Goal: Task Accomplishment & Management: Manage account settings

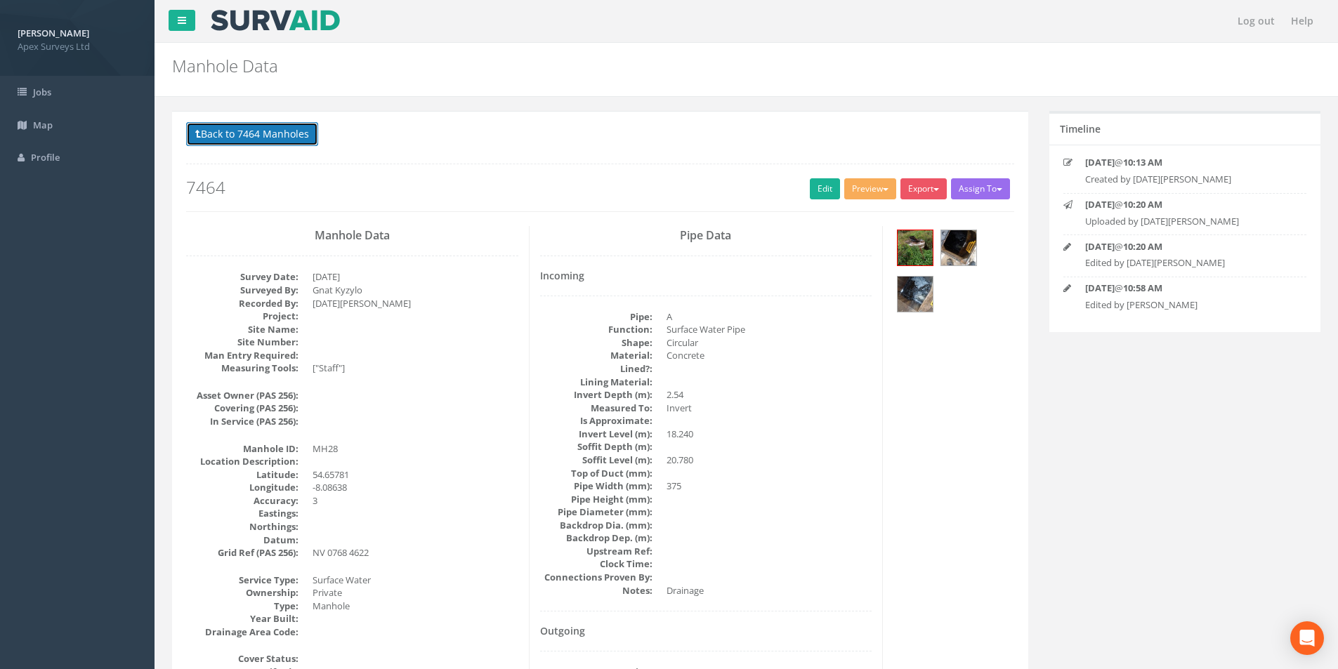
click at [261, 136] on button "Back to 7464 Manholes" at bounding box center [252, 134] width 132 height 24
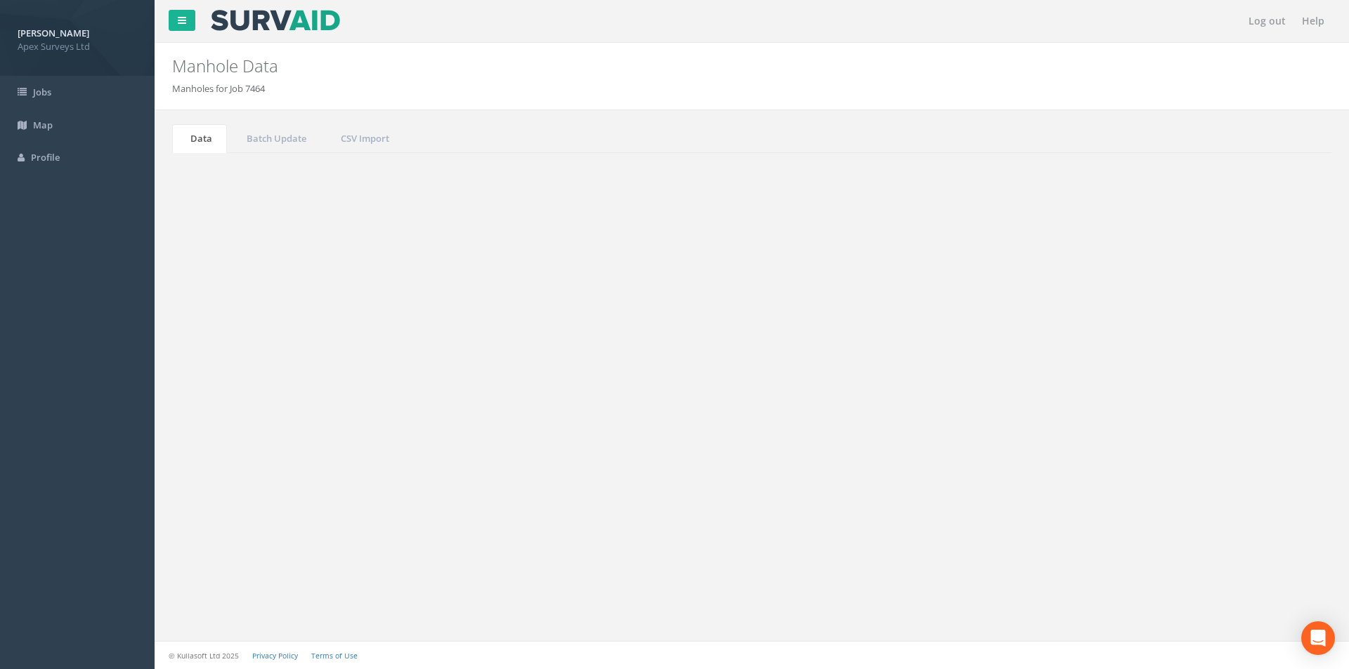
click at [1241, 376] on input "28" at bounding box center [1252, 377] width 129 height 21
type input "2"
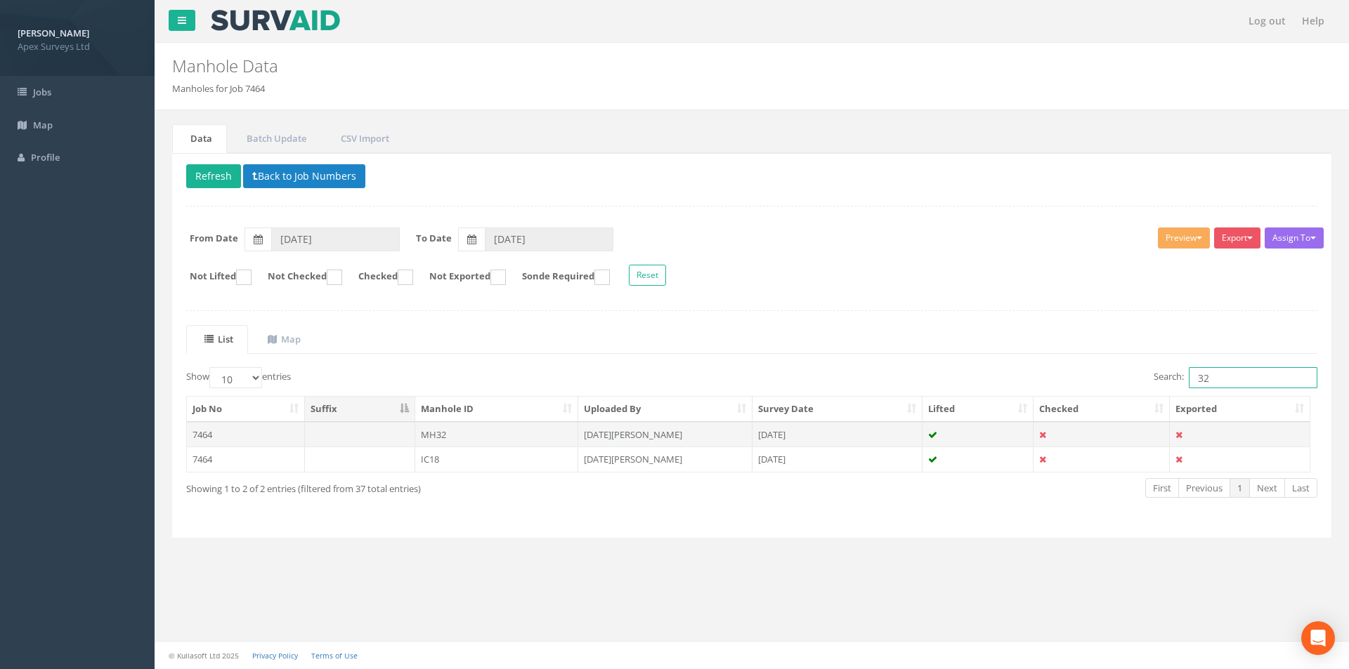
type input "32"
click at [502, 437] on td "MH32" at bounding box center [497, 434] width 164 height 25
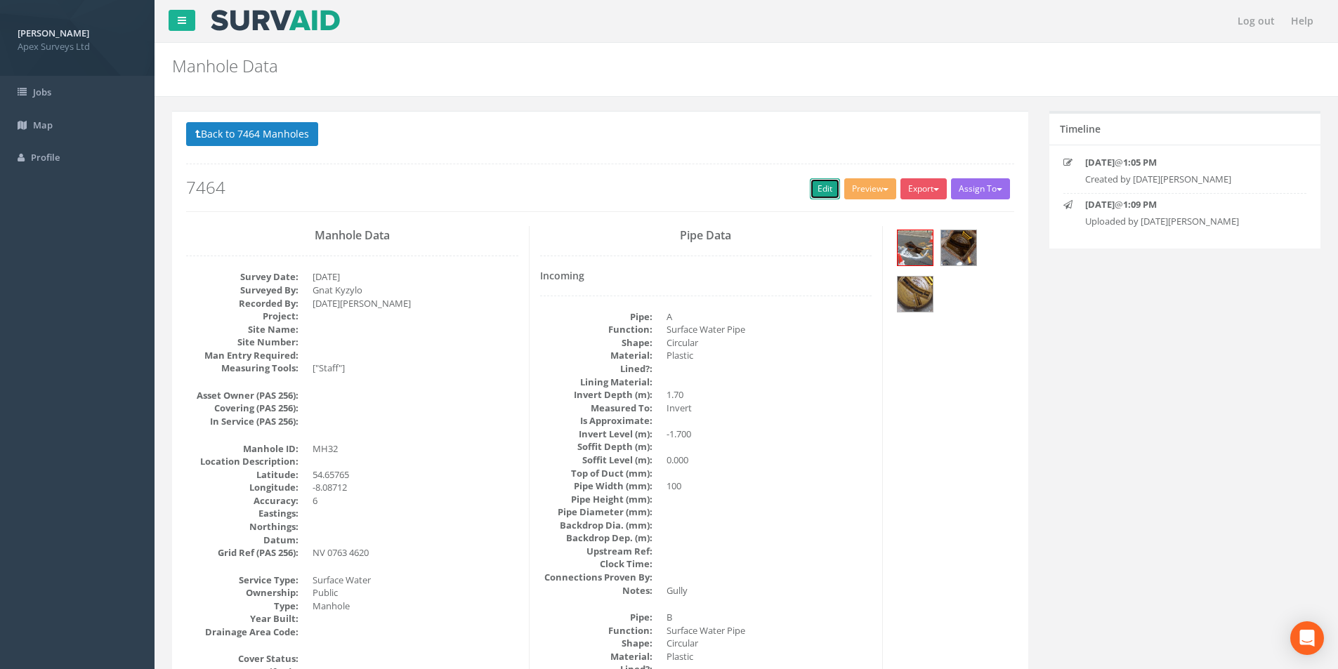
click at [810, 189] on link "Edit" at bounding box center [825, 188] width 30 height 21
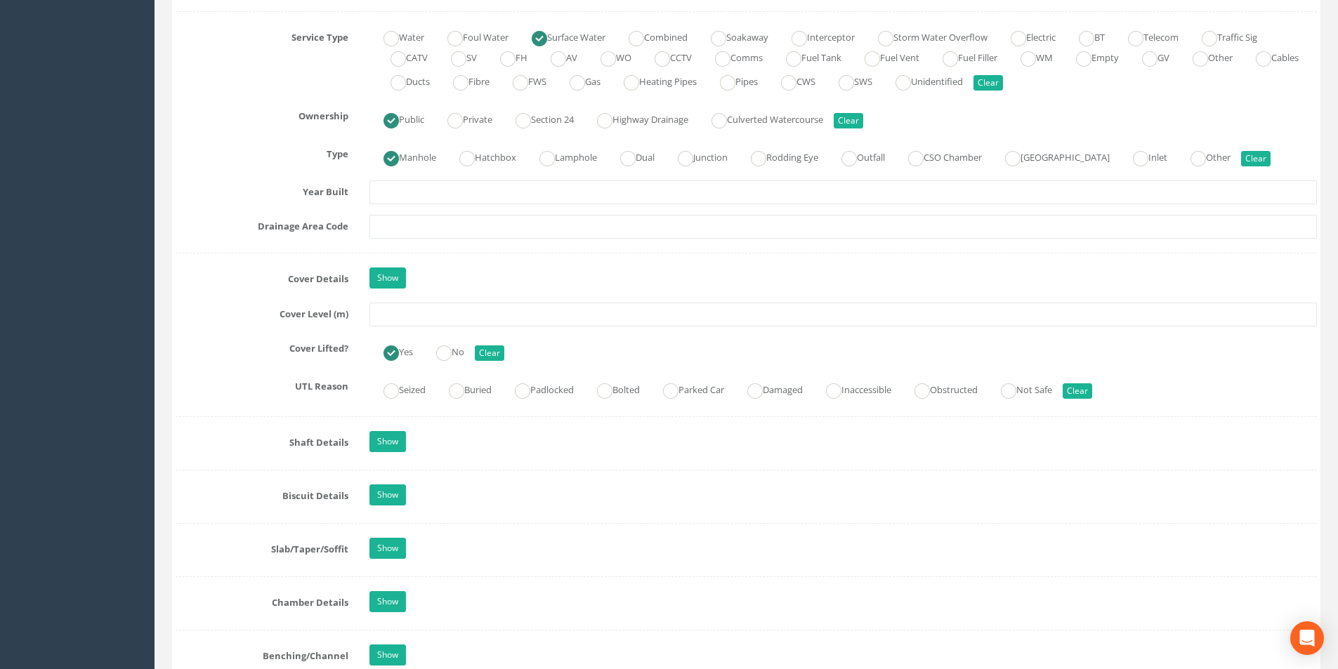
scroll to position [1054, 0]
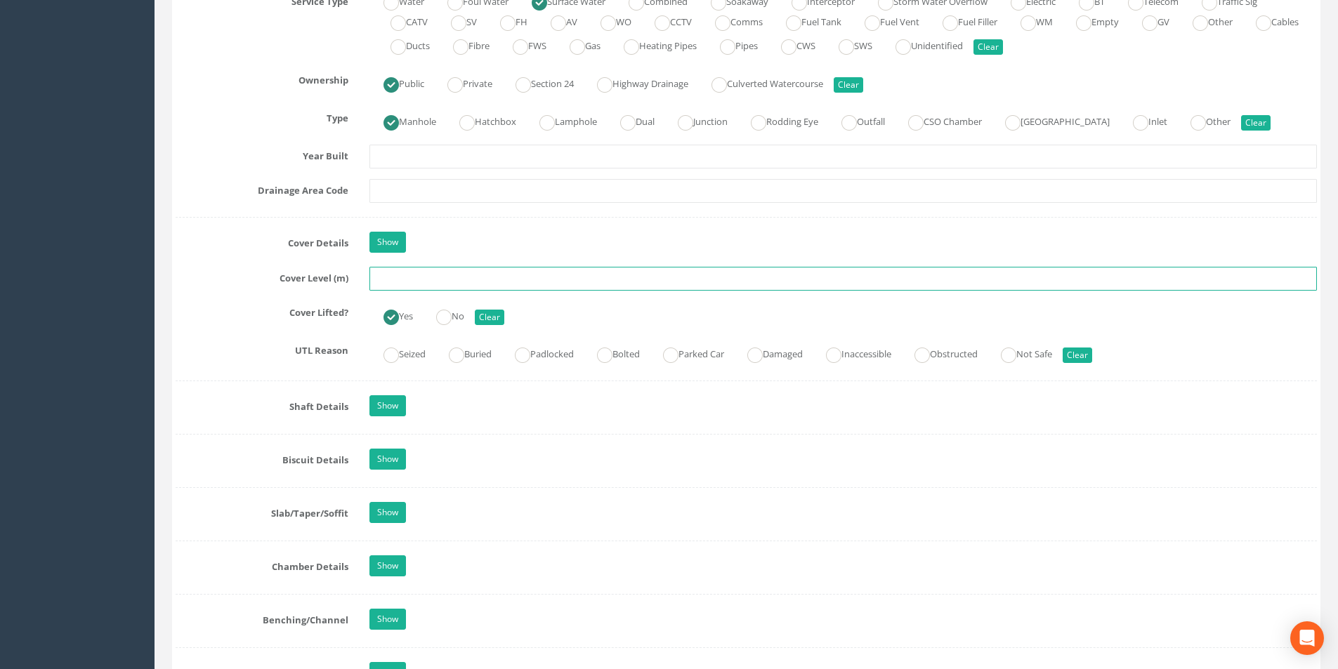
click at [426, 283] on input "text" at bounding box center [843, 279] width 948 height 24
type input "7"
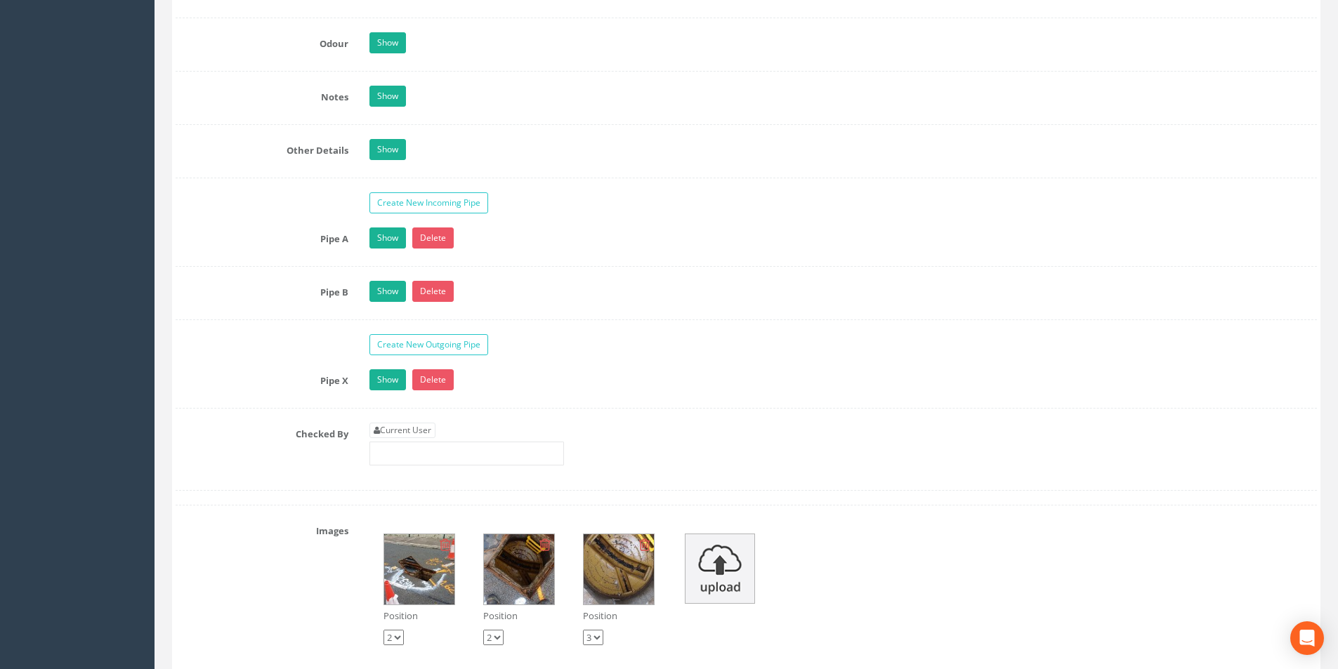
scroll to position [2107, 0]
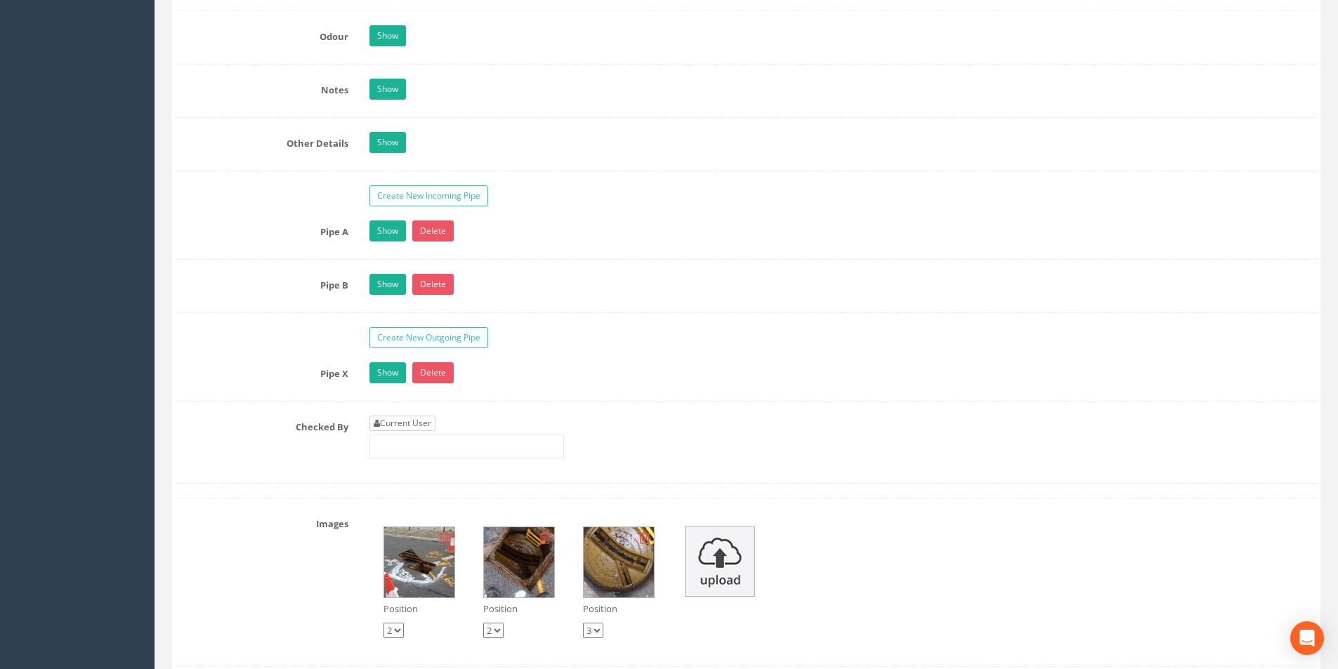
type input "20.70"
click at [415, 420] on link "Current User" at bounding box center [402, 423] width 66 height 15
type input "[PERSON_NAME]"
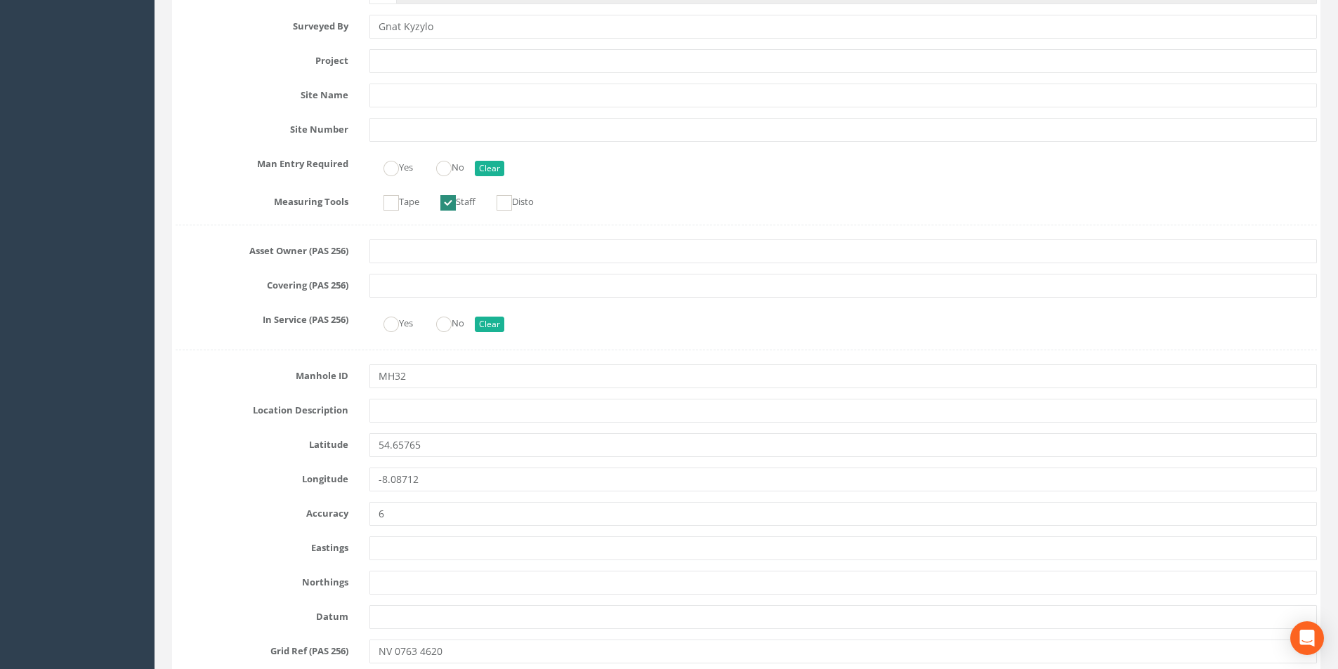
scroll to position [0, 0]
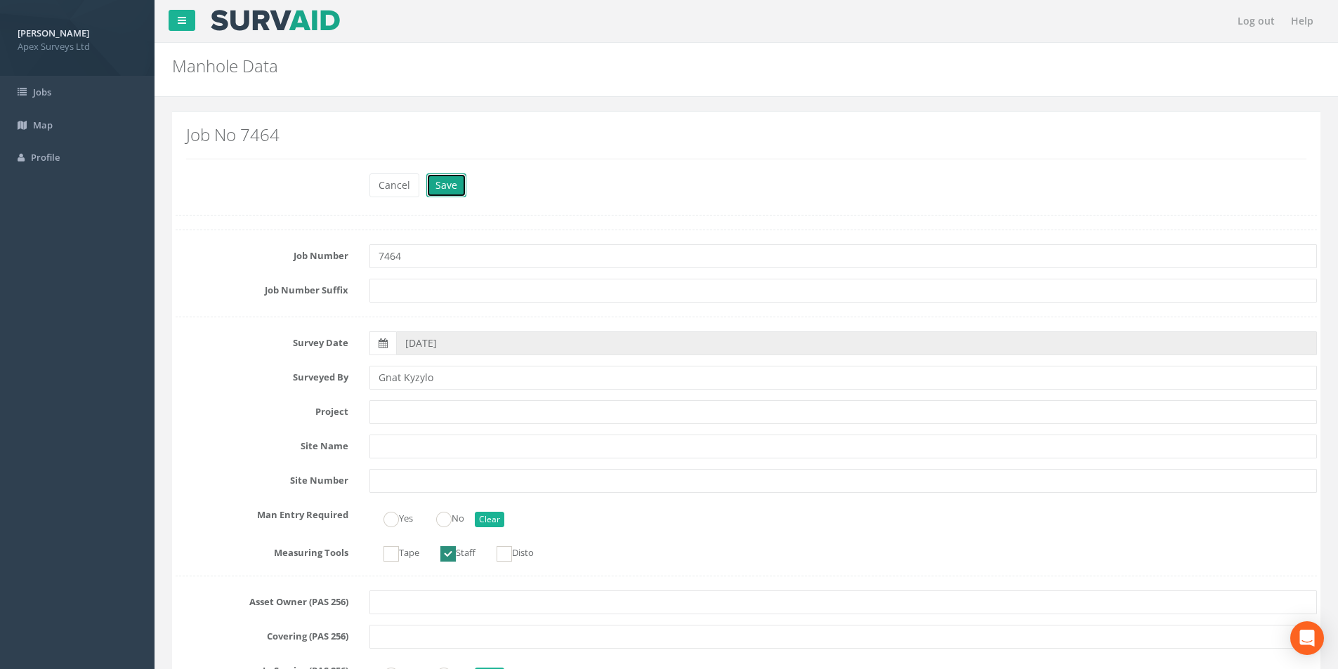
click at [449, 189] on button "Save" at bounding box center [446, 185] width 40 height 24
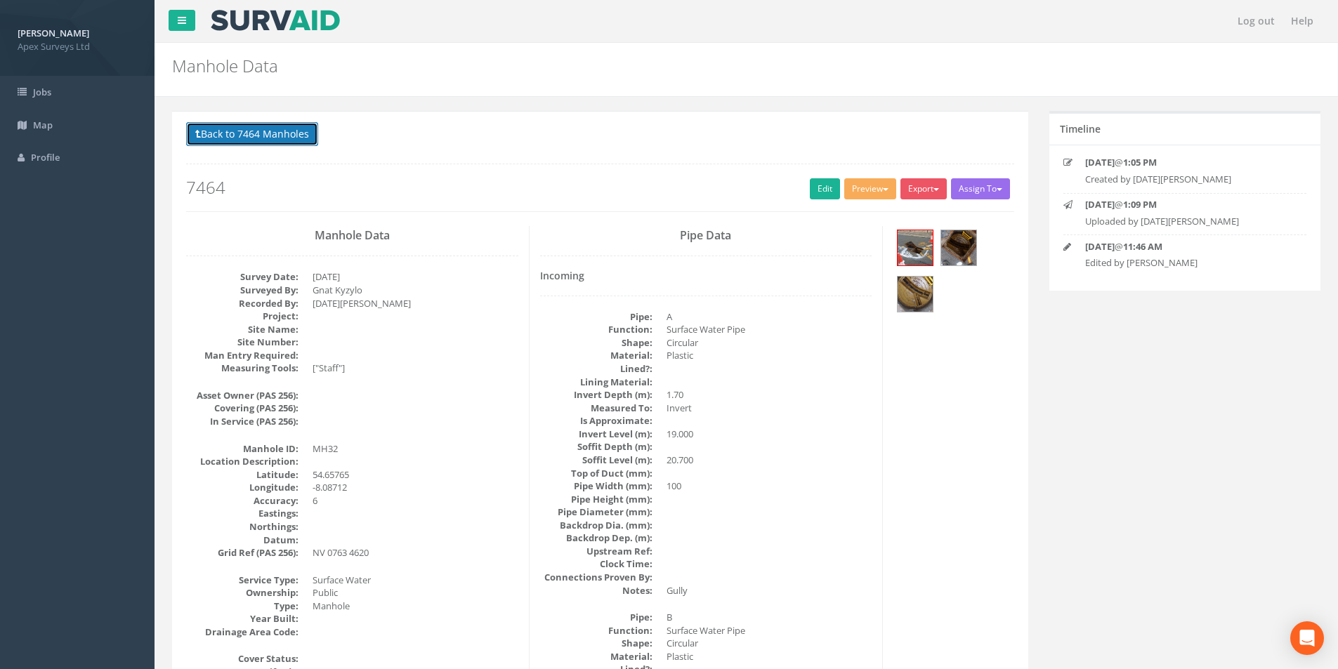
drag, startPoint x: 237, startPoint y: 131, endPoint x: 311, endPoint y: 168, distance: 83.2
click at [237, 131] on button "Back to 7464 Manholes" at bounding box center [252, 134] width 132 height 24
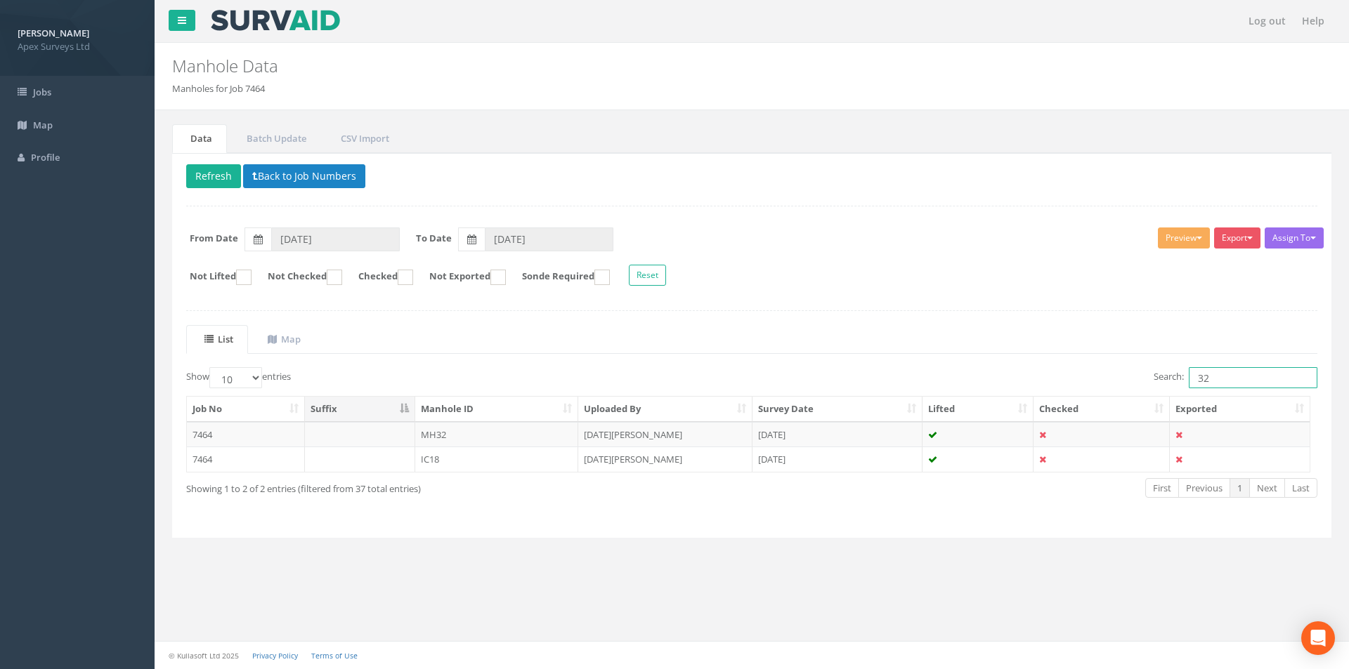
drag, startPoint x: 1228, startPoint y: 376, endPoint x: 1193, endPoint y: 383, distance: 35.8
click at [1193, 383] on input "32" at bounding box center [1252, 377] width 129 height 21
type input "35"
click at [512, 430] on td "MH35" at bounding box center [497, 434] width 164 height 25
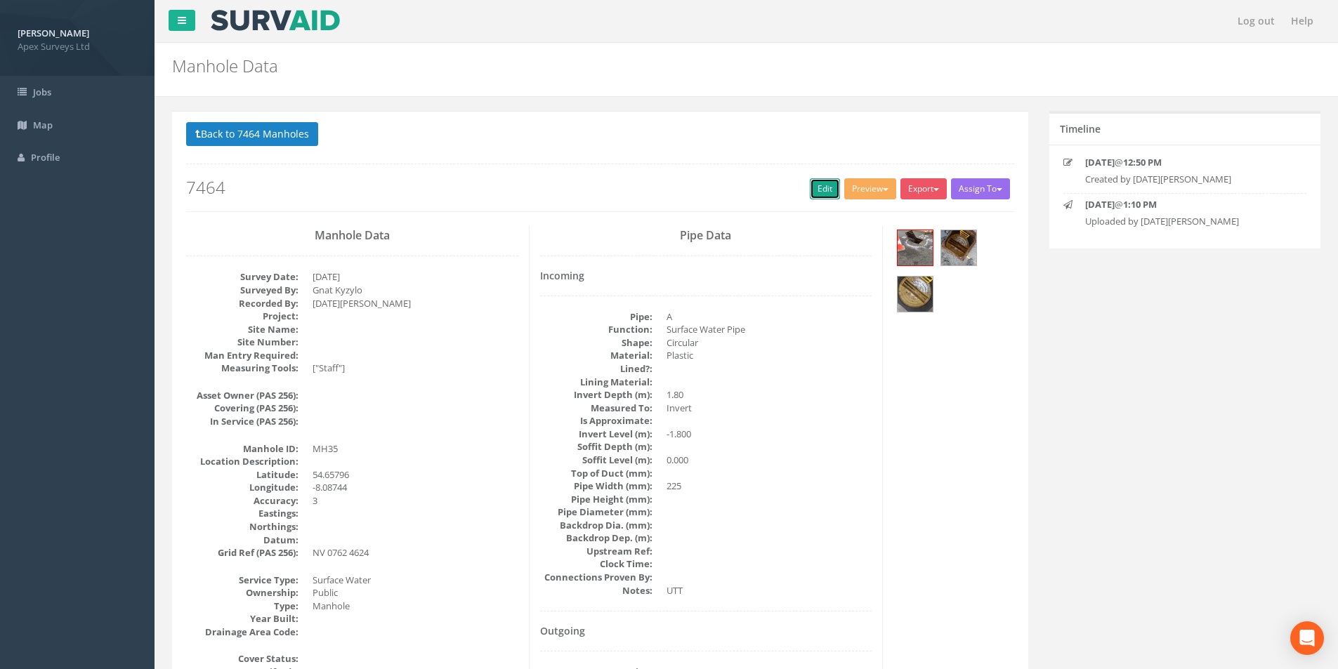
click at [824, 192] on link "Edit" at bounding box center [825, 188] width 30 height 21
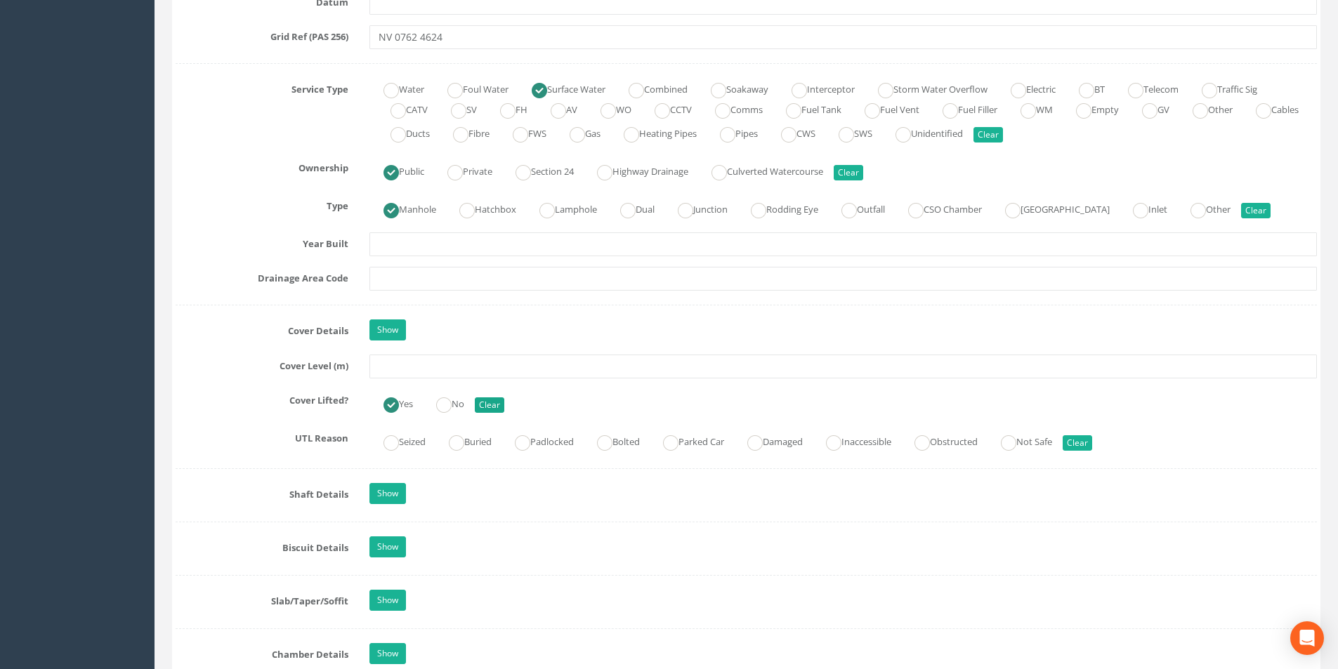
scroll to position [983, 0]
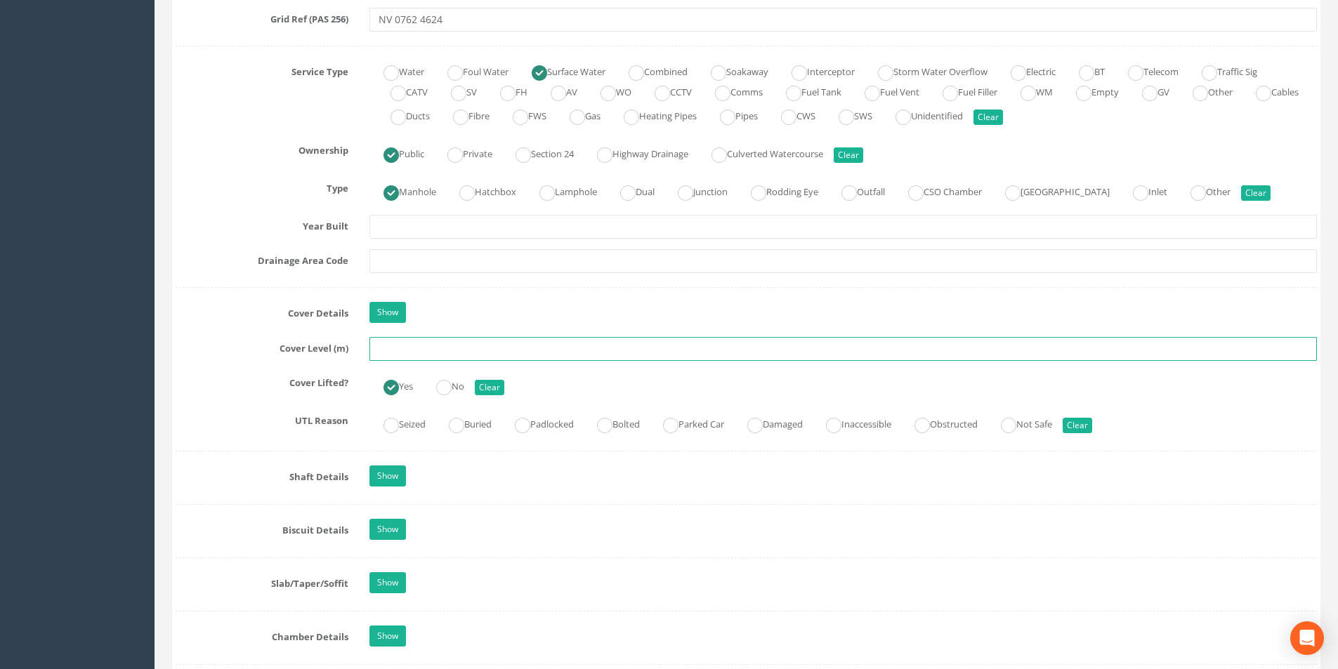
click at [422, 349] on input "text" at bounding box center [843, 349] width 948 height 24
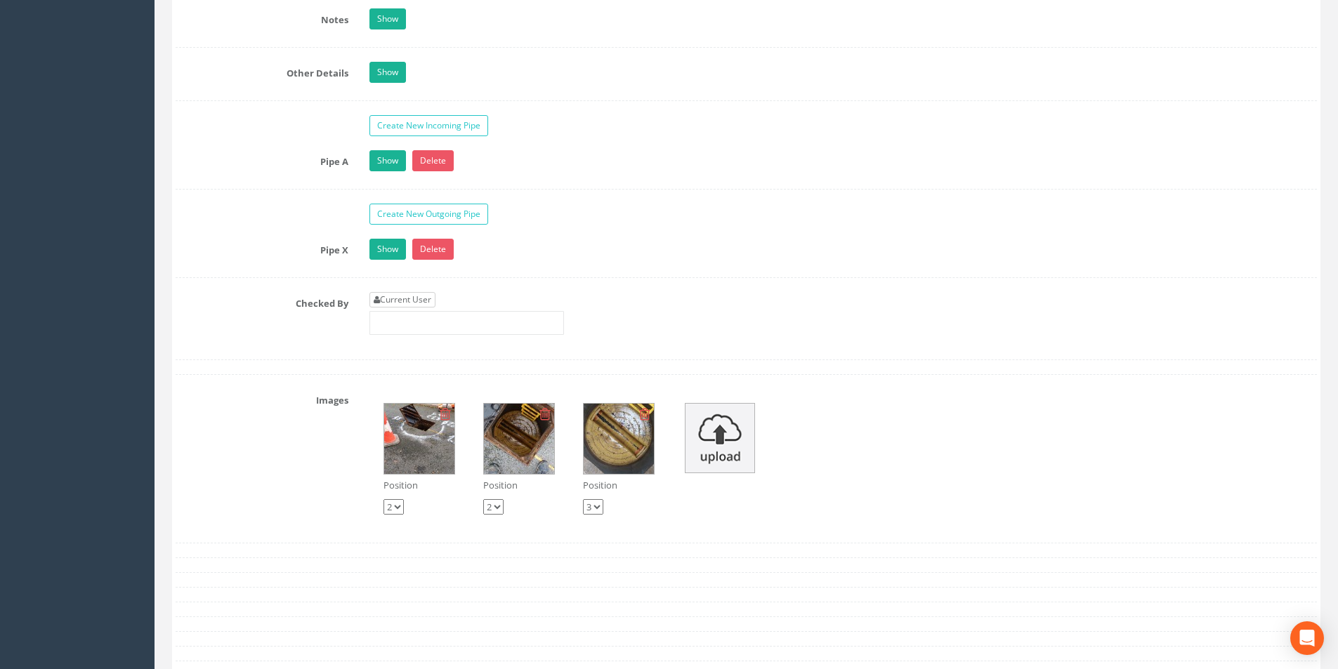
type input "20.51"
click at [432, 304] on link "Current User" at bounding box center [402, 299] width 66 height 15
type input "[PERSON_NAME]"
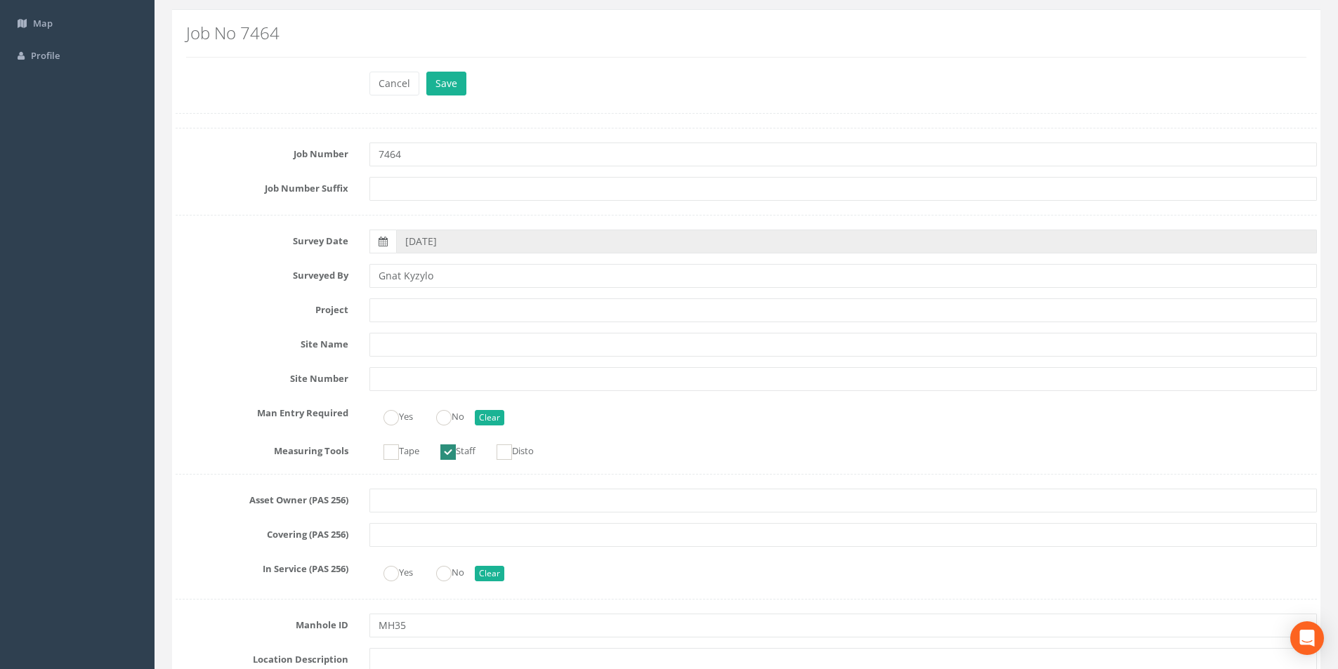
scroll to position [0, 0]
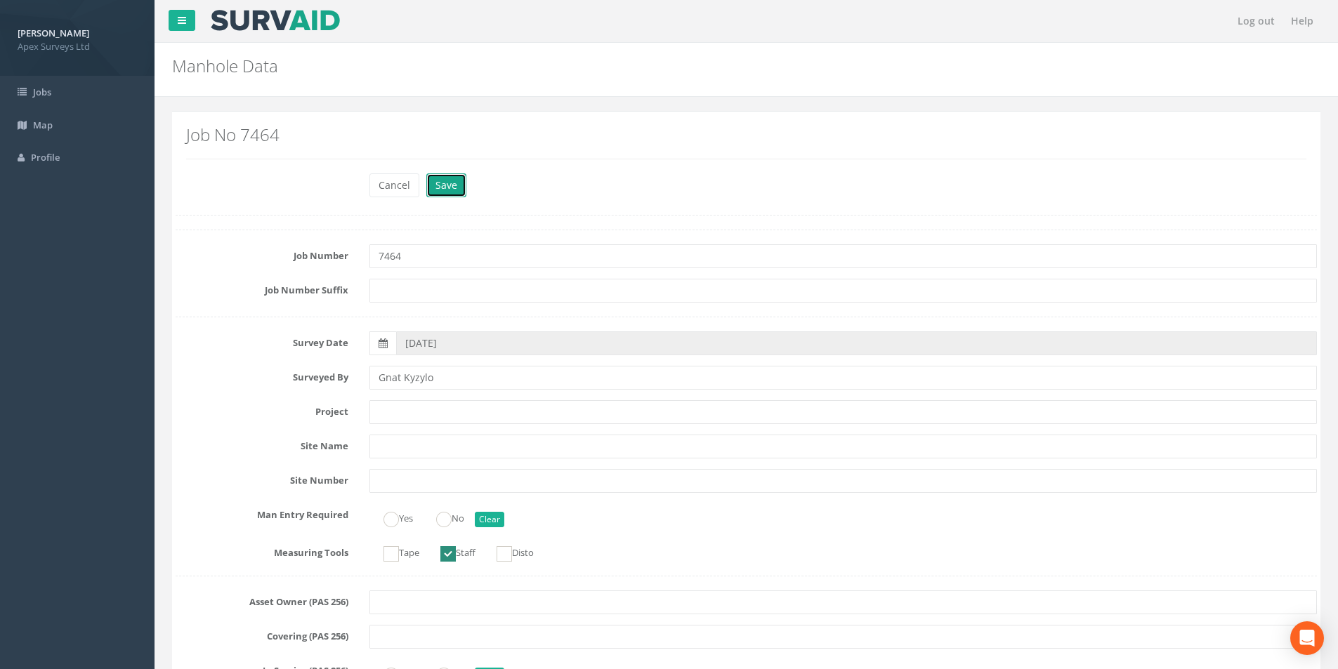
click at [453, 188] on button "Save" at bounding box center [446, 185] width 40 height 24
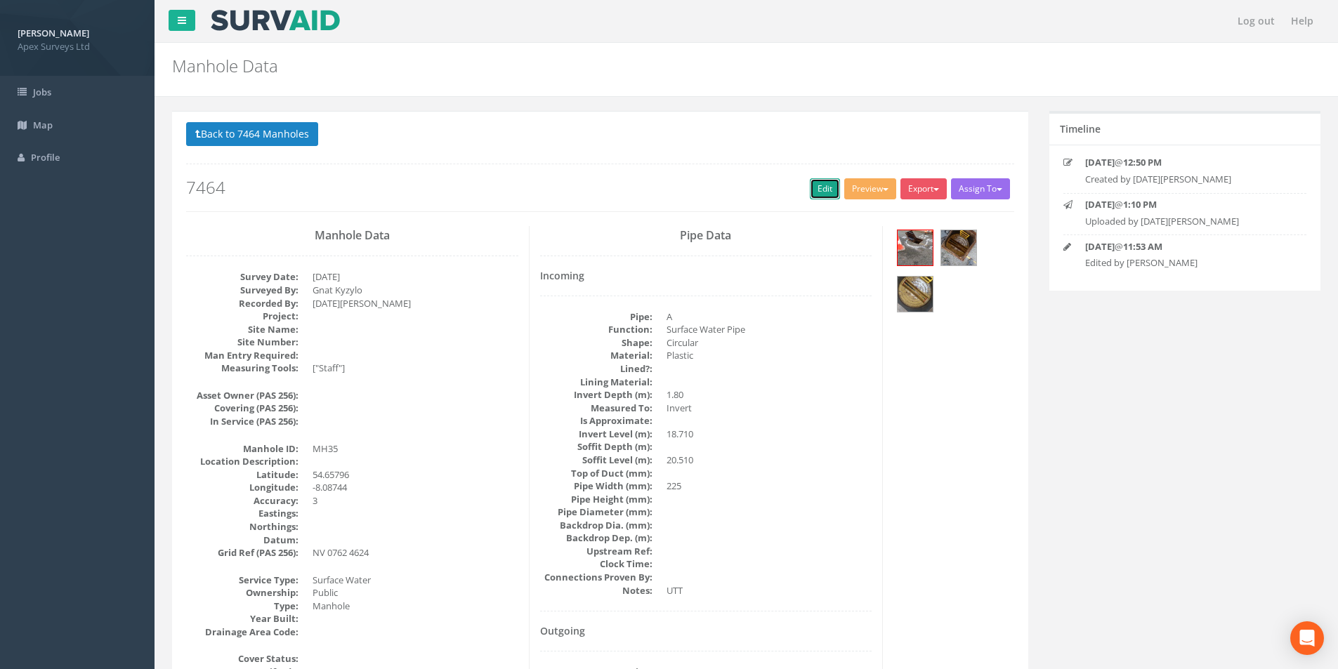
click at [824, 194] on link "Edit" at bounding box center [825, 188] width 30 height 21
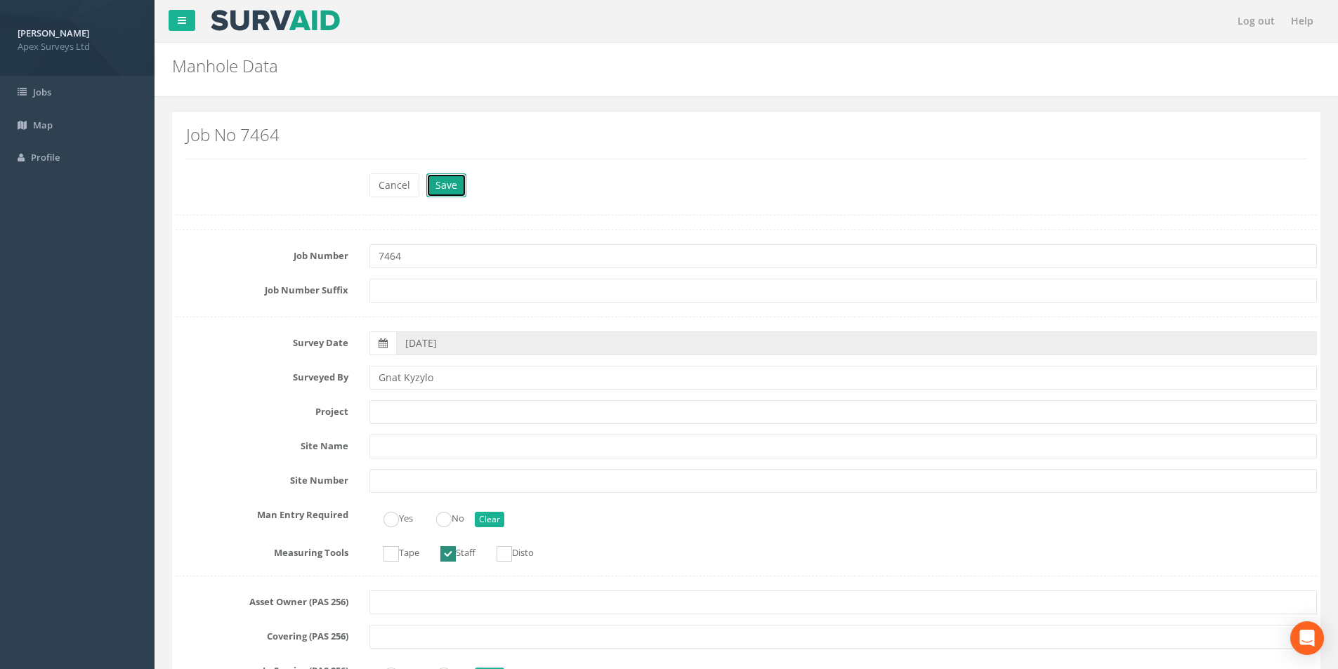
click at [448, 183] on button "Save" at bounding box center [446, 185] width 40 height 24
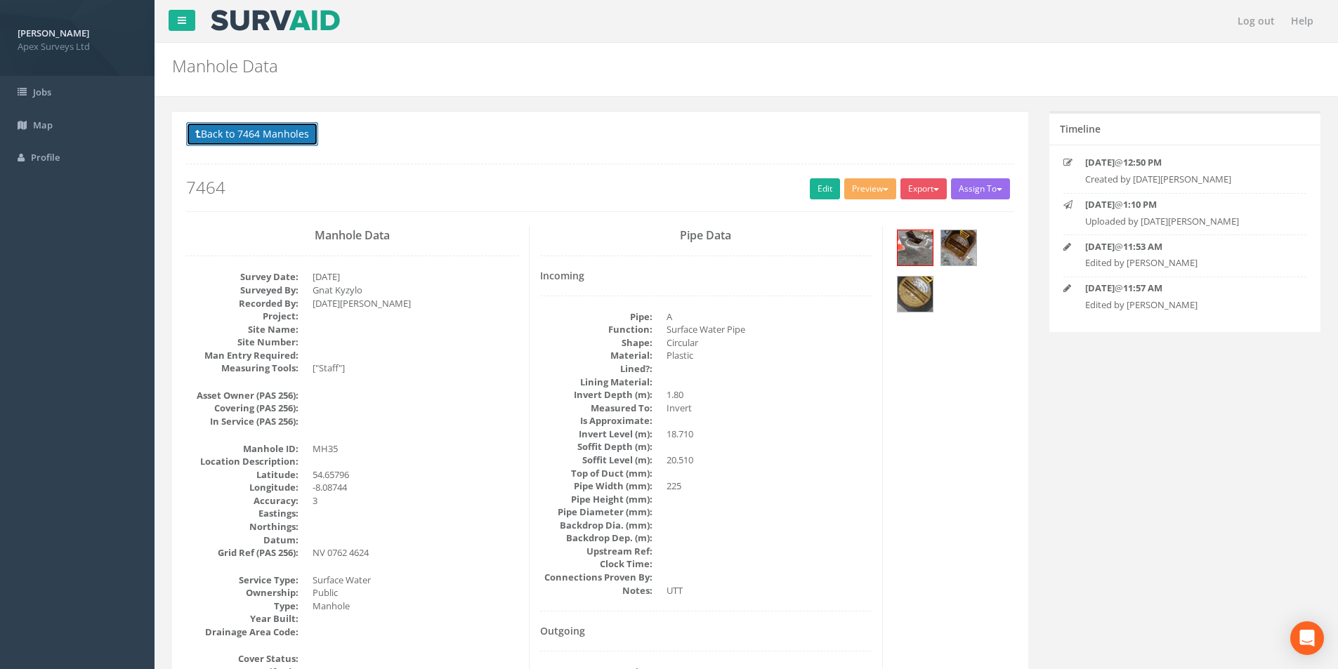
click at [253, 141] on button "Back to 7464 Manholes" at bounding box center [252, 134] width 132 height 24
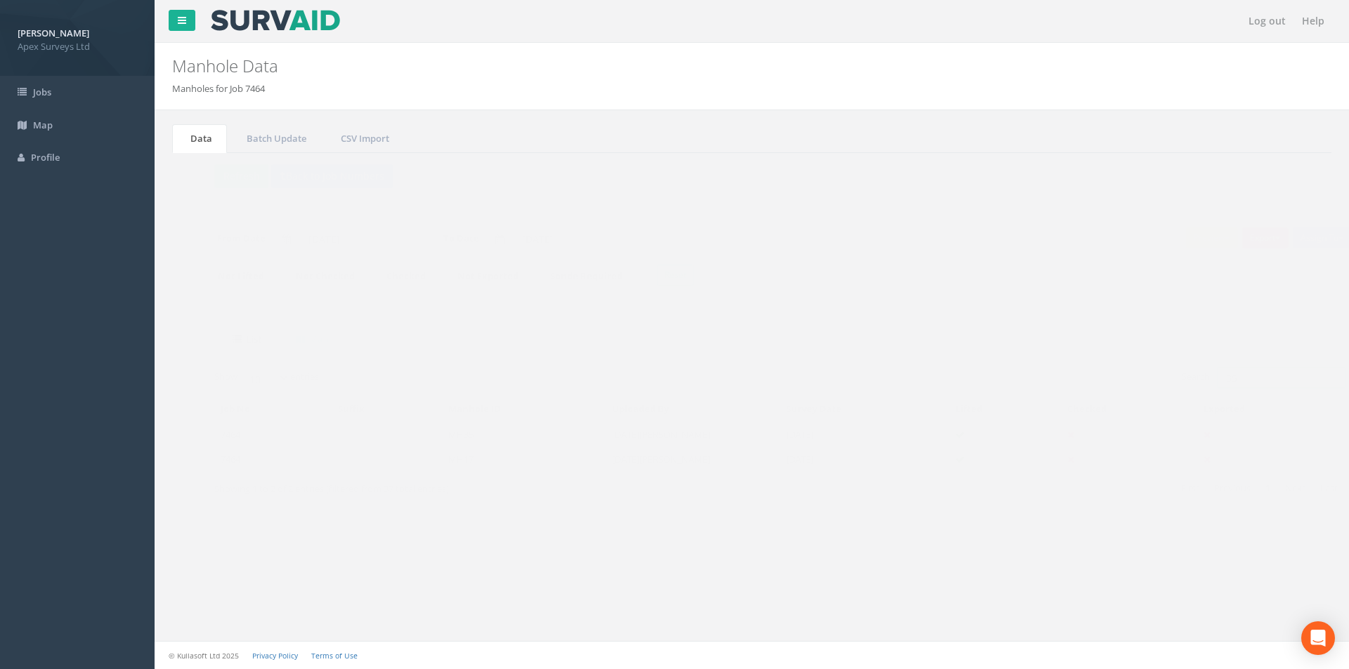
click at [1242, 384] on input "35" at bounding box center [1252, 377] width 129 height 21
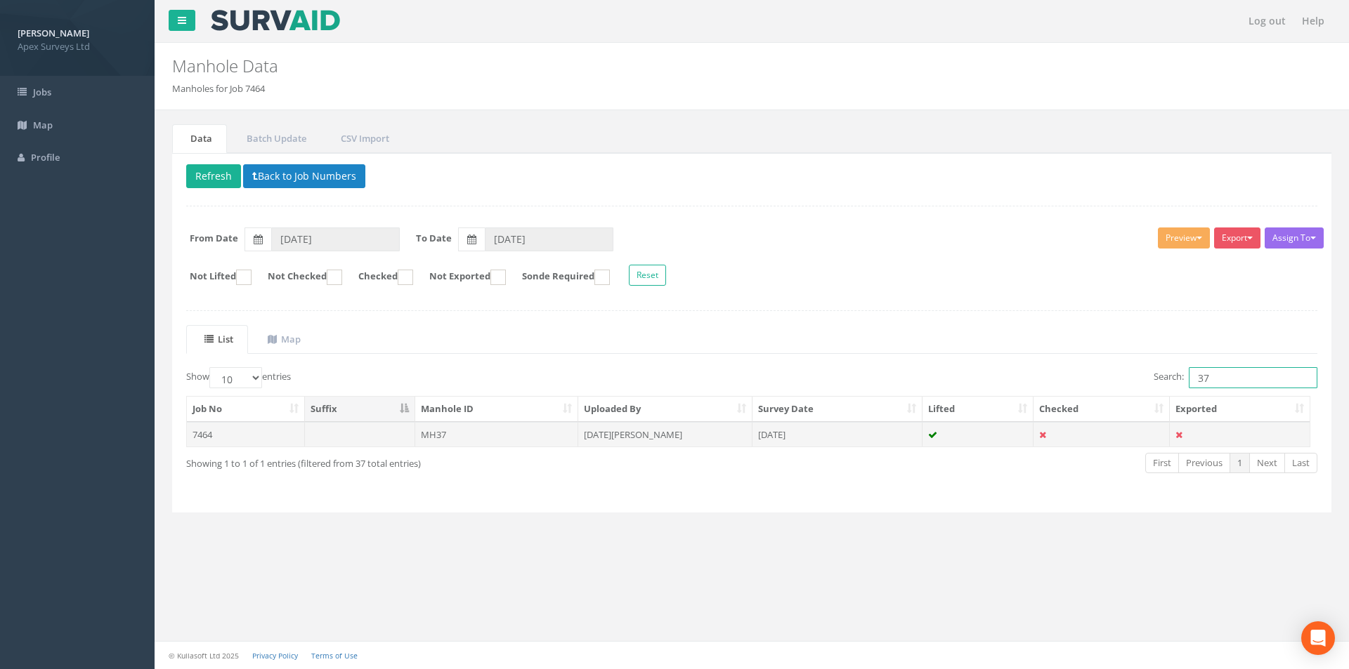
type input "37"
click at [668, 444] on td "[DATE][PERSON_NAME]" at bounding box center [665, 434] width 174 height 25
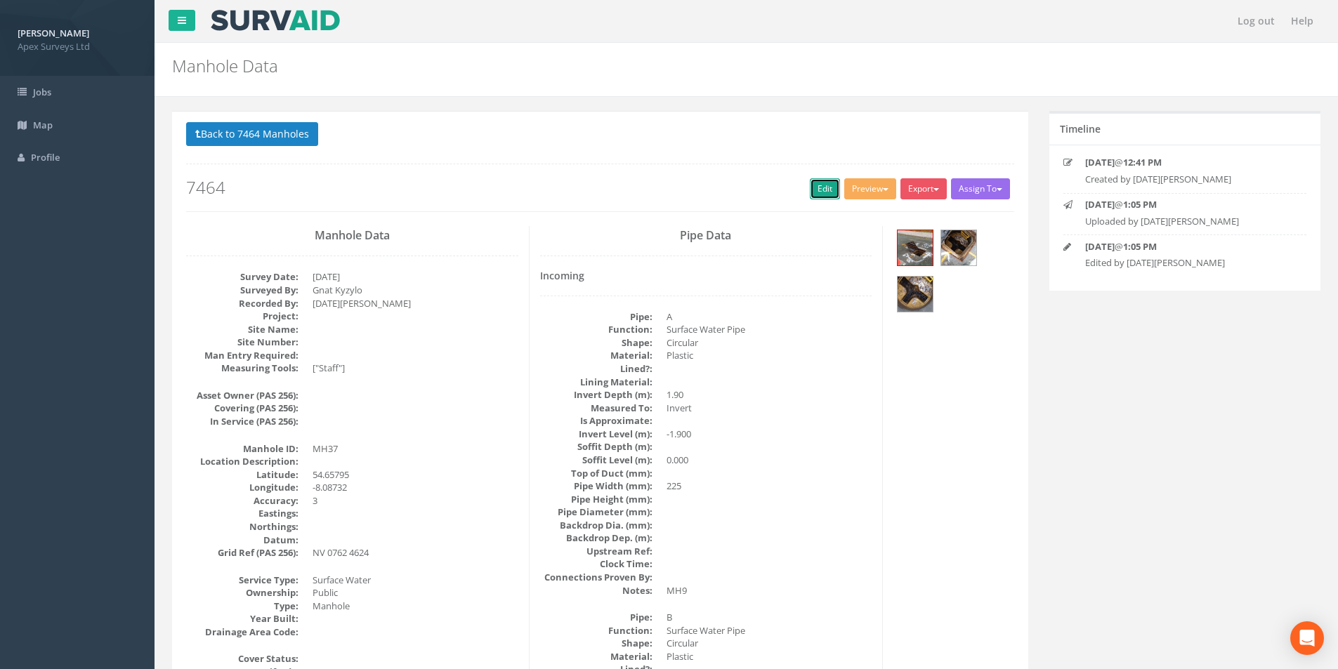
click at [810, 196] on link "Edit" at bounding box center [825, 188] width 30 height 21
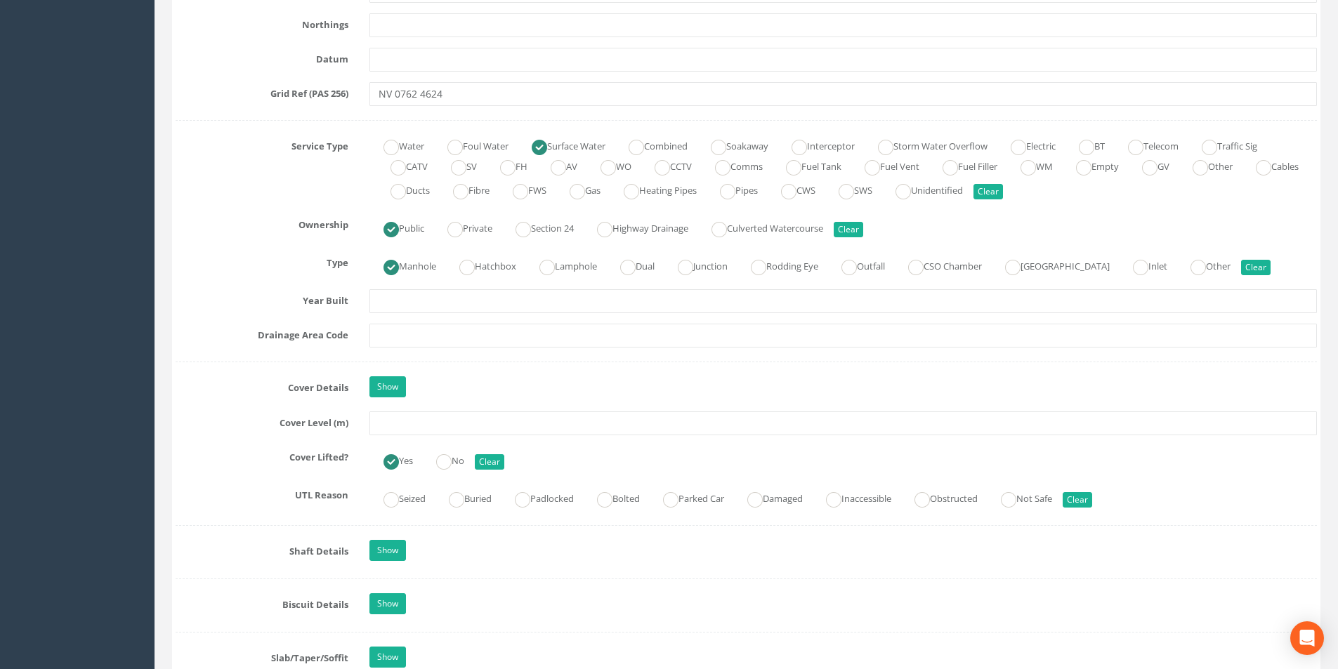
scroll to position [913, 0]
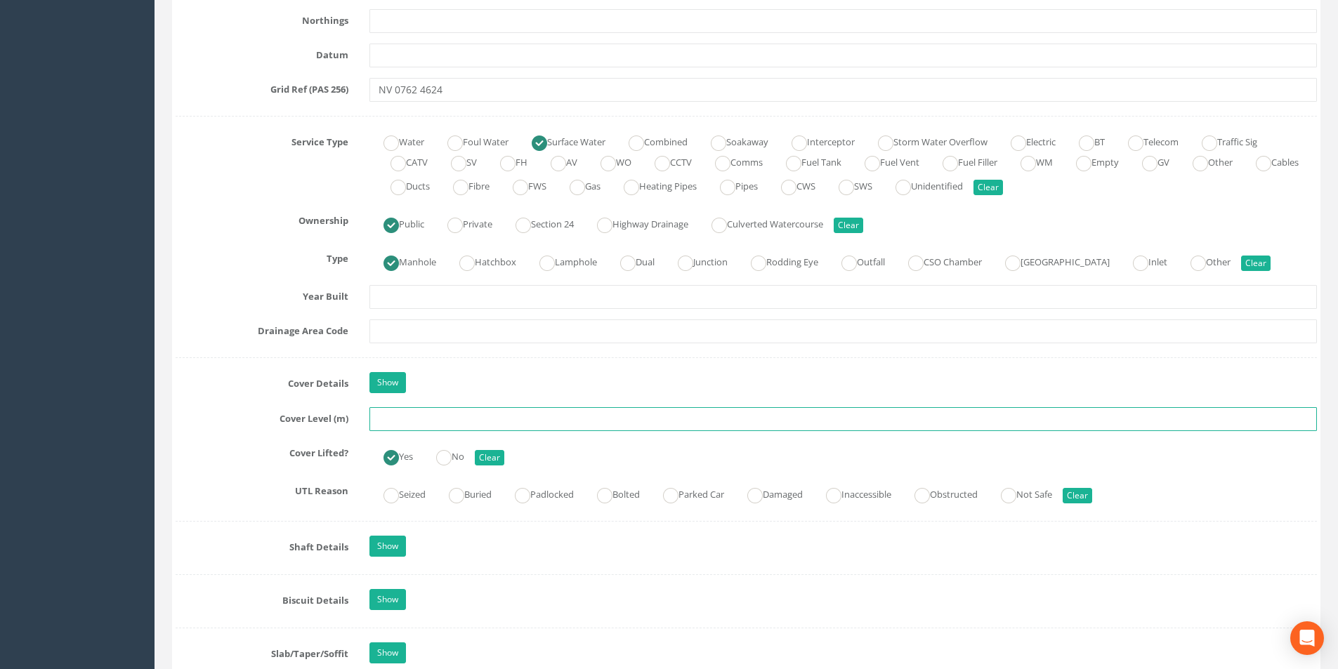
click at [485, 421] on input "text" at bounding box center [843, 419] width 948 height 24
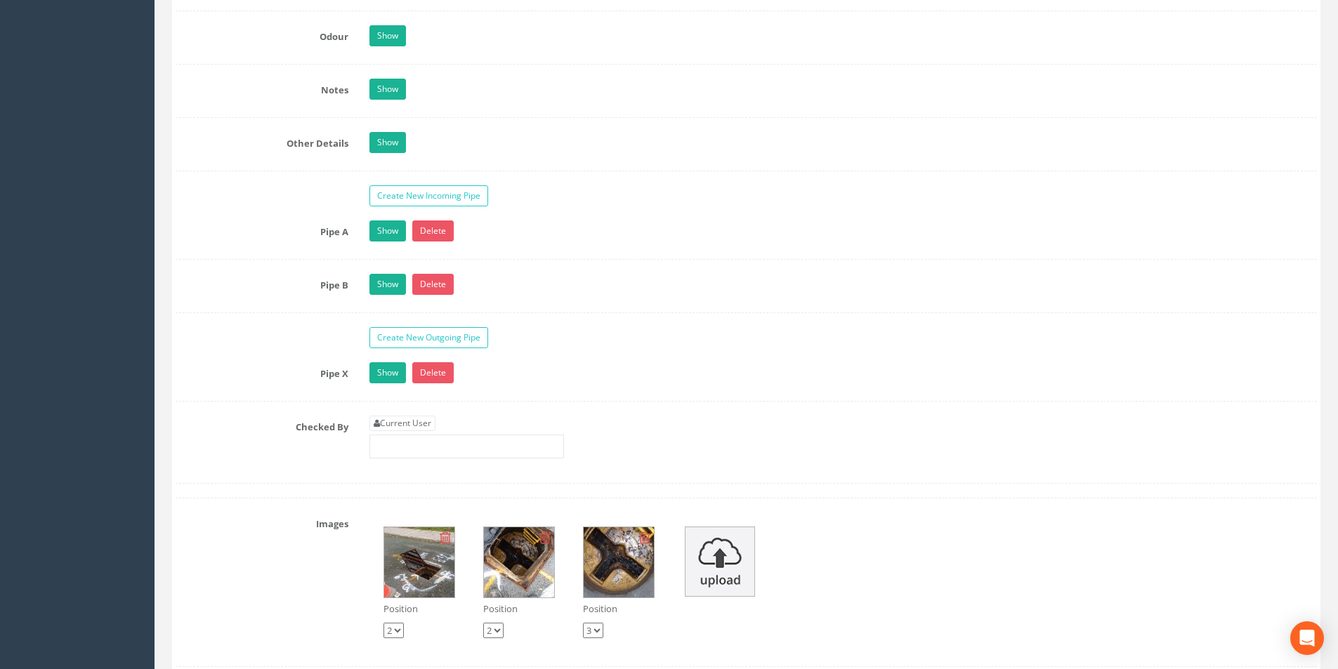
type input "20.51"
click at [422, 420] on link "Current User" at bounding box center [402, 423] width 66 height 15
type input "[PERSON_NAME]"
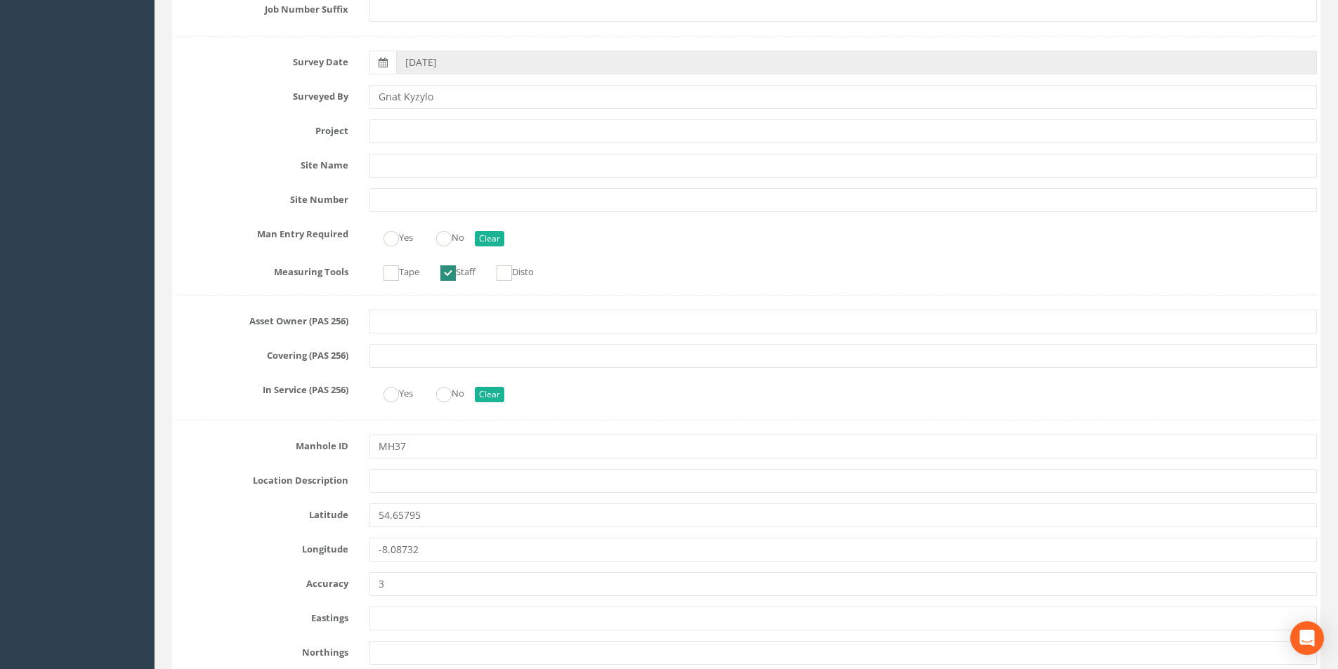
scroll to position [0, 0]
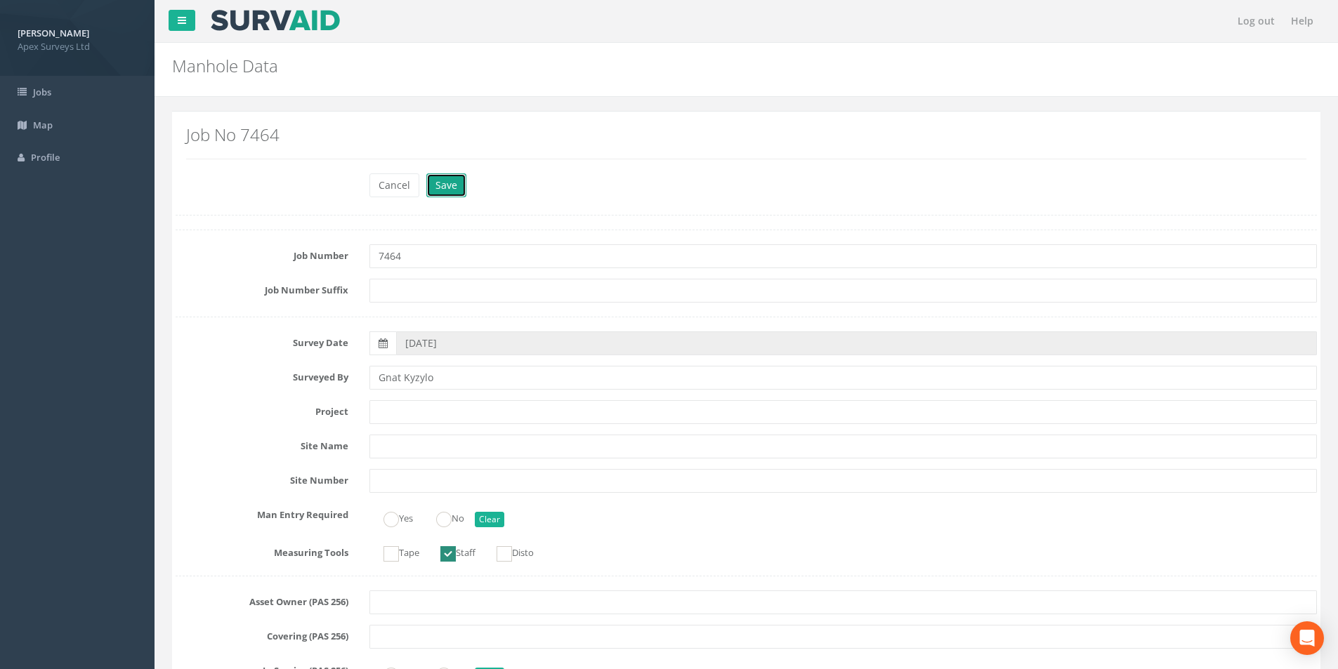
click at [443, 180] on button "Save" at bounding box center [446, 185] width 40 height 24
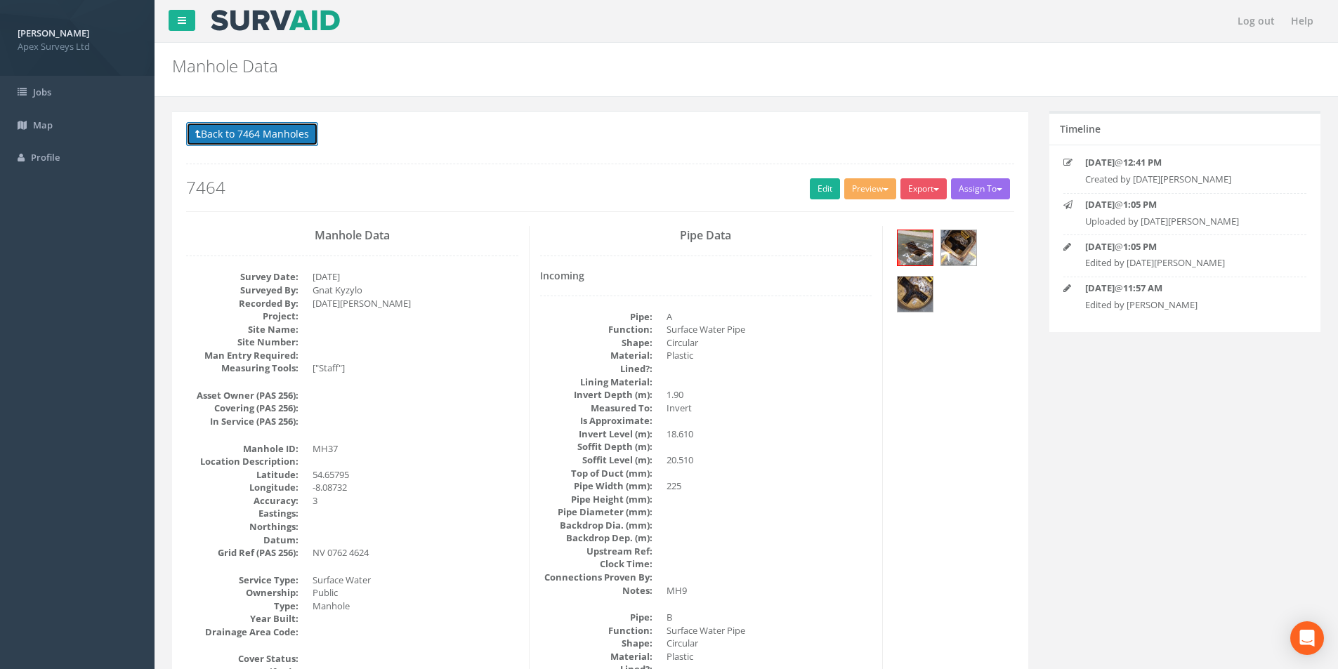
click at [218, 133] on button "Back to 7464 Manholes" at bounding box center [252, 134] width 132 height 24
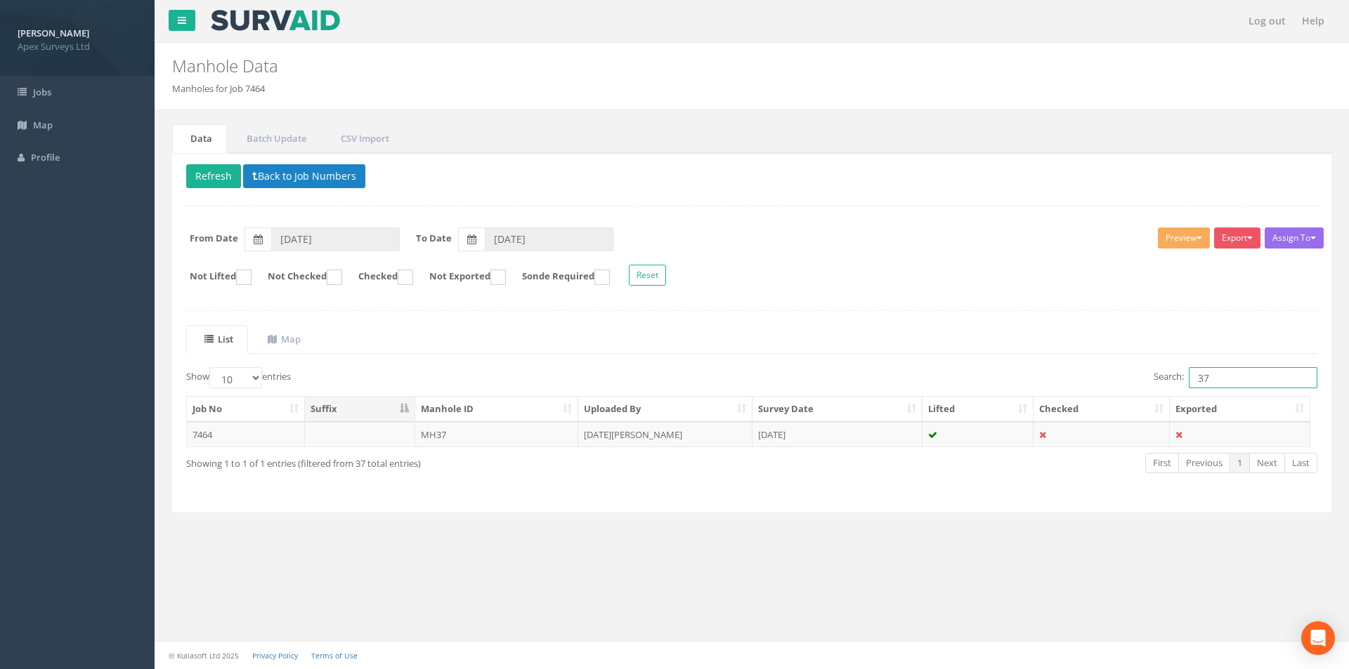
drag, startPoint x: 1212, startPoint y: 377, endPoint x: 1194, endPoint y: 380, distance: 17.8
click at [1194, 380] on input "37" at bounding box center [1252, 377] width 129 height 21
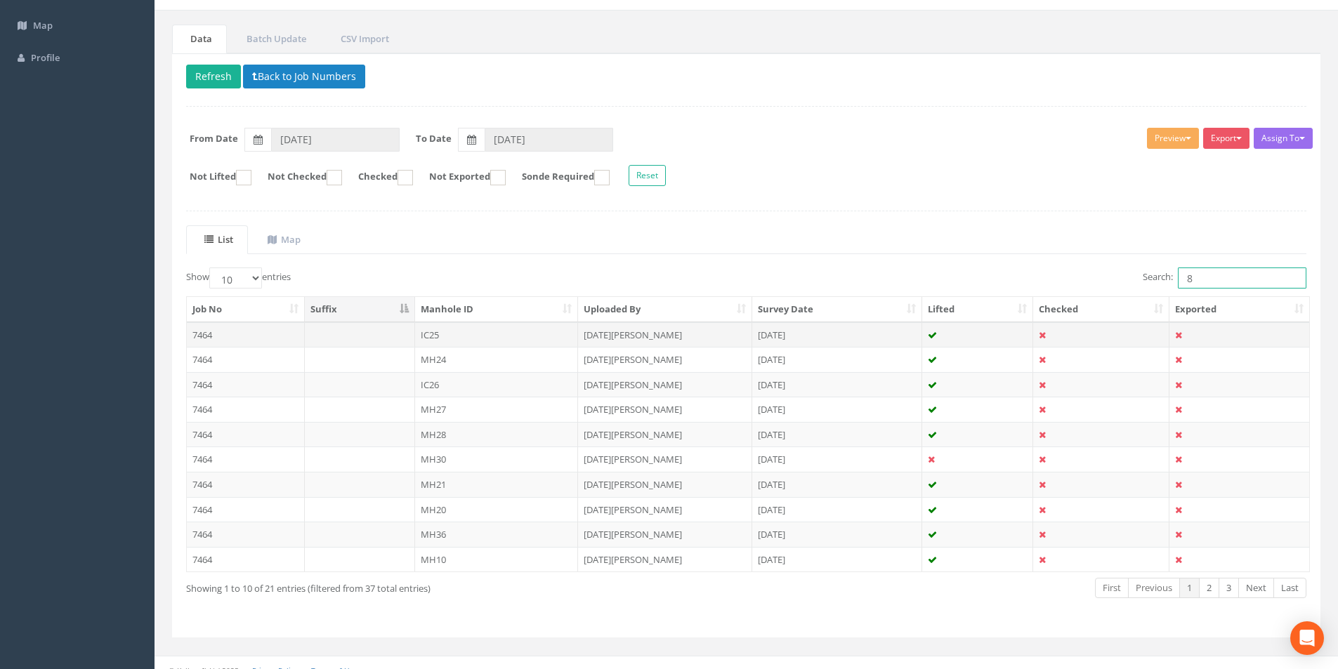
scroll to position [114, 0]
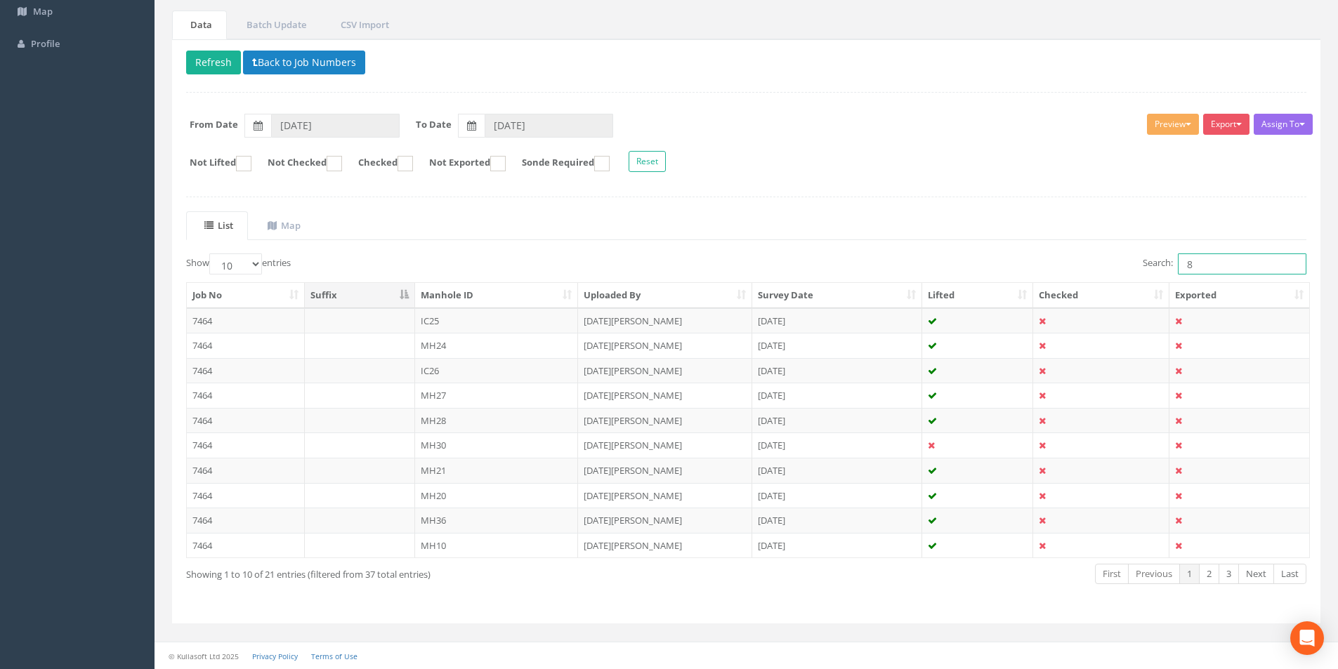
drag, startPoint x: 1191, startPoint y: 269, endPoint x: 1180, endPoint y: 268, distance: 11.3
click at [1180, 268] on input "8" at bounding box center [1242, 264] width 129 height 21
drag, startPoint x: 1198, startPoint y: 266, endPoint x: 1176, endPoint y: 268, distance: 22.5
click at [1178, 268] on input "6" at bounding box center [1242, 264] width 129 height 21
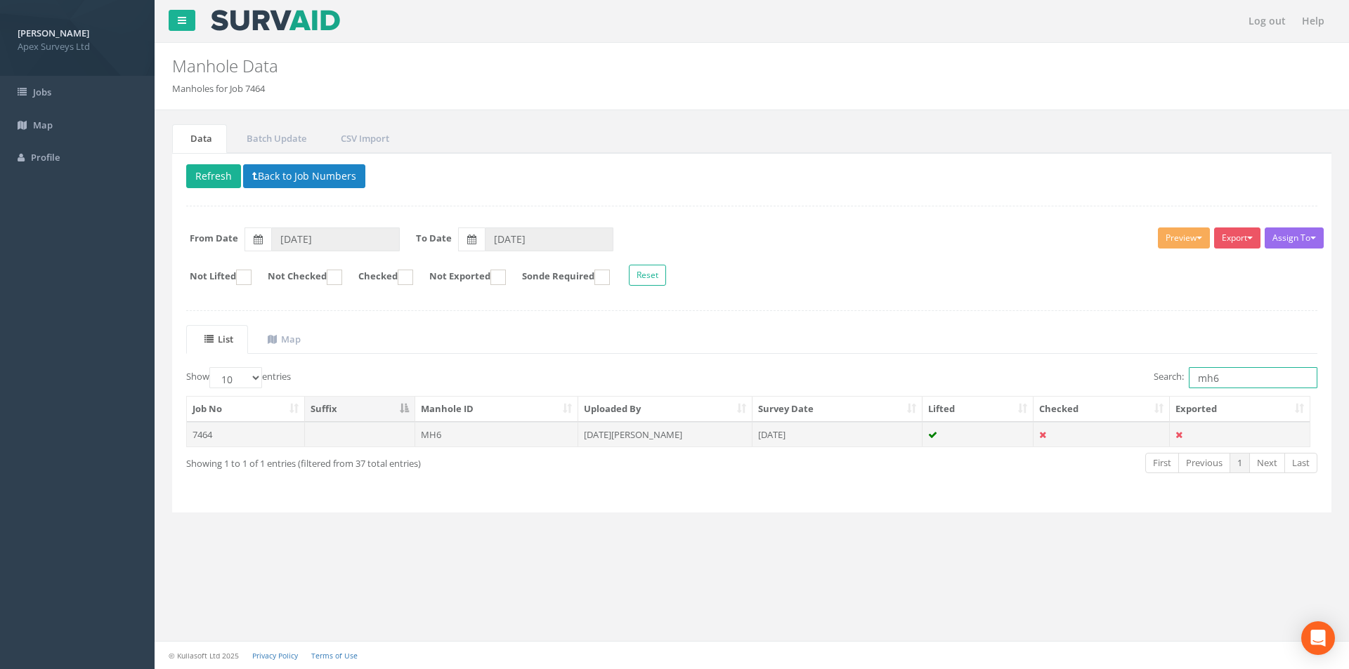
type input "mh6"
click at [494, 433] on td "MH6" at bounding box center [497, 434] width 164 height 25
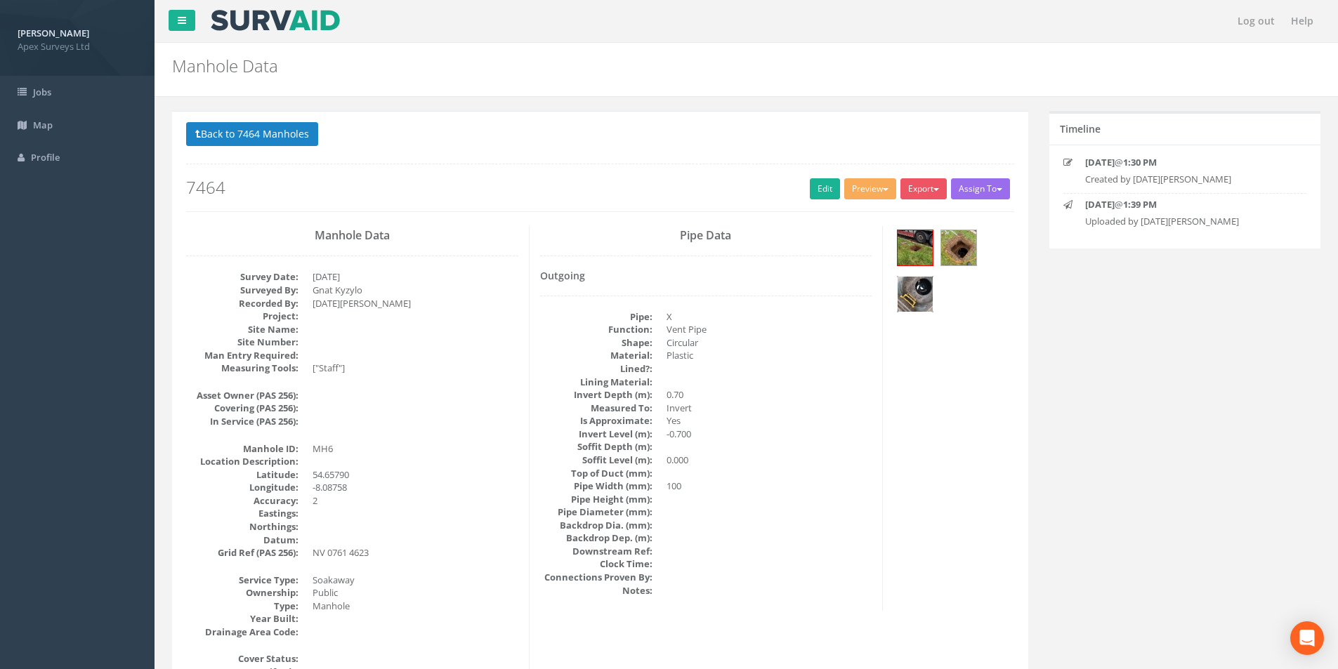
click at [913, 297] on img at bounding box center [915, 294] width 35 height 35
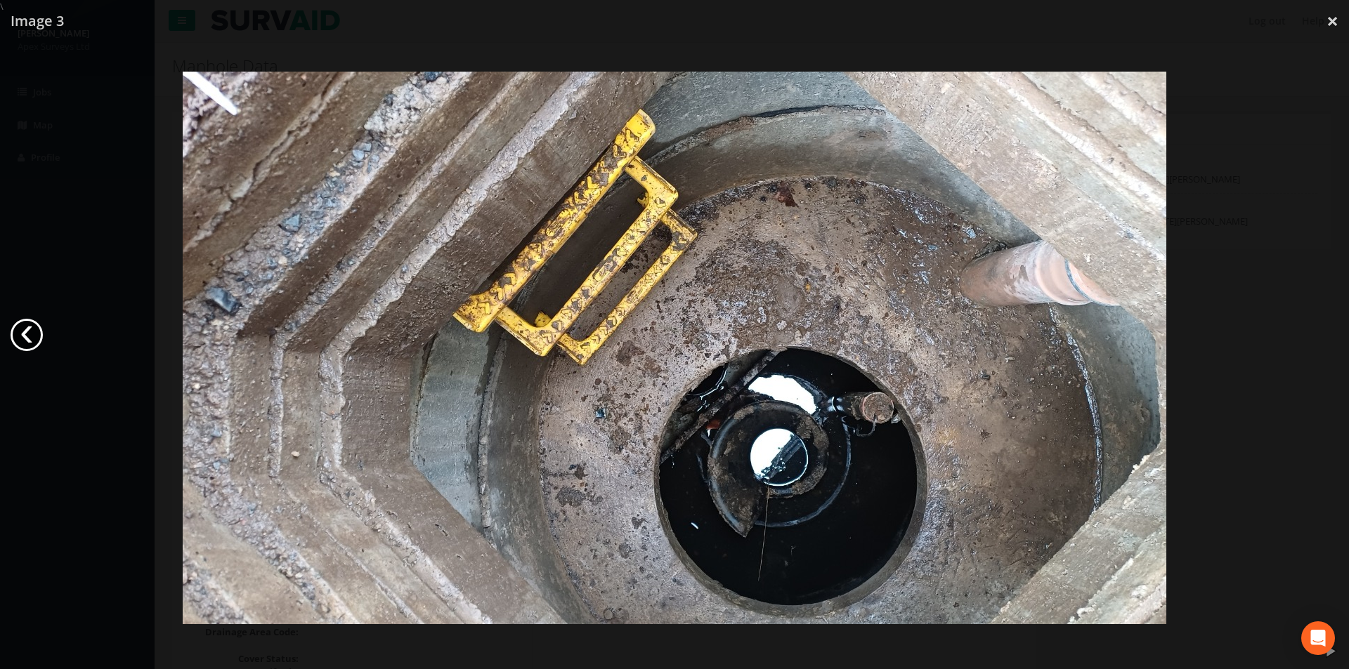
click at [20, 329] on link "‹" at bounding box center [27, 335] width 32 height 32
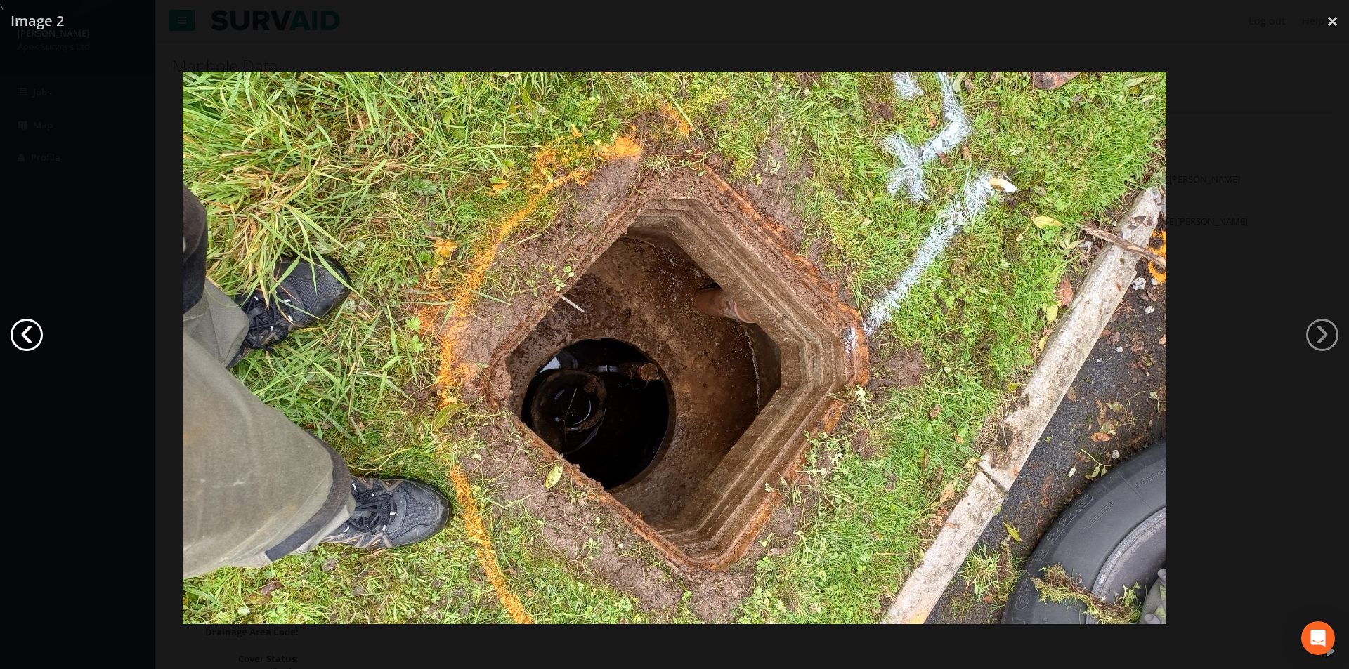
click at [20, 329] on link "‹" at bounding box center [27, 335] width 32 height 32
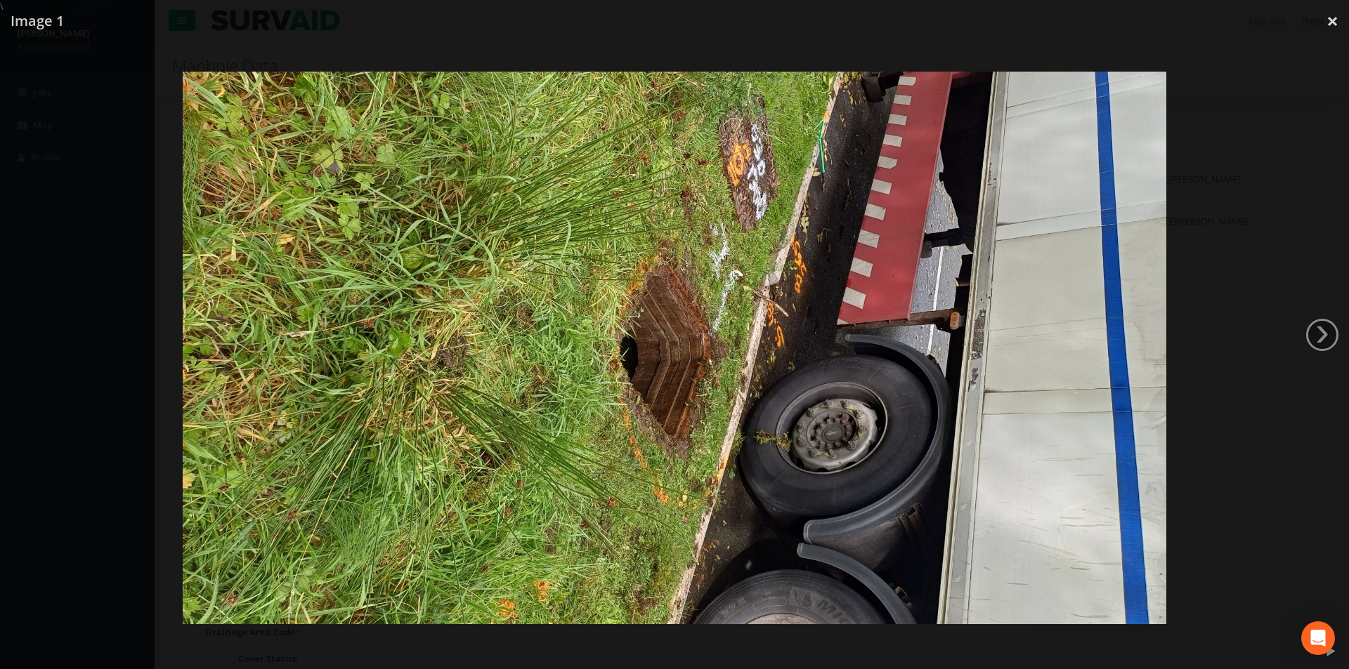
click at [20, 329] on div at bounding box center [674, 347] width 1349 height 669
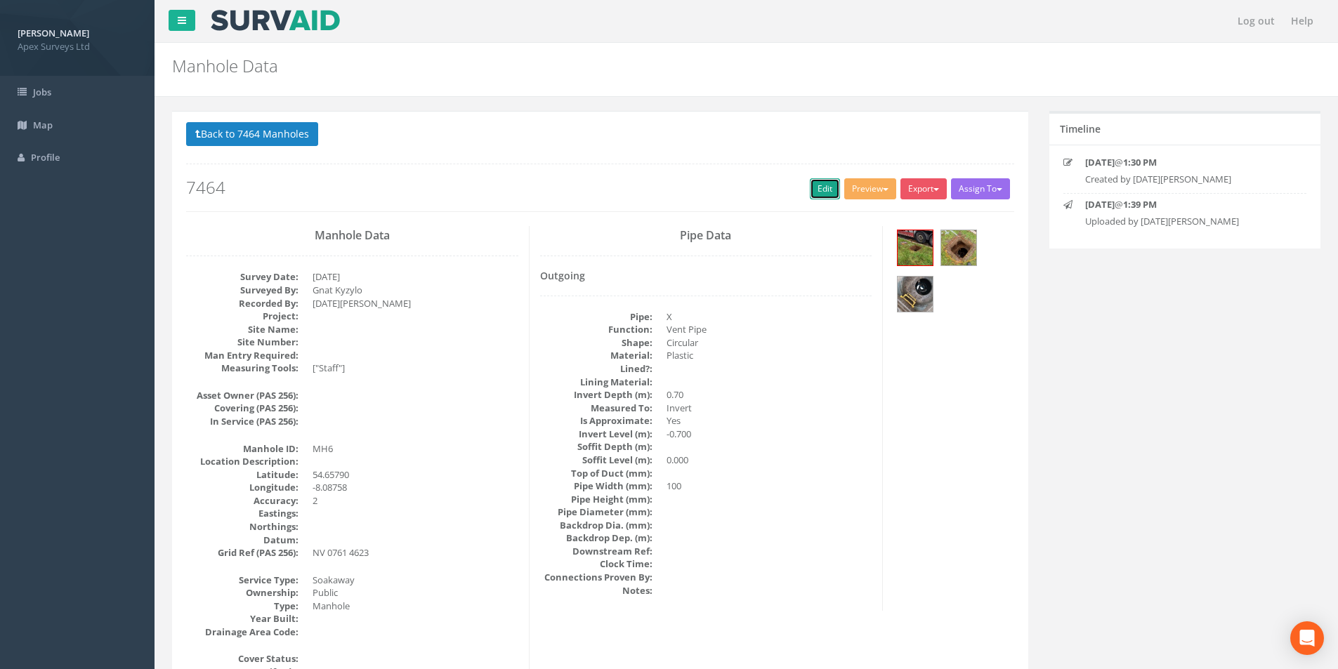
click at [819, 192] on link "Edit" at bounding box center [825, 188] width 30 height 21
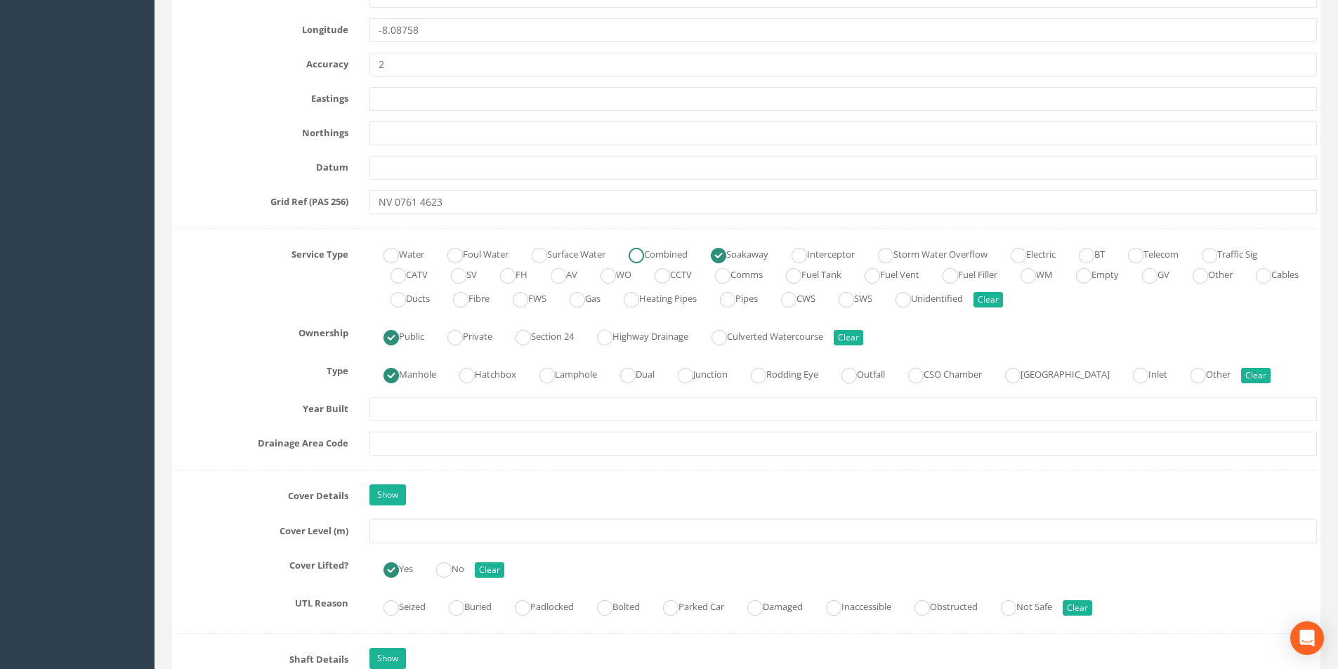
scroll to position [983, 0]
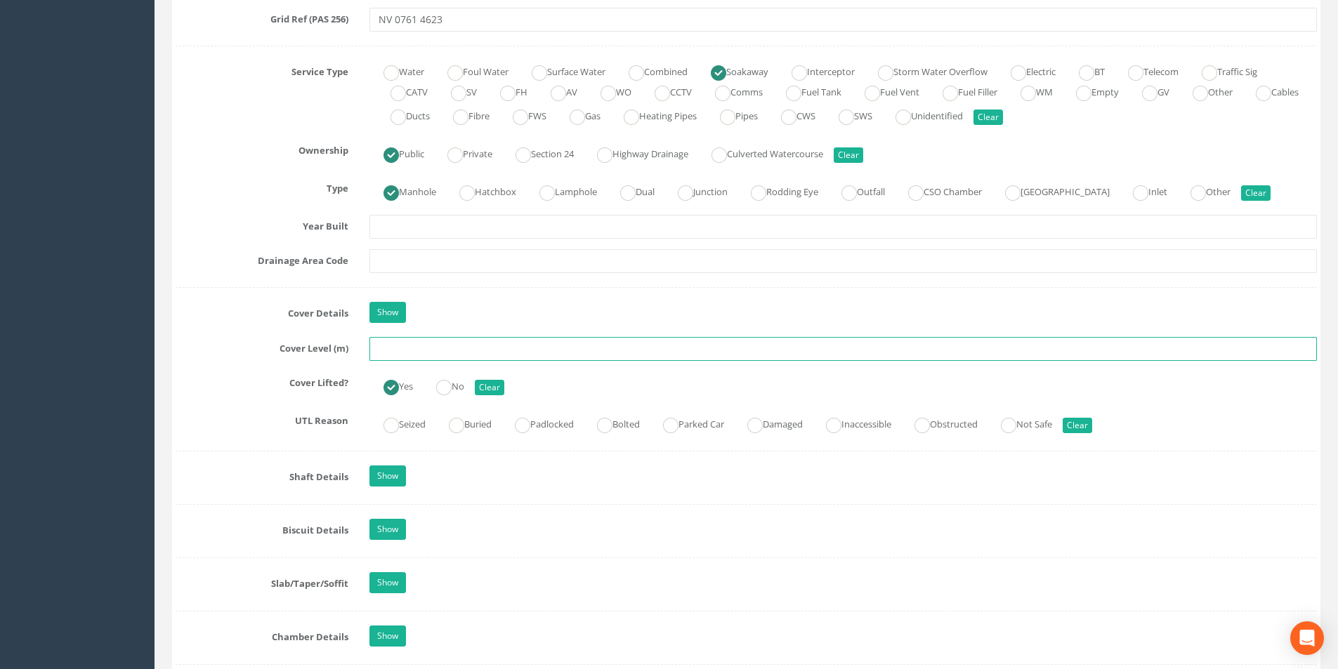
click at [424, 352] on input "text" at bounding box center [843, 349] width 948 height 24
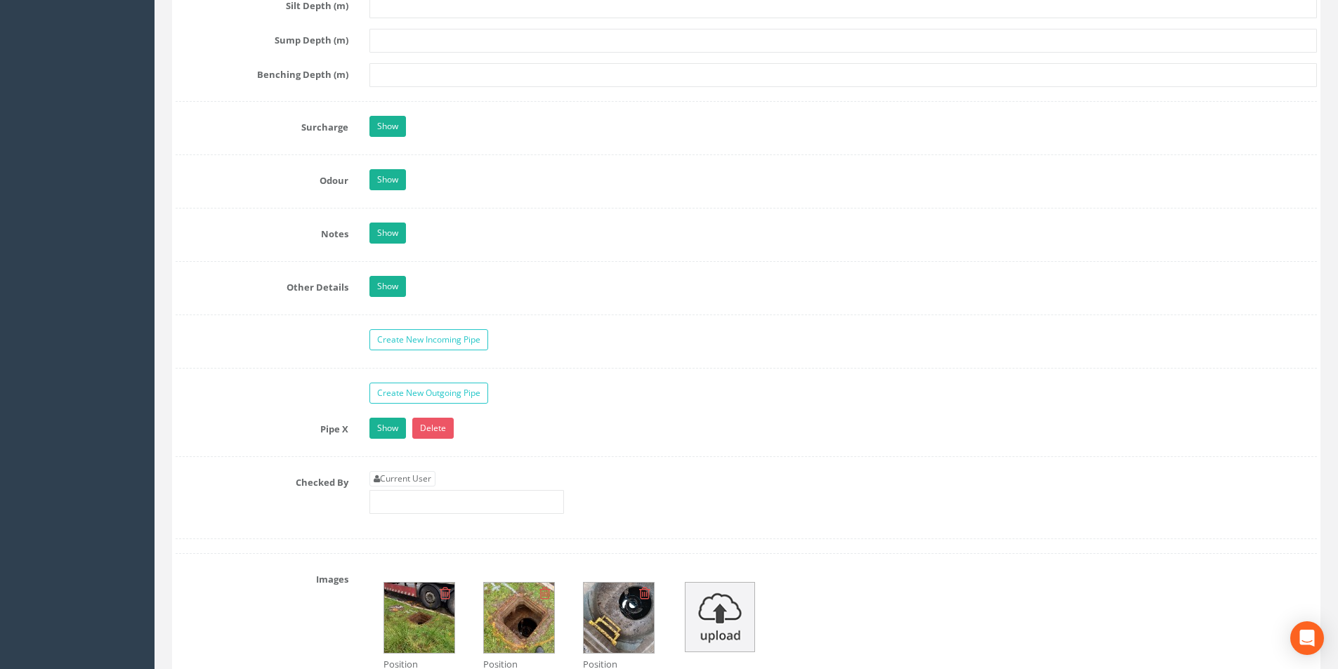
scroll to position [1967, 0]
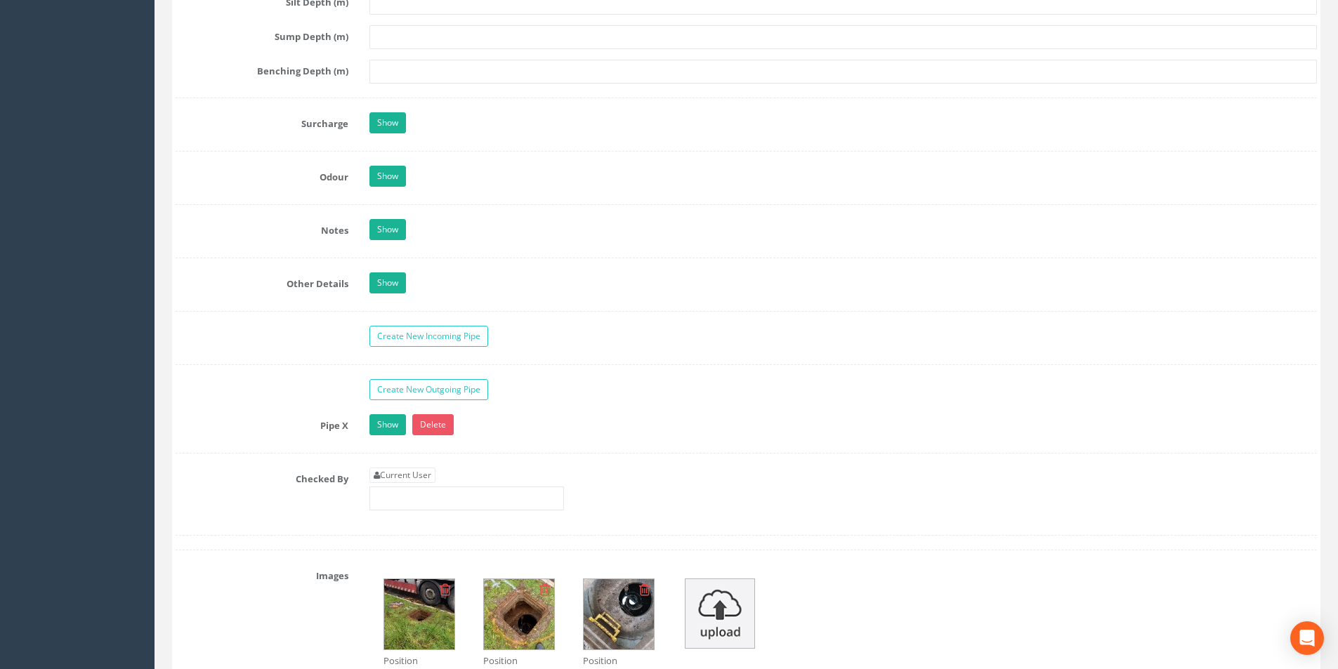
type input "20.63"
click at [400, 484] on div "Current User" at bounding box center [466, 489] width 195 height 43
click at [402, 480] on link "Current User" at bounding box center [402, 475] width 66 height 15
type input "[PERSON_NAME]"
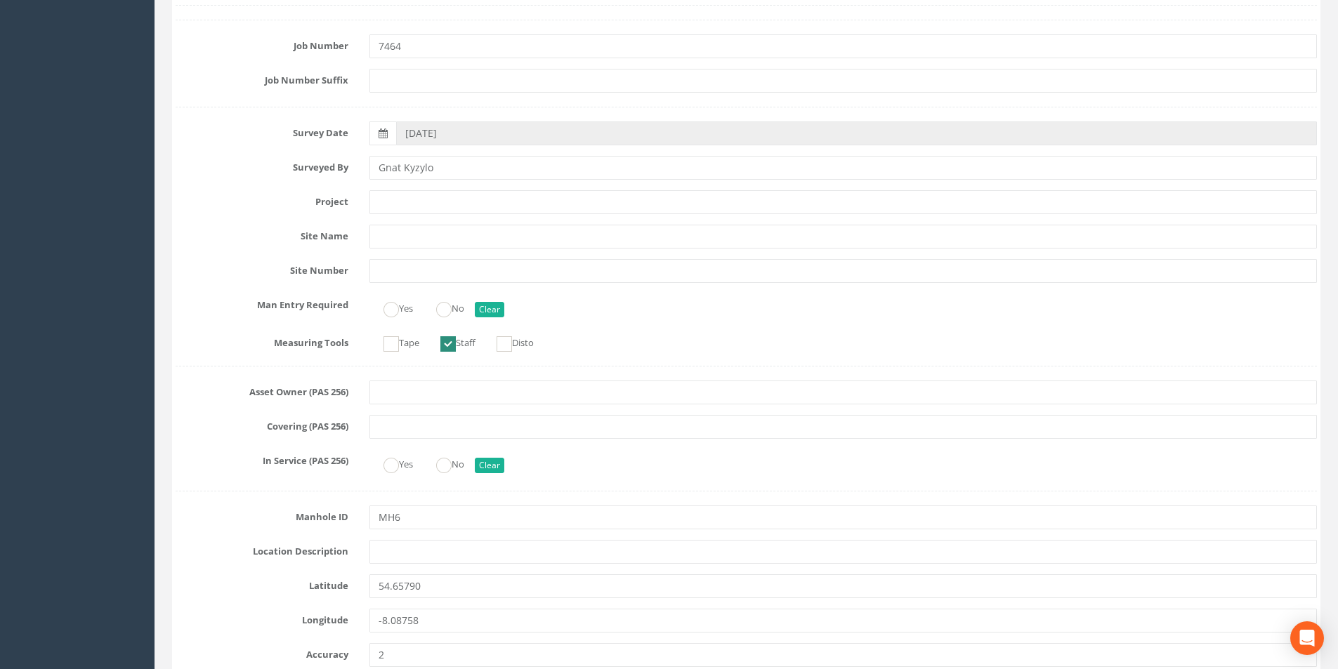
scroll to position [0, 0]
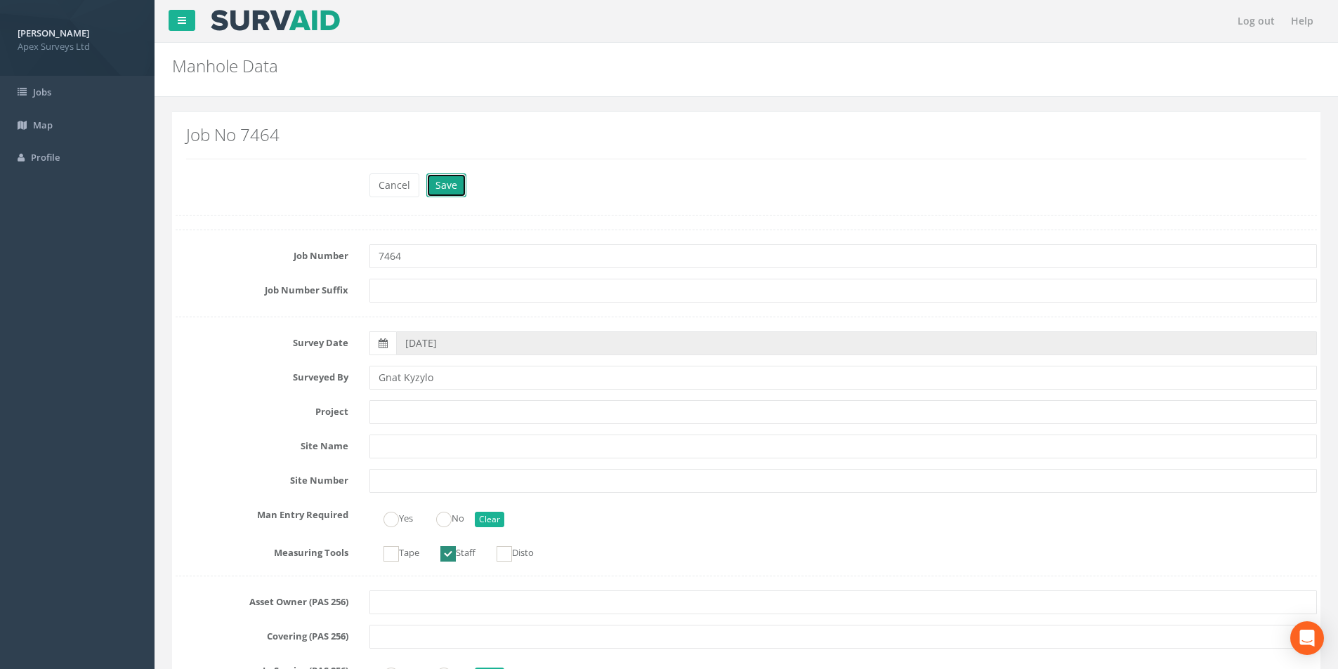
click at [440, 188] on button "Save" at bounding box center [446, 185] width 40 height 24
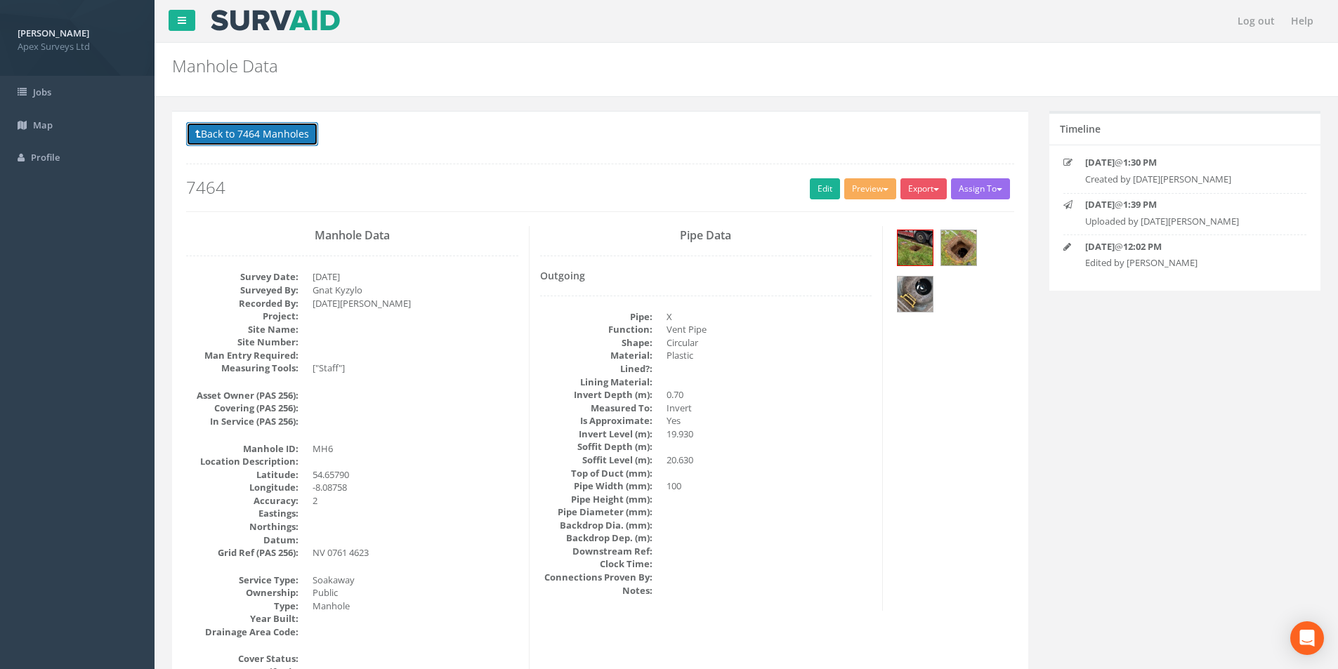
click at [263, 133] on button "Back to 7464 Manholes" at bounding box center [252, 134] width 132 height 24
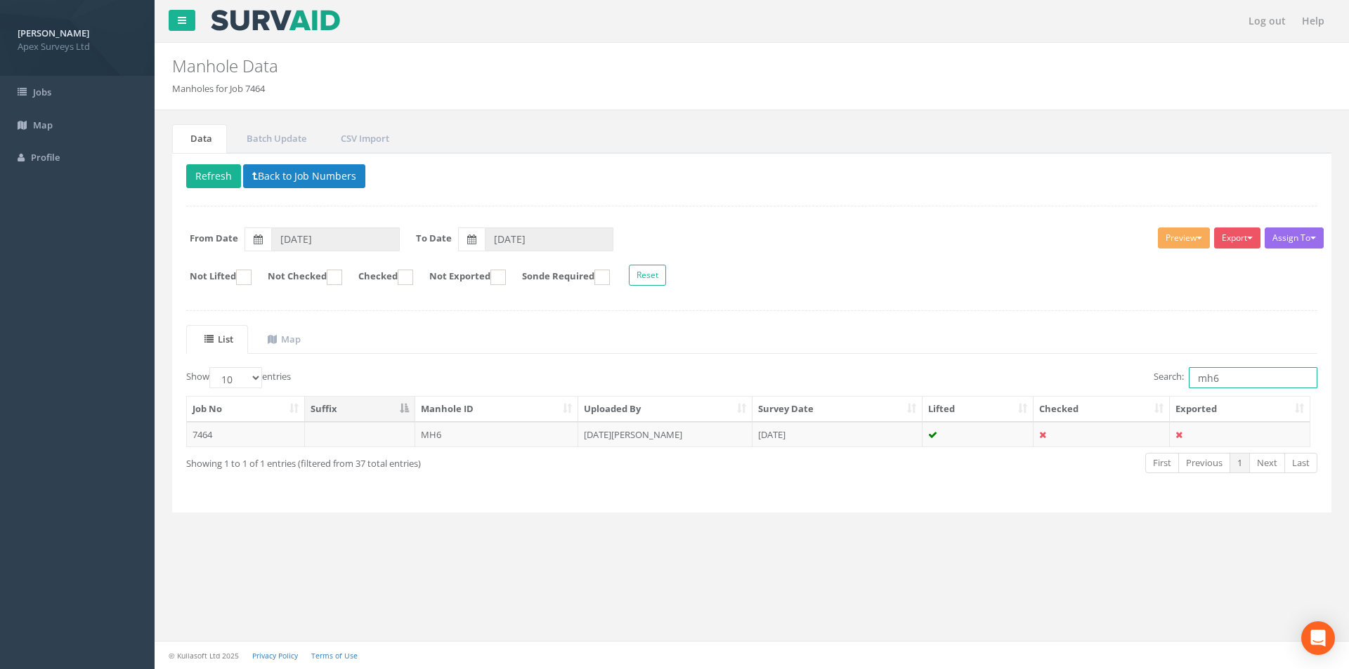
click at [1227, 379] on input "mh6" at bounding box center [1252, 377] width 129 height 21
type input "mh10"
click at [636, 428] on td "[DATE][PERSON_NAME]" at bounding box center [665, 434] width 174 height 25
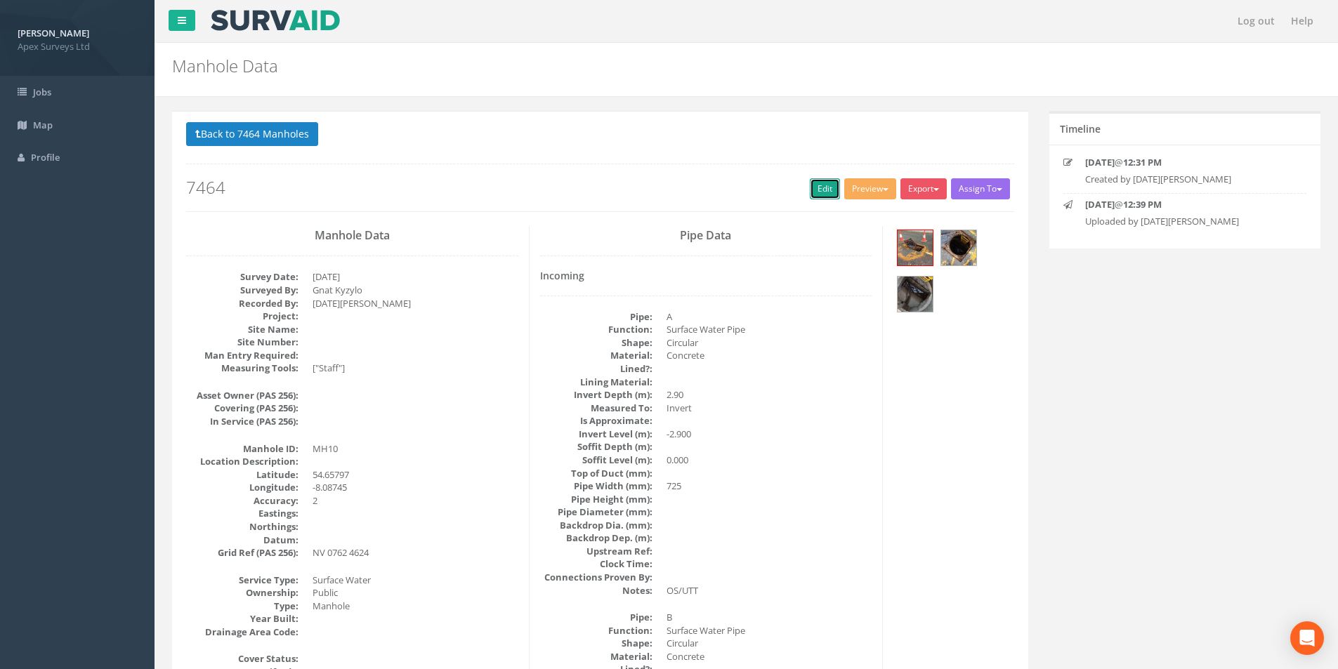
click at [810, 193] on link "Edit" at bounding box center [825, 188] width 30 height 21
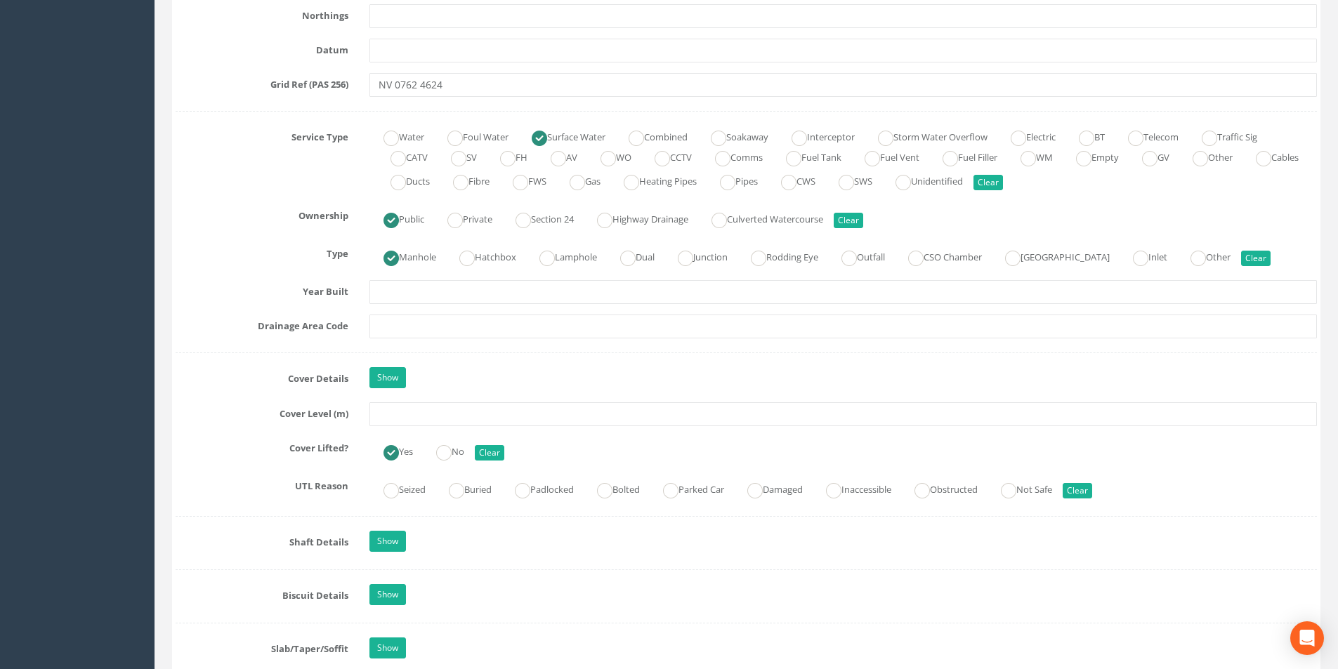
scroll to position [983, 0]
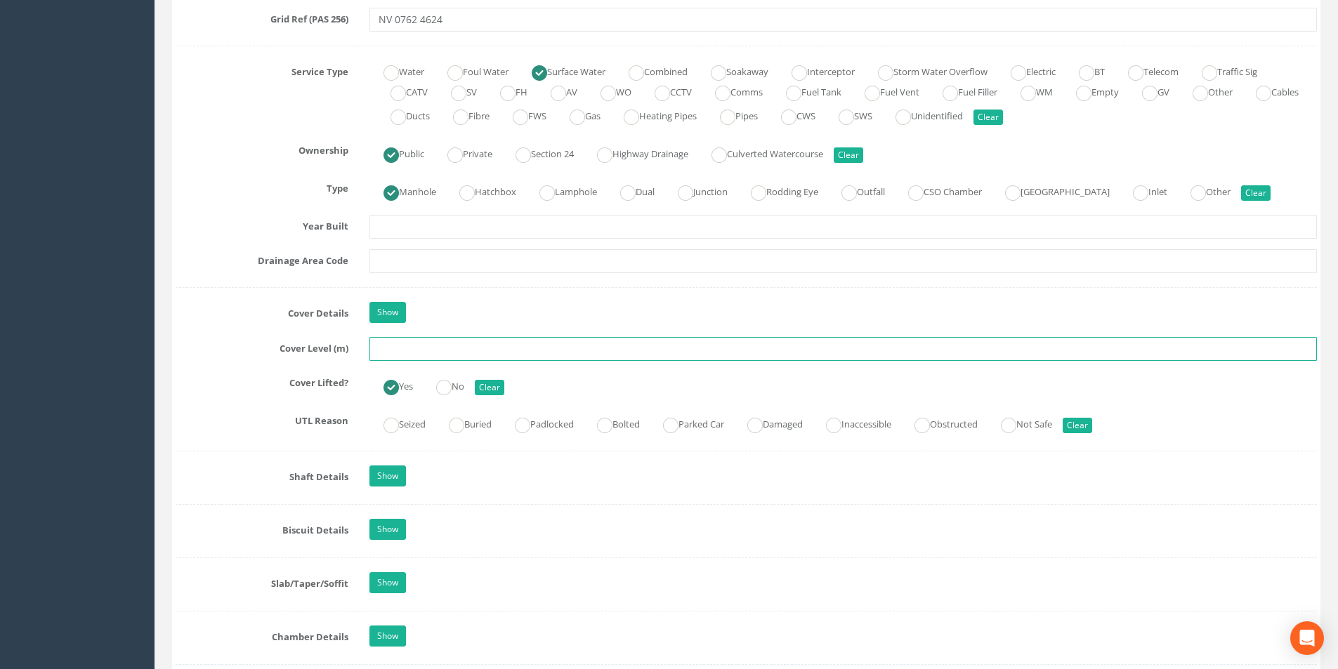
click at [414, 348] on input "text" at bounding box center [843, 349] width 948 height 24
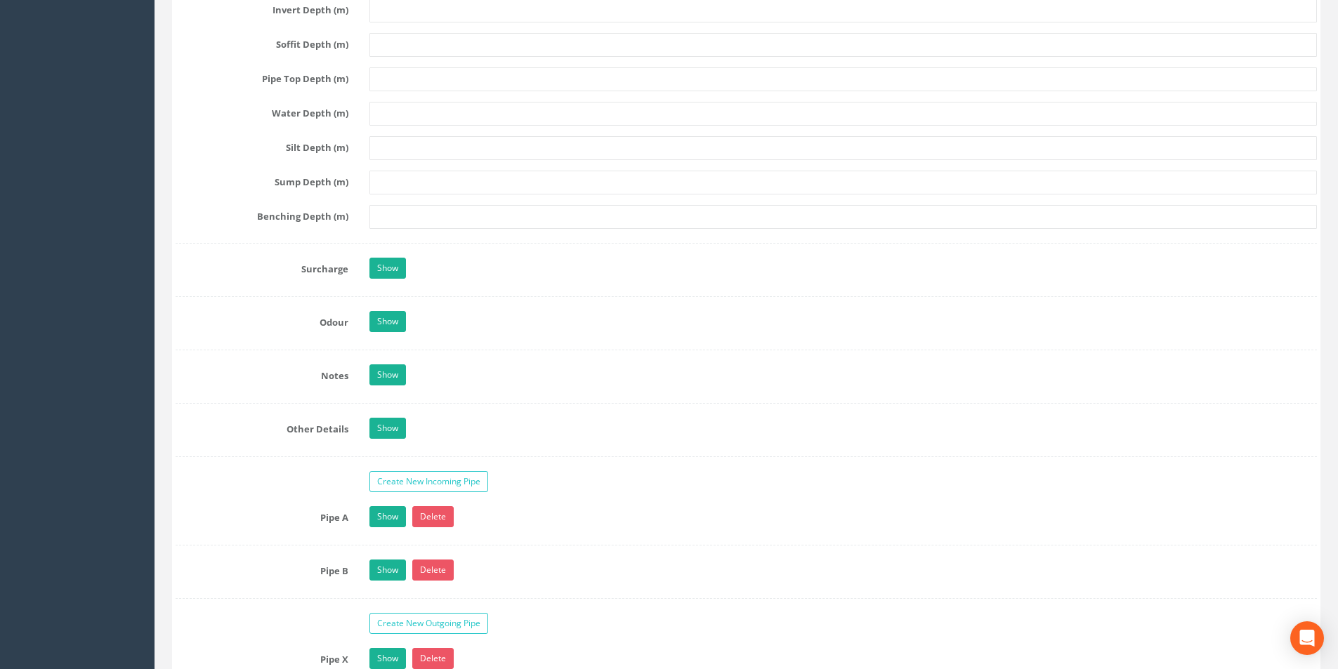
scroll to position [2037, 0]
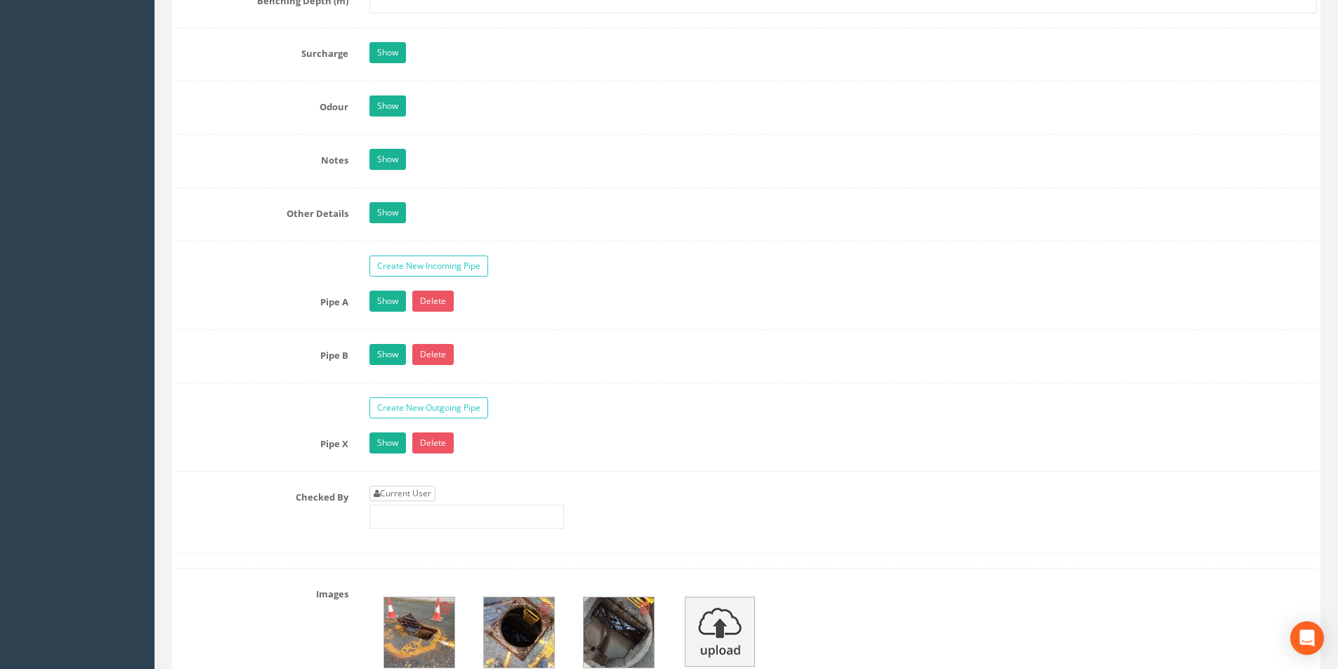
type input "20.52"
click at [409, 493] on link "Current User" at bounding box center [402, 493] width 66 height 15
type input "[PERSON_NAME]"
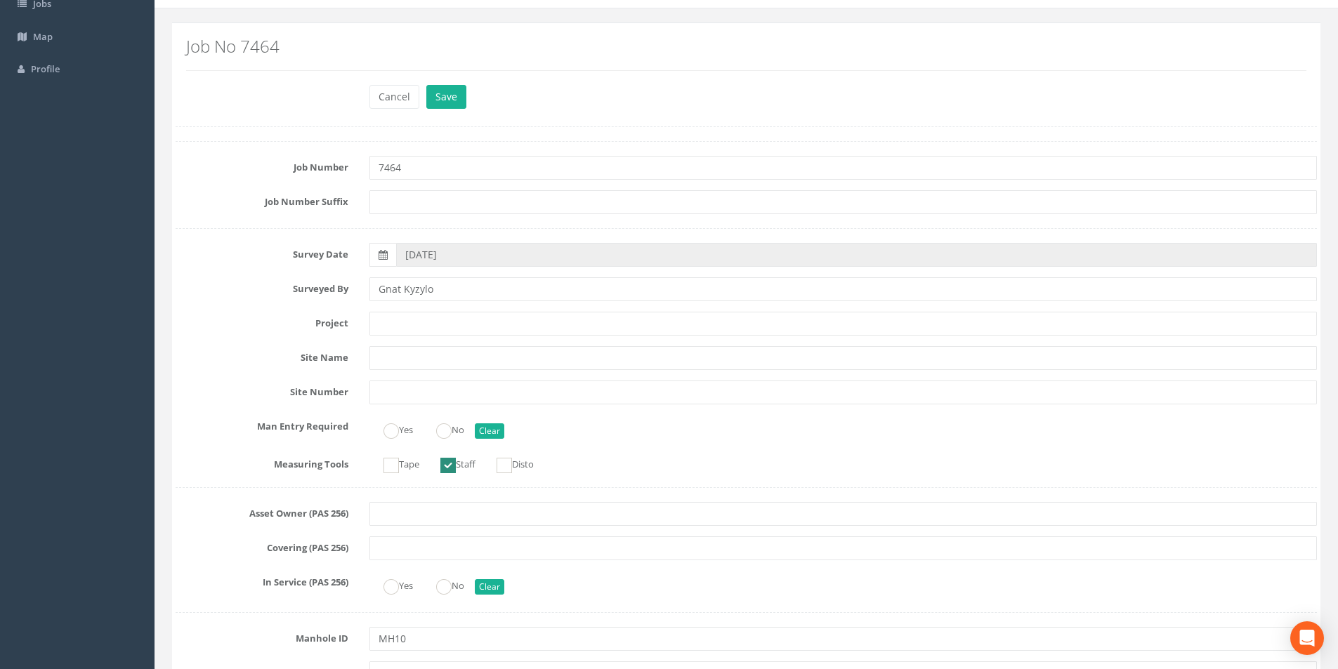
scroll to position [0, 0]
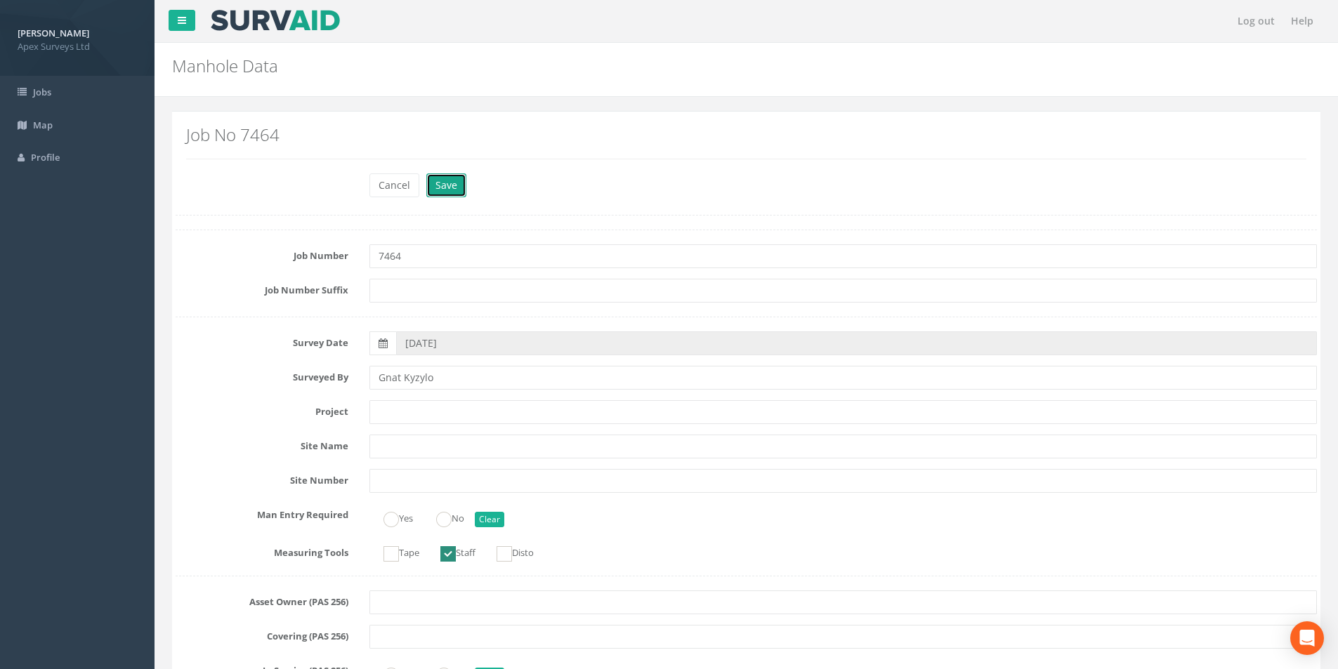
click at [447, 187] on button "Save" at bounding box center [446, 185] width 40 height 24
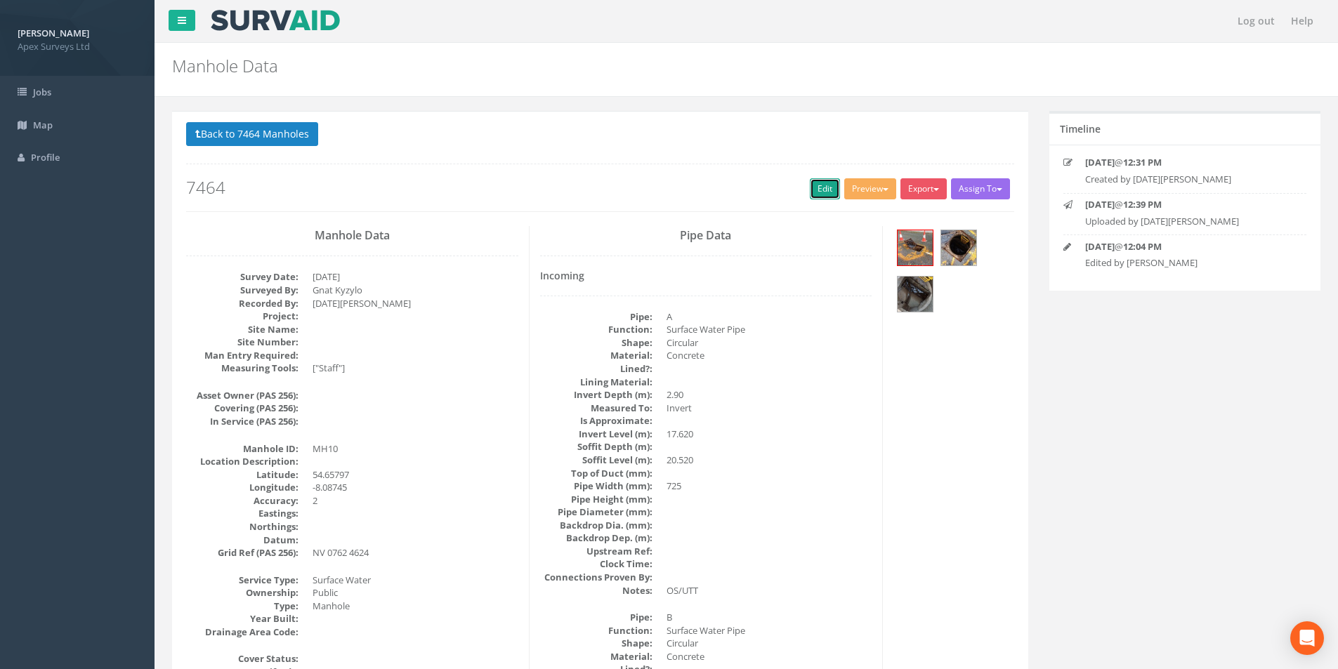
click at [820, 193] on link "Edit" at bounding box center [825, 188] width 30 height 21
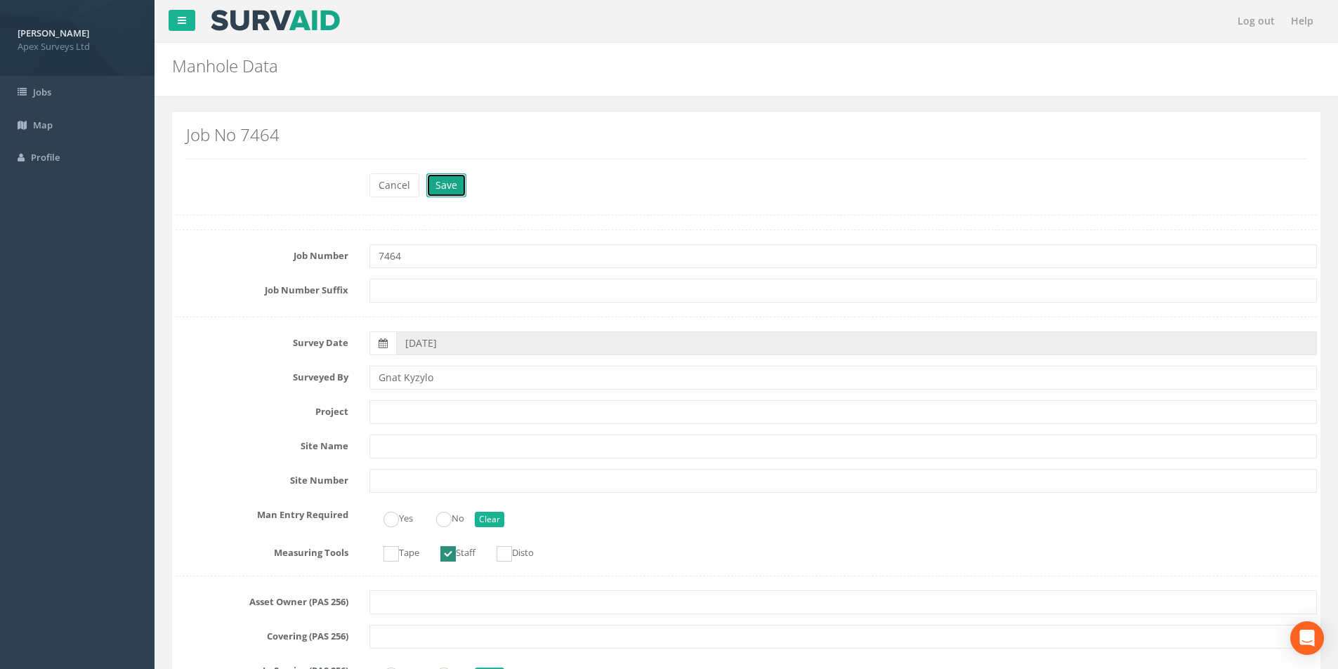
click at [442, 186] on button "Save" at bounding box center [446, 185] width 40 height 24
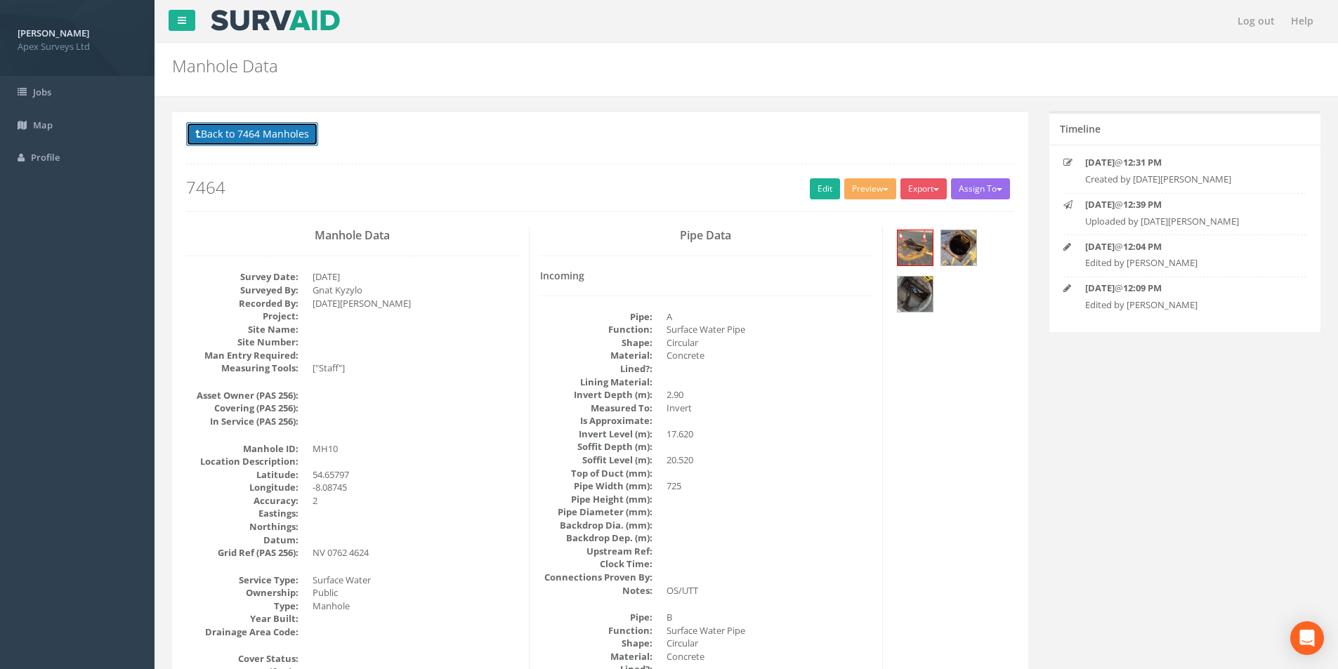
click at [223, 127] on button "Back to 7464 Manholes" at bounding box center [252, 134] width 132 height 24
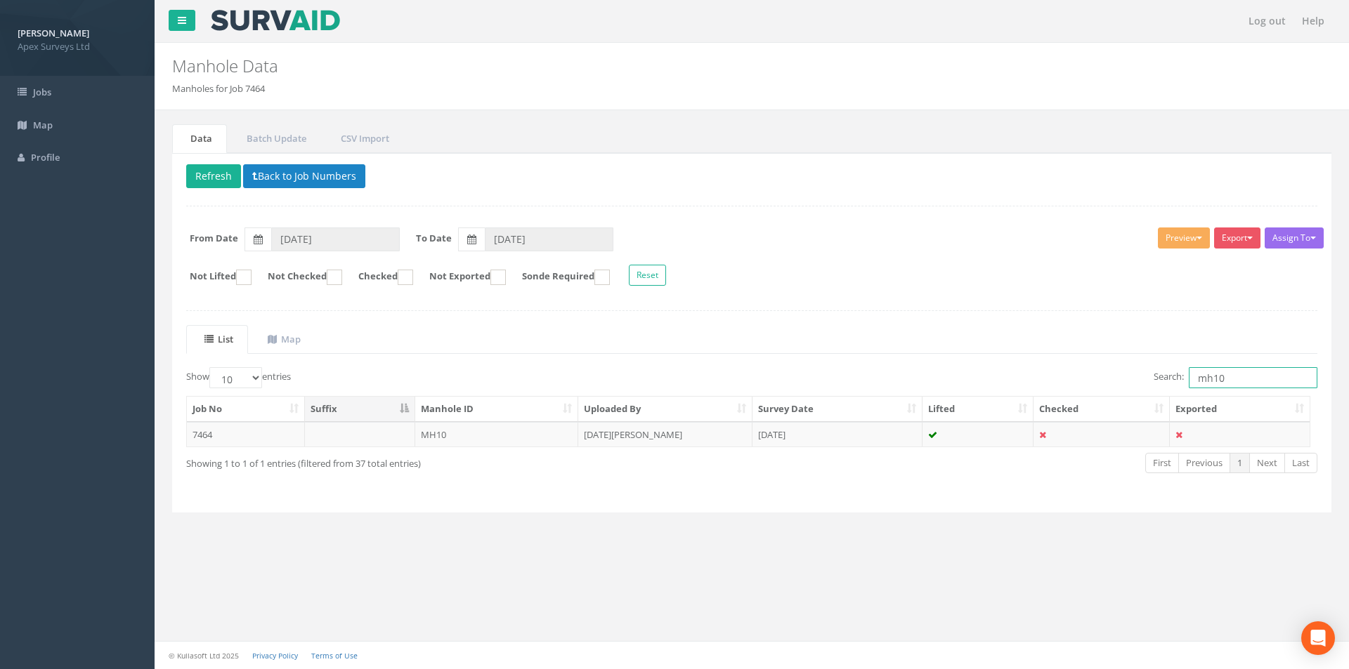
click at [1242, 378] on input "mh10" at bounding box center [1252, 377] width 129 height 21
type input "mh8"
click at [669, 433] on td "[DATE][PERSON_NAME]" at bounding box center [665, 434] width 174 height 25
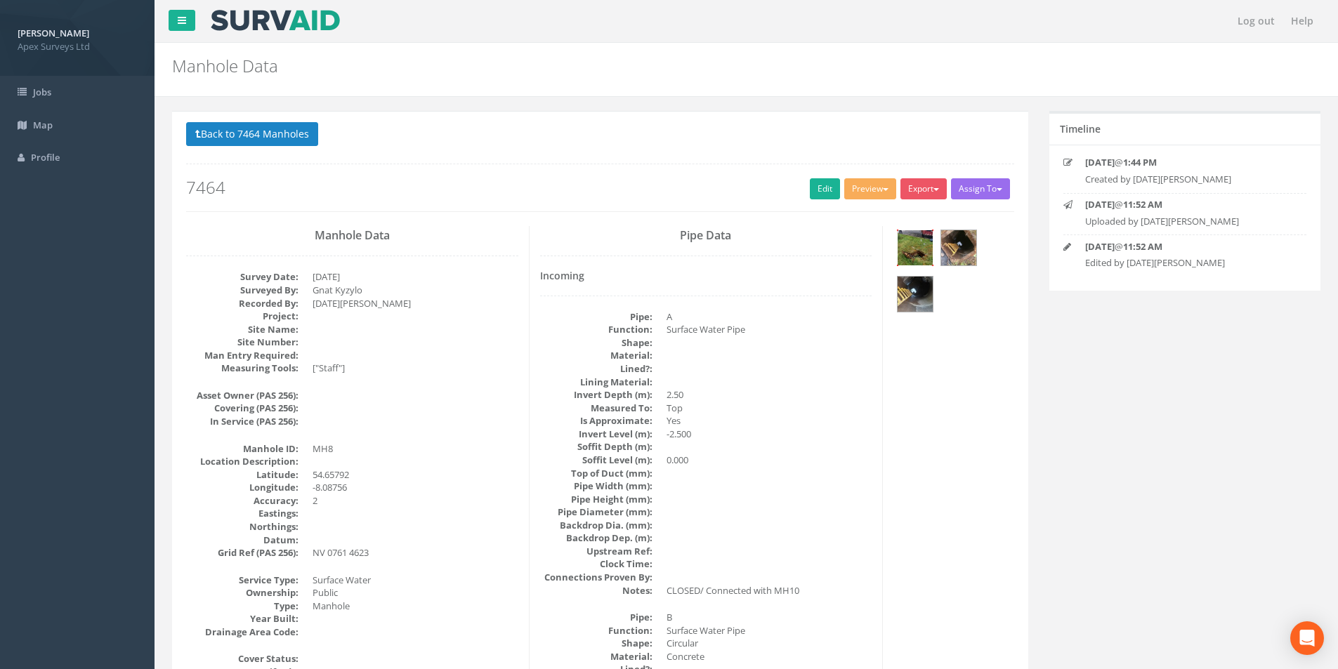
click at [910, 249] on img at bounding box center [915, 247] width 35 height 35
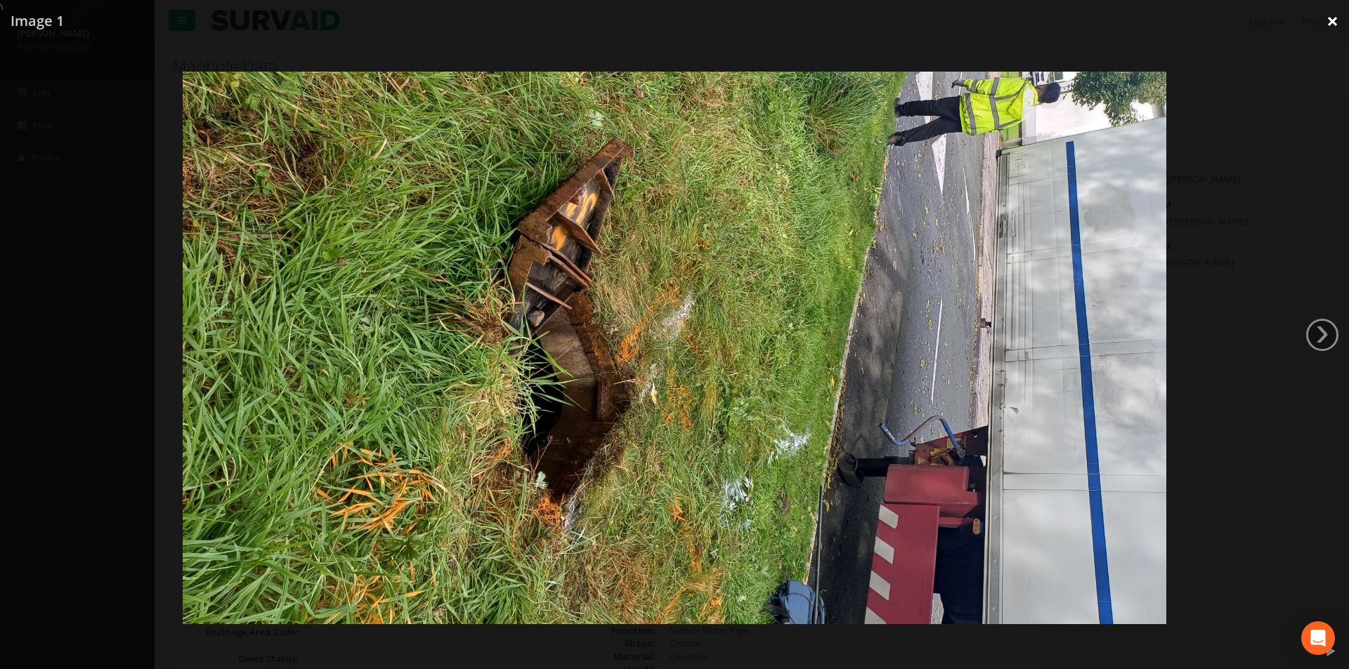
click at [1332, 25] on link "×" at bounding box center [1332, 21] width 33 height 42
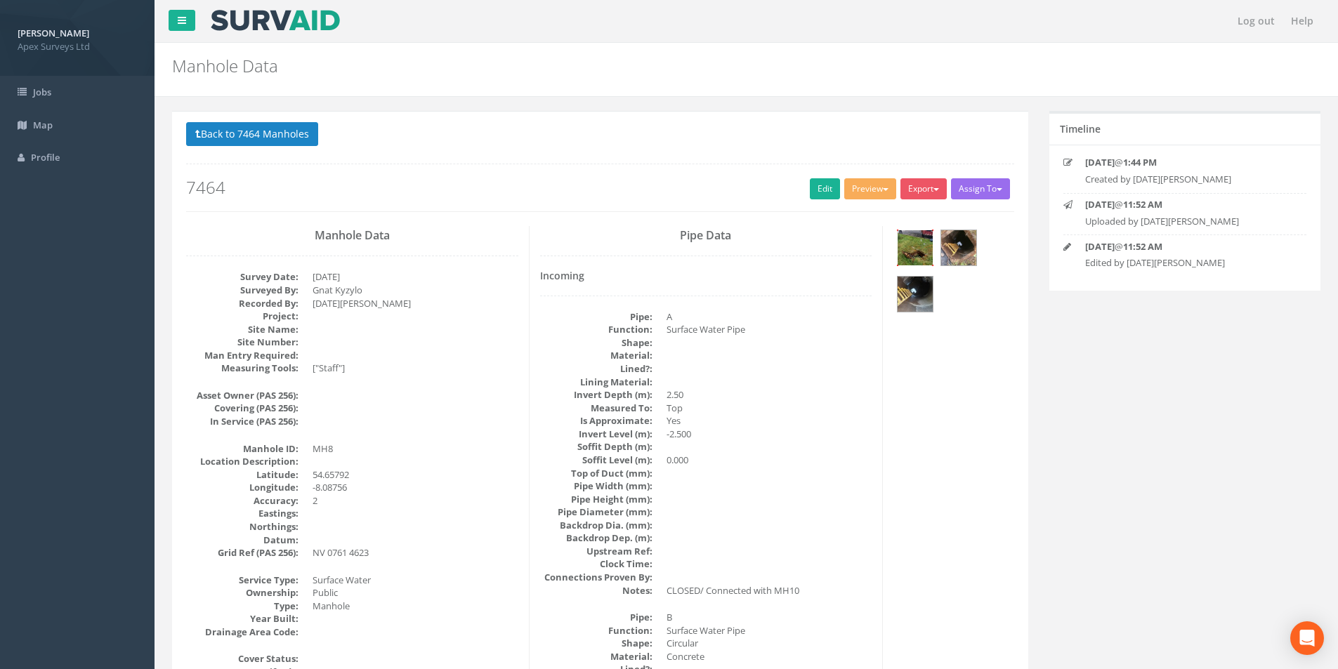
click at [910, 237] on img at bounding box center [915, 247] width 35 height 35
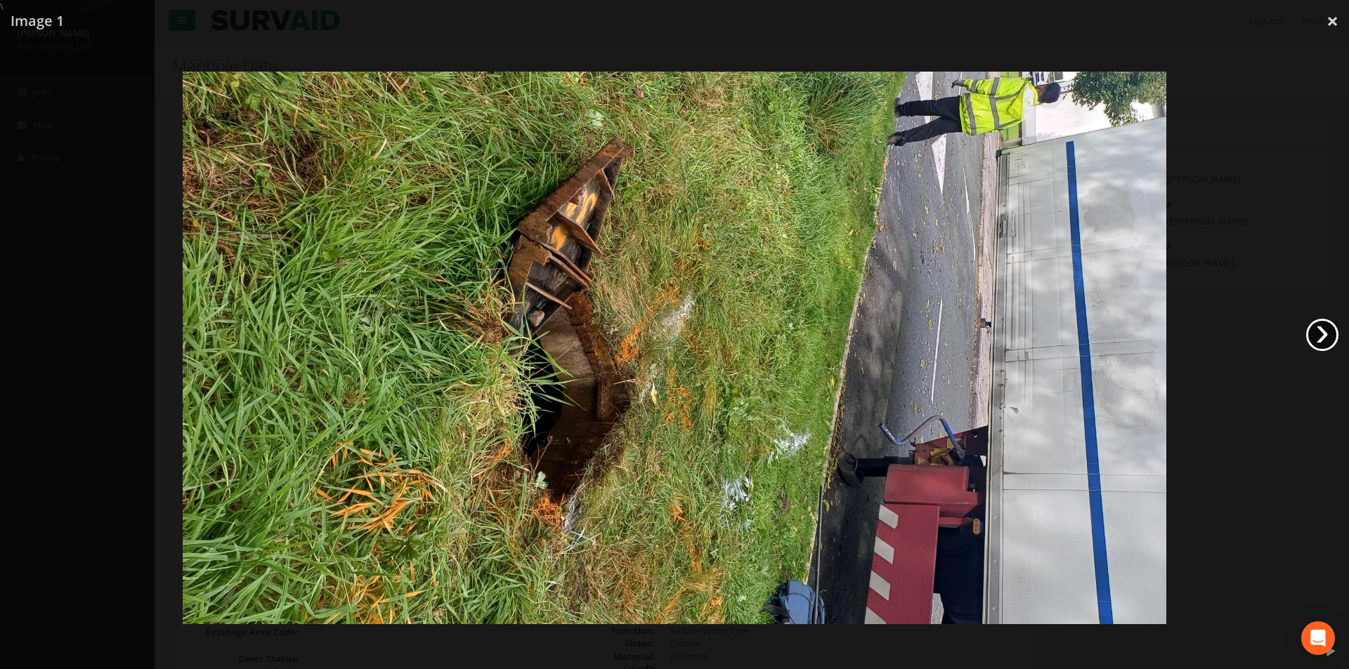
click at [1317, 331] on link "›" at bounding box center [1322, 335] width 32 height 32
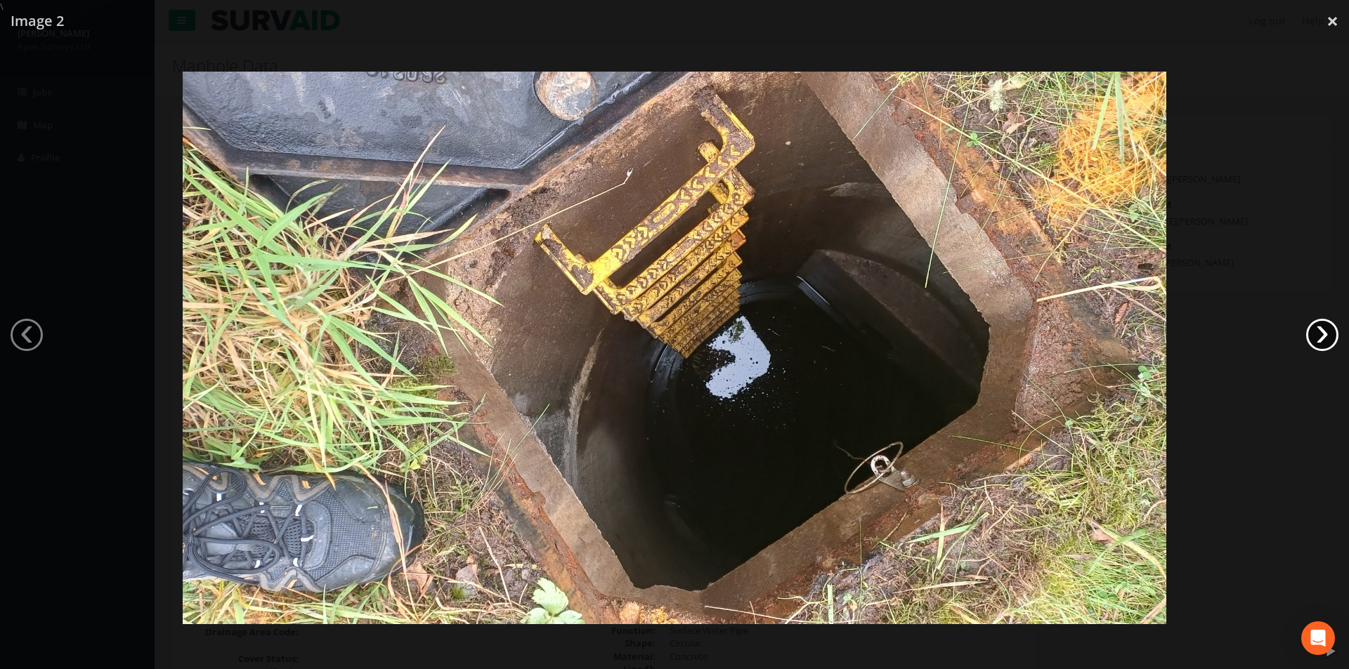
click at [1317, 331] on link "›" at bounding box center [1322, 335] width 32 height 32
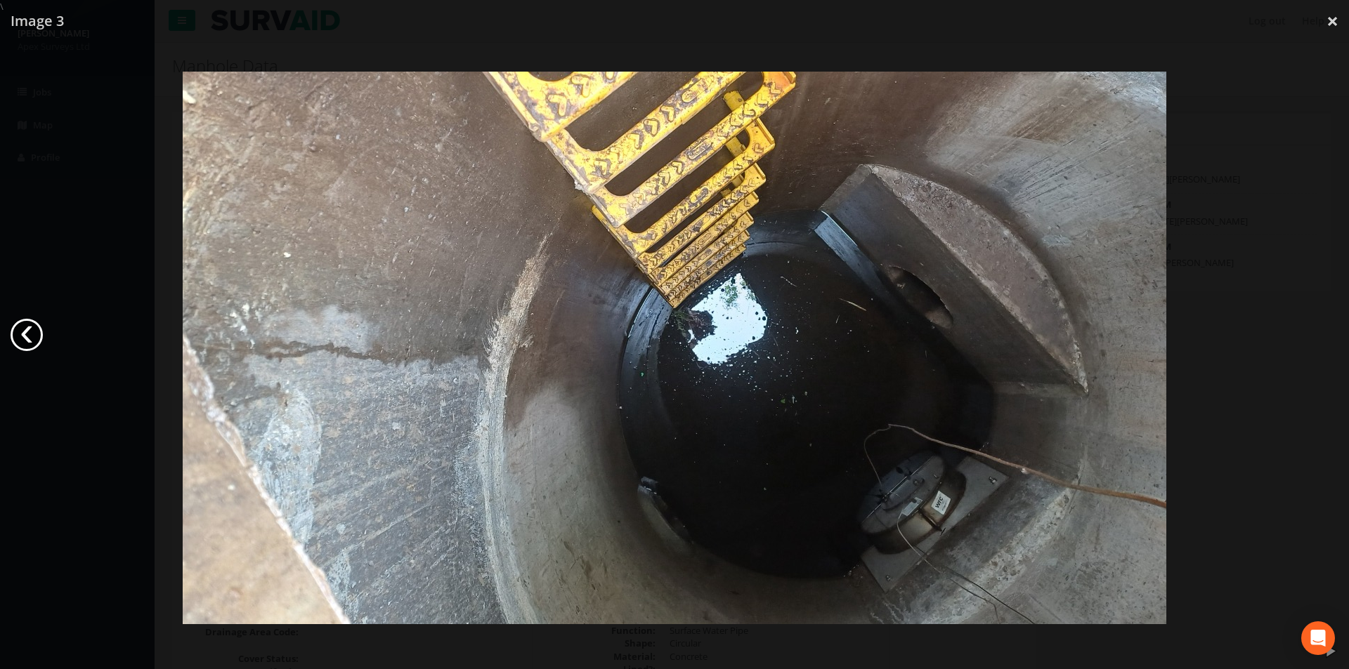
click at [30, 341] on link "‹" at bounding box center [27, 335] width 32 height 32
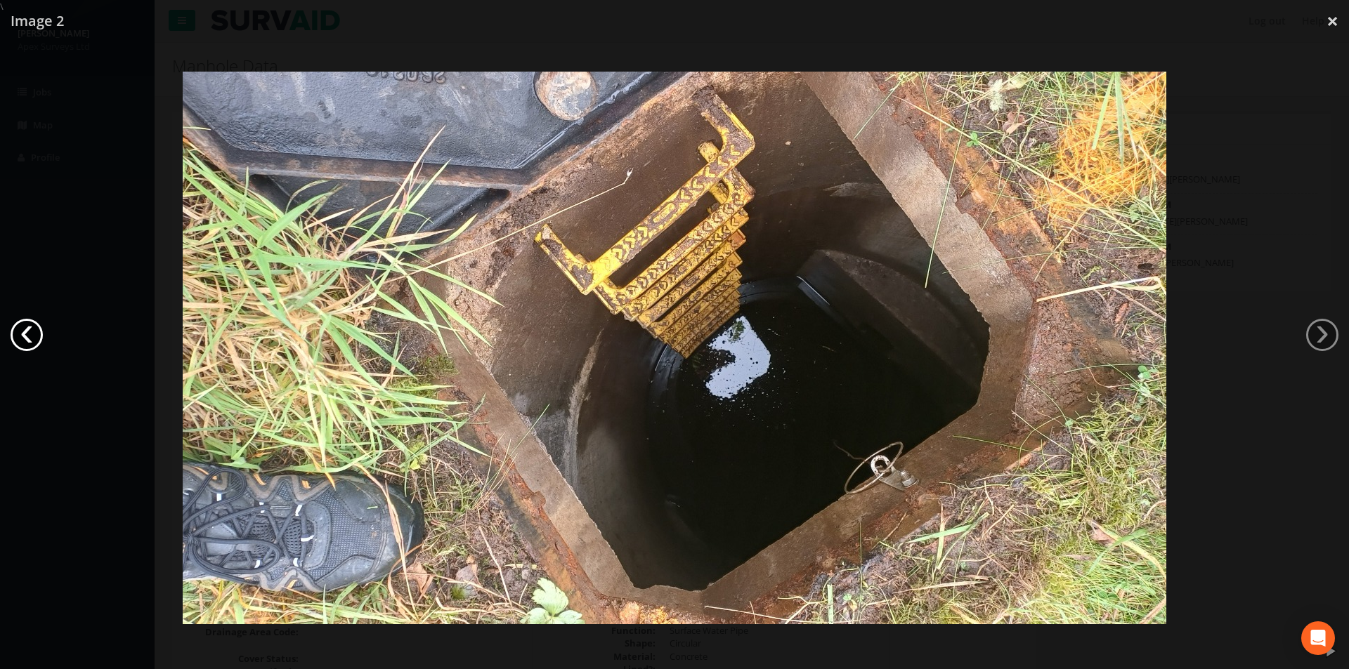
click at [30, 341] on link "‹" at bounding box center [27, 335] width 32 height 32
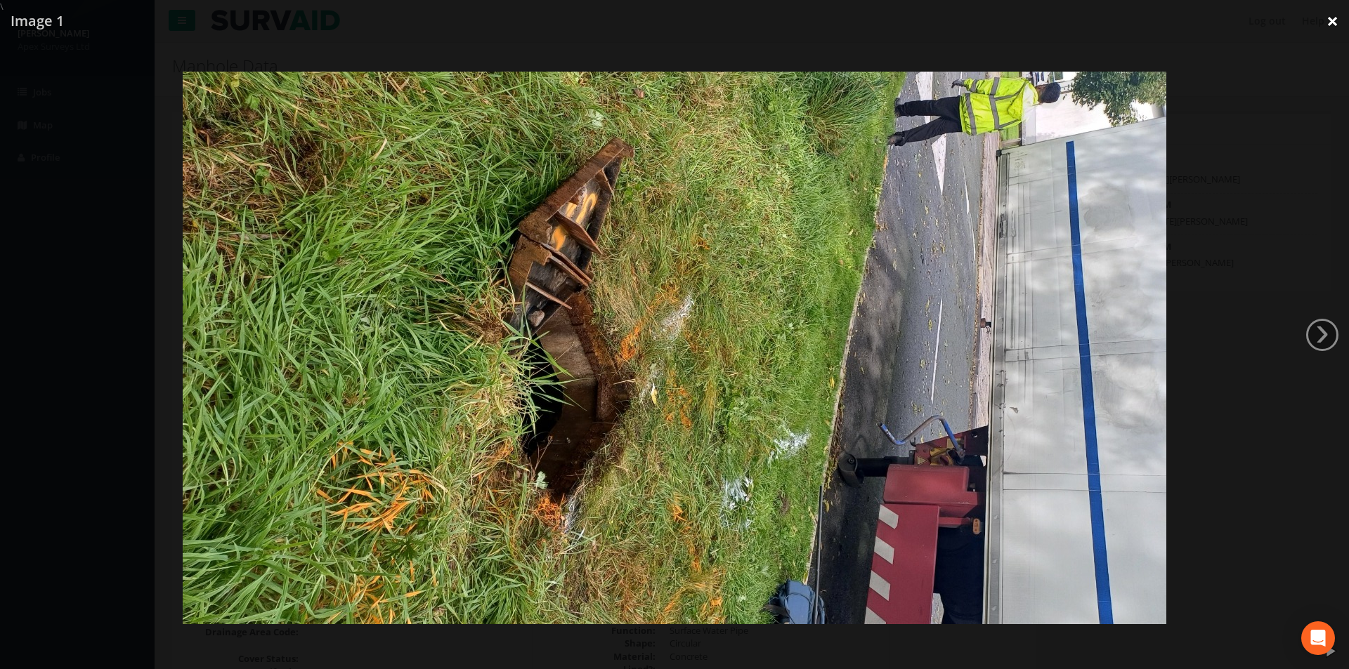
click at [1333, 22] on link "×" at bounding box center [1332, 21] width 33 height 42
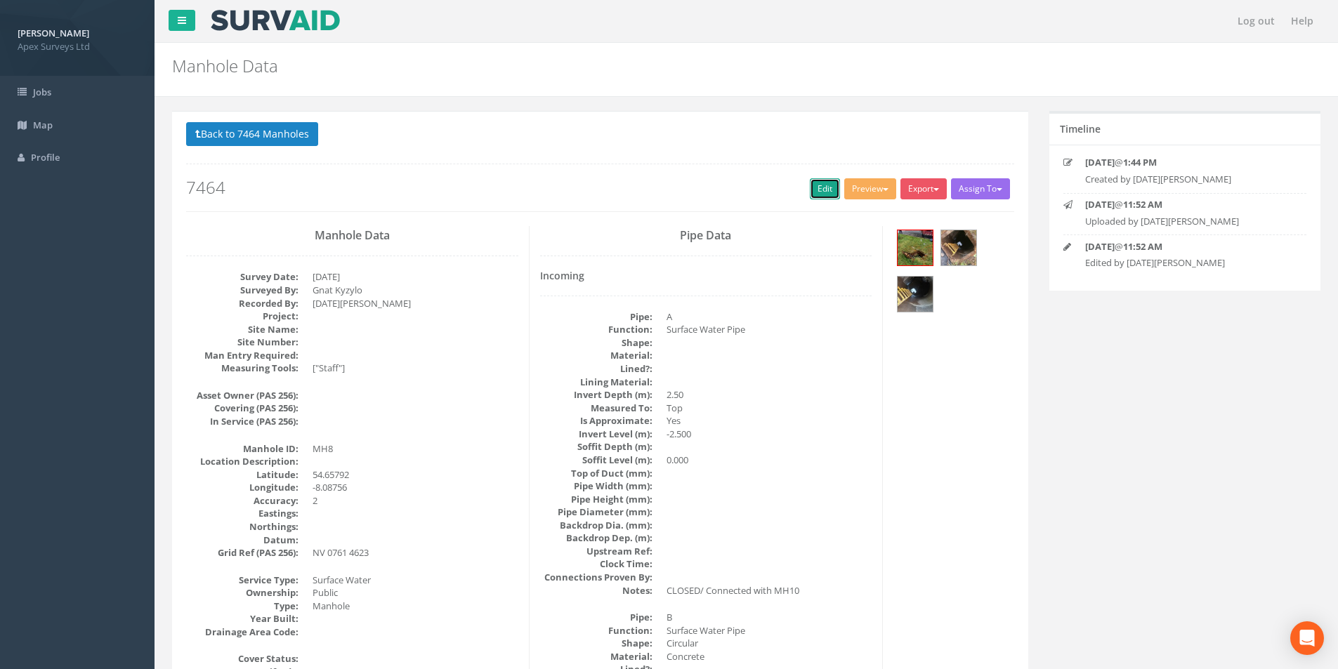
click at [817, 192] on link "Edit" at bounding box center [825, 188] width 30 height 21
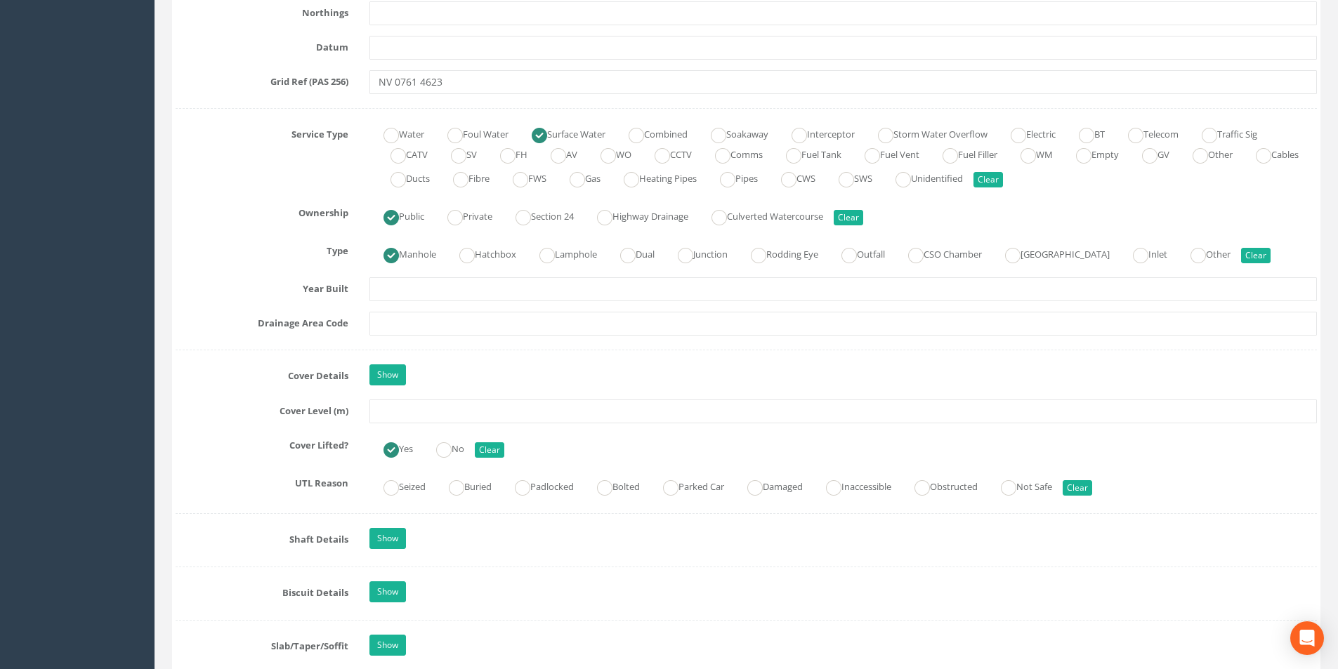
scroll to position [913, 0]
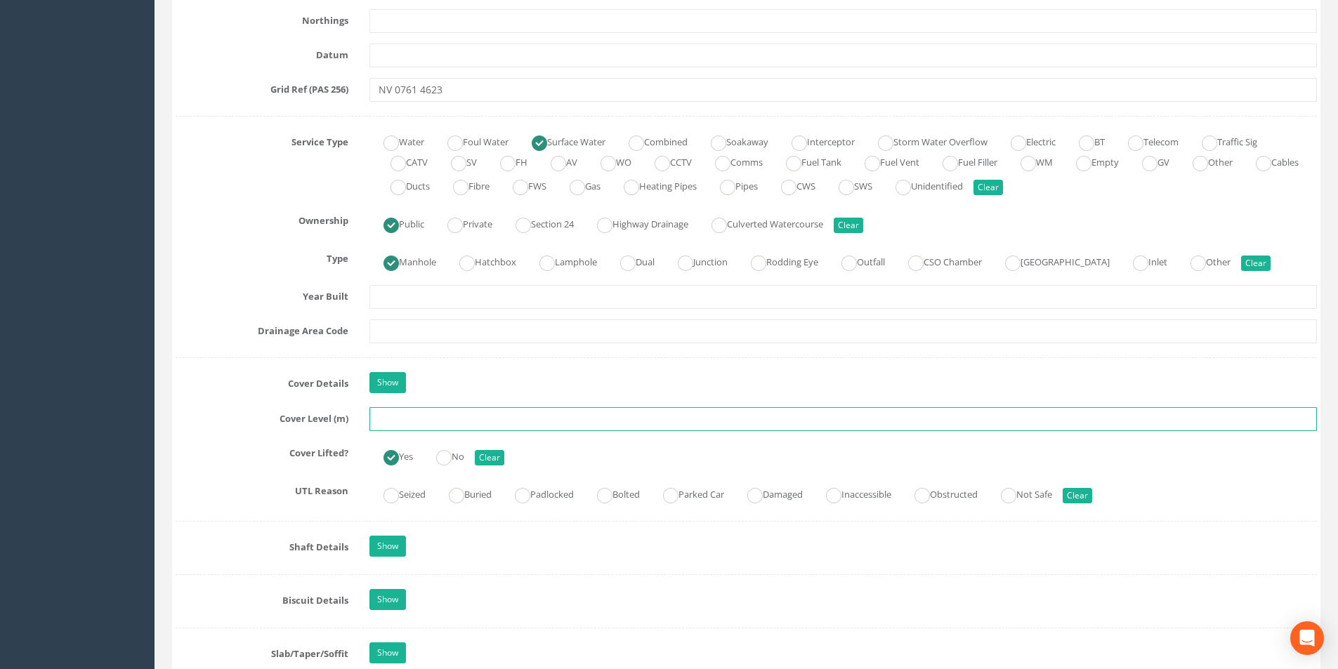
click at [414, 420] on input "text" at bounding box center [843, 419] width 948 height 24
click at [398, 421] on input "text" at bounding box center [843, 419] width 948 height 24
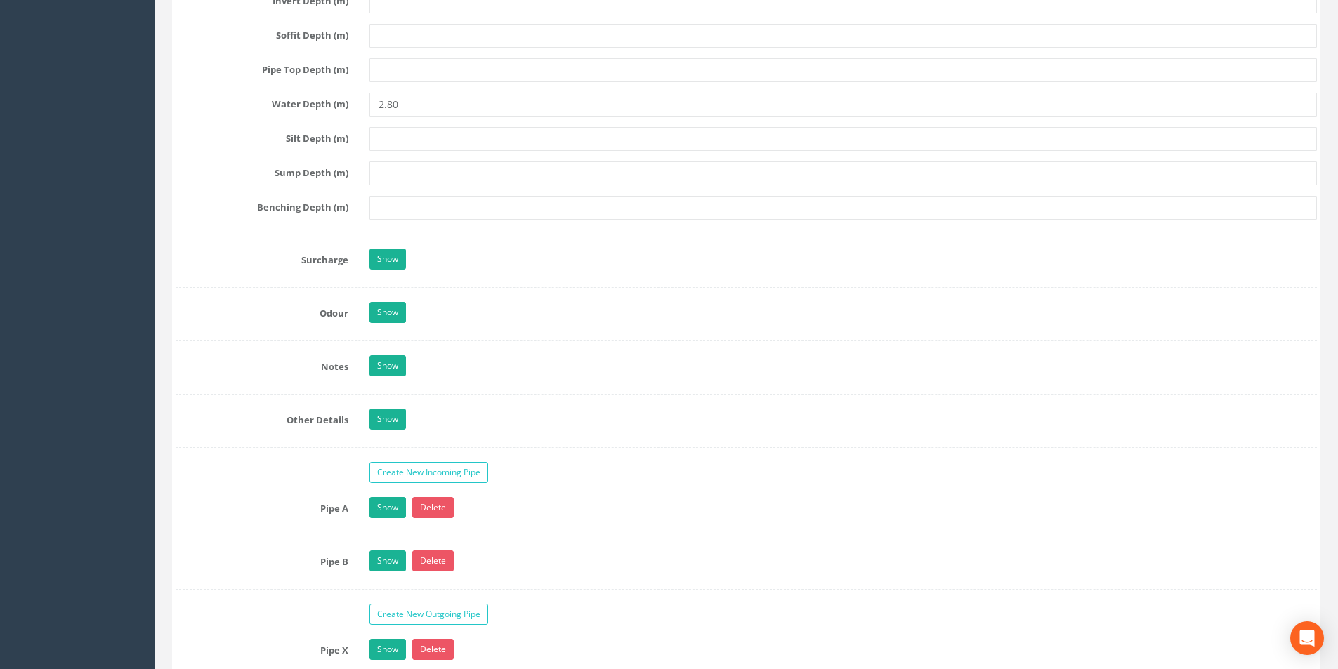
scroll to position [2037, 0]
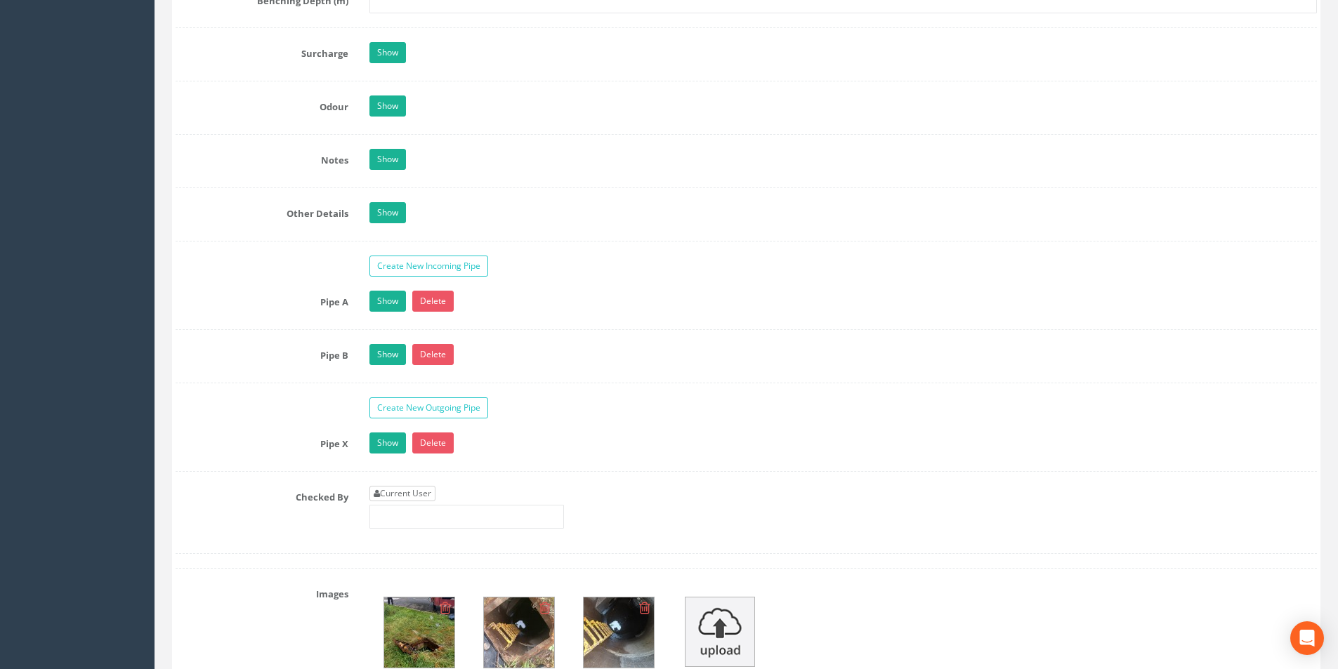
type input "20.81"
click at [400, 493] on link "Current User" at bounding box center [402, 493] width 66 height 15
type input "[PERSON_NAME]"
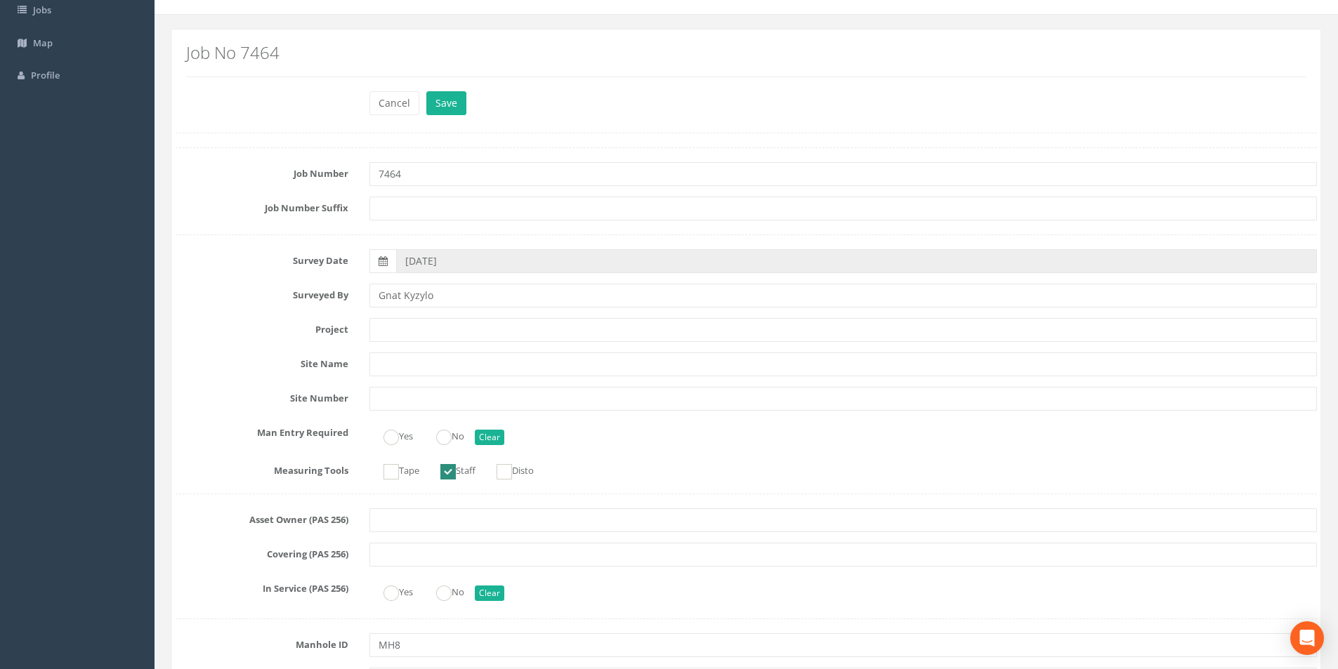
scroll to position [0, 0]
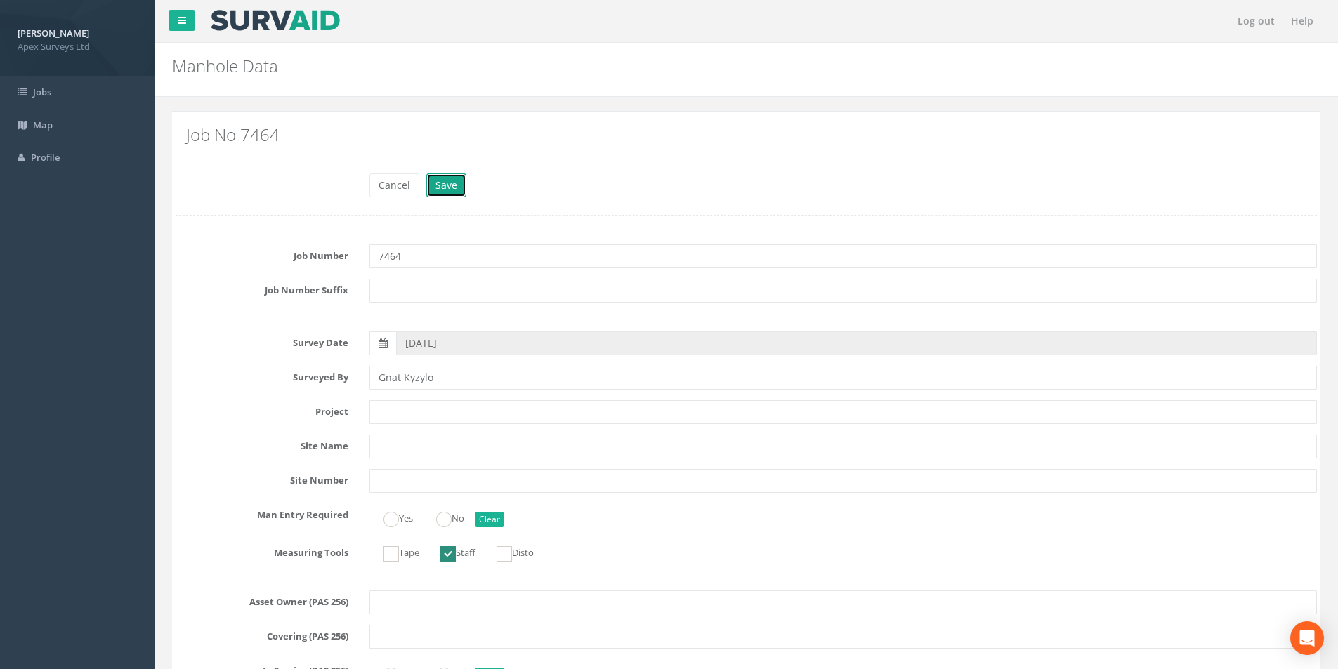
click at [437, 184] on button "Save" at bounding box center [446, 185] width 40 height 24
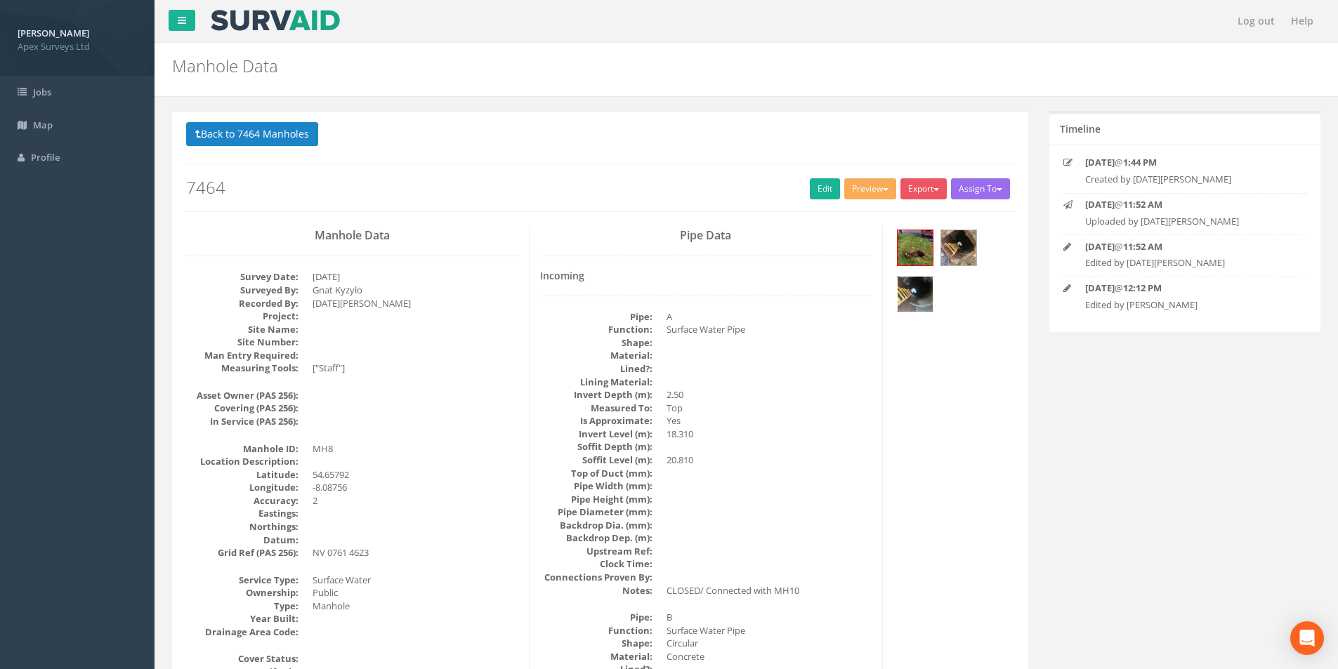
click at [915, 294] on img at bounding box center [915, 294] width 35 height 35
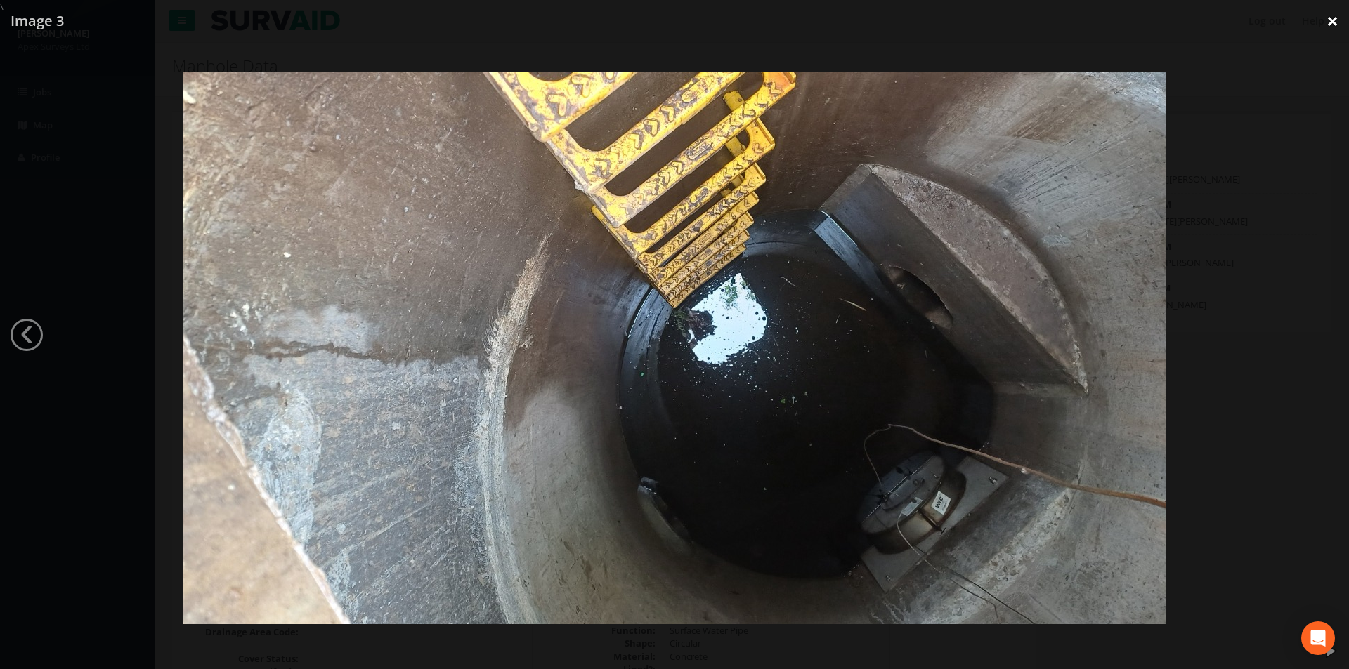
click at [1328, 20] on link "×" at bounding box center [1332, 21] width 33 height 42
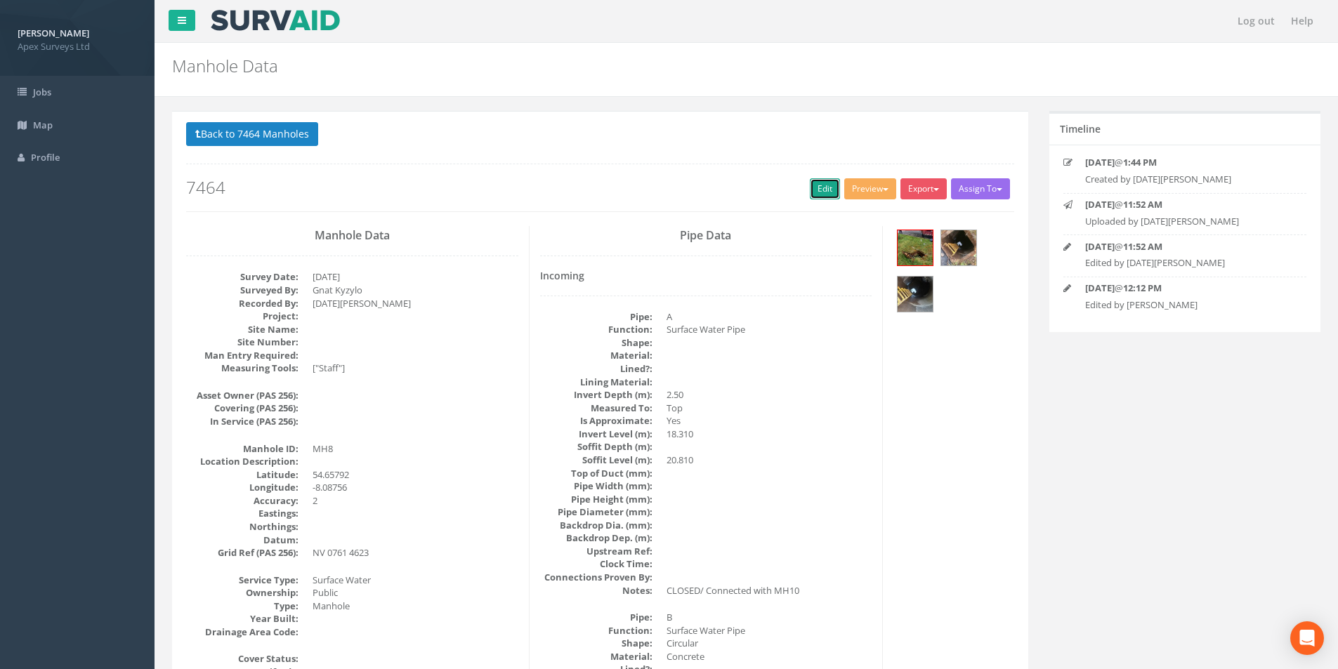
click at [817, 187] on link "Edit" at bounding box center [825, 188] width 30 height 21
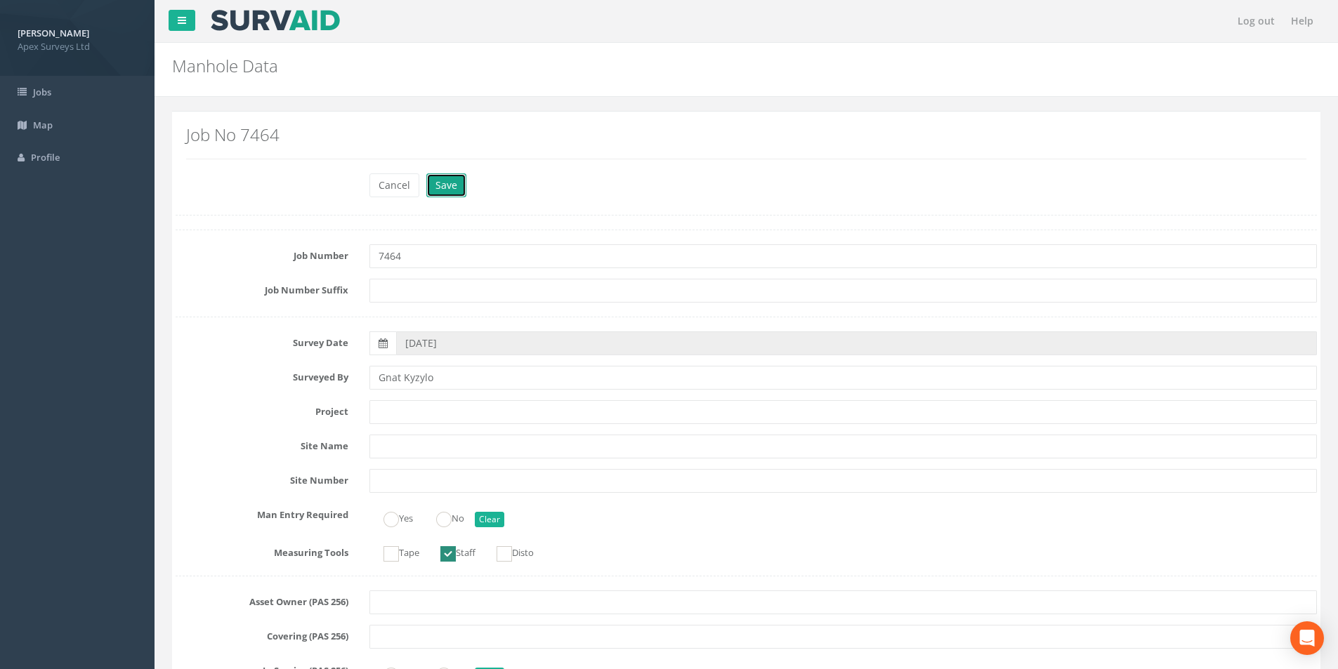
click at [457, 195] on button "Save" at bounding box center [446, 185] width 40 height 24
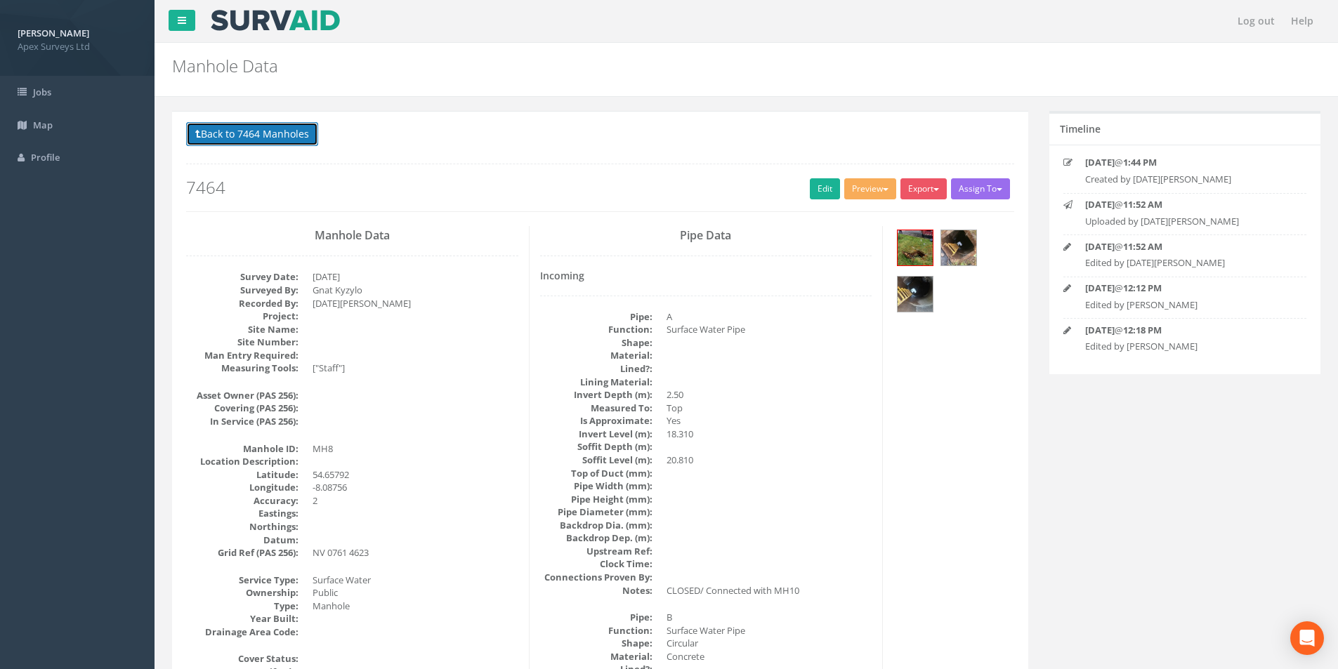
click at [280, 138] on button "Back to 7464 Manholes" at bounding box center [252, 134] width 132 height 24
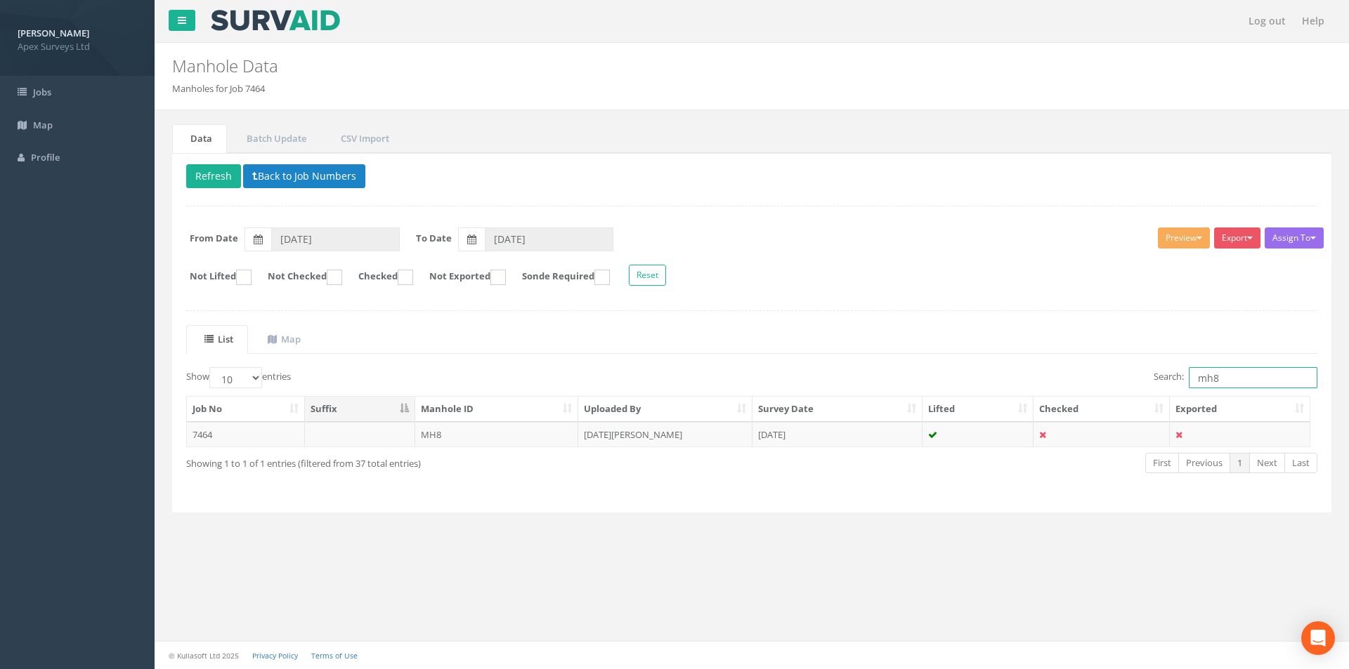
click at [1226, 379] on input "mh8" at bounding box center [1252, 377] width 129 height 21
type input "mh7"
click at [677, 435] on td "[DATE][PERSON_NAME]" at bounding box center [665, 434] width 174 height 25
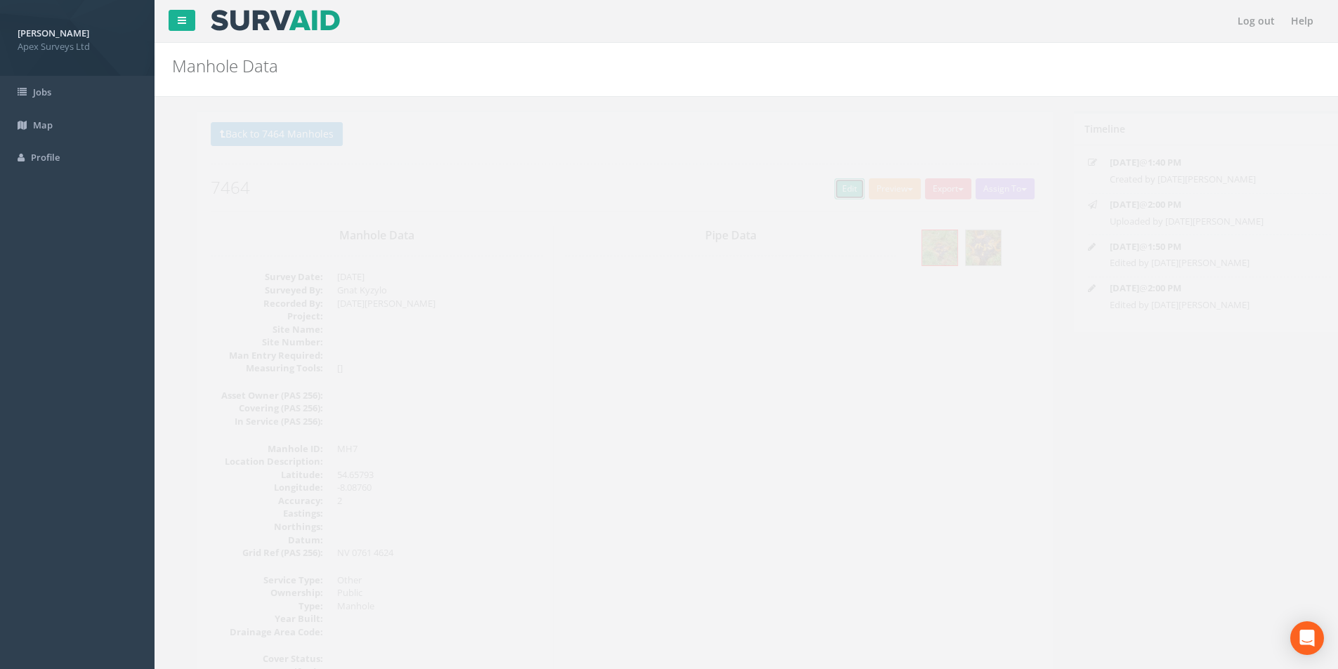
click at [818, 191] on link "Edit" at bounding box center [825, 188] width 30 height 21
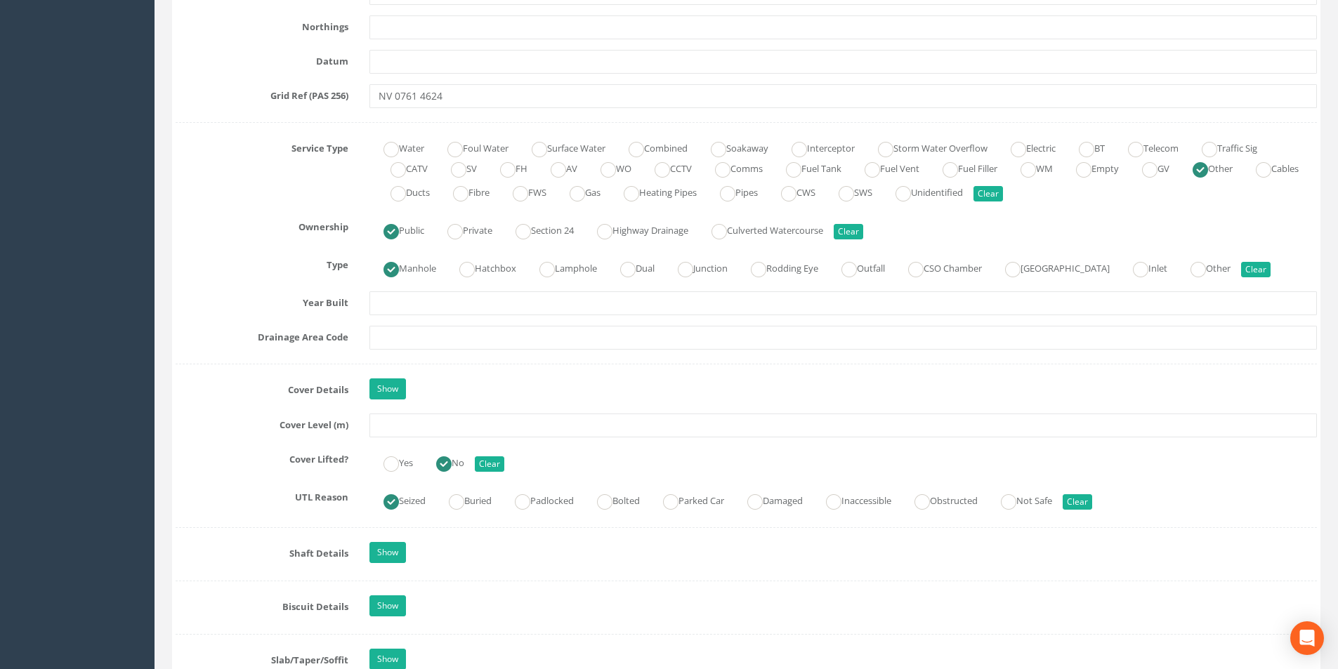
scroll to position [913, 0]
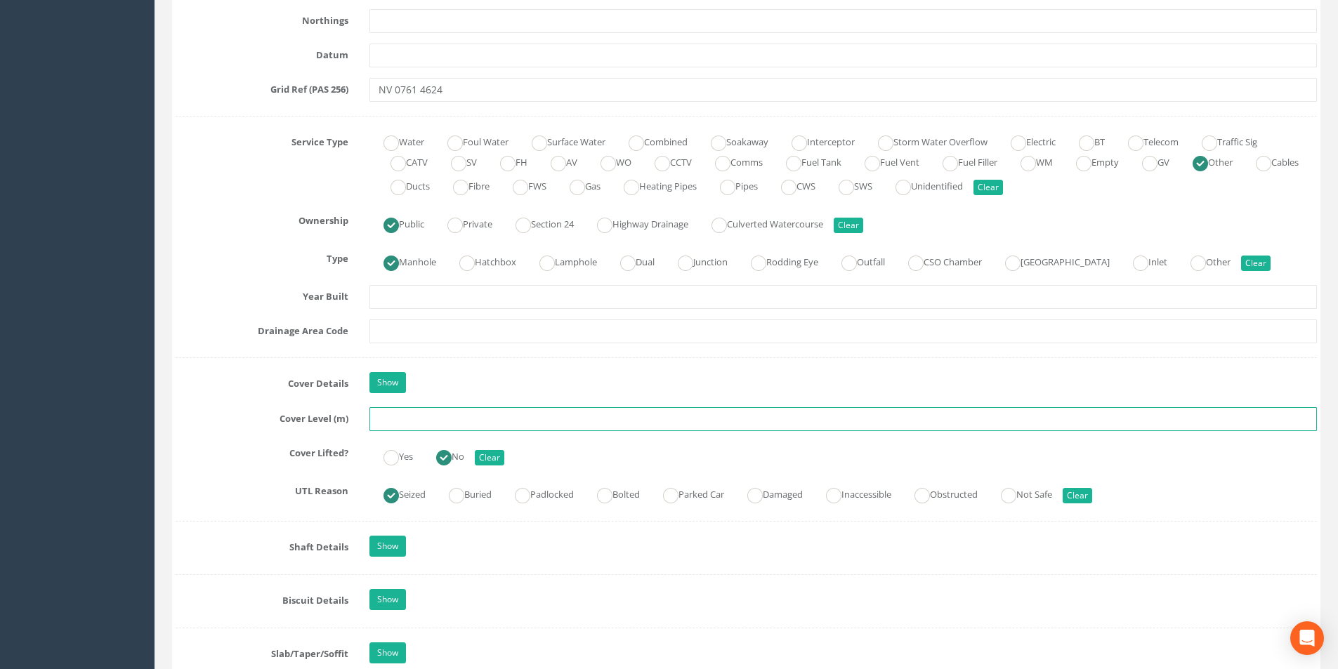
click at [447, 421] on input "text" at bounding box center [843, 419] width 948 height 24
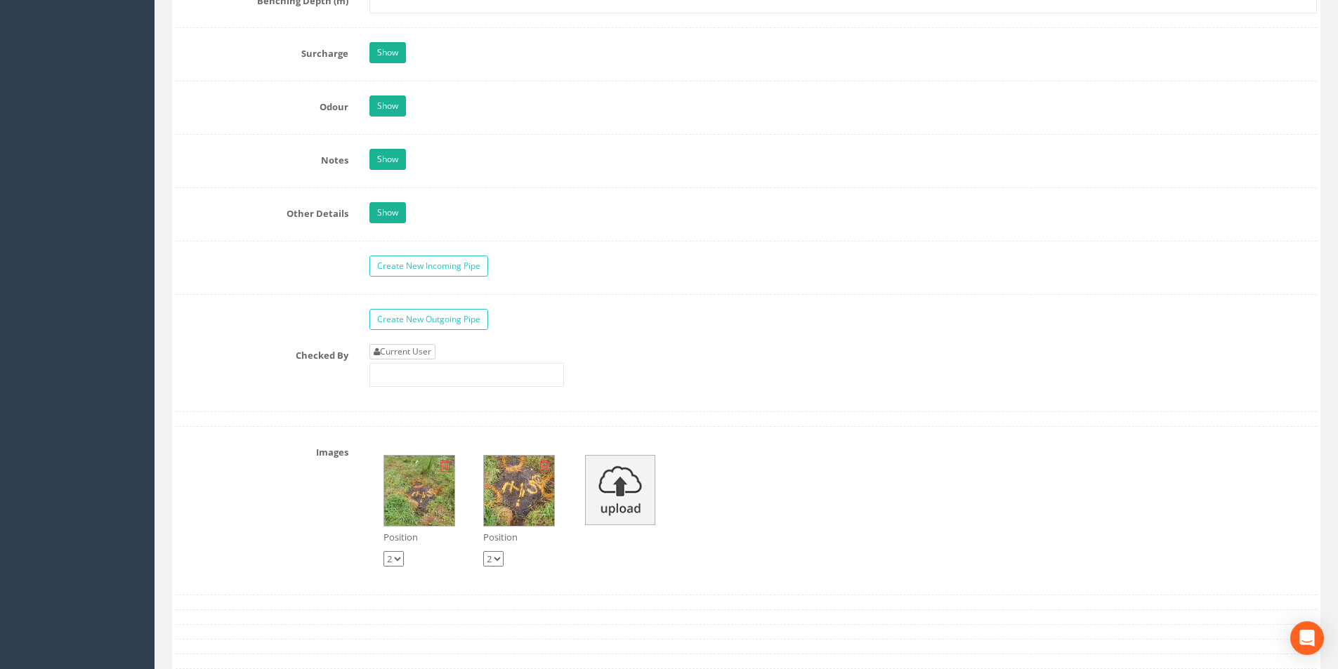
type input "20.87"
click at [421, 355] on link "Current User" at bounding box center [402, 351] width 66 height 15
type input "[PERSON_NAME]"
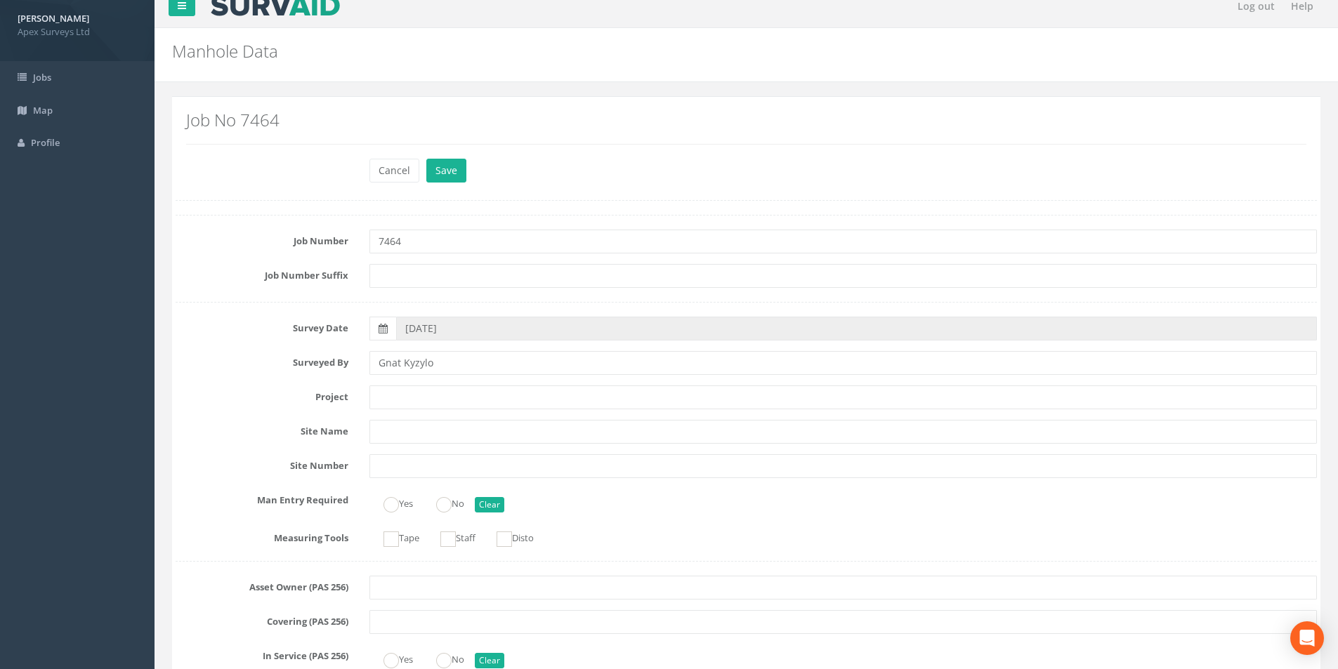
scroll to position [0, 0]
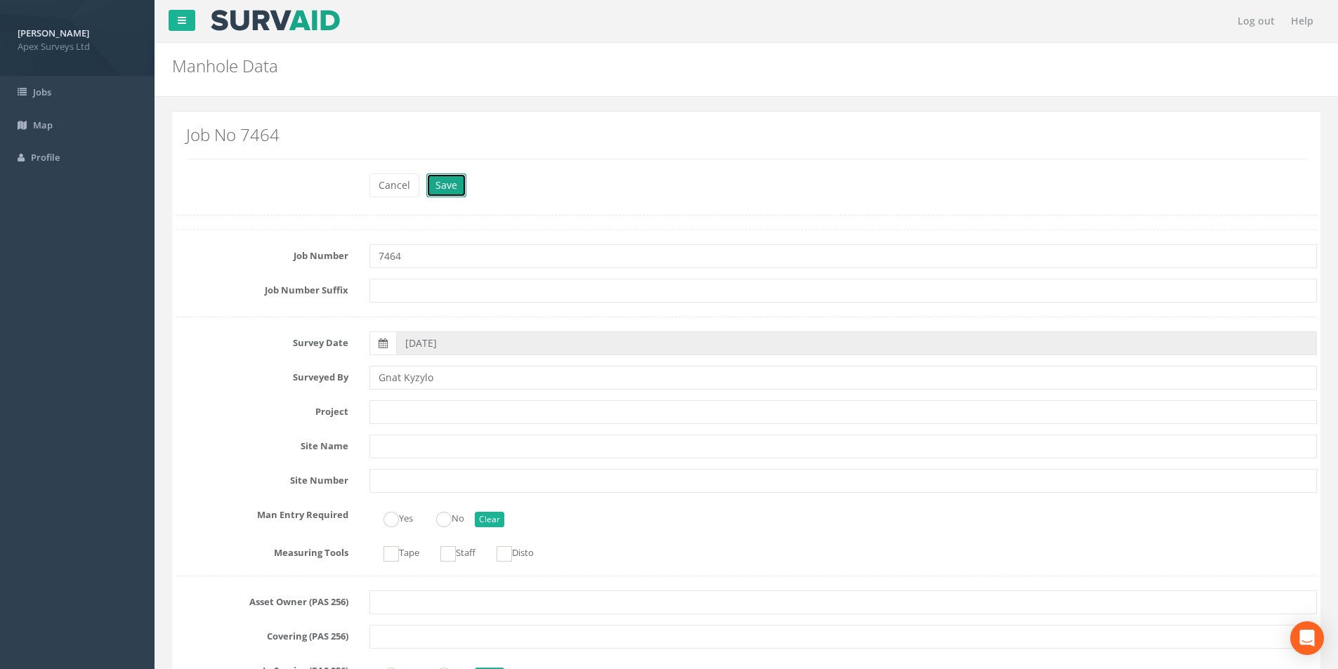
click at [455, 195] on button "Save" at bounding box center [446, 185] width 40 height 24
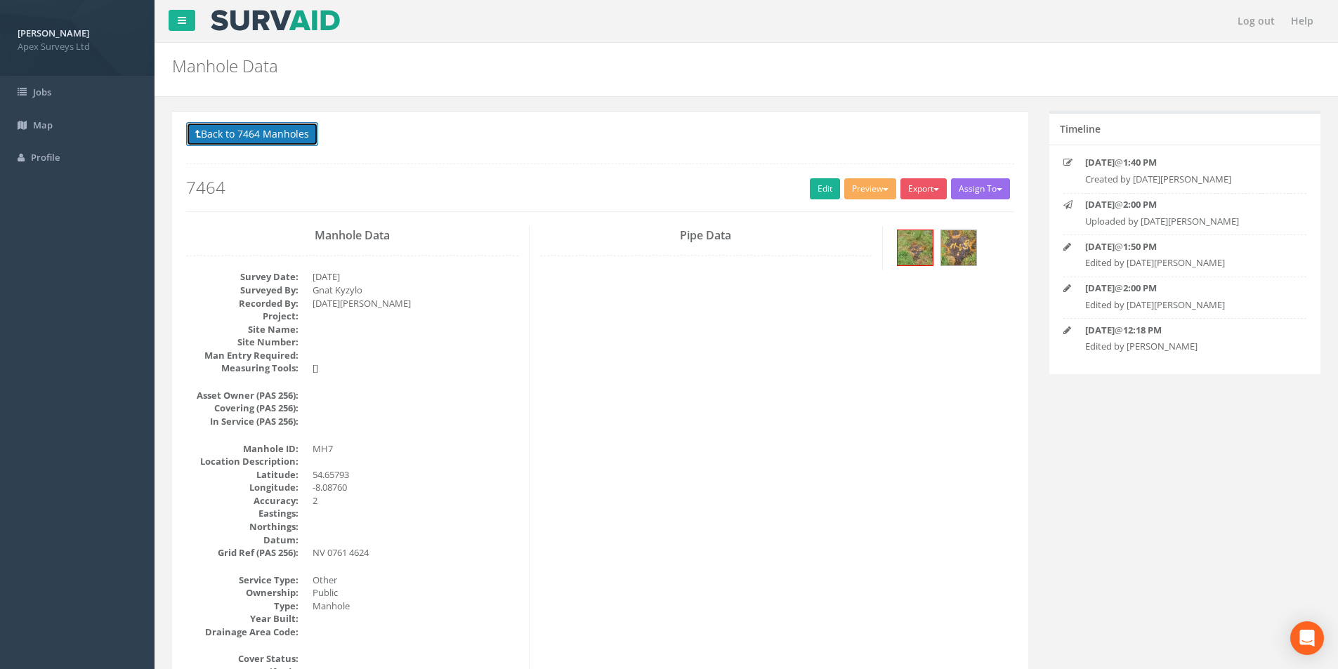
click at [221, 132] on button "Back to 7464 Manholes" at bounding box center [252, 134] width 132 height 24
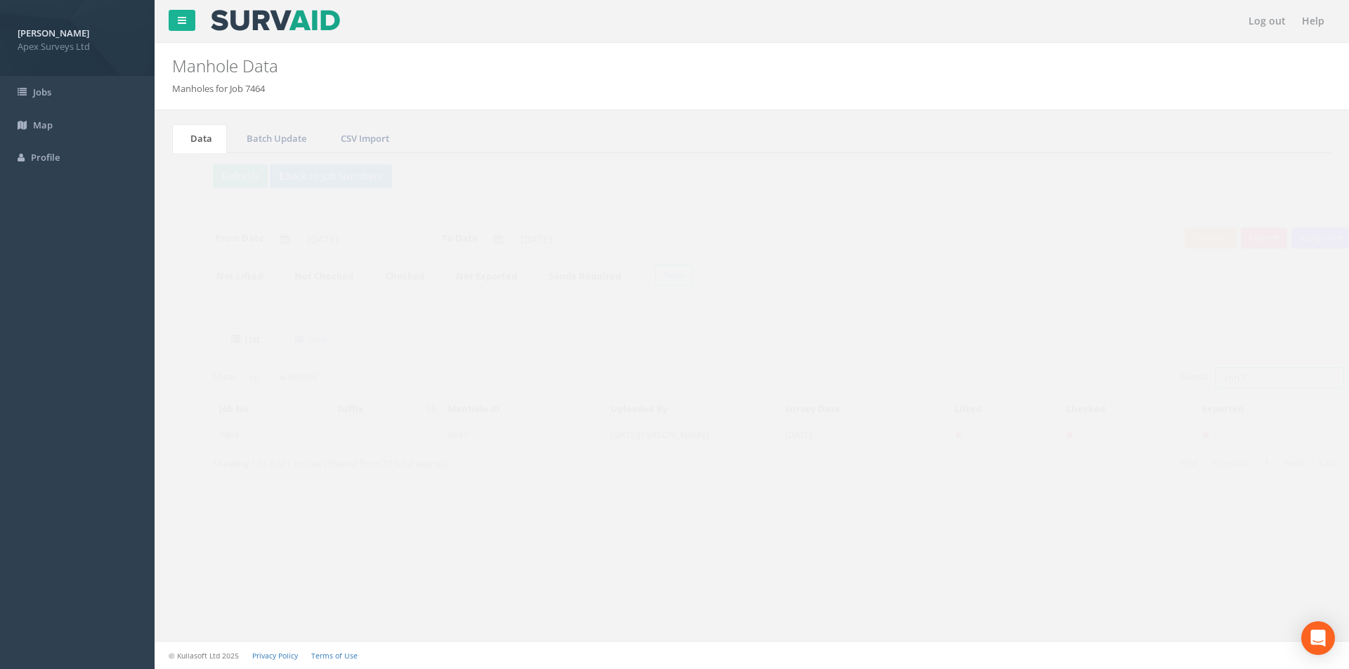
click at [1222, 380] on input "mh7" at bounding box center [1252, 377] width 129 height 21
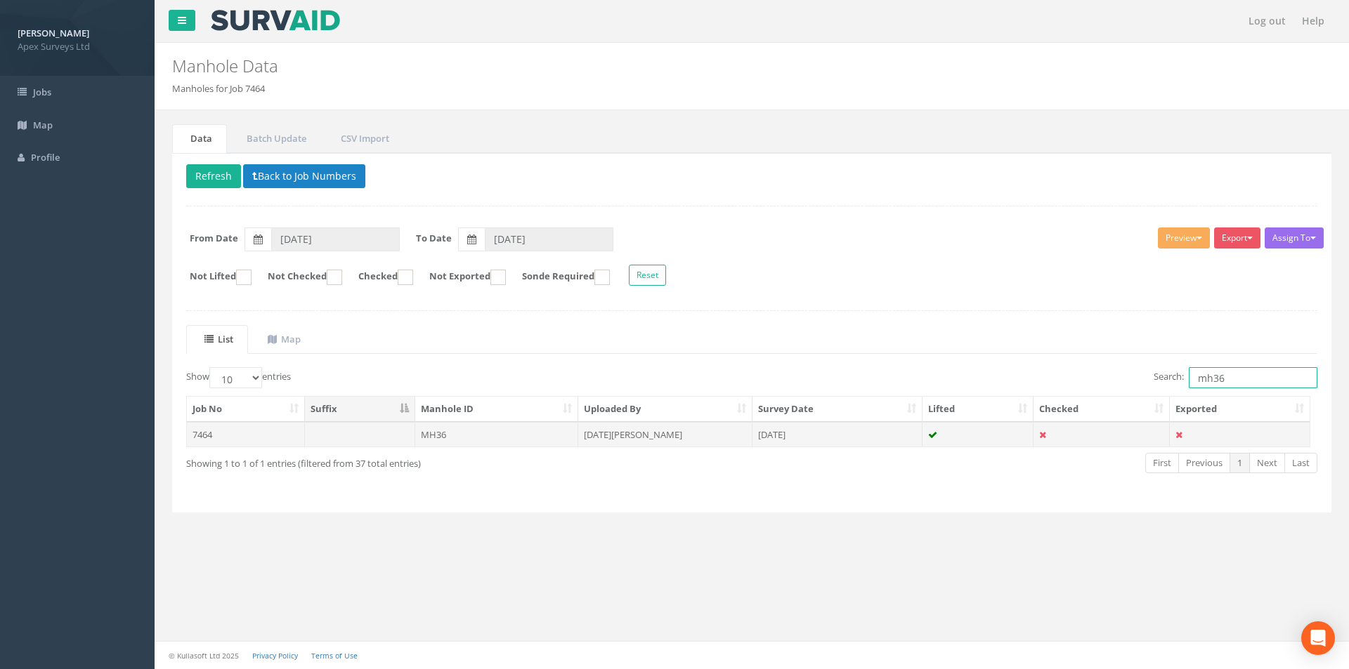
type input "mh36"
click at [828, 435] on td "[DATE]" at bounding box center [837, 434] width 170 height 25
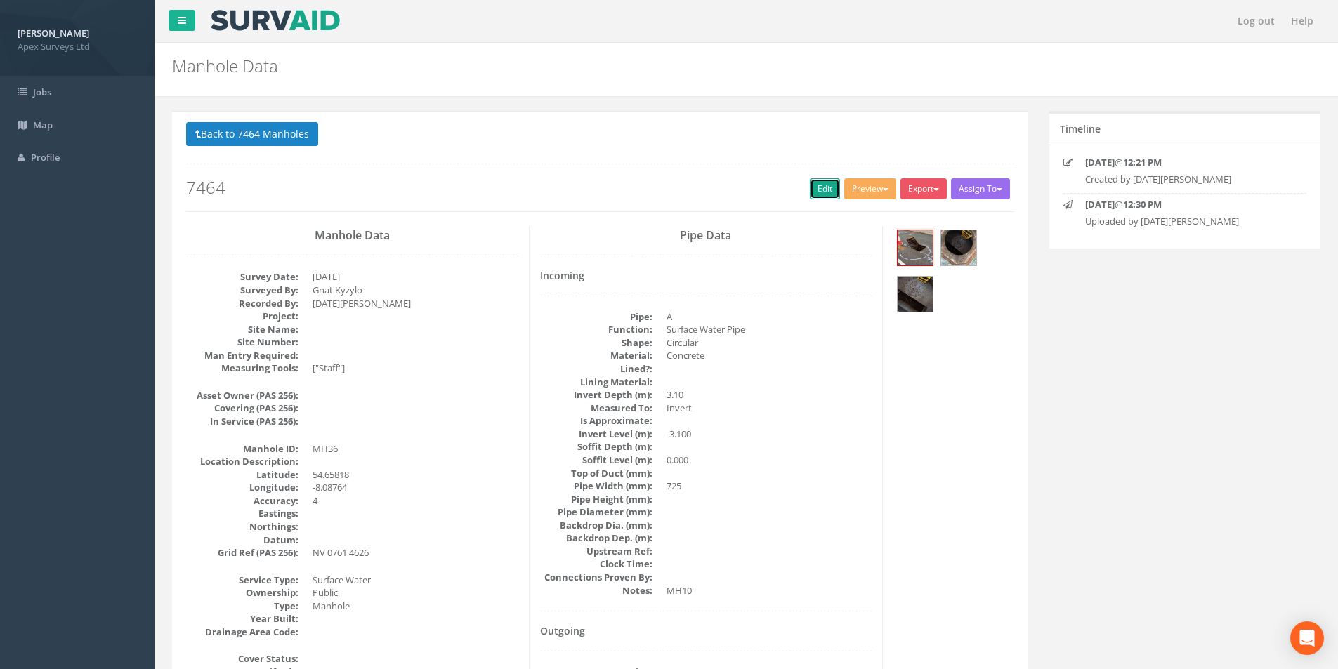
click at [820, 190] on link "Edit" at bounding box center [825, 188] width 30 height 21
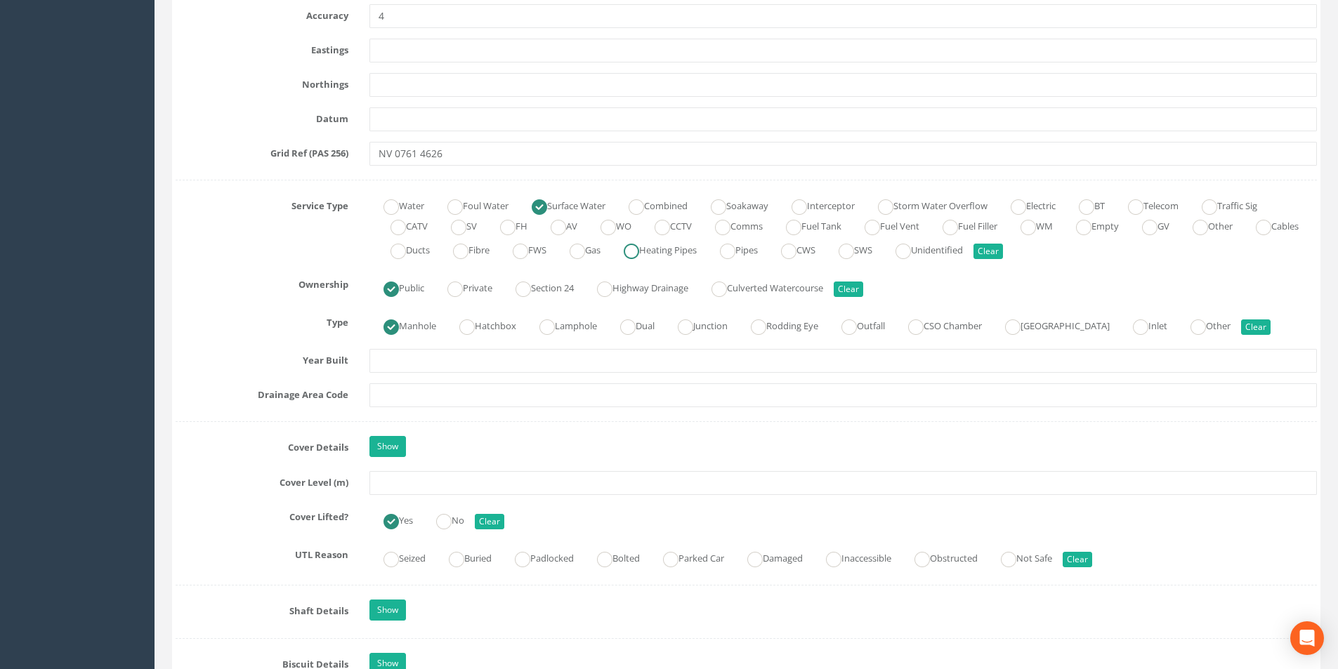
scroll to position [913, 0]
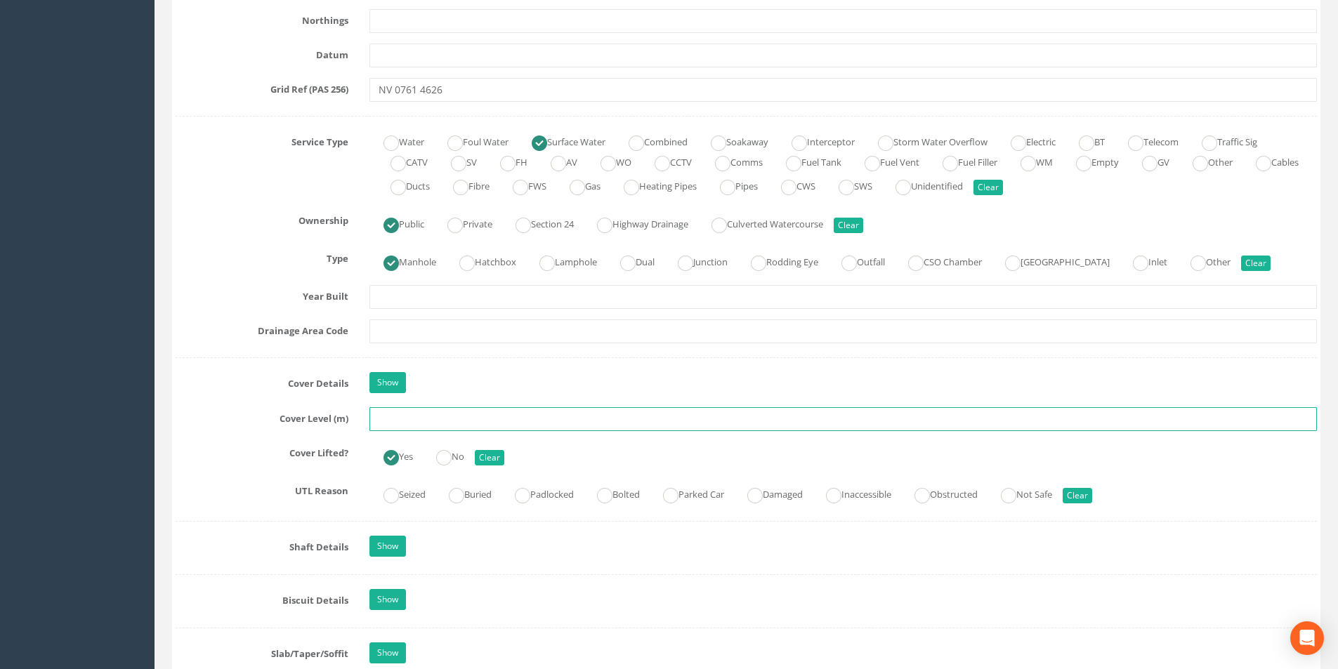
click at [481, 419] on input "text" at bounding box center [843, 419] width 948 height 24
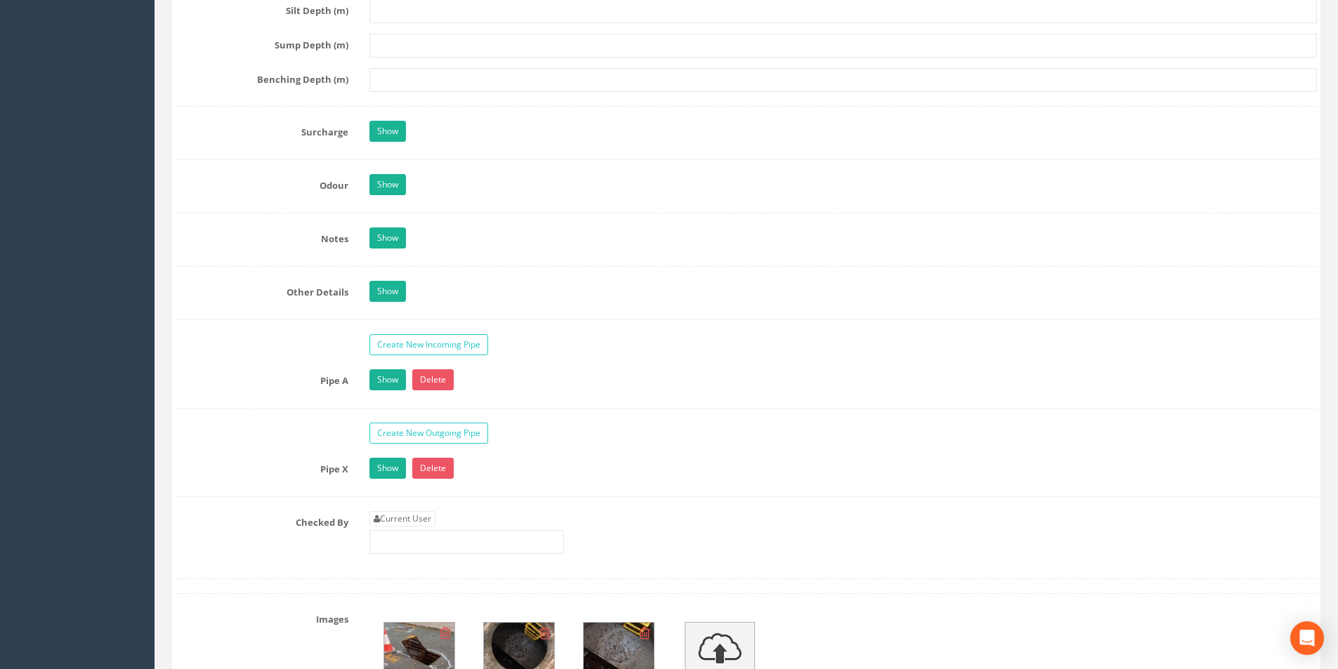
scroll to position [1967, 0]
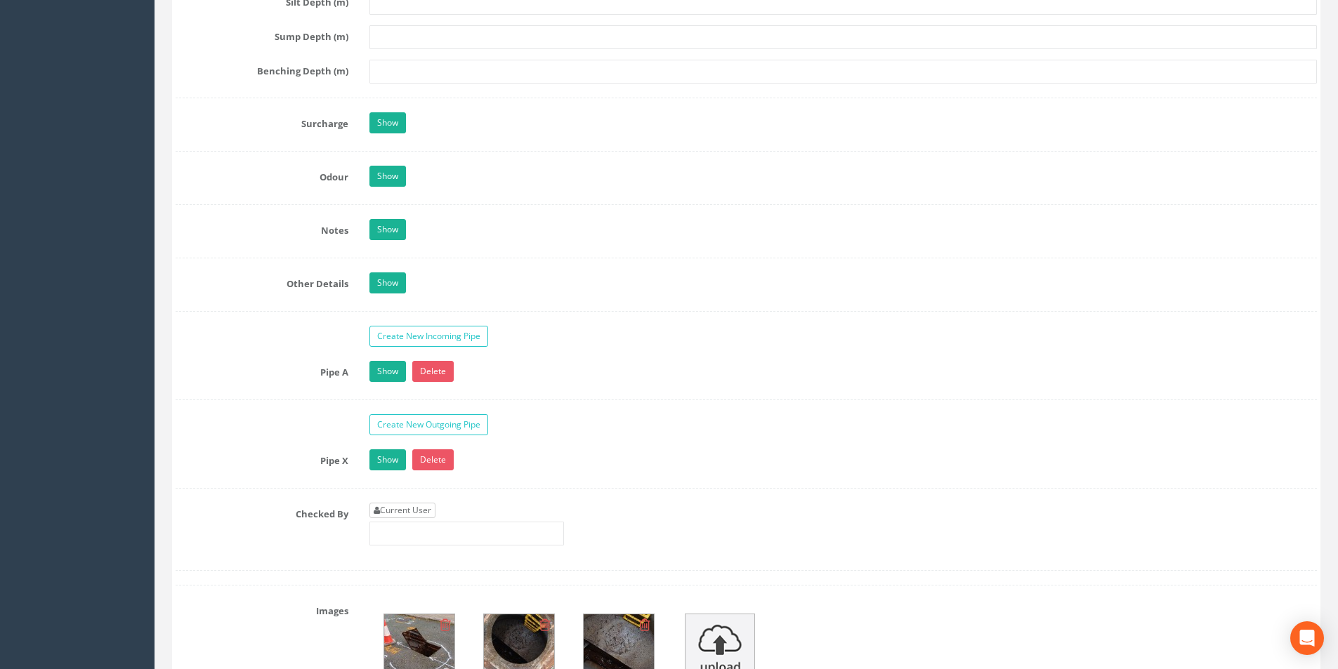
type input "20.53"
click at [410, 506] on link "Current User" at bounding box center [402, 510] width 66 height 15
type input "[PERSON_NAME]"
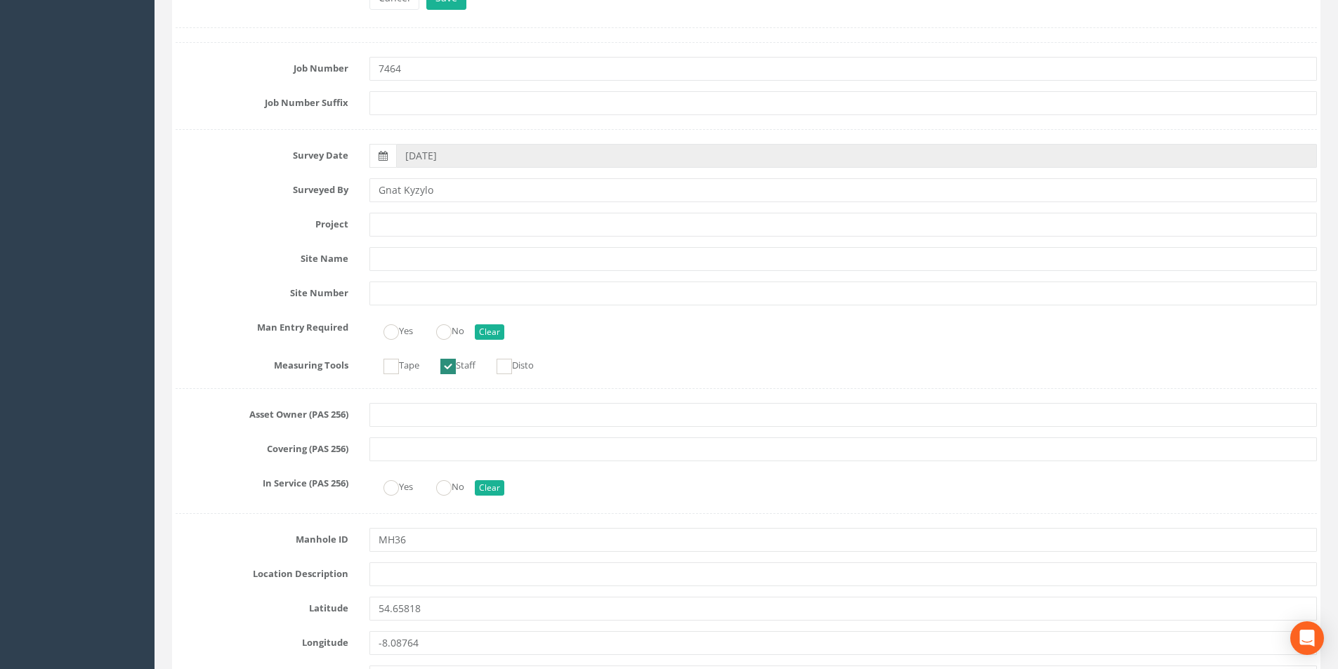
scroll to position [0, 0]
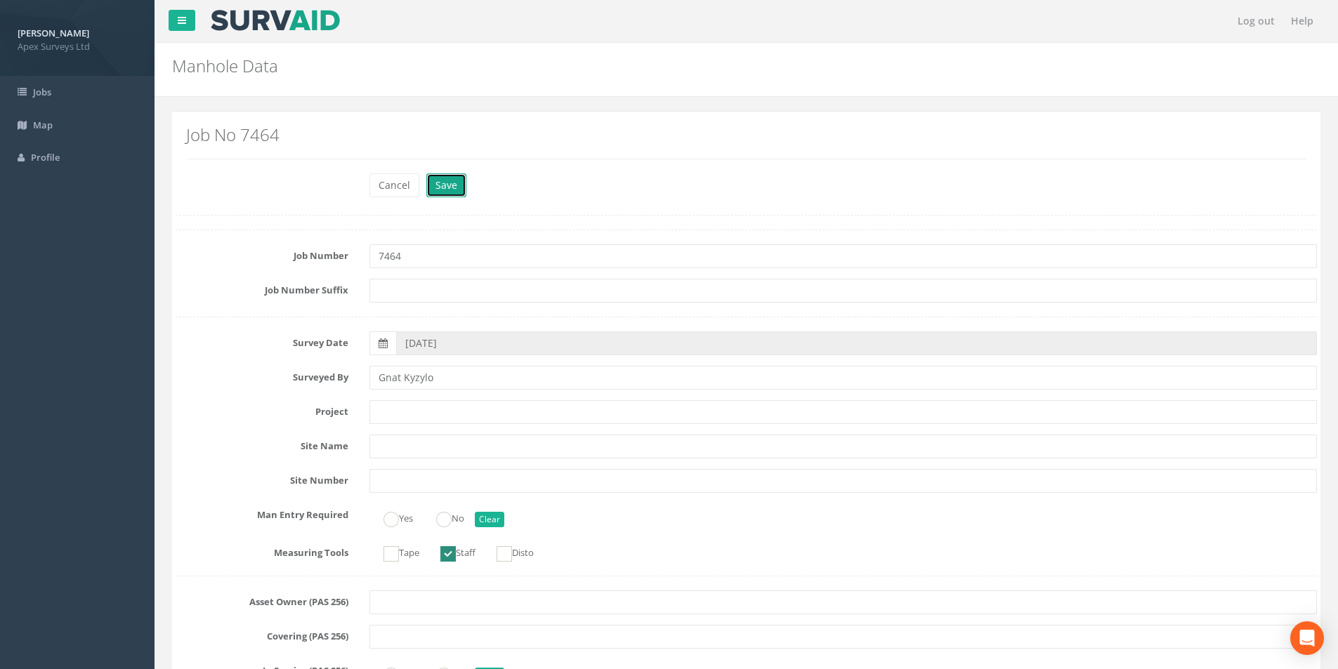
click at [444, 188] on button "Save" at bounding box center [446, 185] width 40 height 24
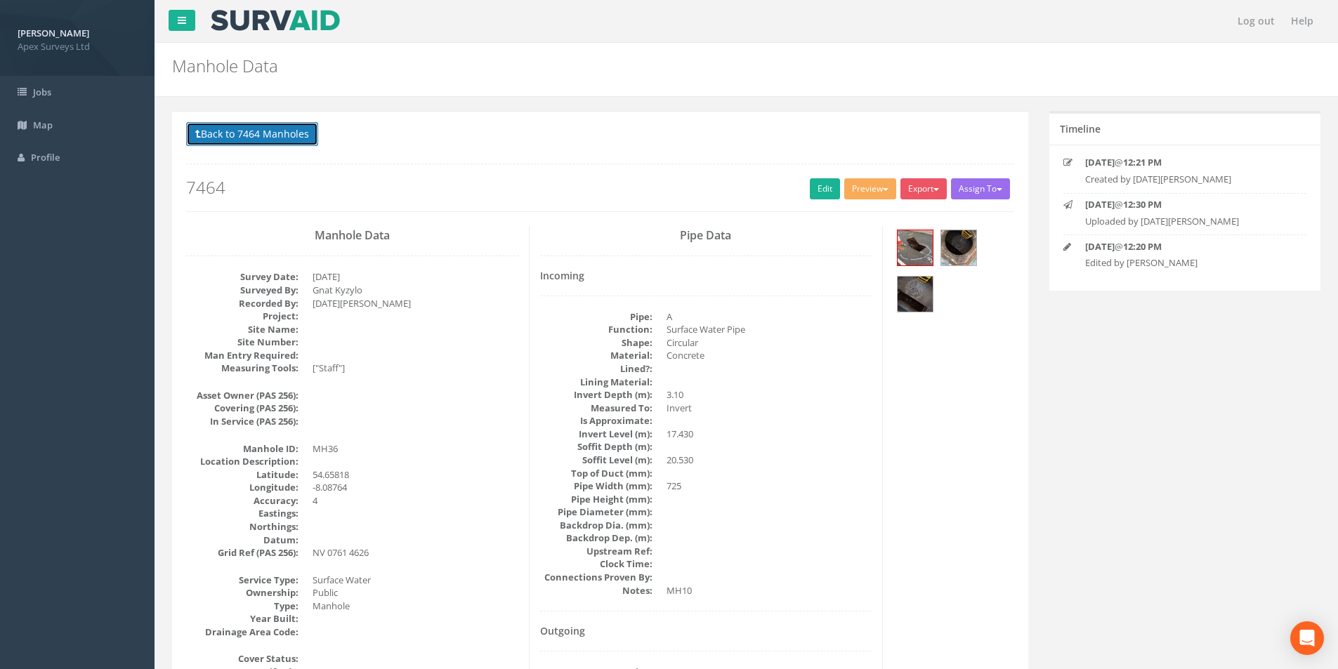
click at [259, 127] on button "Back to 7464 Manholes" at bounding box center [252, 134] width 132 height 24
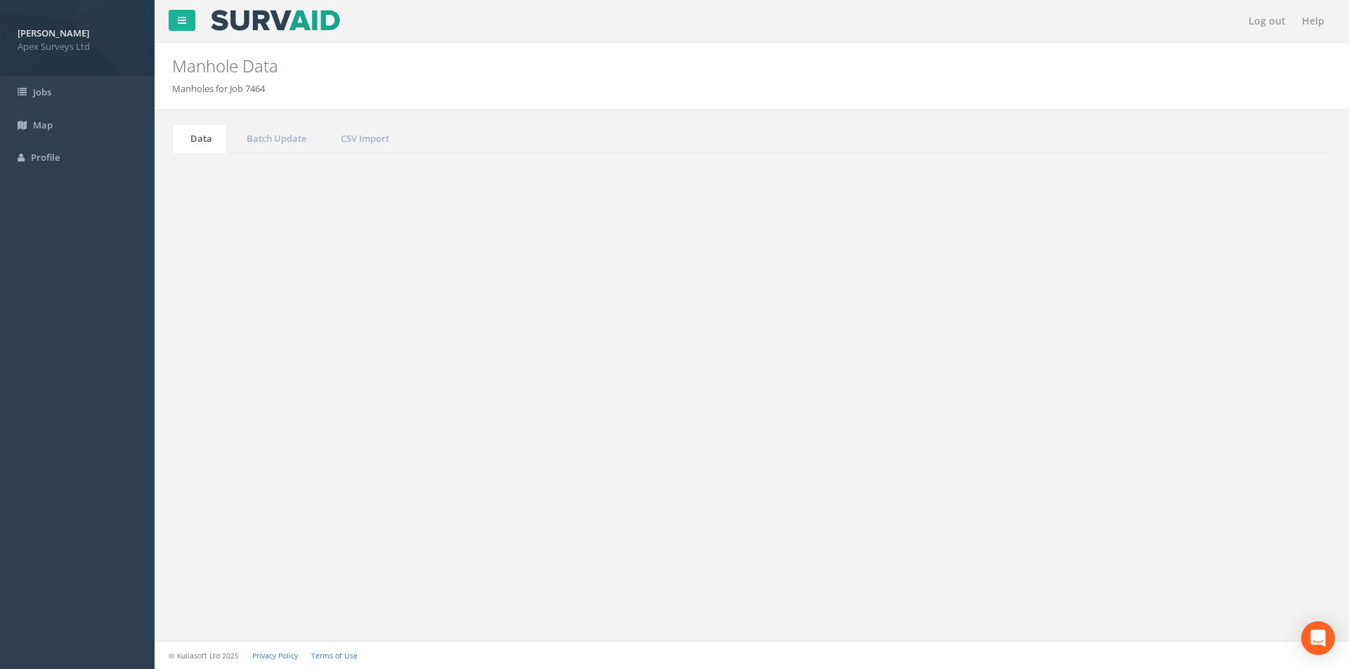
click at [1226, 376] on input "mh36" at bounding box center [1252, 377] width 129 height 21
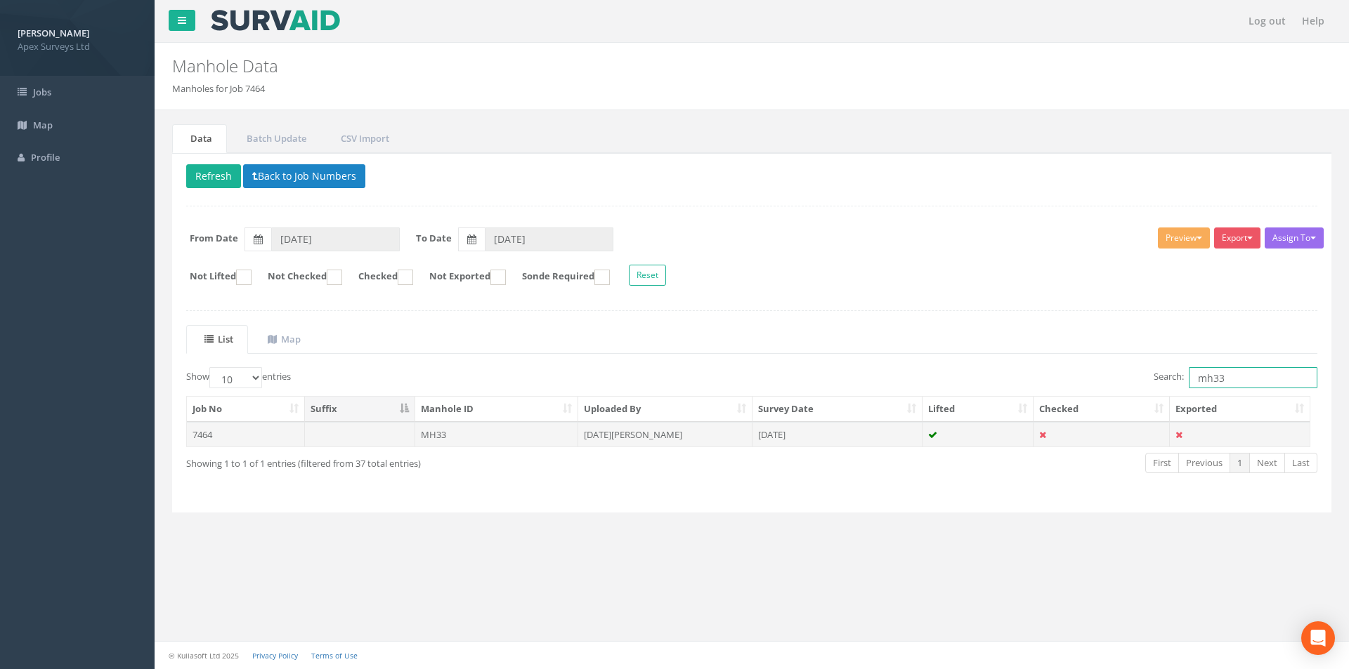
type input "mh33"
click at [643, 435] on td "[DATE][PERSON_NAME]" at bounding box center [665, 434] width 174 height 25
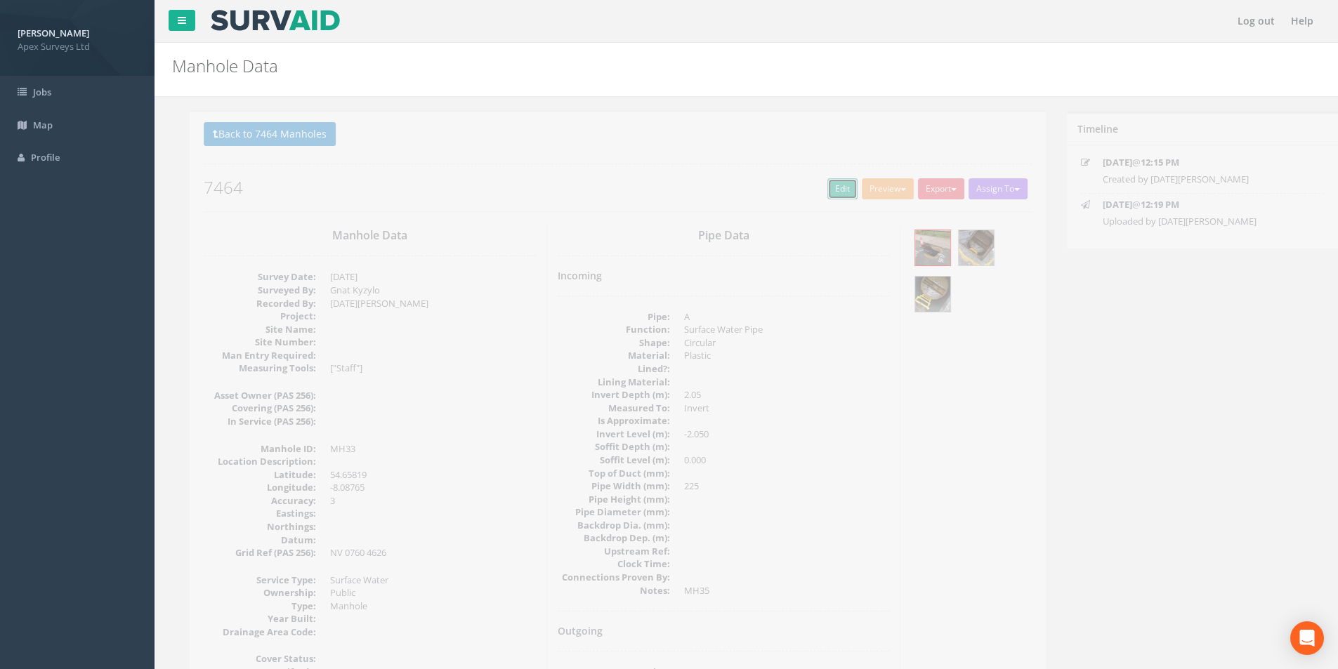
click at [820, 192] on link "Edit" at bounding box center [825, 188] width 30 height 21
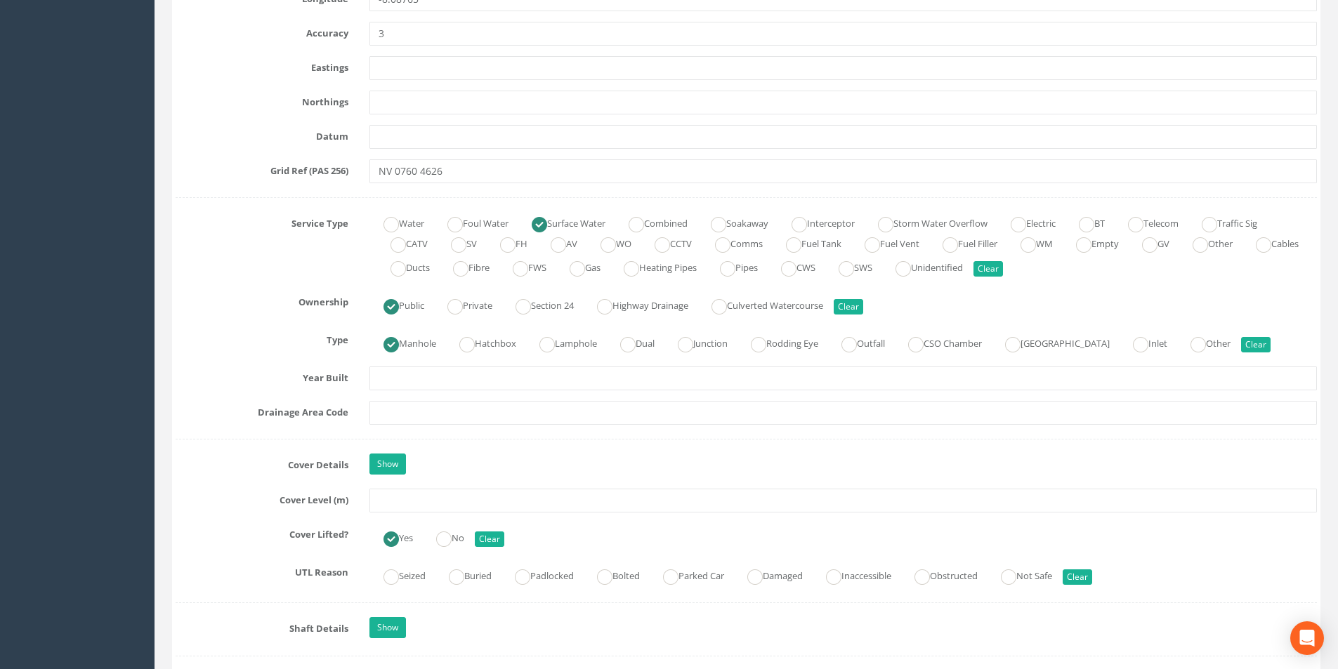
scroll to position [843, 0]
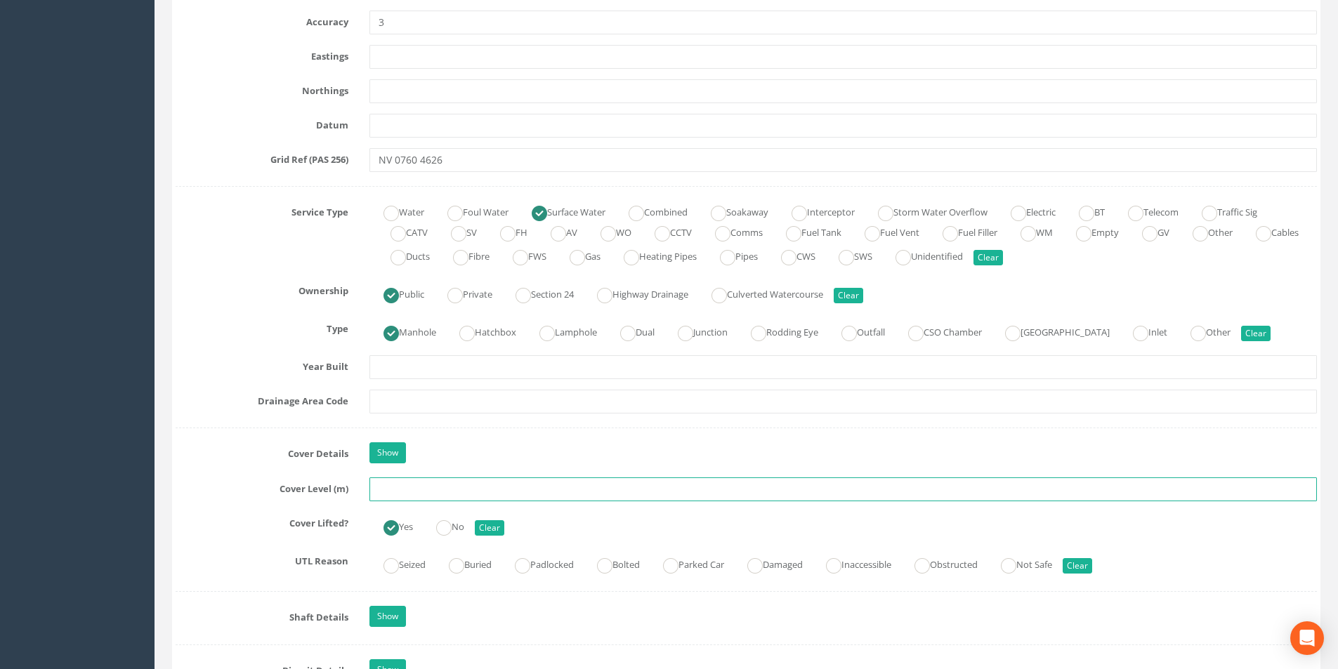
click at [405, 487] on input "text" at bounding box center [843, 490] width 948 height 24
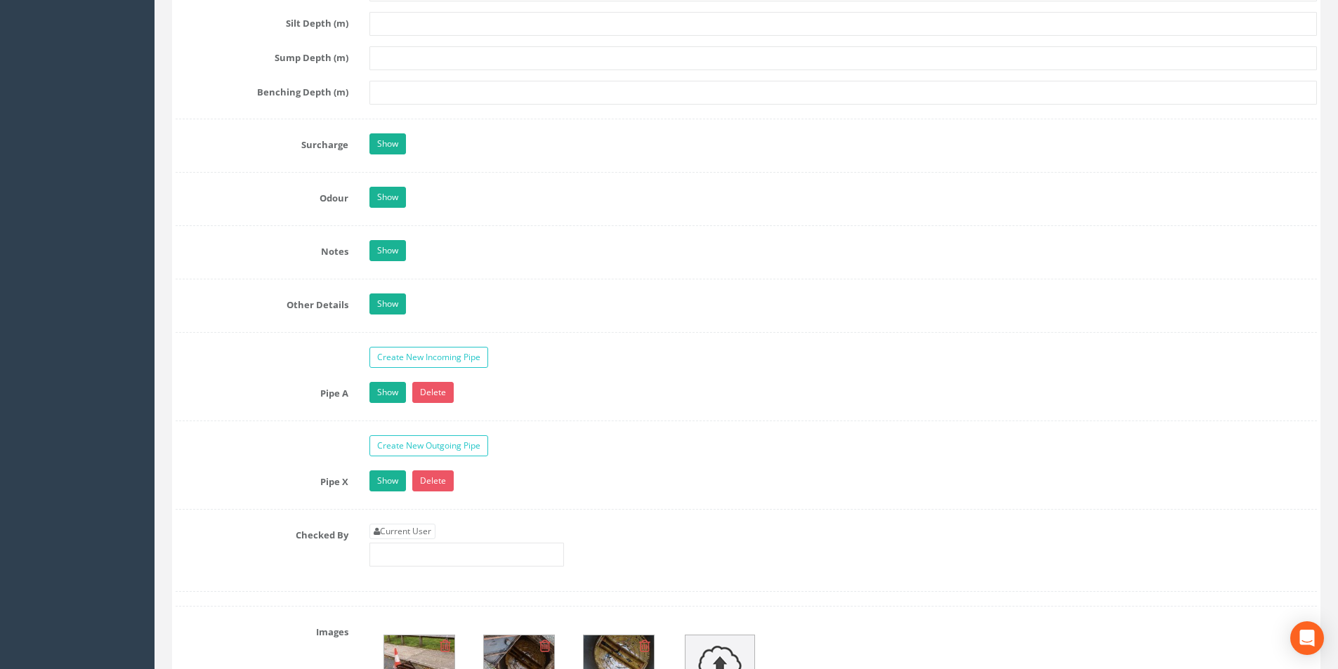
scroll to position [1967, 0]
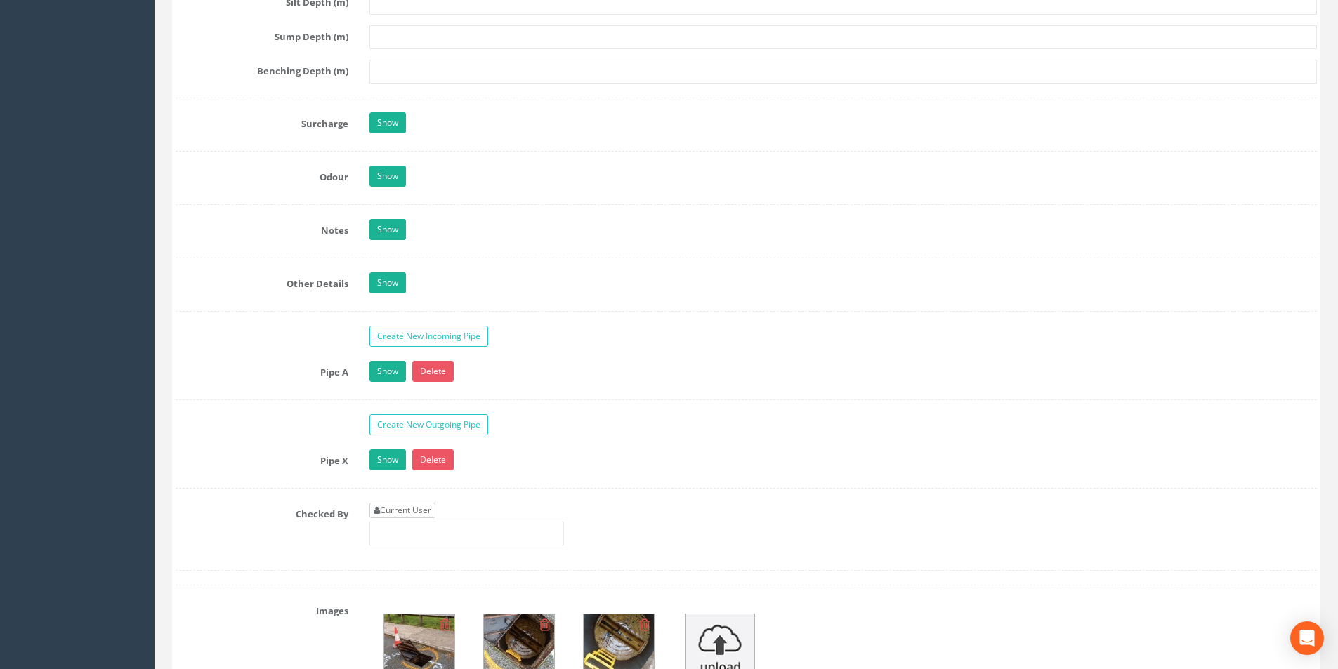
type input "20.48"
click at [405, 506] on link "Current User" at bounding box center [402, 510] width 66 height 15
type input "[PERSON_NAME]"
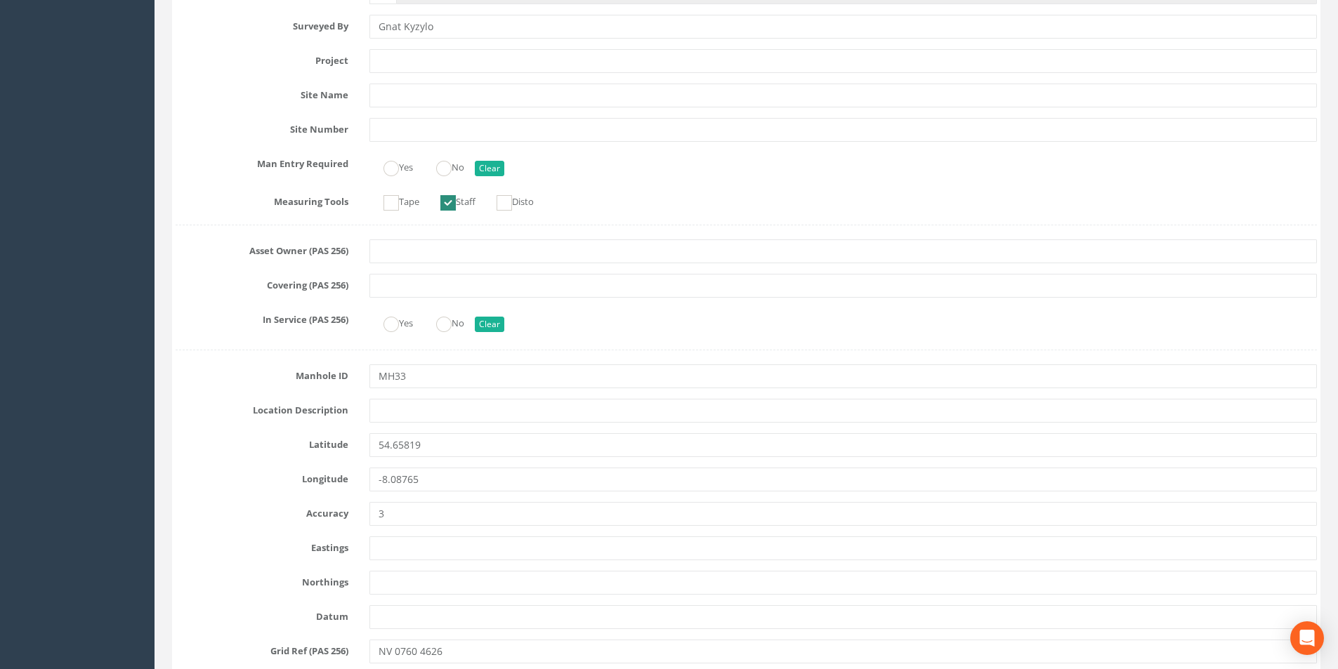
scroll to position [0, 0]
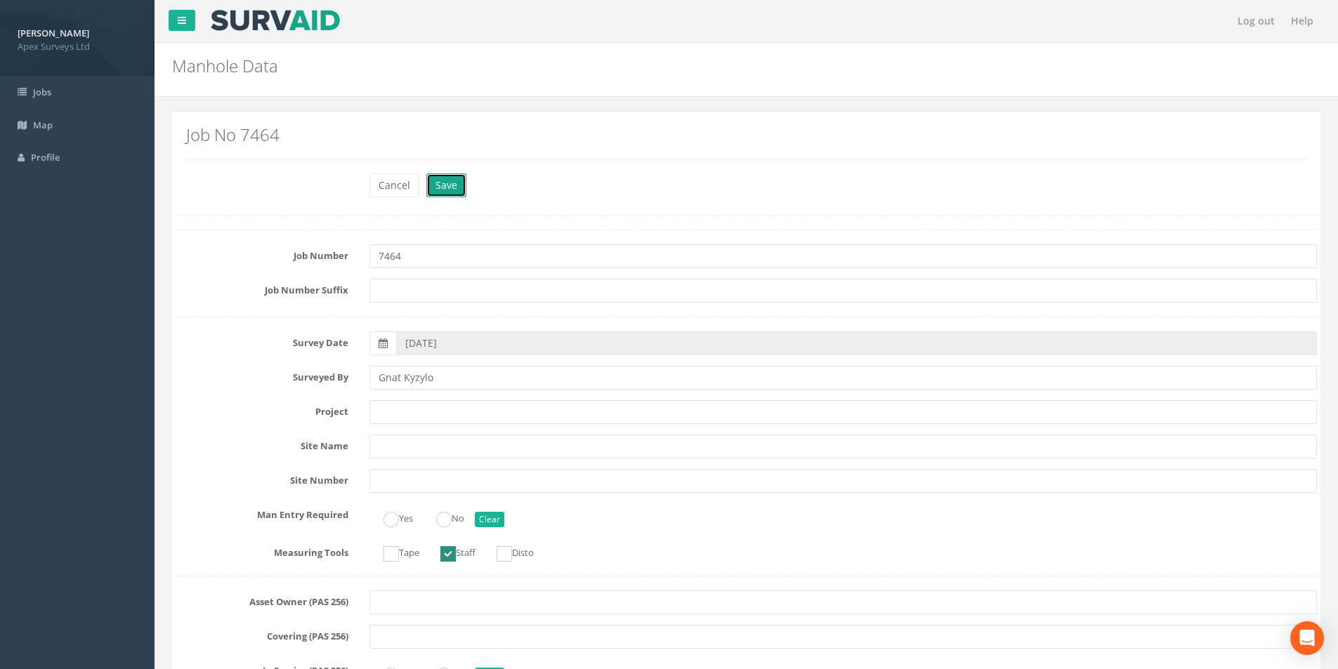
click at [454, 189] on button "Save" at bounding box center [446, 185] width 40 height 24
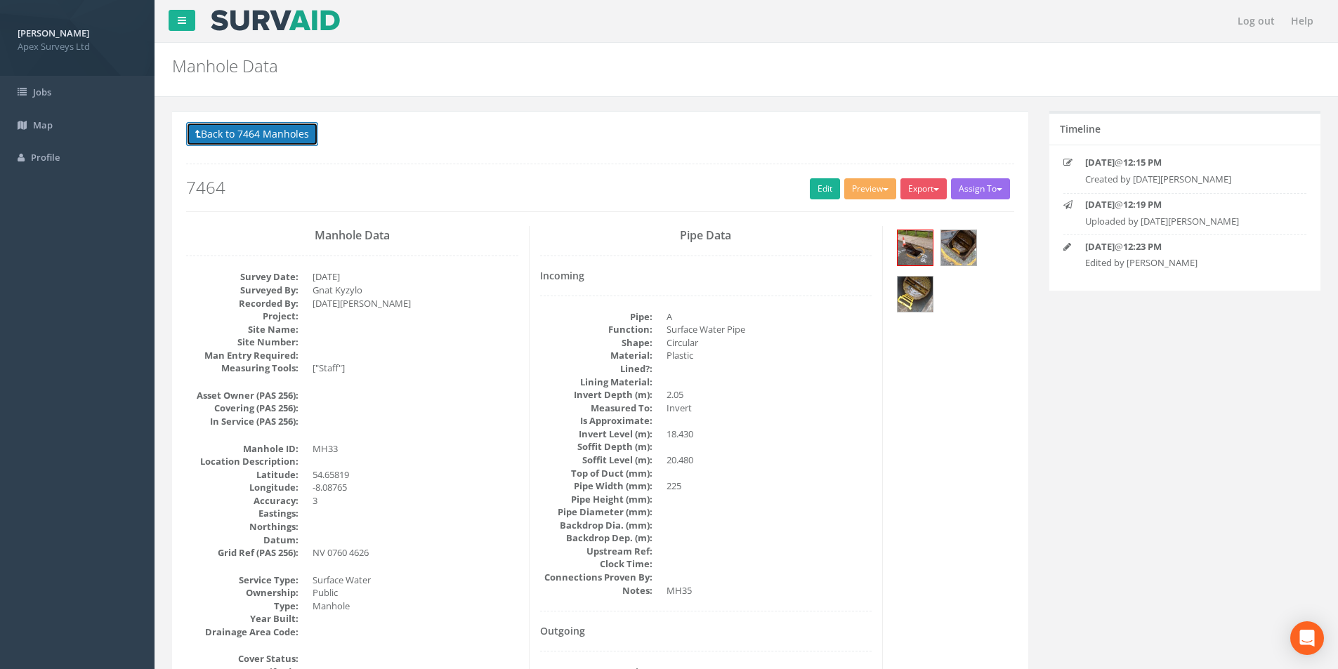
click at [242, 145] on button "Back to 7464 Manholes" at bounding box center [252, 134] width 132 height 24
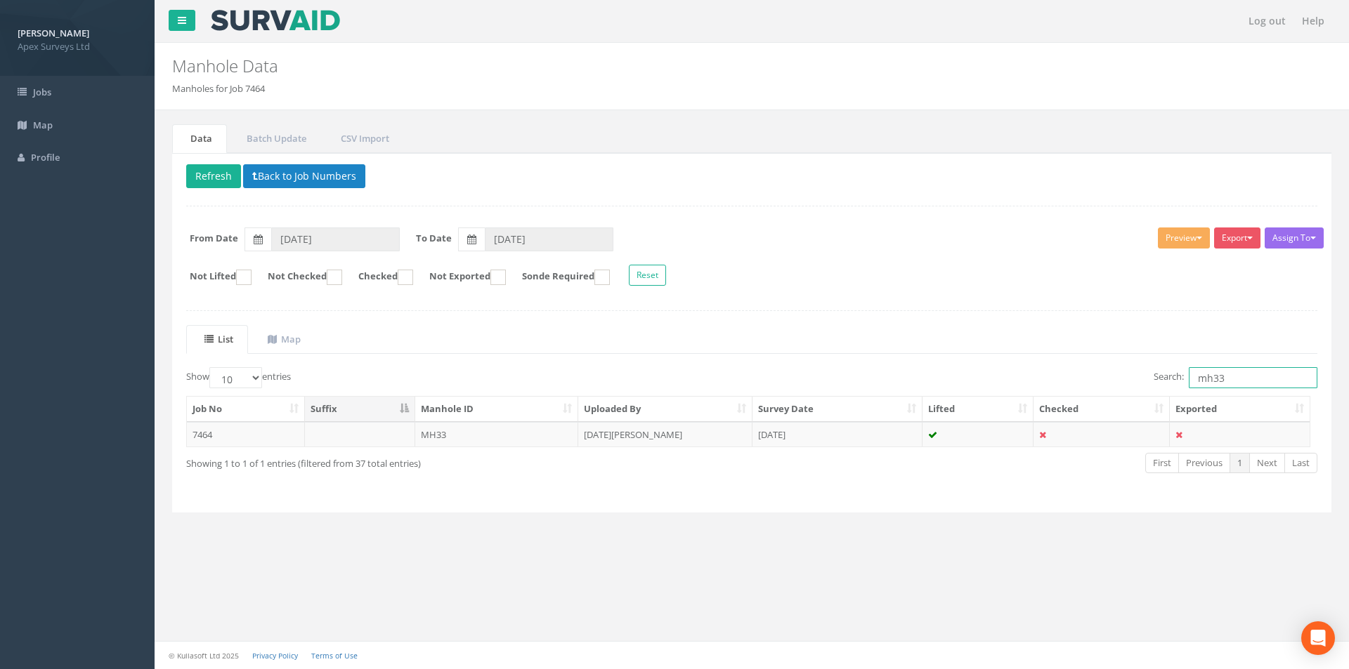
click at [1250, 376] on input "mh33" at bounding box center [1252, 377] width 129 height 21
type input "mh9"
click at [819, 436] on td "[DATE]" at bounding box center [837, 434] width 170 height 25
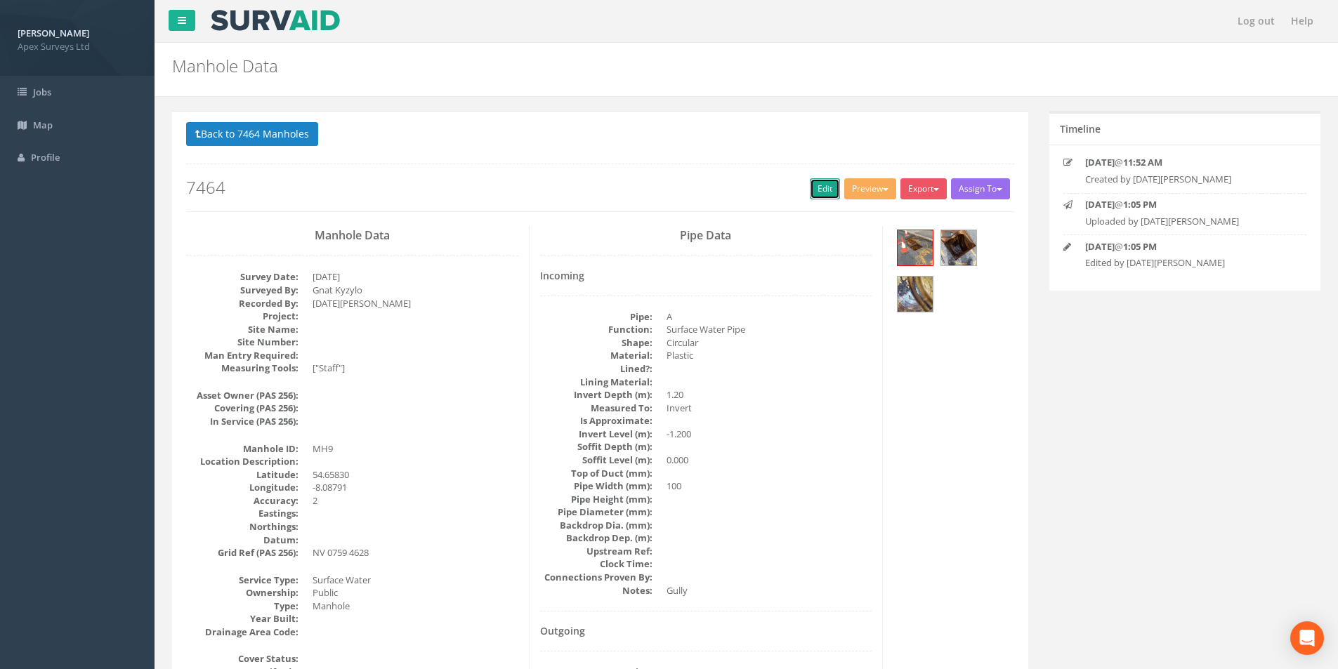
click at [823, 195] on link "Edit" at bounding box center [825, 188] width 30 height 21
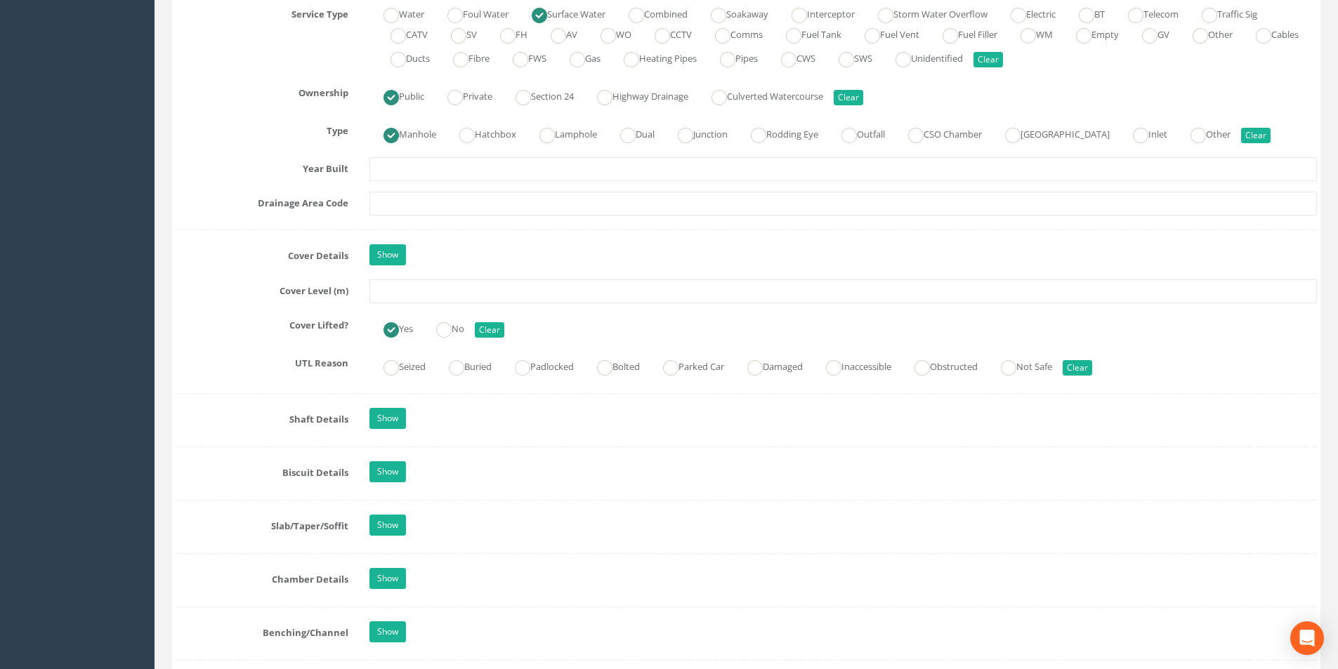
scroll to position [1054, 0]
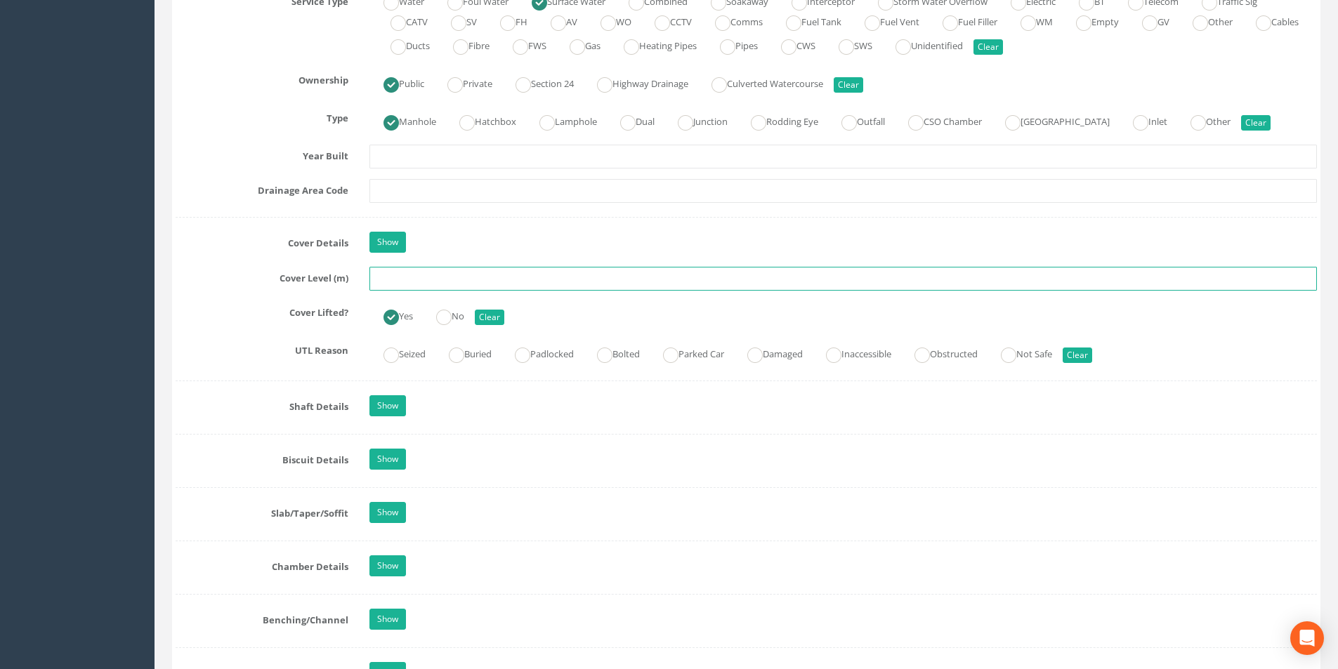
click at [426, 282] on input "text" at bounding box center [843, 279] width 948 height 24
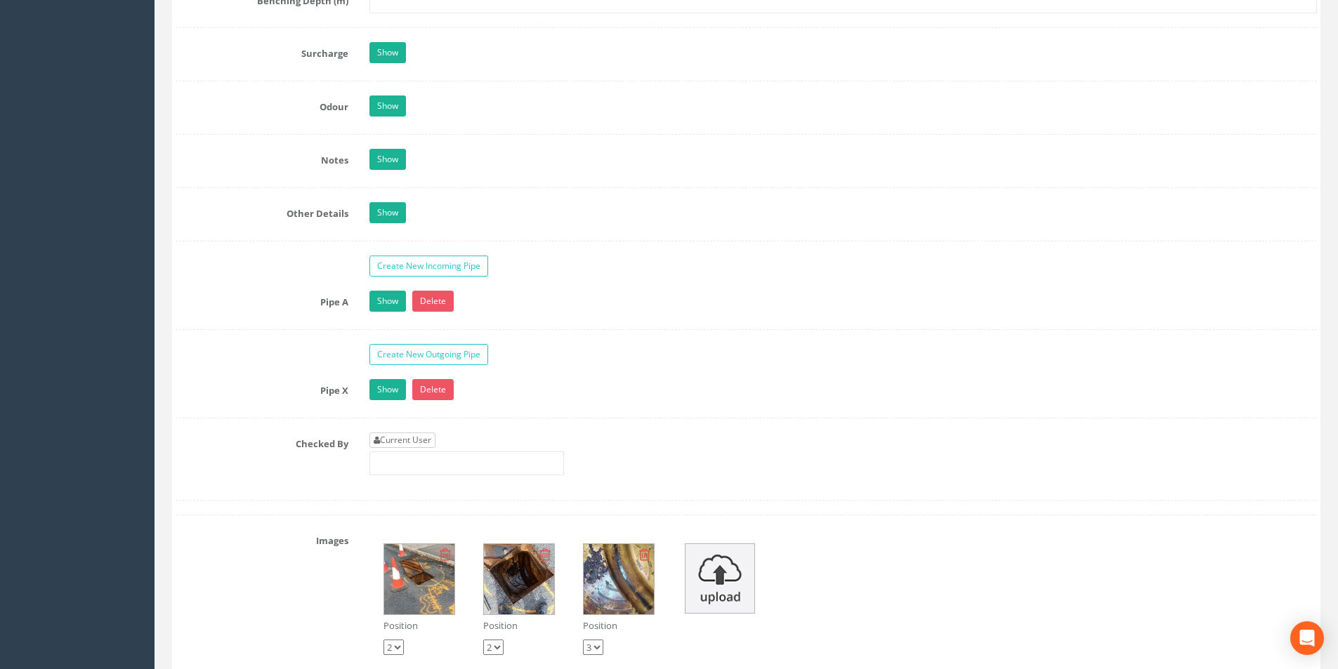
type input "20.34"
click at [411, 447] on link "Current User" at bounding box center [402, 440] width 66 height 15
type input "[PERSON_NAME]"
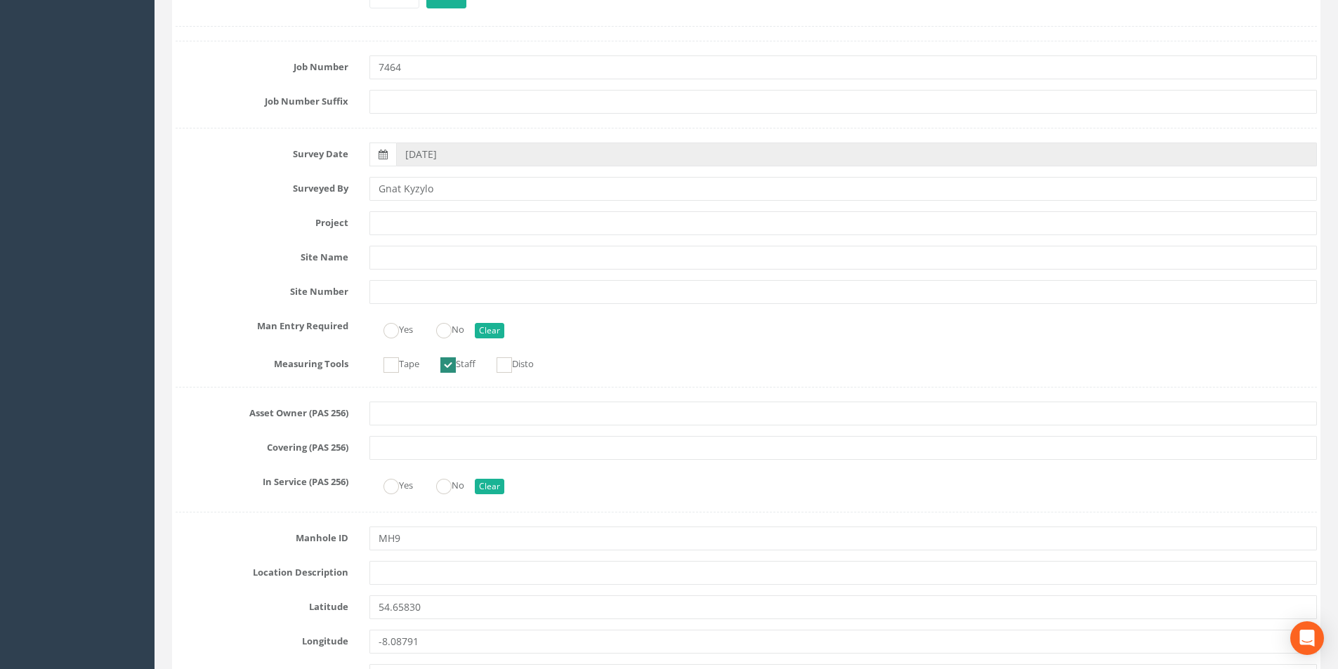
scroll to position [0, 0]
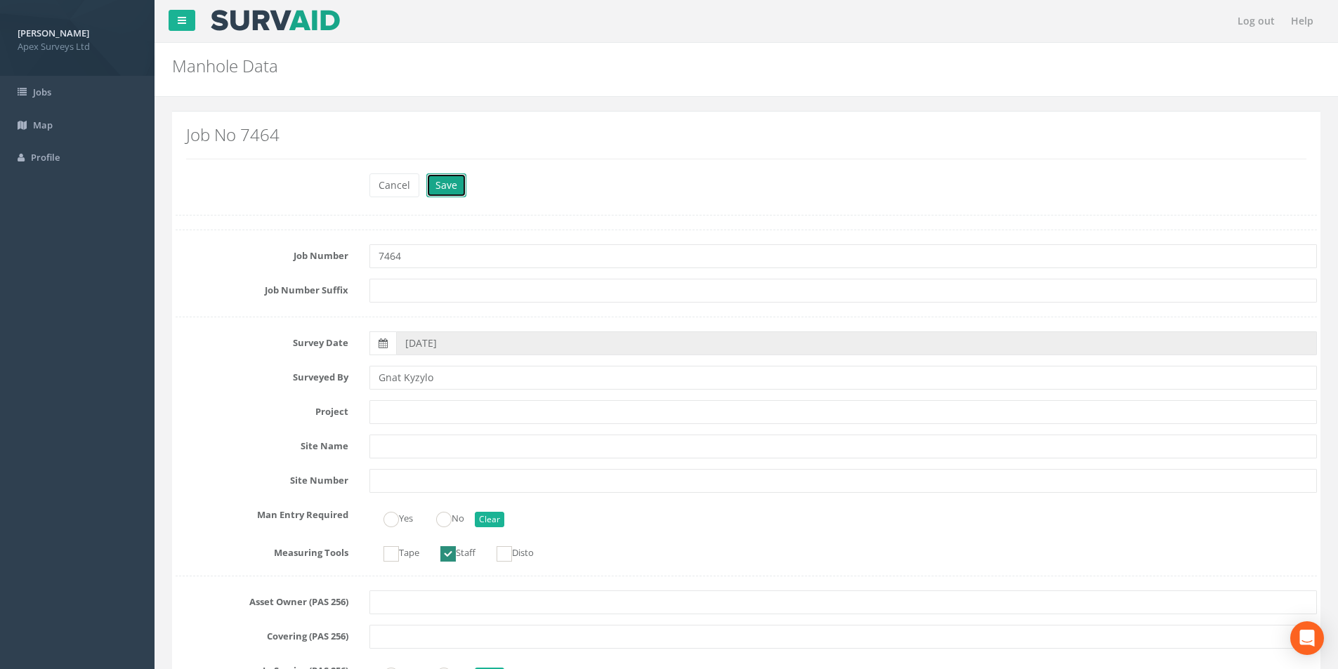
click at [440, 178] on button "Save" at bounding box center [446, 185] width 40 height 24
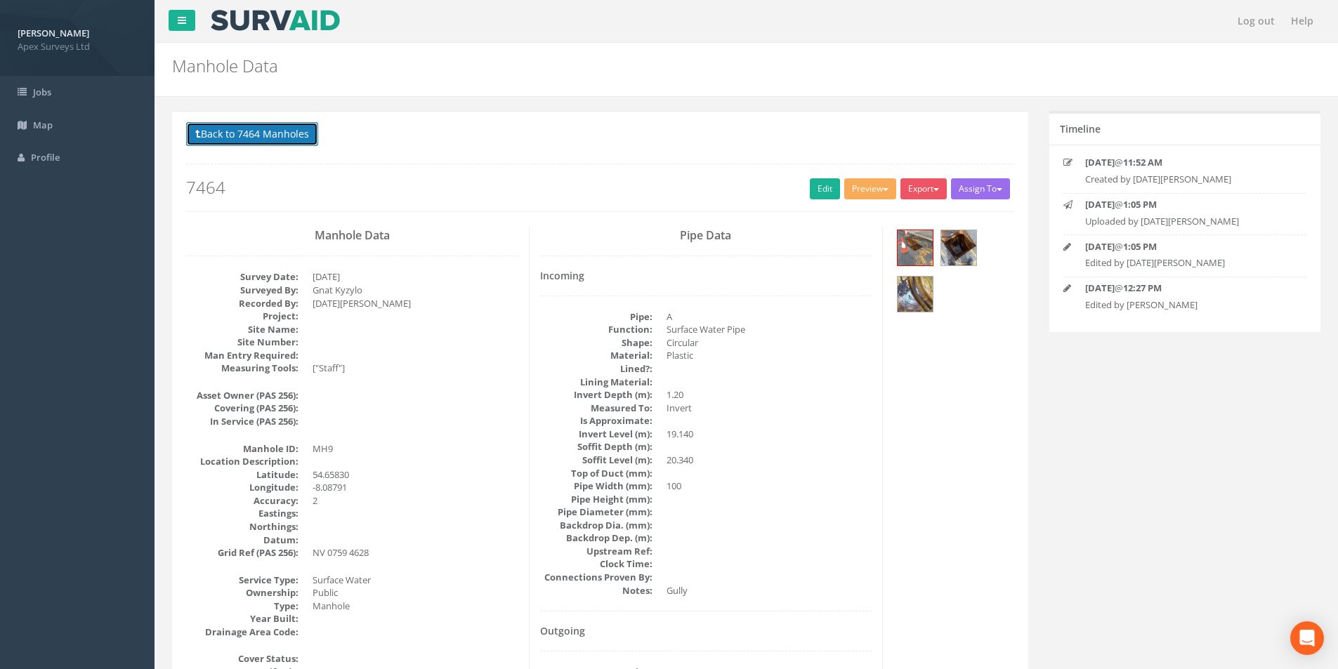
drag, startPoint x: 261, startPoint y: 138, endPoint x: 799, endPoint y: 292, distance: 559.6
click at [261, 138] on button "Back to 7464 Manholes" at bounding box center [252, 134] width 132 height 24
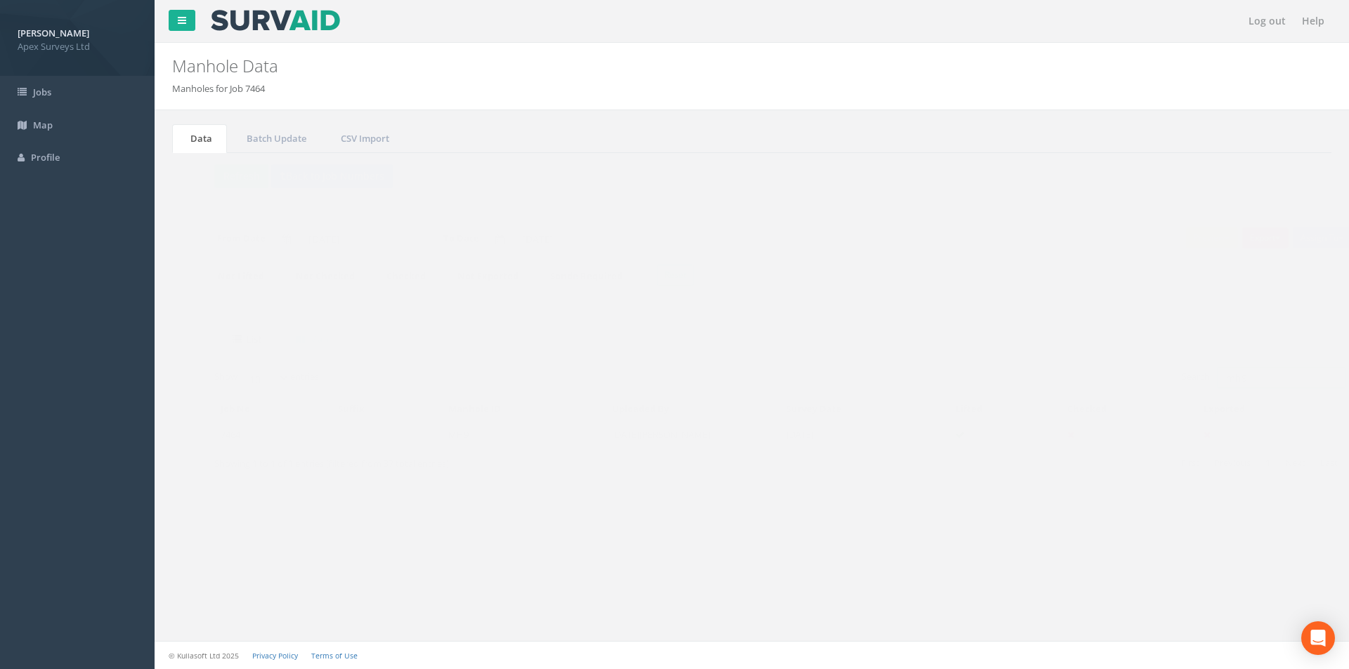
click at [1212, 379] on input "mh9" at bounding box center [1252, 377] width 129 height 21
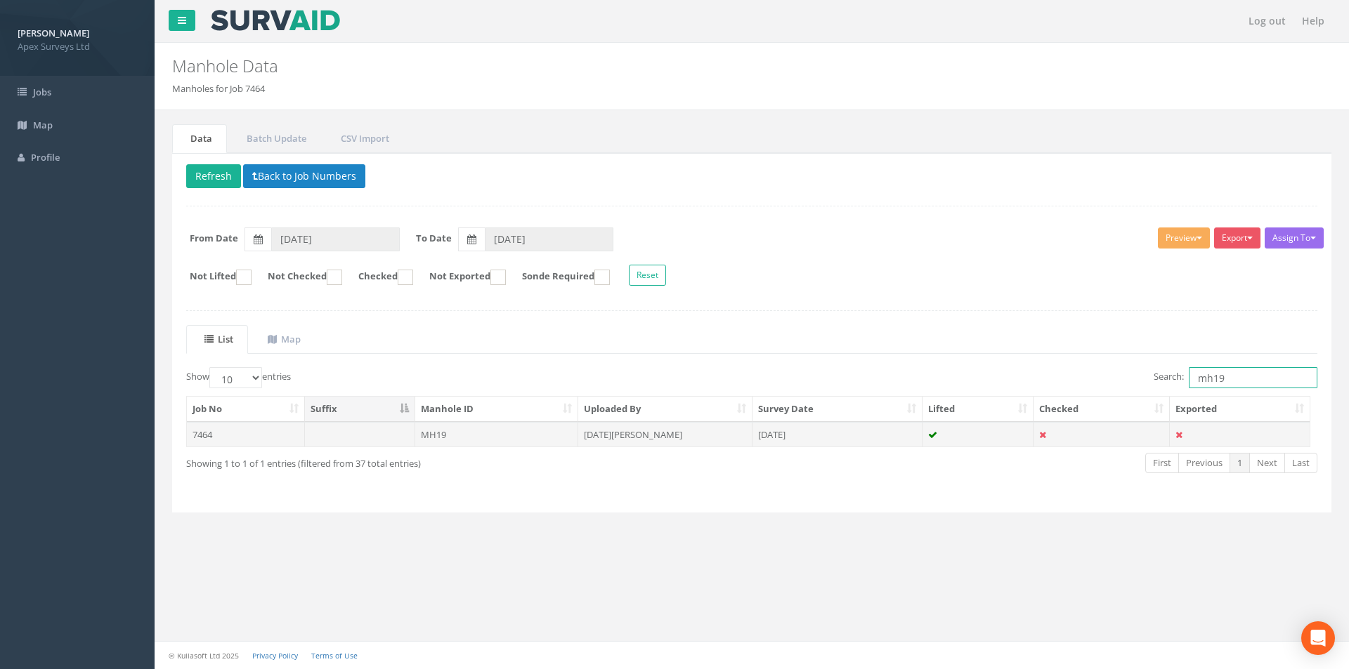
type input "mh19"
click at [666, 434] on td "[DATE][PERSON_NAME]" at bounding box center [665, 434] width 174 height 25
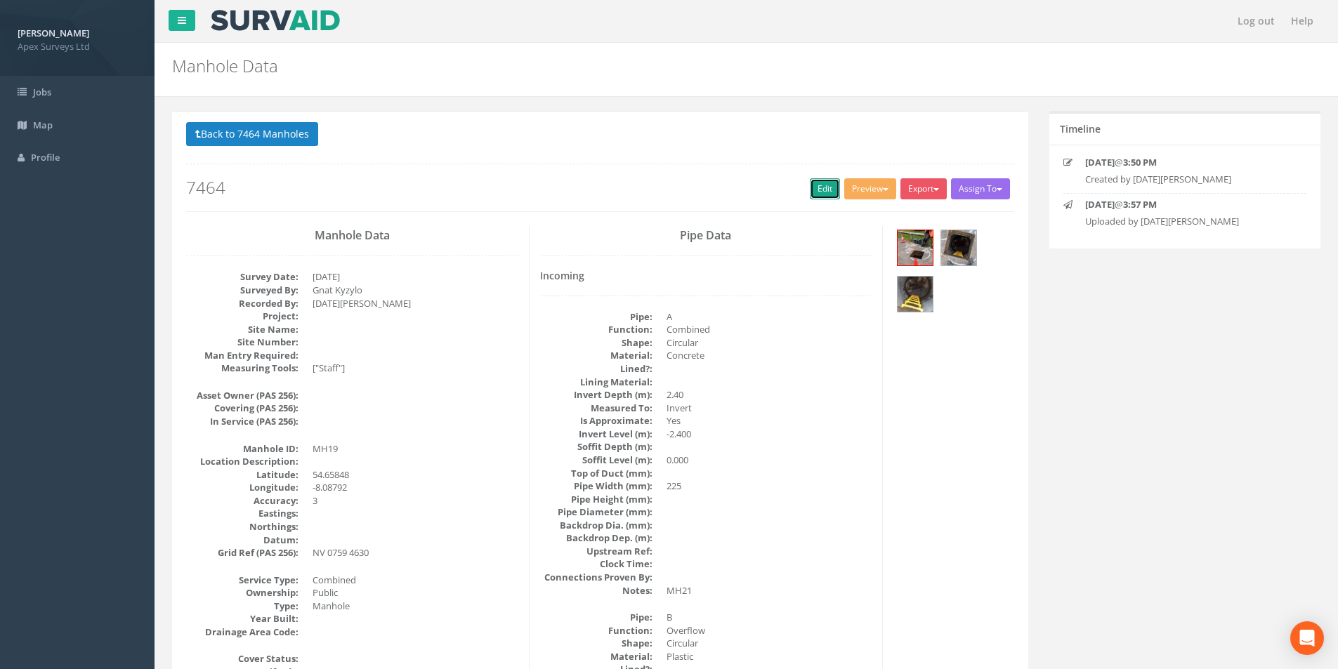
click at [813, 185] on link "Edit" at bounding box center [825, 188] width 30 height 21
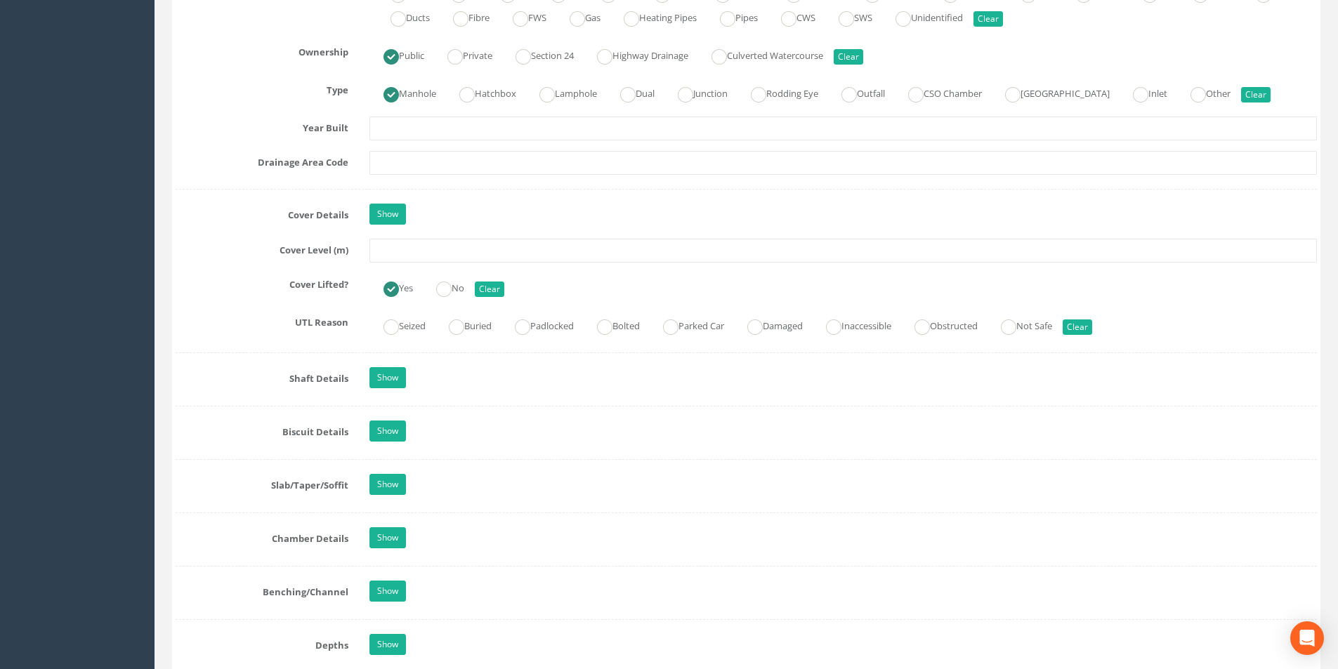
scroll to position [1124, 0]
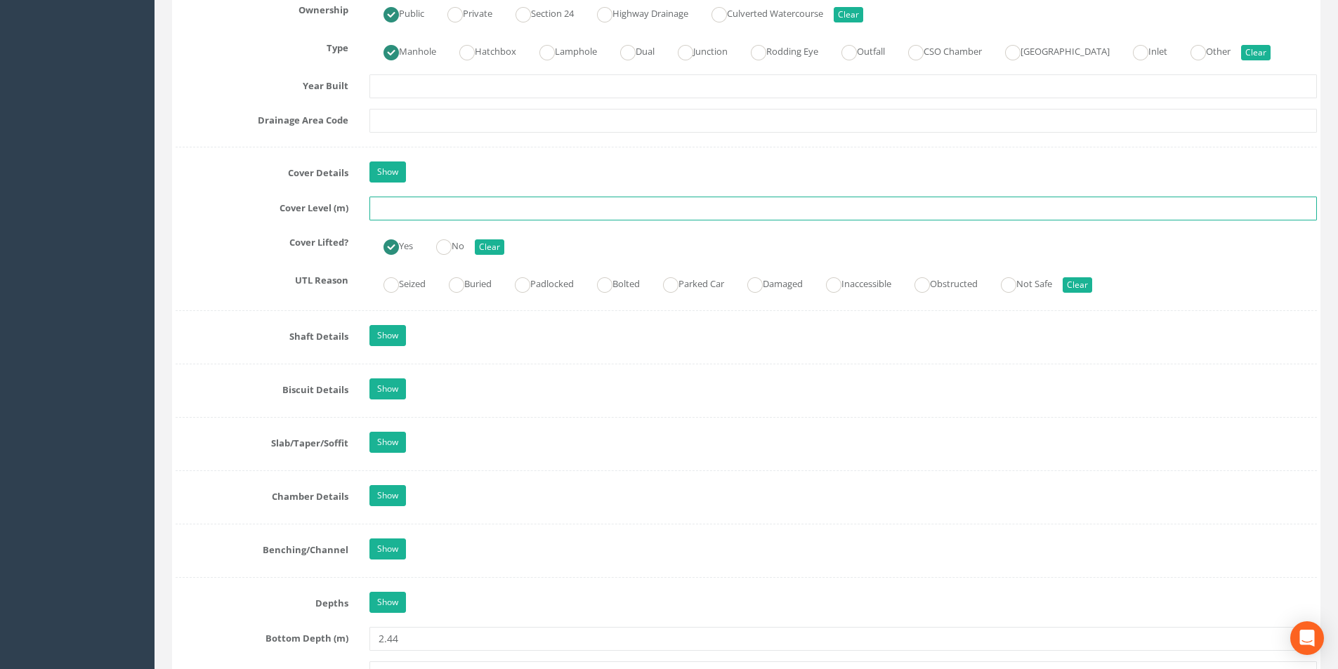
click at [475, 211] on input "text" at bounding box center [843, 209] width 948 height 24
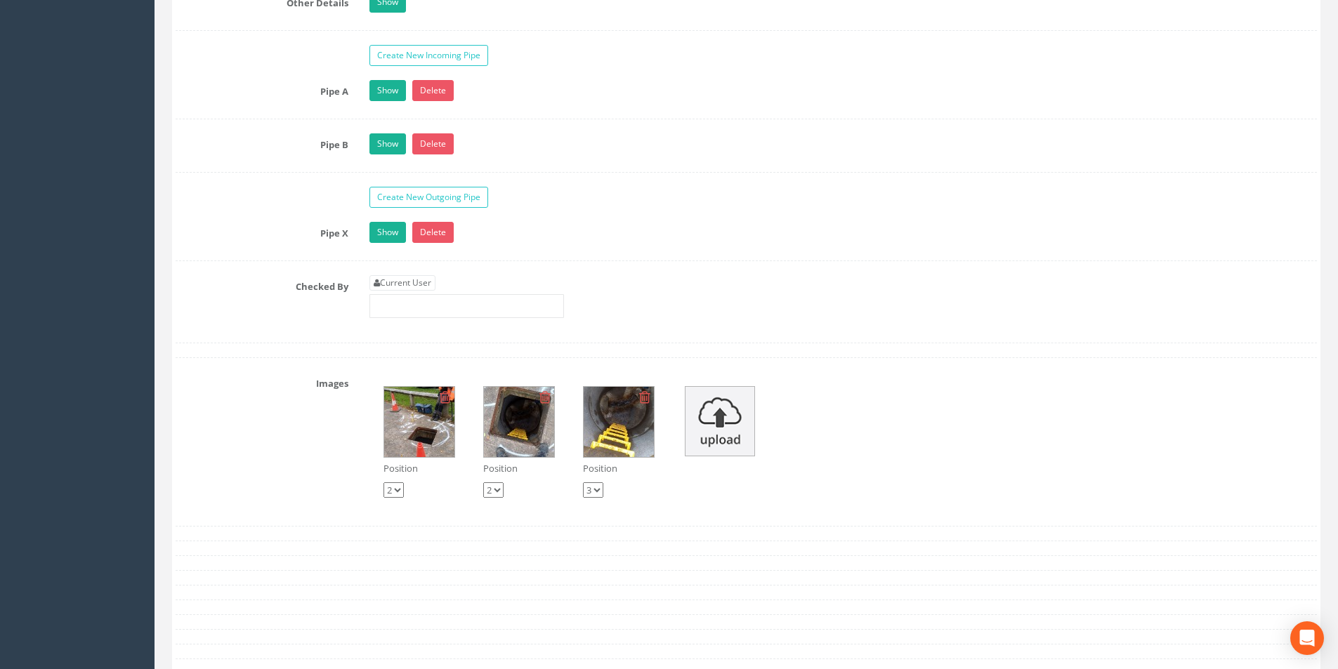
type input "20.42"
click at [405, 282] on link "Current User" at bounding box center [402, 282] width 66 height 15
type input "[PERSON_NAME]"
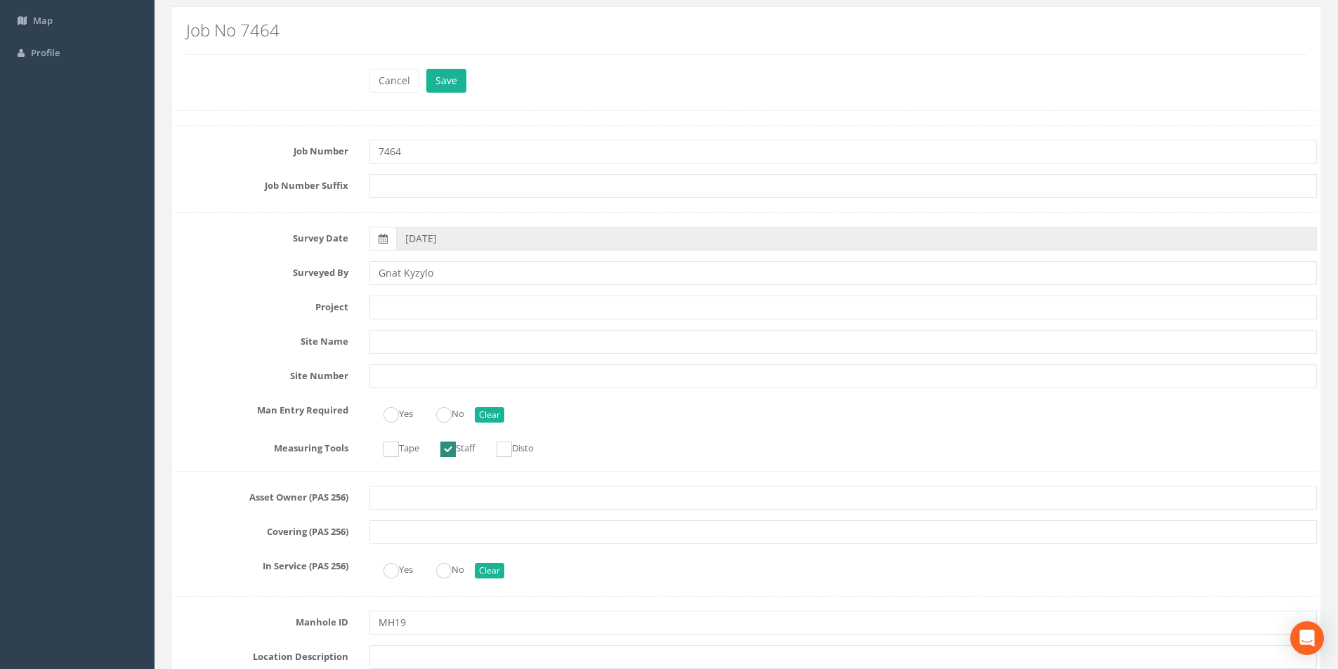
scroll to position [0, 0]
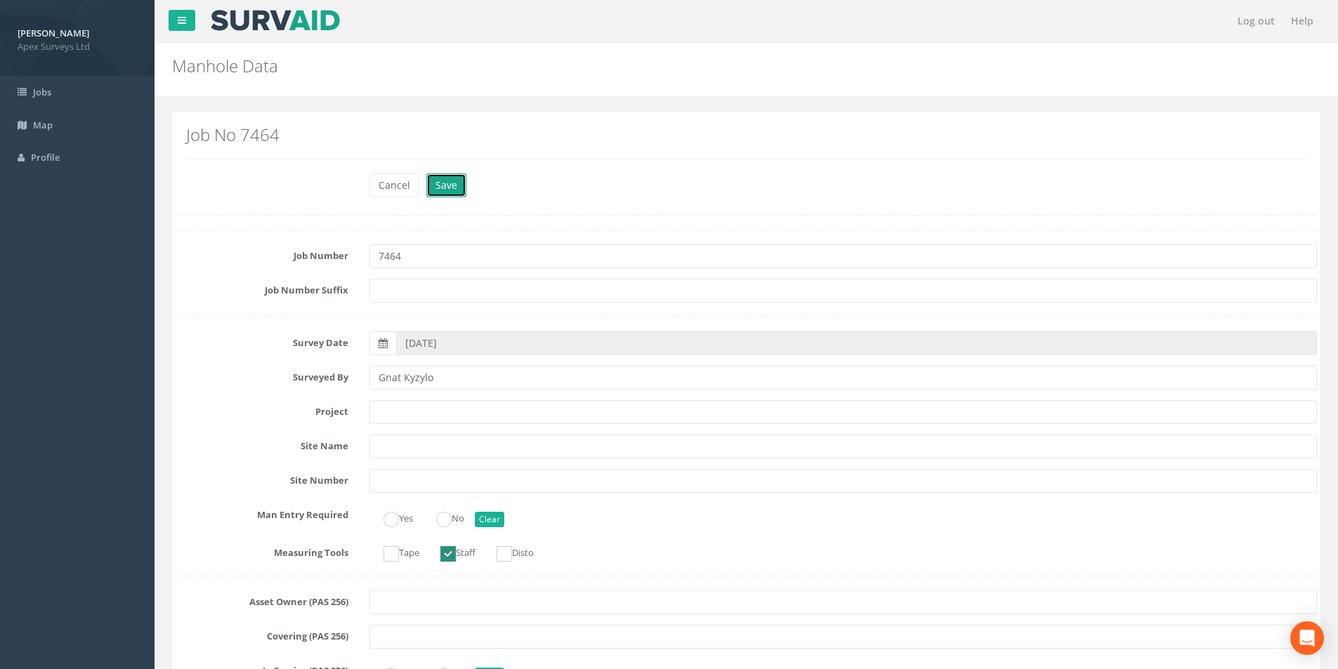
click at [445, 185] on button "Save" at bounding box center [446, 185] width 40 height 24
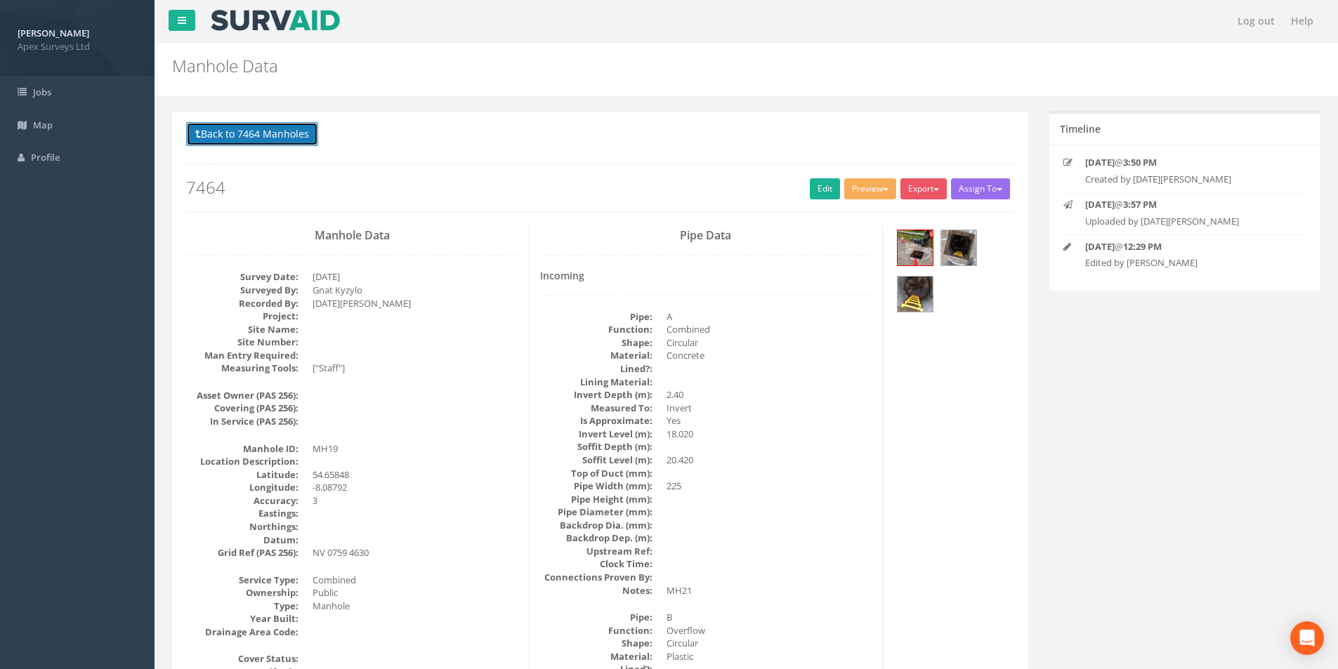
click at [280, 133] on button "Back to 7464 Manholes" at bounding box center [252, 134] width 132 height 24
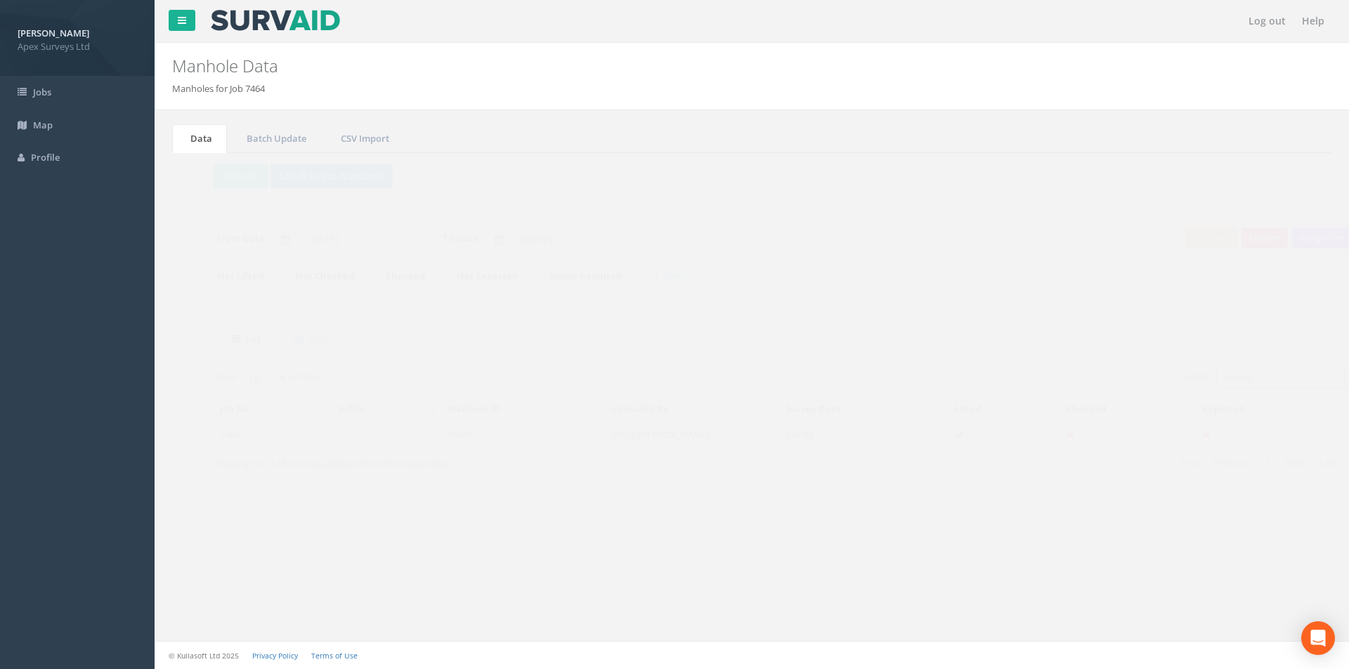
click at [1249, 384] on input "mh19" at bounding box center [1252, 377] width 129 height 21
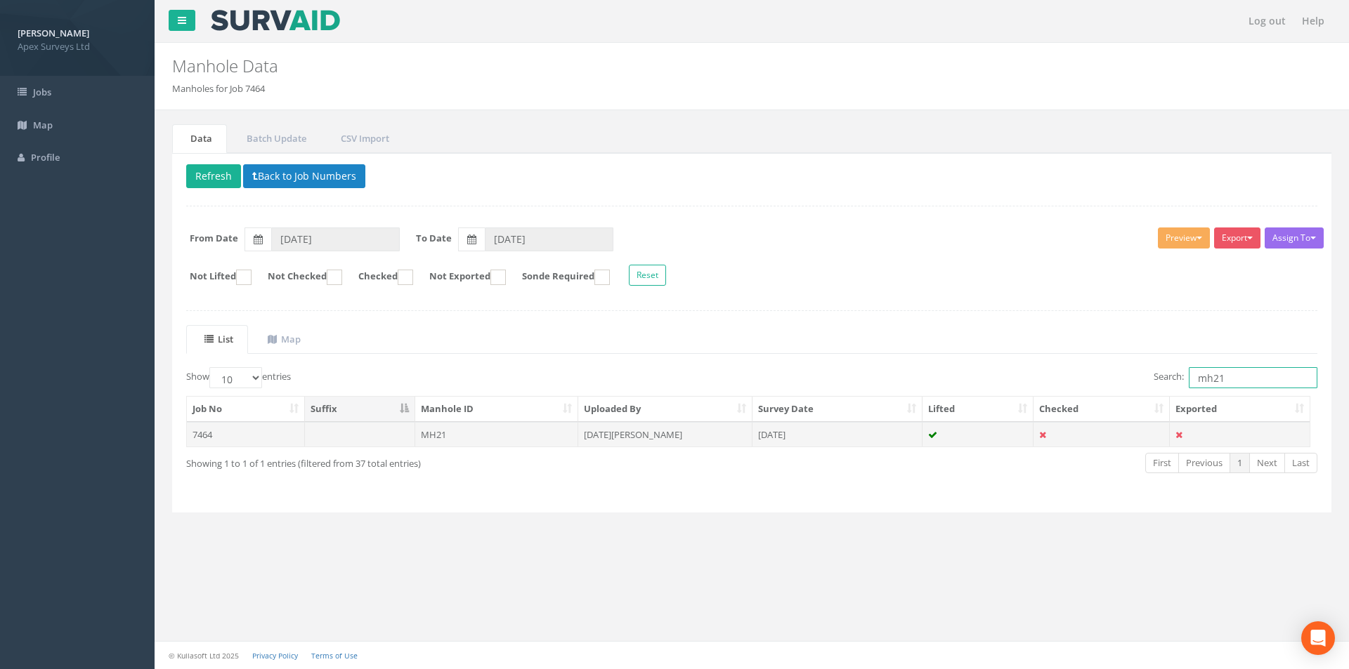
type input "mh21"
click at [672, 435] on td "[DATE][PERSON_NAME]" at bounding box center [665, 434] width 174 height 25
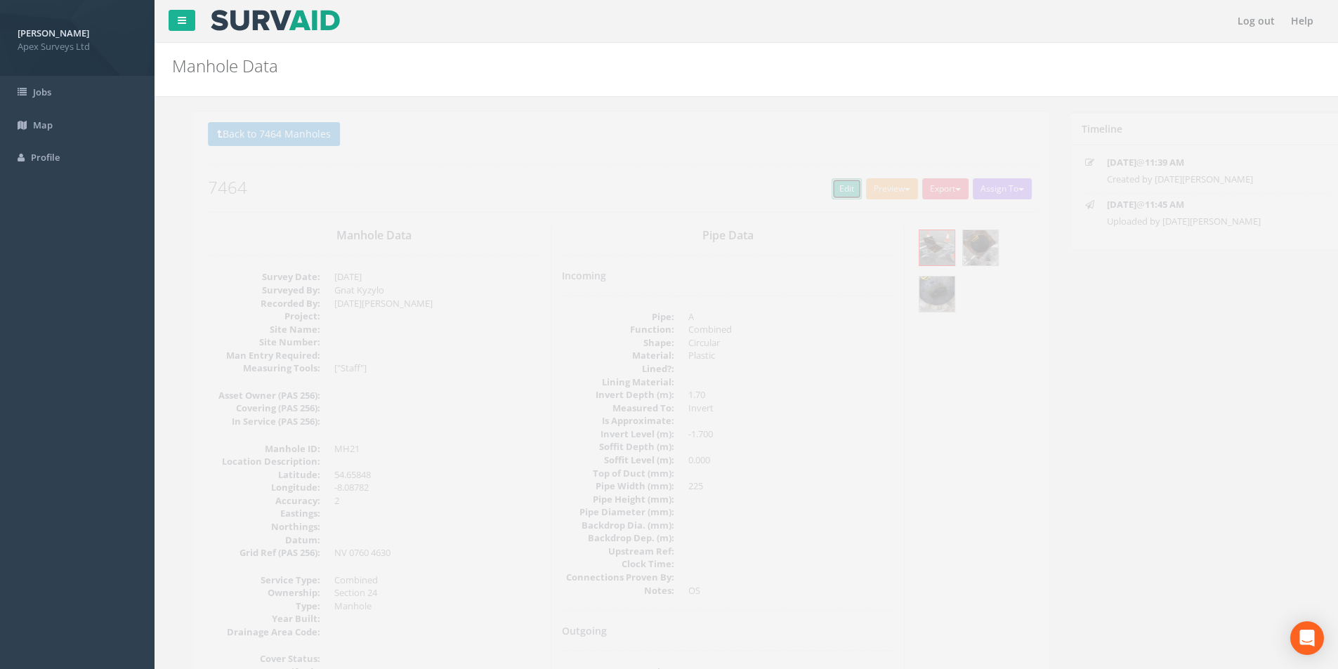
click at [820, 187] on link "Edit" at bounding box center [825, 188] width 30 height 21
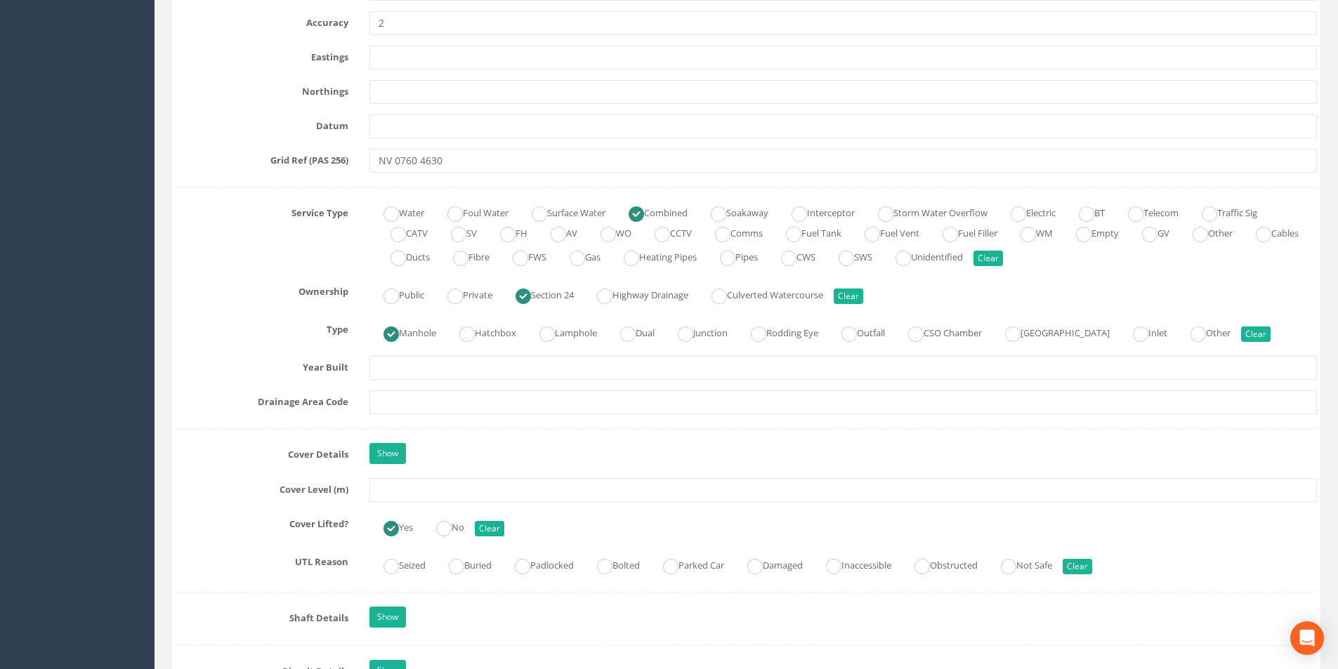
scroll to position [843, 0]
click at [414, 491] on input "text" at bounding box center [843, 490] width 948 height 24
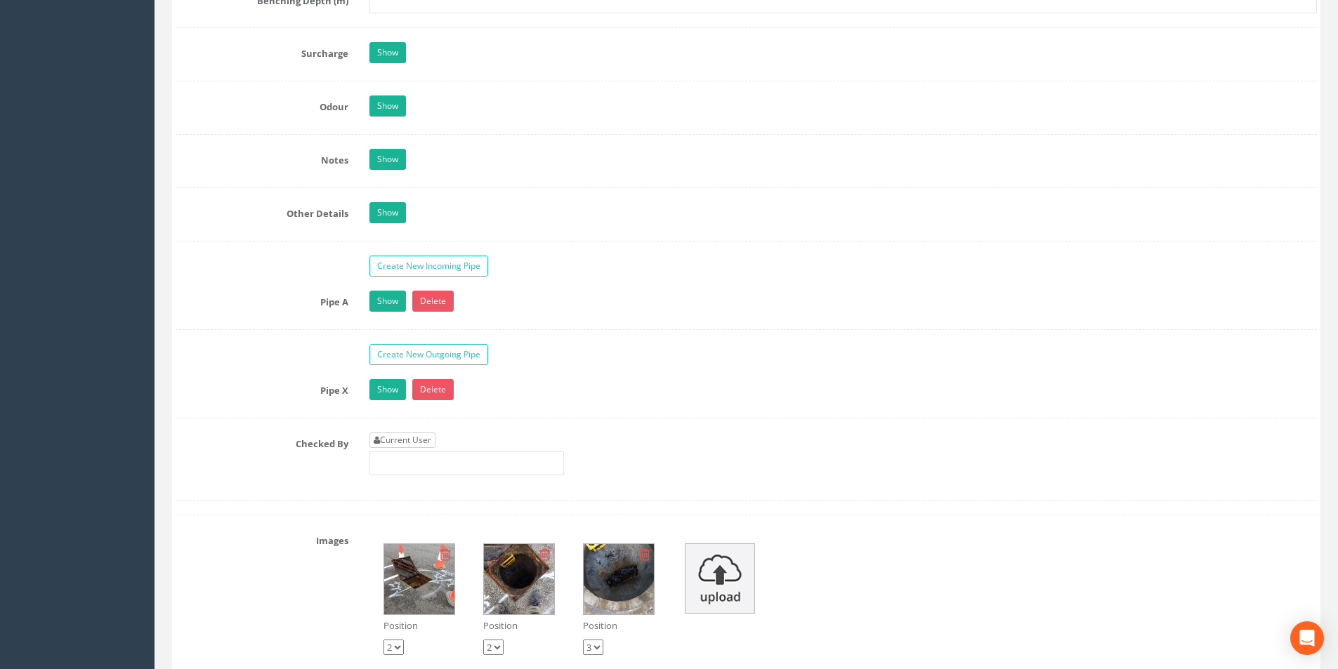
type input "20.42"
click at [411, 440] on link "Current User" at bounding box center [402, 440] width 66 height 15
type input "[PERSON_NAME]"
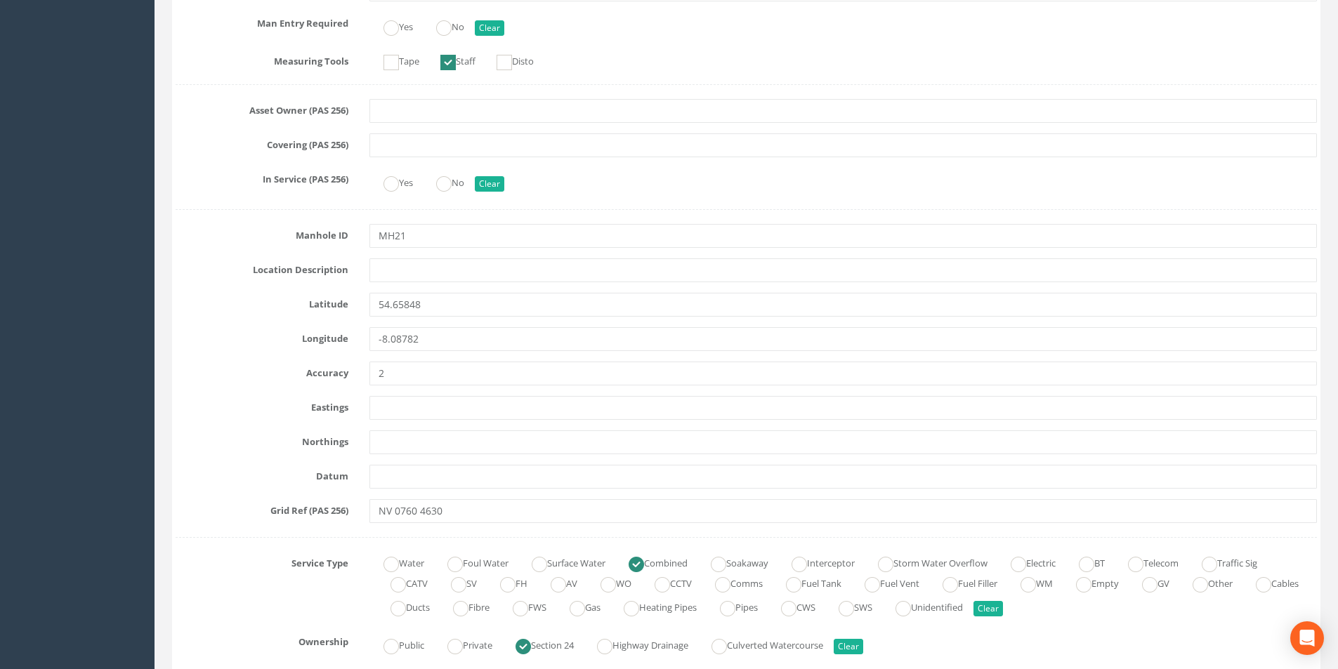
scroll to position [70, 0]
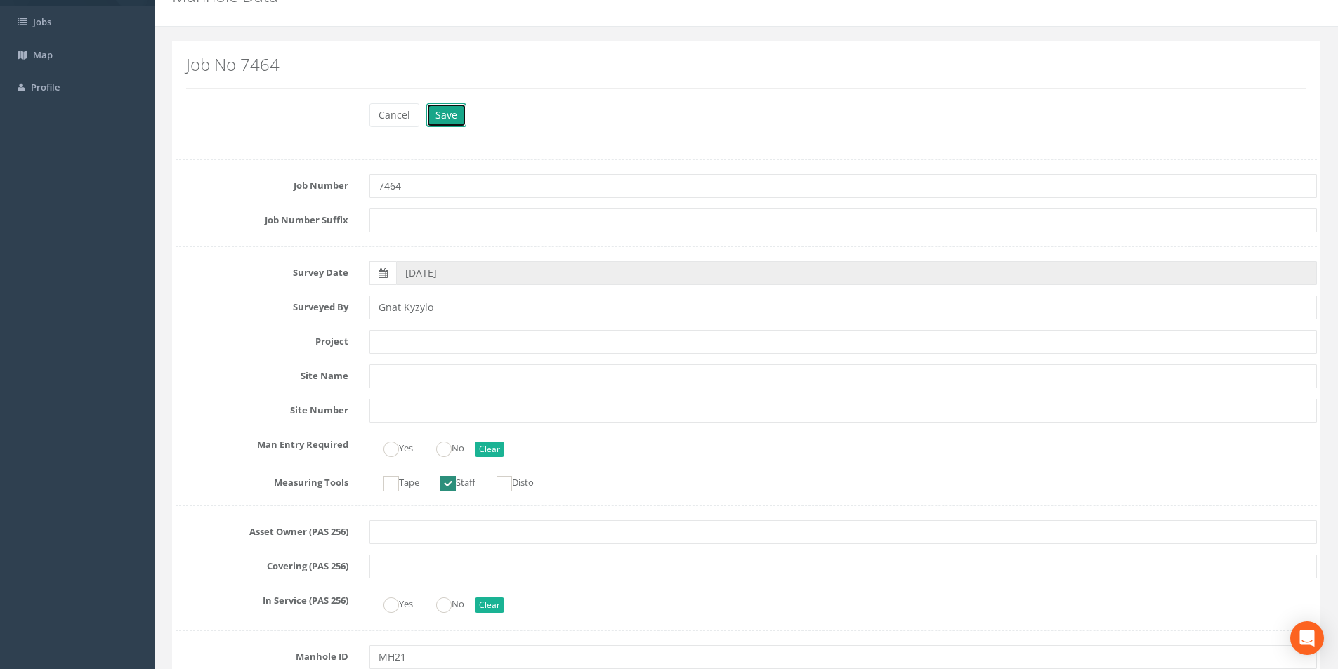
click at [448, 124] on button "Save" at bounding box center [446, 115] width 40 height 24
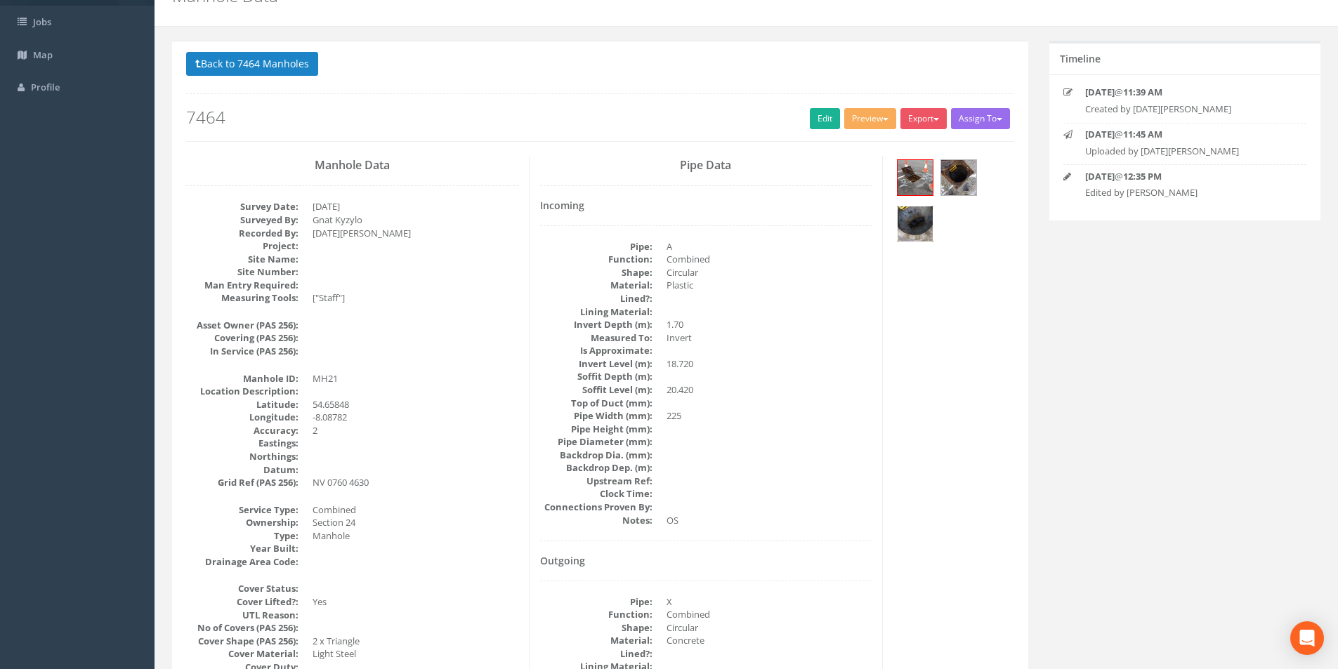
click at [913, 222] on img at bounding box center [915, 224] width 35 height 35
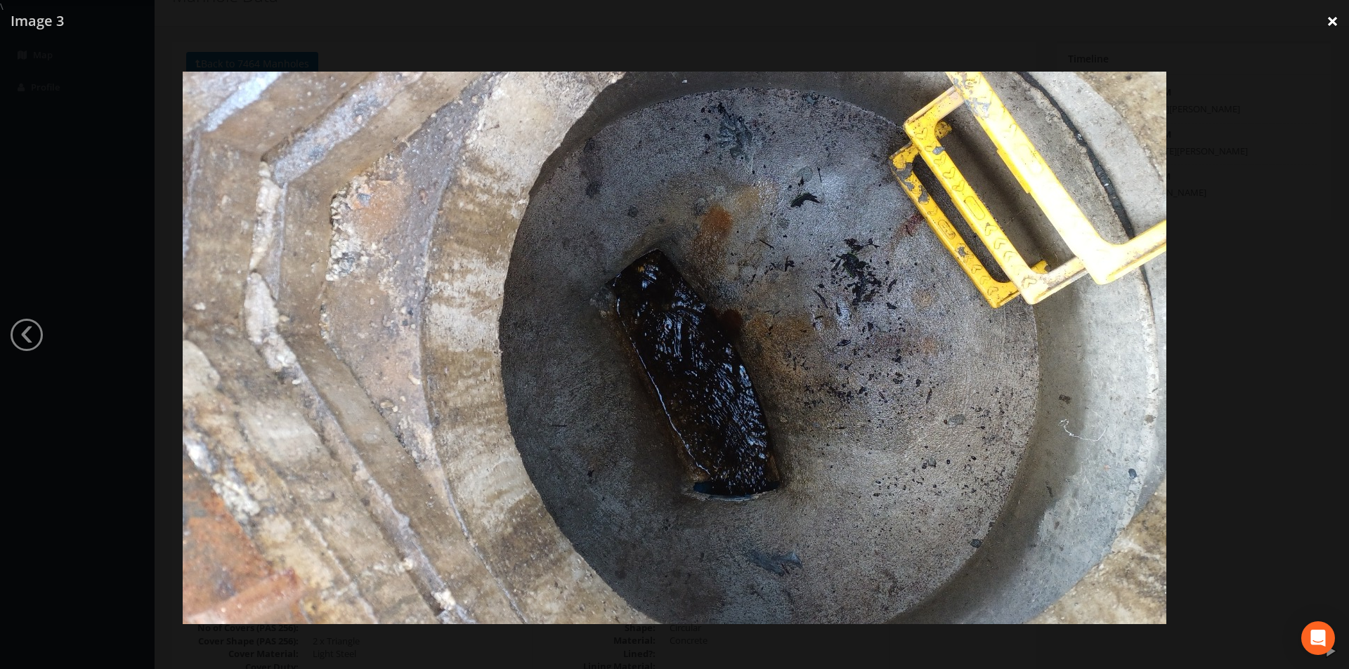
click at [1332, 22] on link "×" at bounding box center [1332, 21] width 33 height 42
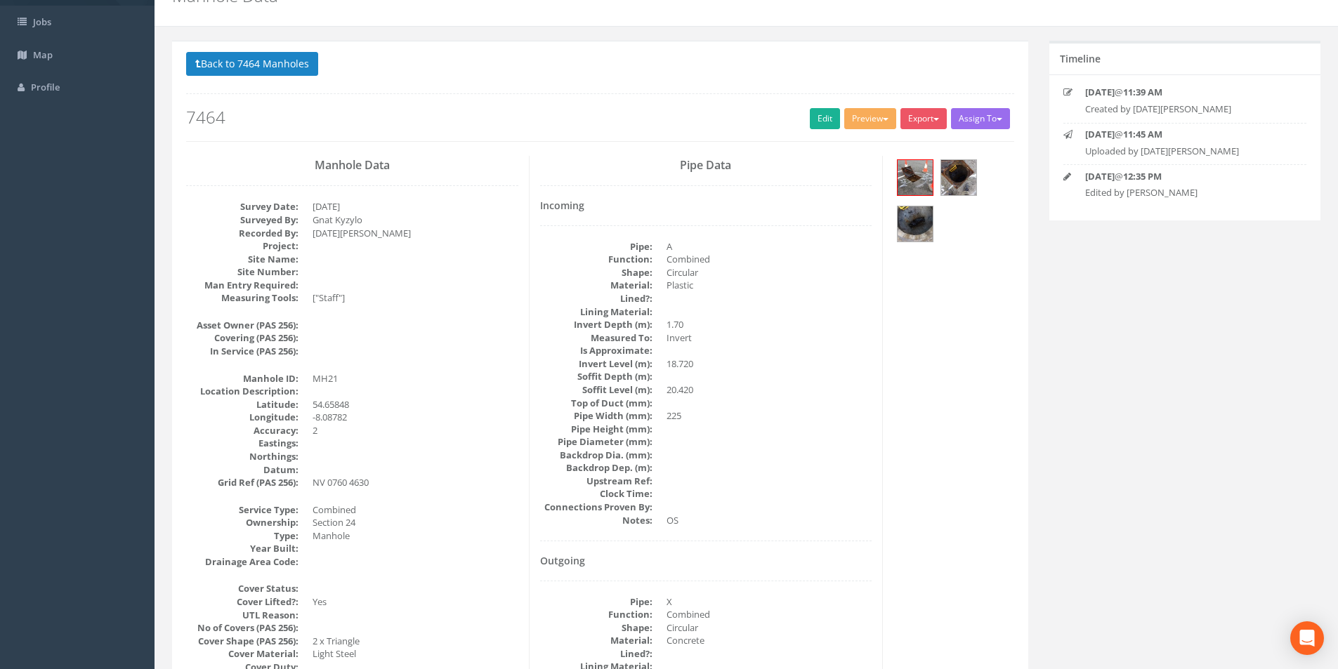
scroll to position [0, 0]
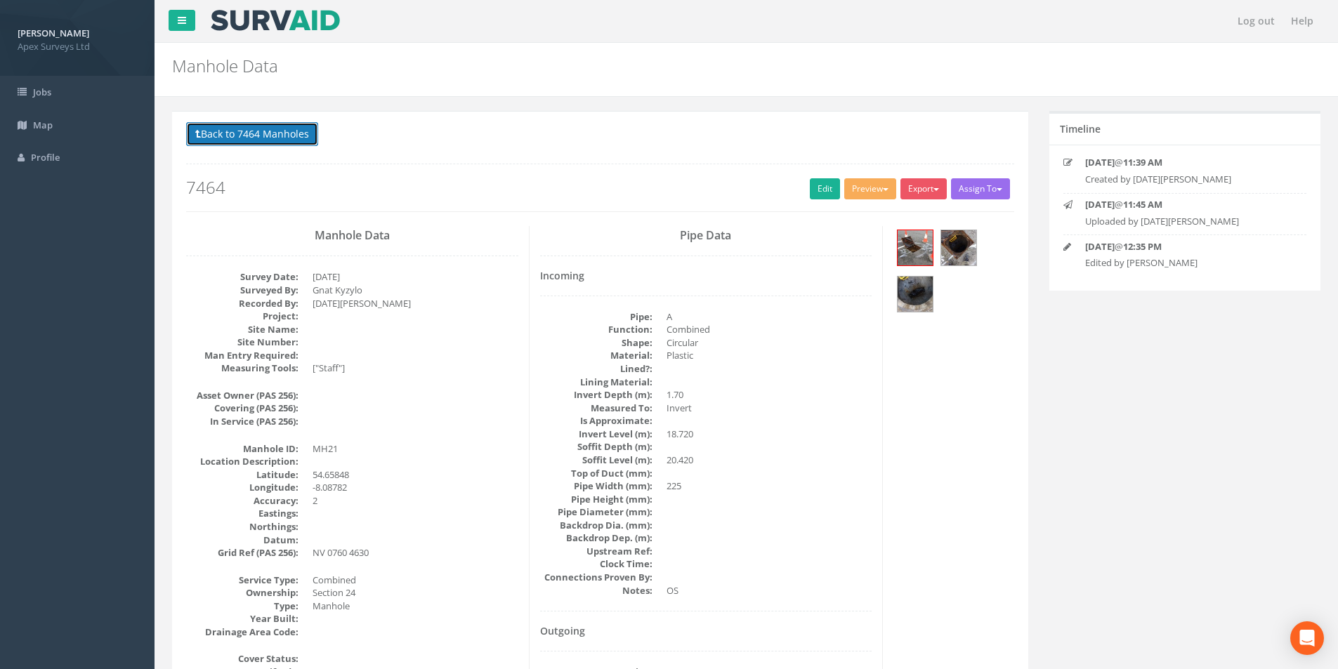
click at [234, 143] on button "Back to 7464 Manholes" at bounding box center [252, 134] width 132 height 24
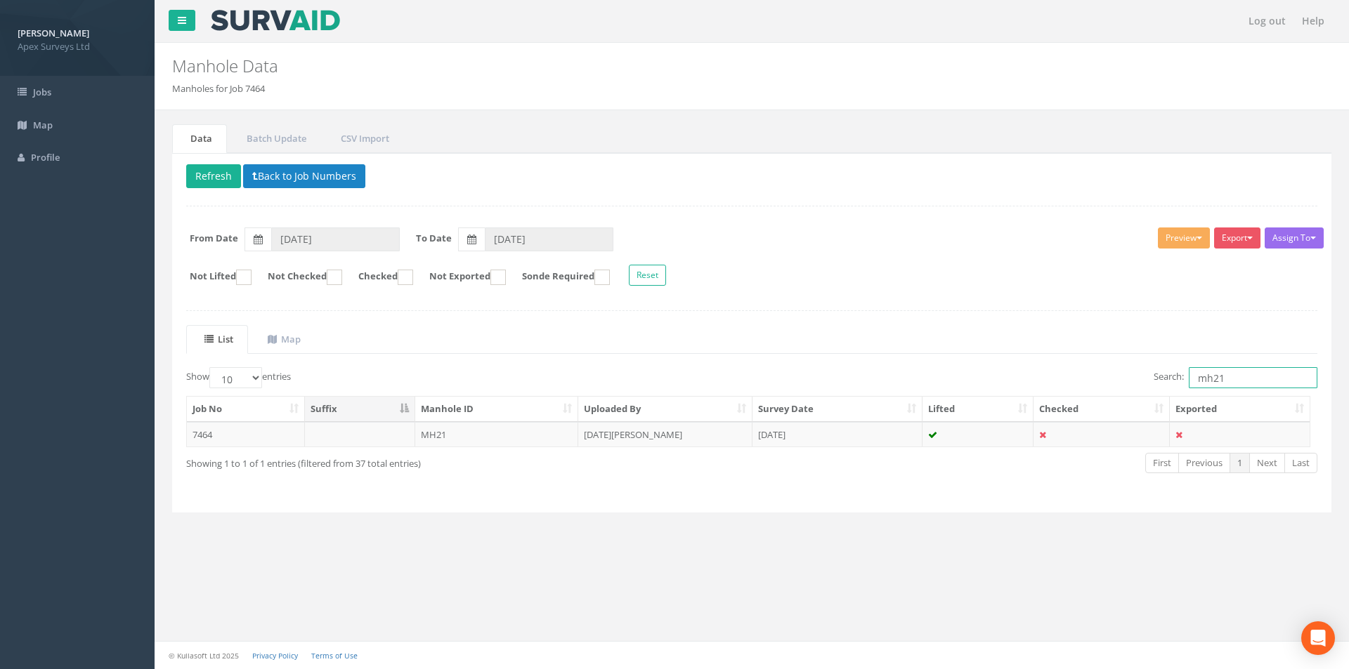
click at [1232, 376] on input "mh21" at bounding box center [1252, 377] width 129 height 21
type input "mh34"
click at [692, 440] on td "[DATE][PERSON_NAME]" at bounding box center [665, 434] width 174 height 25
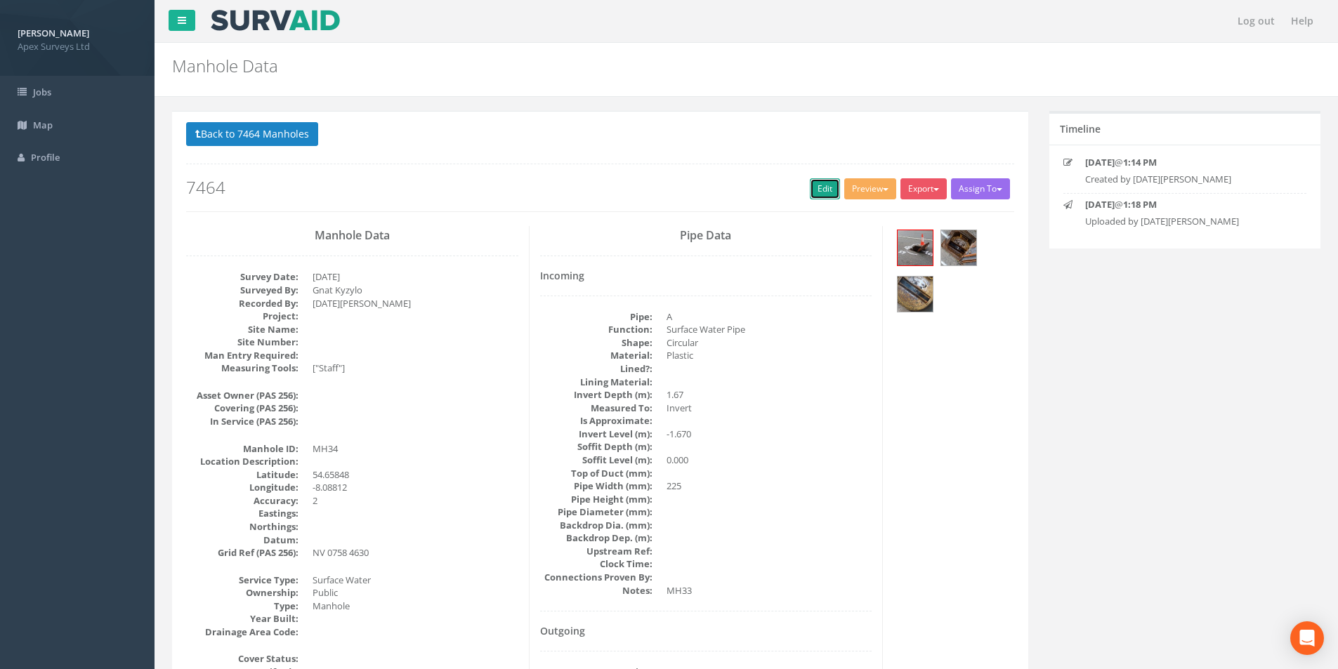
click at [826, 190] on link "Edit" at bounding box center [825, 188] width 30 height 21
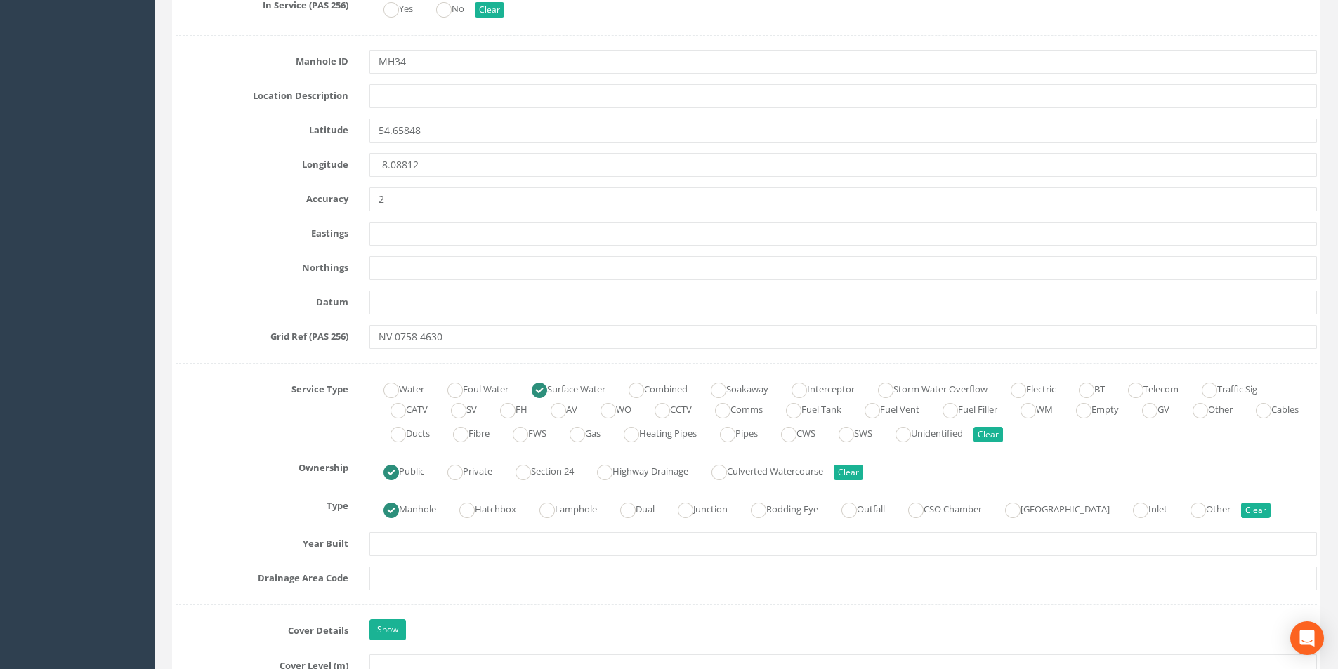
scroll to position [913, 0]
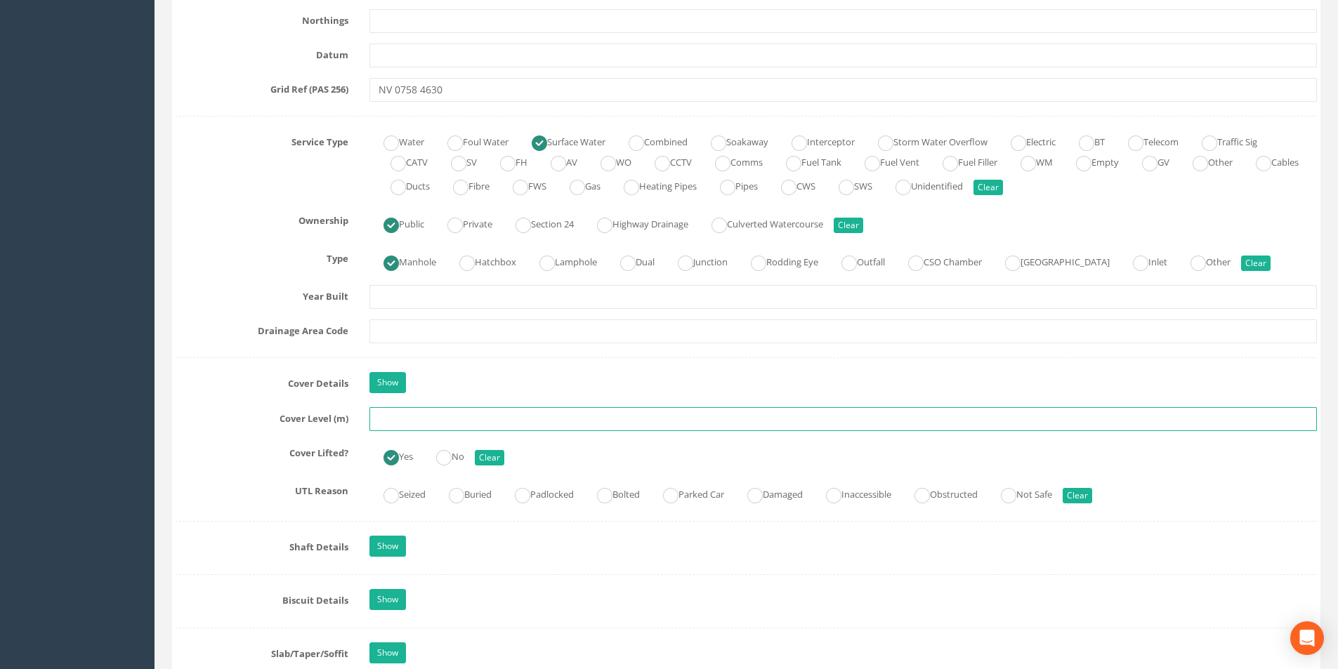
click at [417, 420] on input "text" at bounding box center [843, 419] width 948 height 24
type input "3"
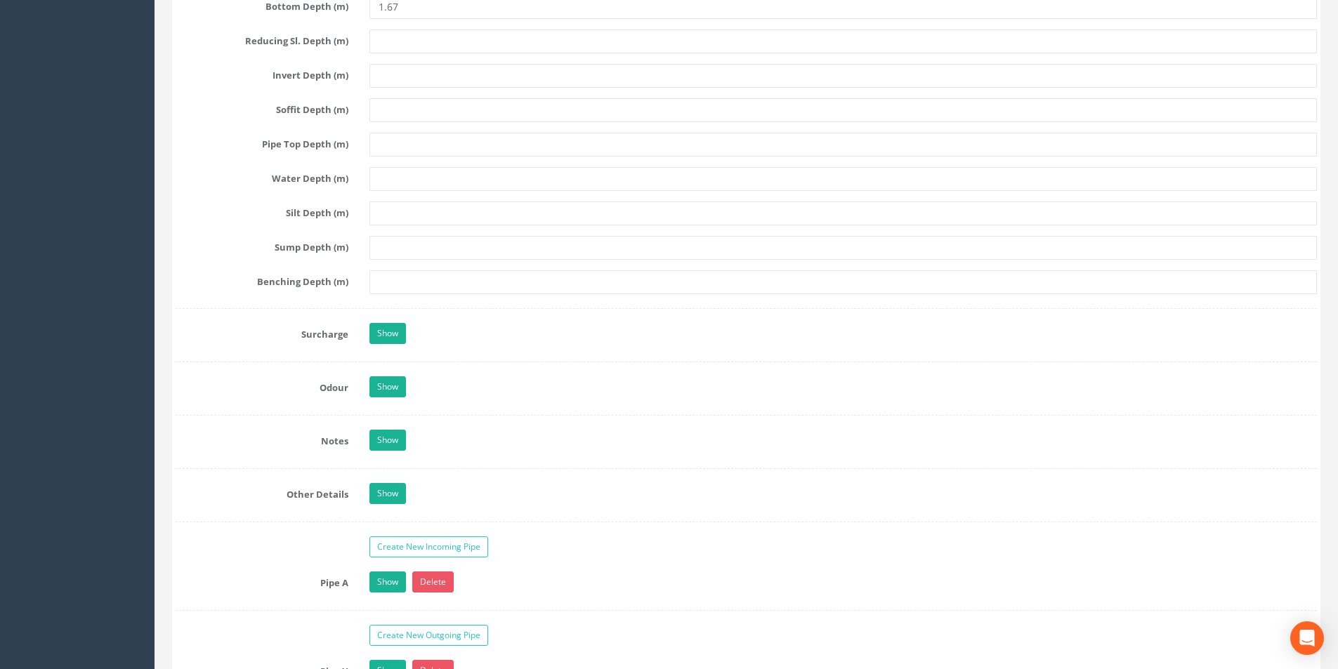
scroll to position [2107, 0]
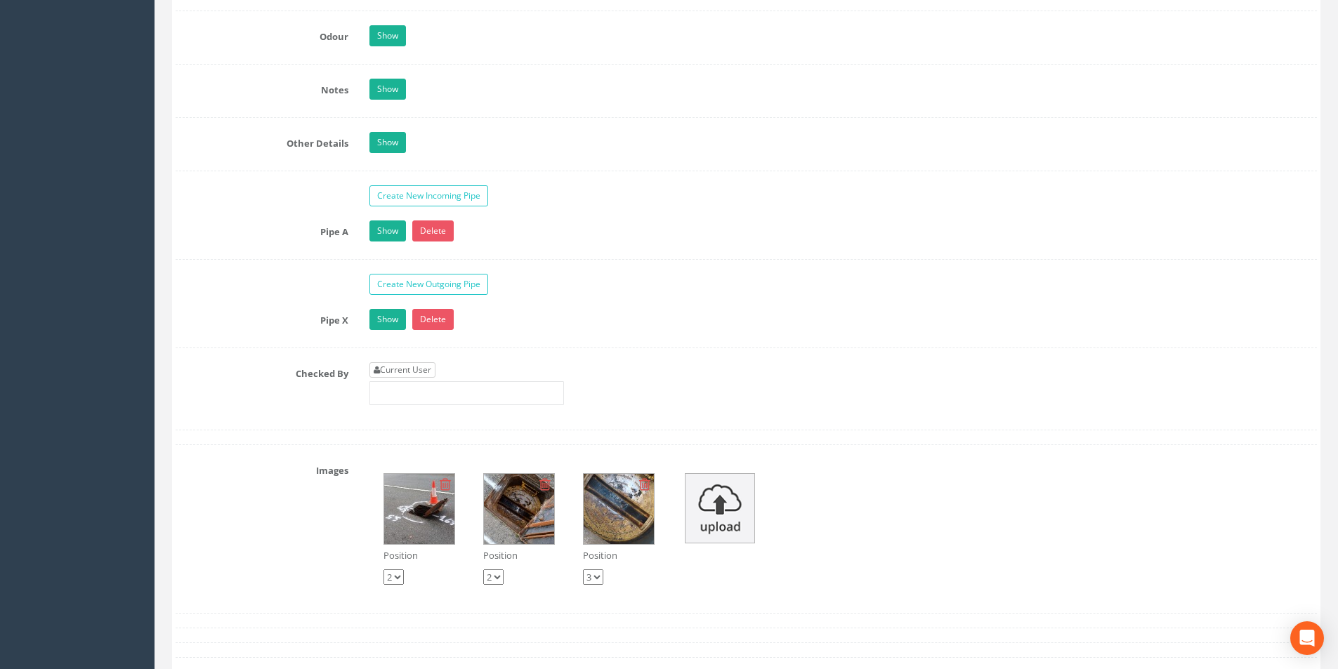
type input "19.77"
click at [422, 369] on link "Current User" at bounding box center [402, 369] width 66 height 15
type input "[PERSON_NAME]"
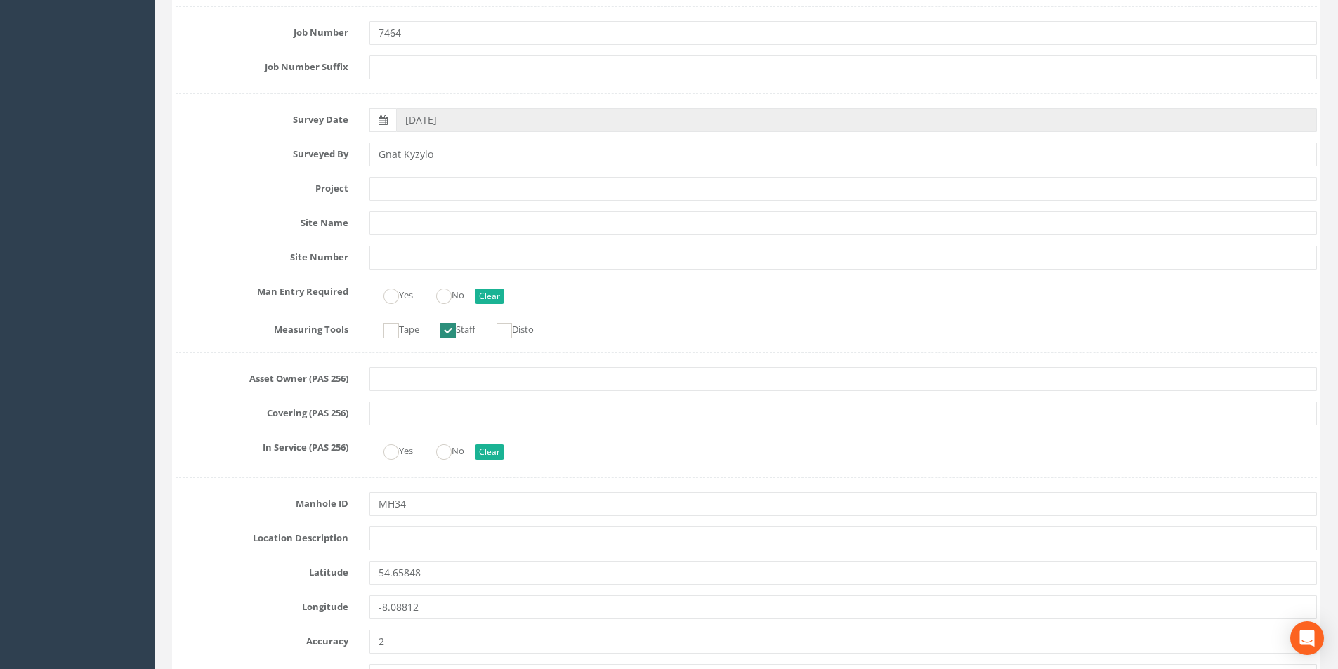
scroll to position [0, 0]
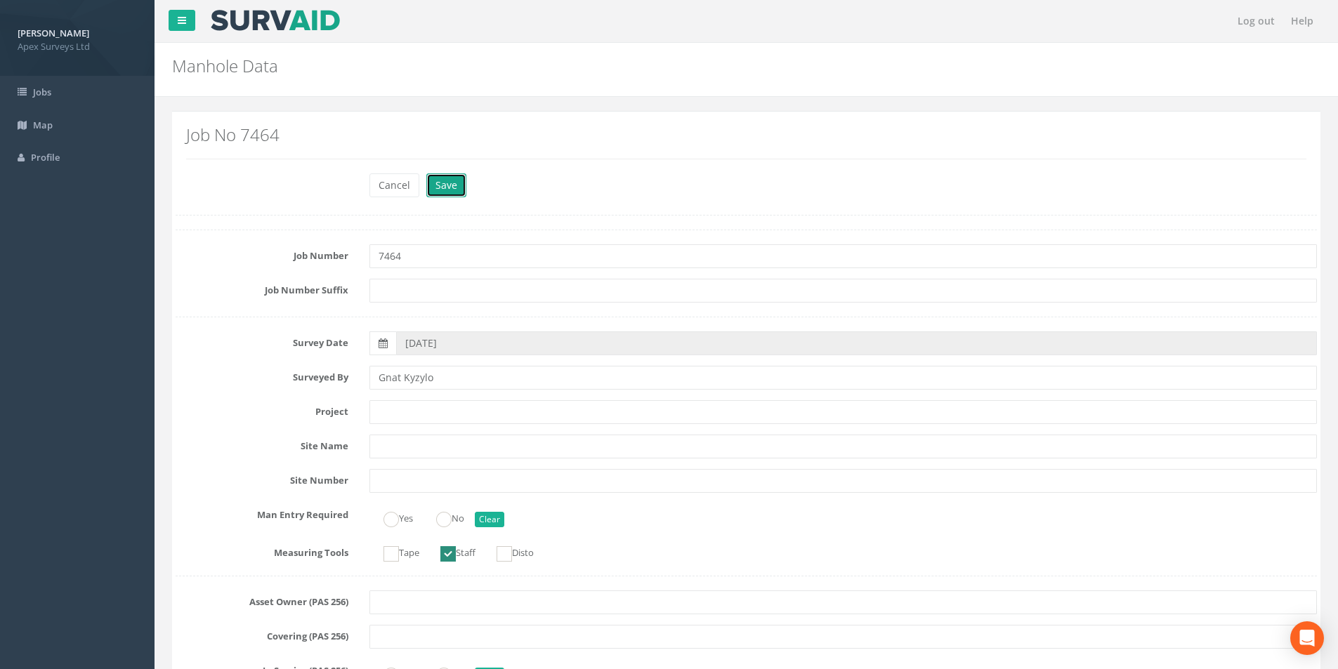
click at [452, 187] on button "Save" at bounding box center [446, 185] width 40 height 24
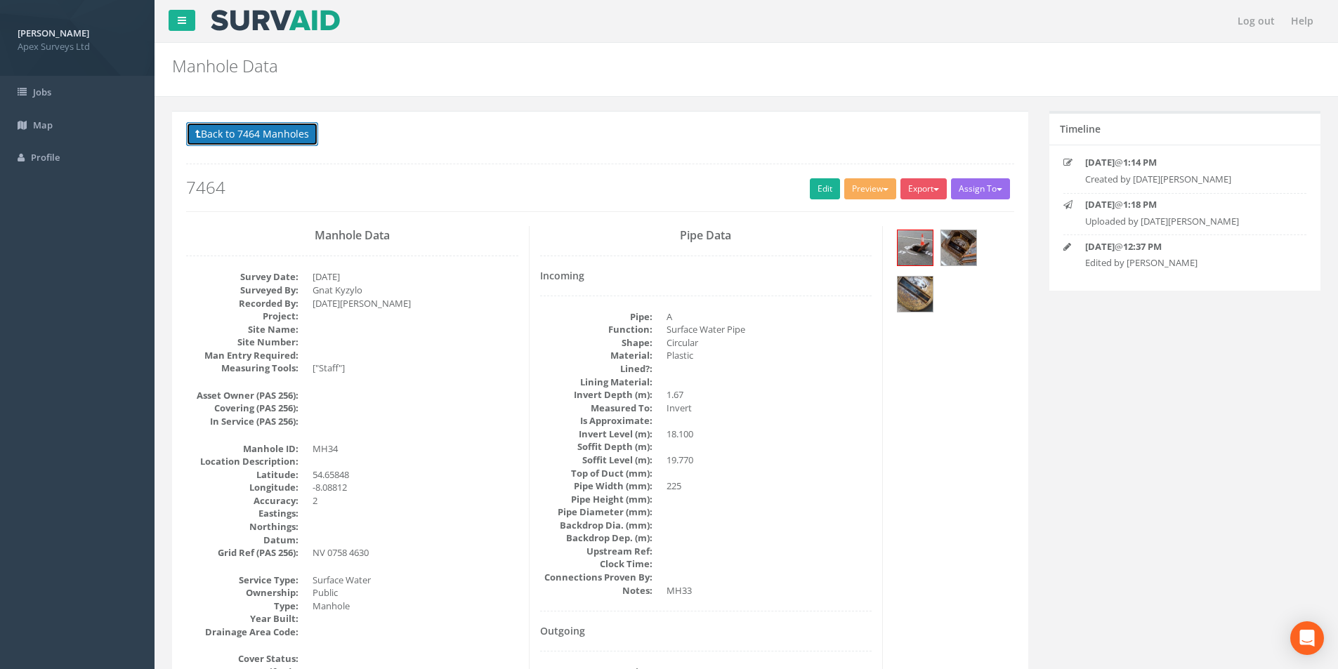
drag, startPoint x: 260, startPoint y: 133, endPoint x: 294, endPoint y: 146, distance: 36.0
click at [260, 133] on button "Back to 7464 Manholes" at bounding box center [252, 134] width 132 height 24
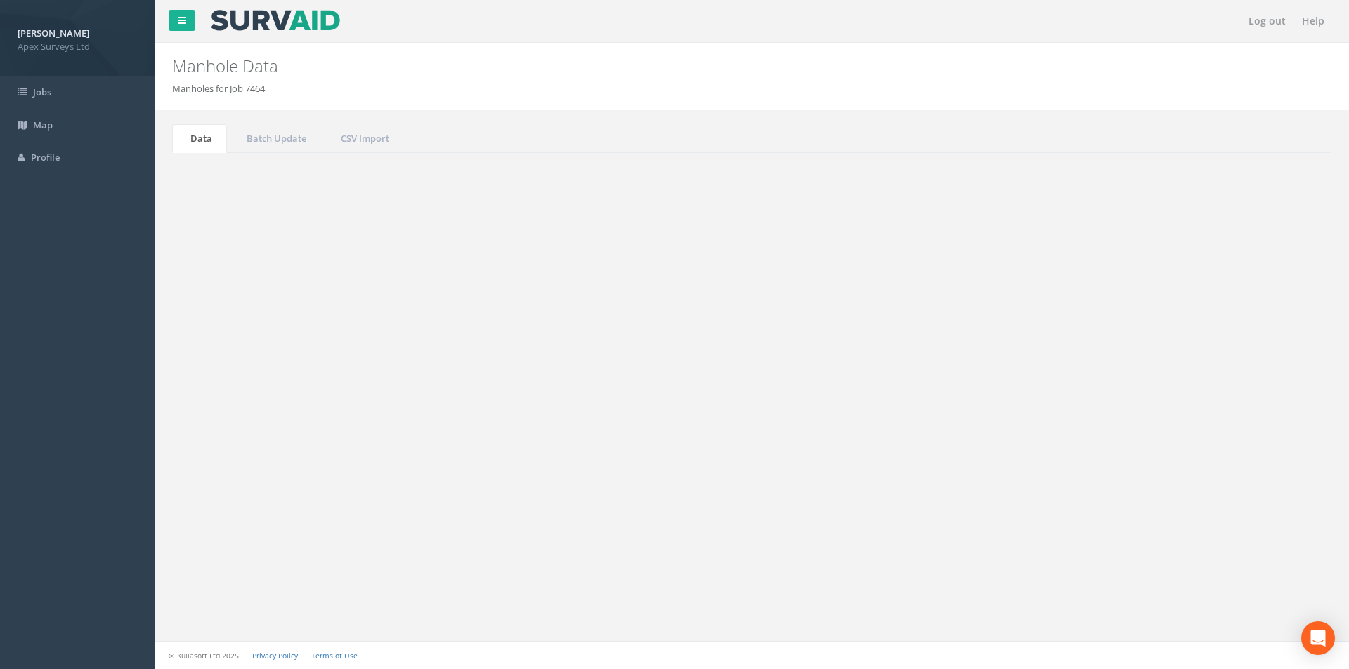
drag, startPoint x: 1223, startPoint y: 382, endPoint x: 1211, endPoint y: 380, distance: 12.1
click at [1211, 380] on input "mh34" at bounding box center [1252, 377] width 129 height 21
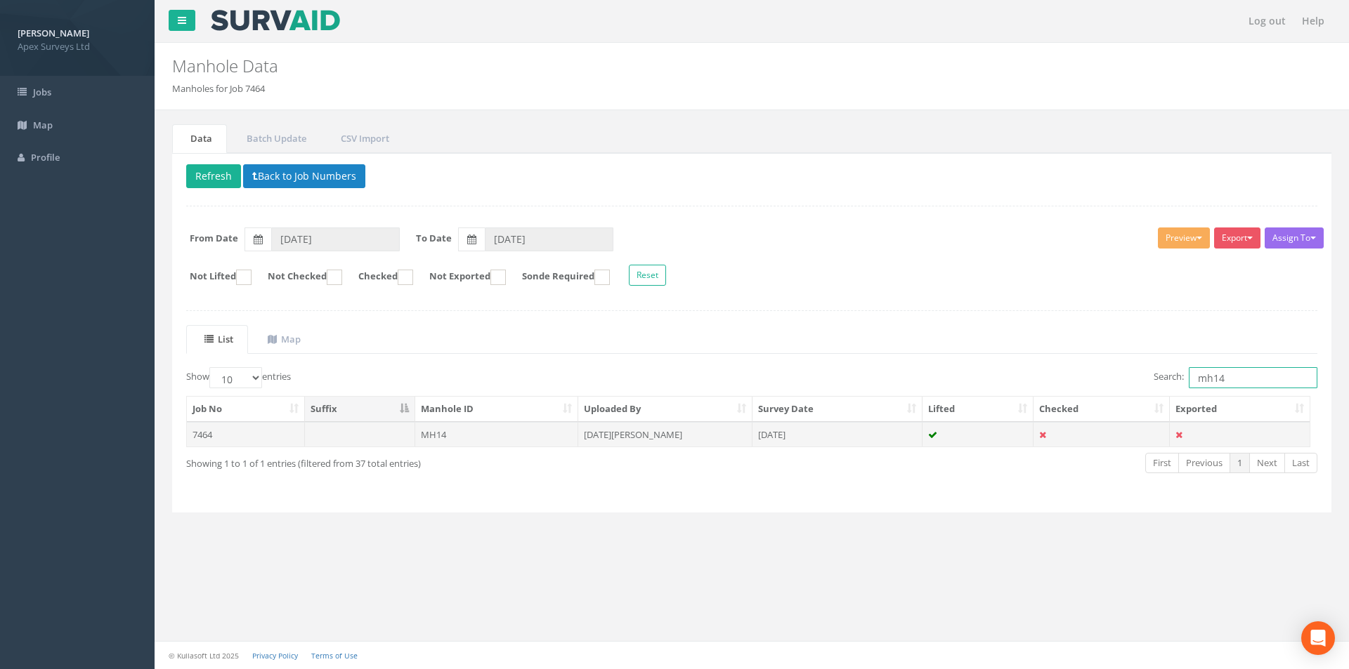
type input "mh14"
click at [688, 431] on td "[DATE][PERSON_NAME]" at bounding box center [665, 434] width 174 height 25
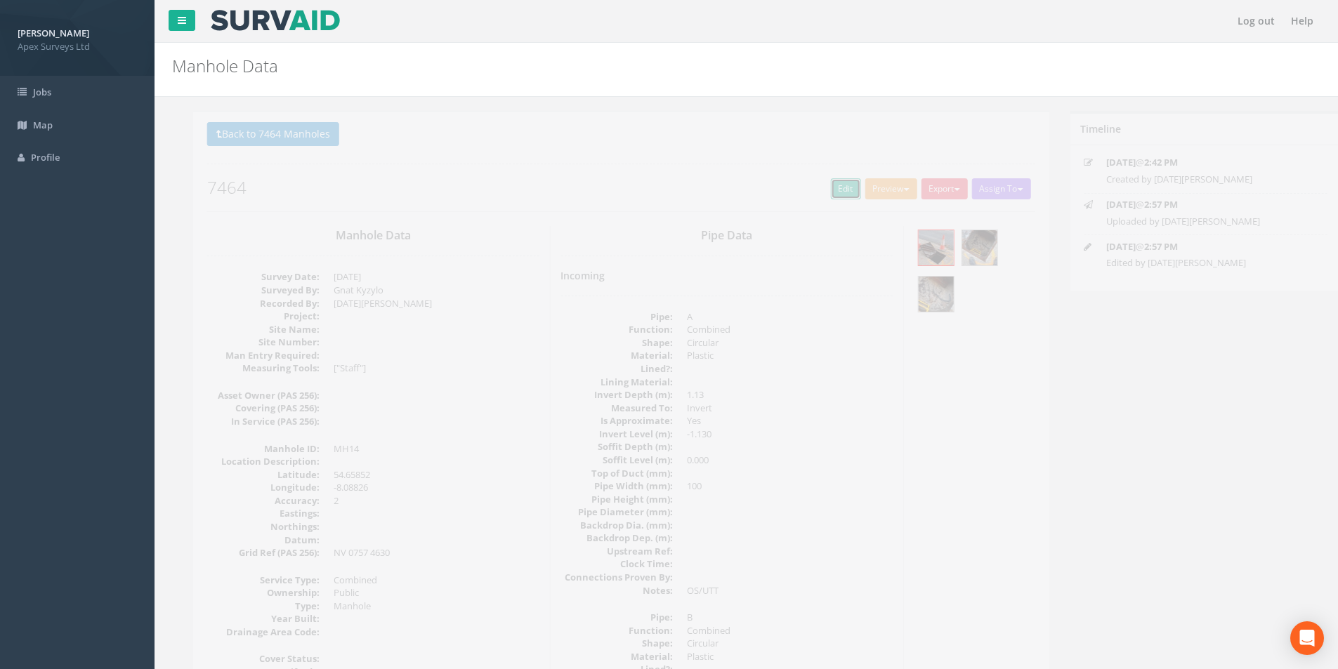
click at [820, 186] on link "Edit" at bounding box center [825, 188] width 30 height 21
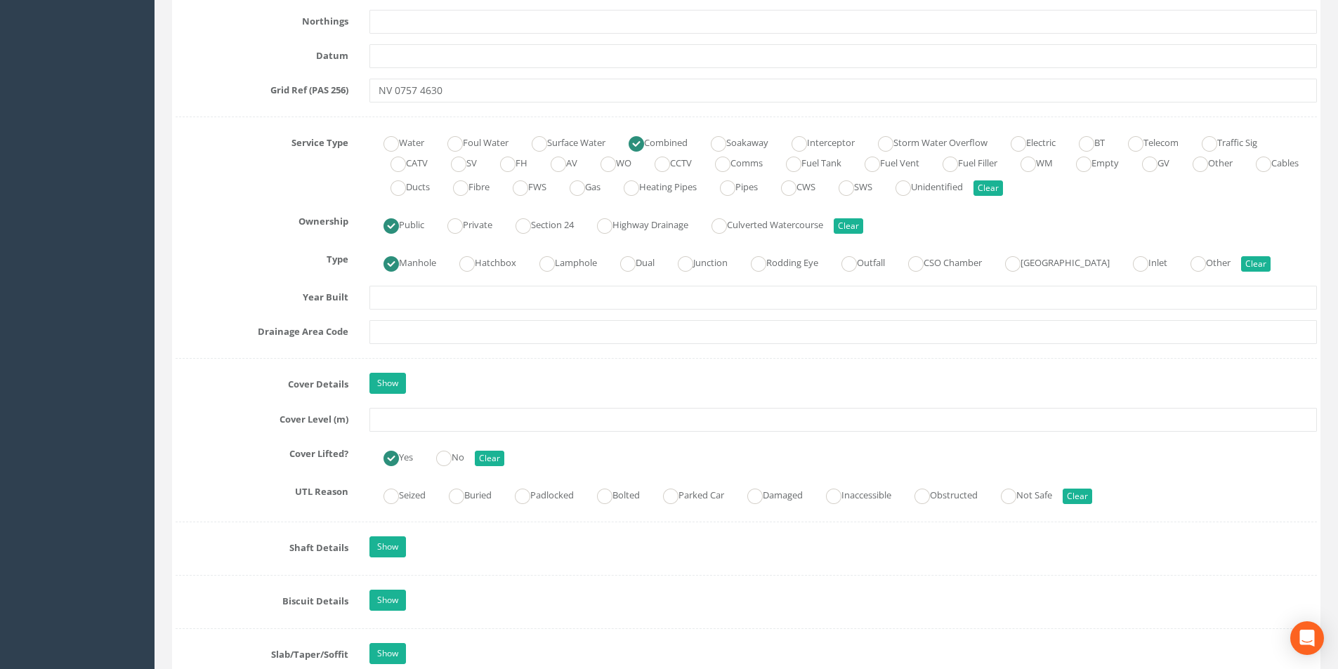
scroll to position [913, 0]
click at [395, 418] on input "text" at bounding box center [843, 419] width 948 height 24
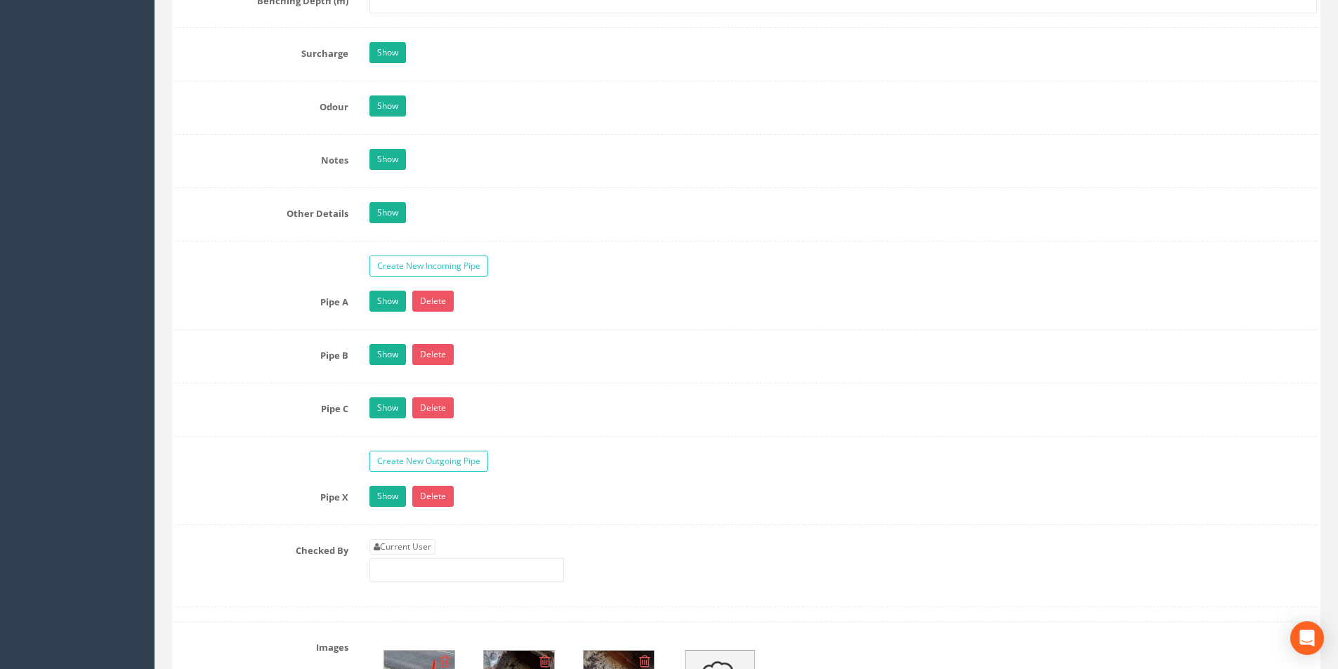
scroll to position [2318, 0]
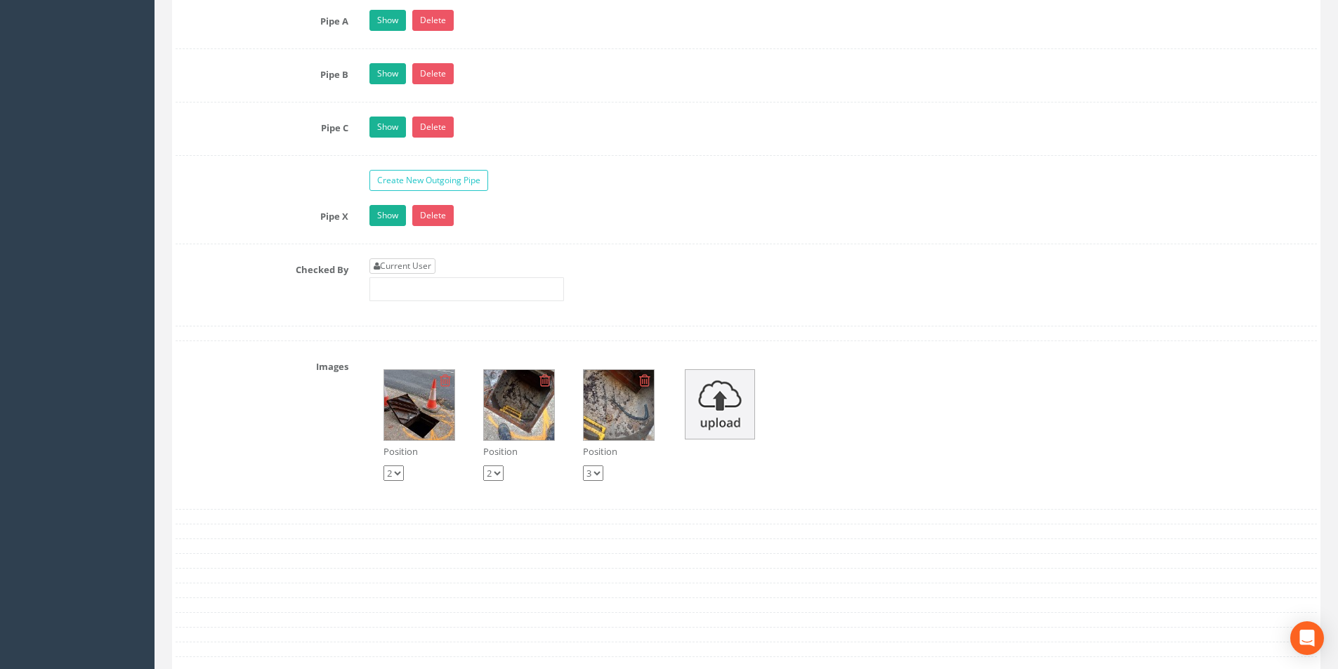
type input "19.58"
click at [414, 270] on link "Current User" at bounding box center [402, 265] width 66 height 15
type input "[PERSON_NAME]"
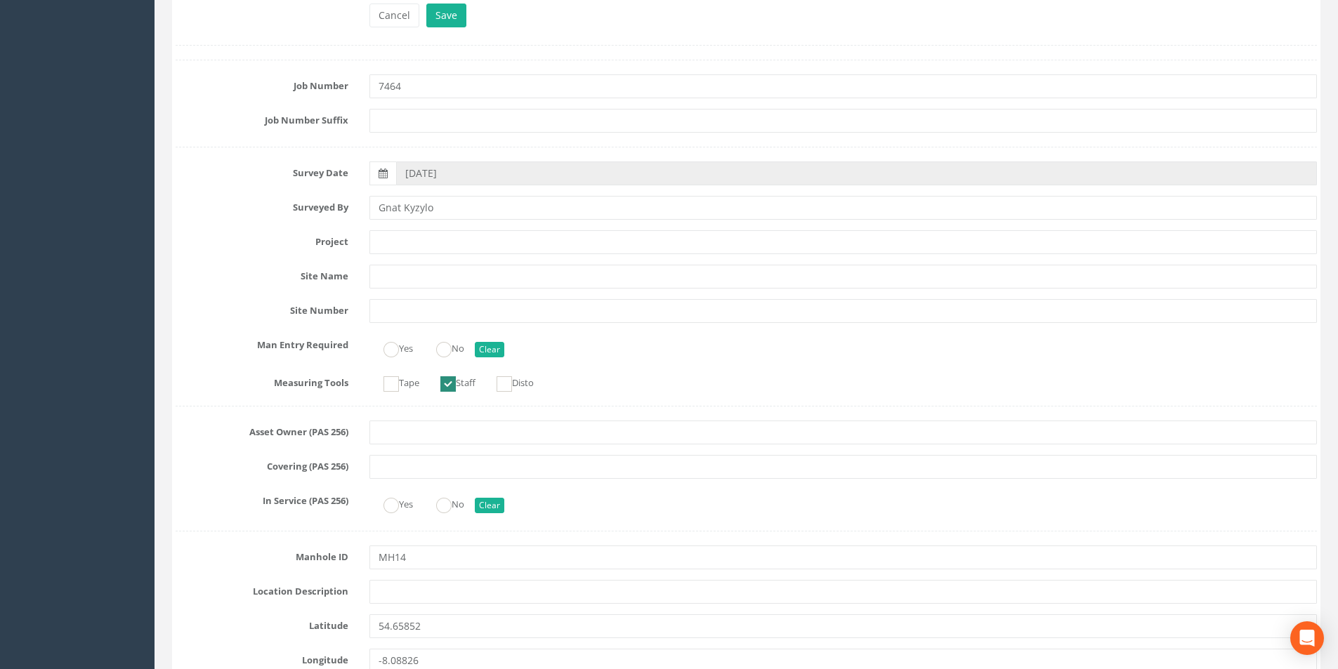
scroll to position [0, 0]
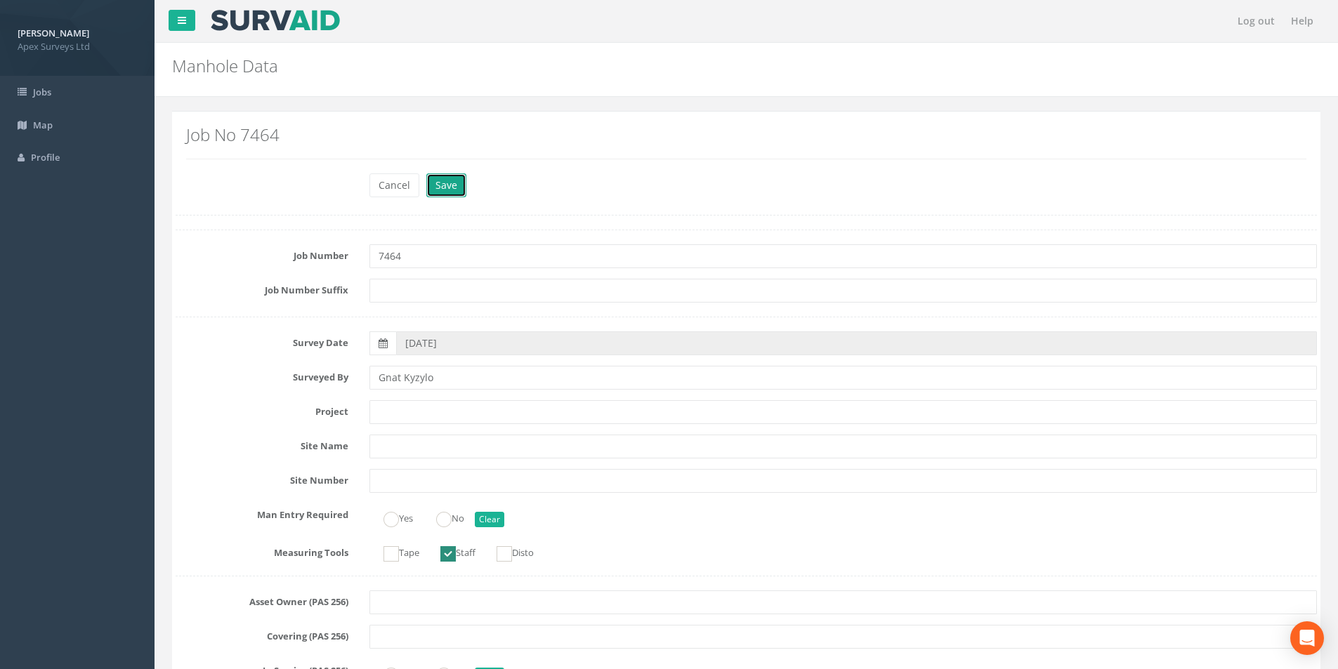
click at [440, 185] on button "Save" at bounding box center [446, 185] width 40 height 24
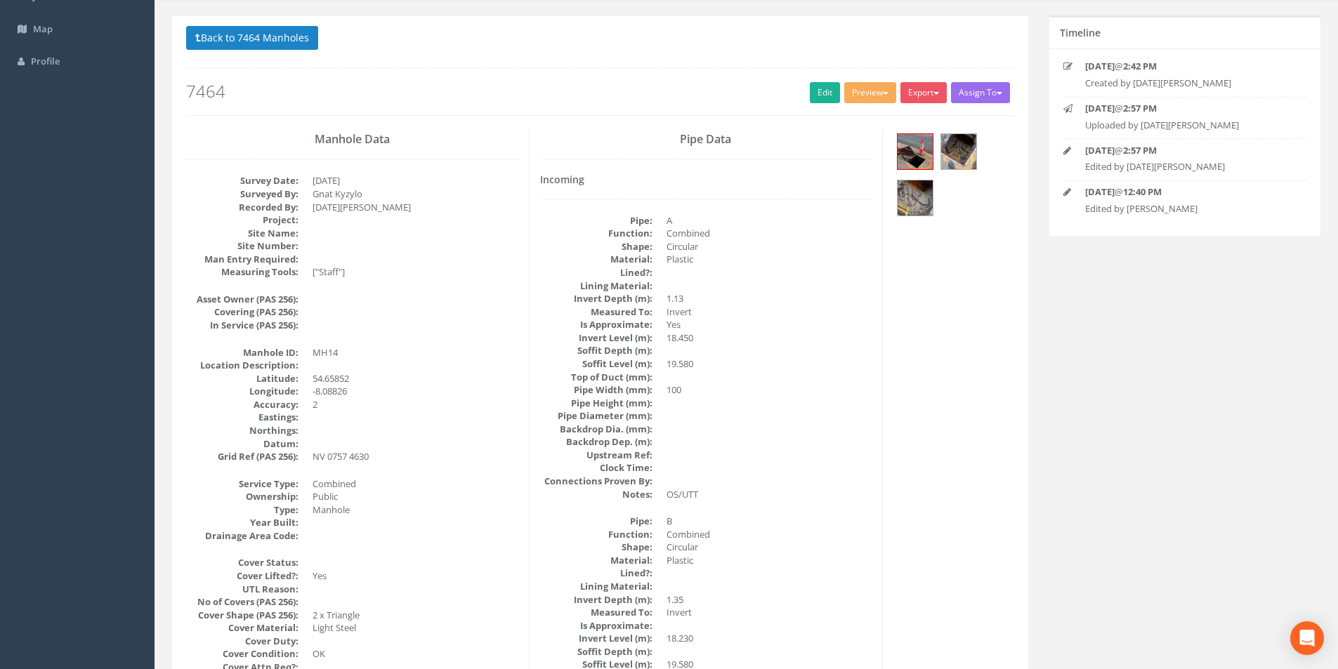
scroll to position [92, 0]
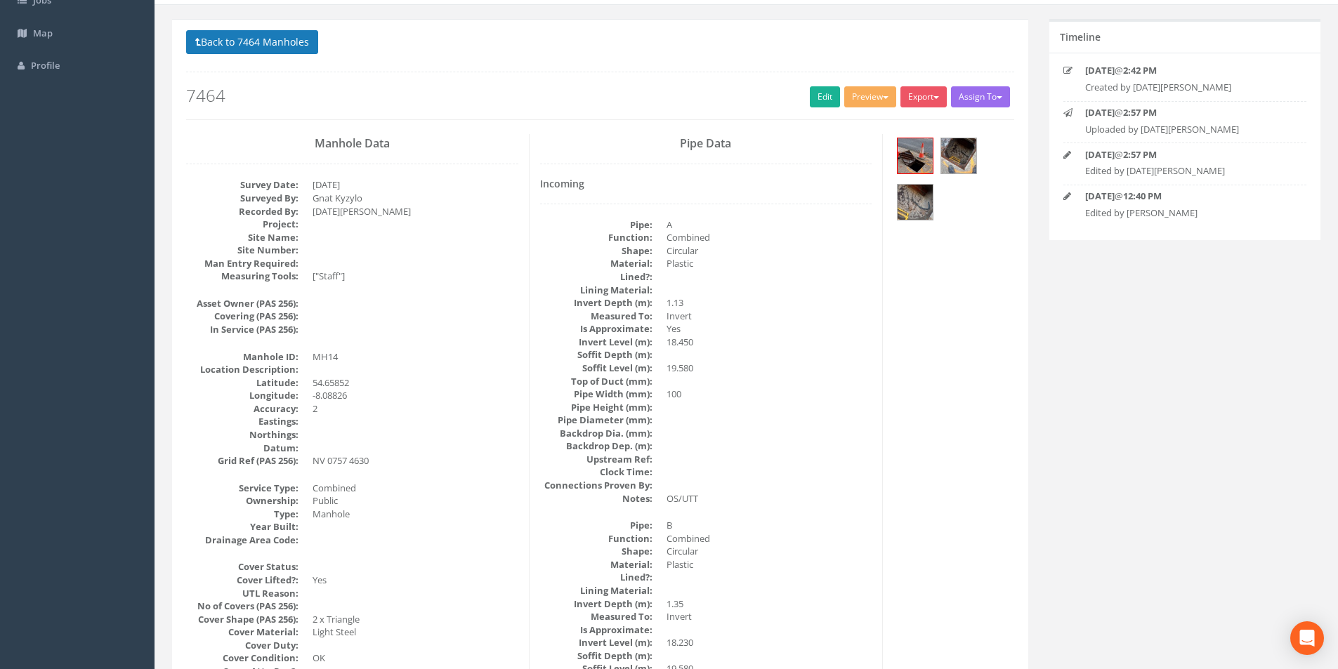
click at [230, 55] on p "Back to 7464 Manholes Back to Map" at bounding box center [600, 43] width 828 height 27
click at [233, 50] on button "Back to 7464 Manholes" at bounding box center [252, 42] width 132 height 24
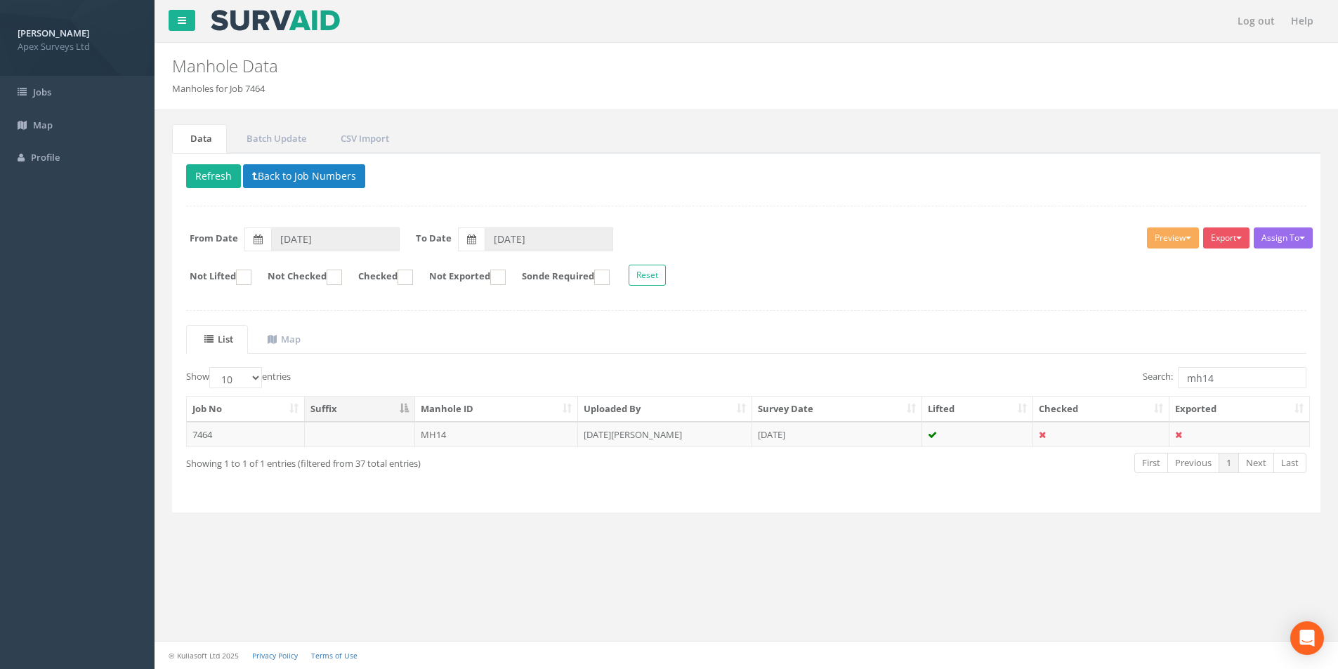
scroll to position [0, 0]
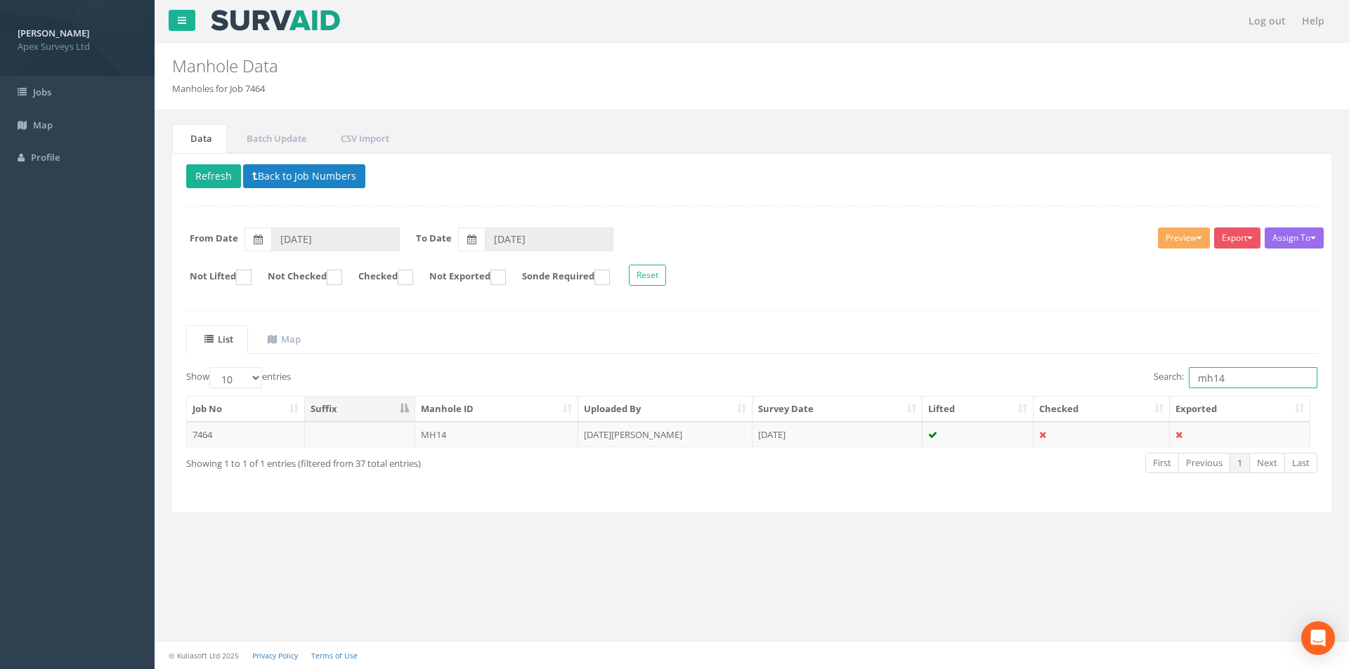
drag, startPoint x: 1231, startPoint y: 376, endPoint x: 1212, endPoint y: 379, distance: 19.1
click at [1212, 379] on input "mh14" at bounding box center [1252, 377] width 129 height 21
type input "mh20"
click at [608, 443] on td "[DATE][PERSON_NAME]" at bounding box center [665, 434] width 174 height 25
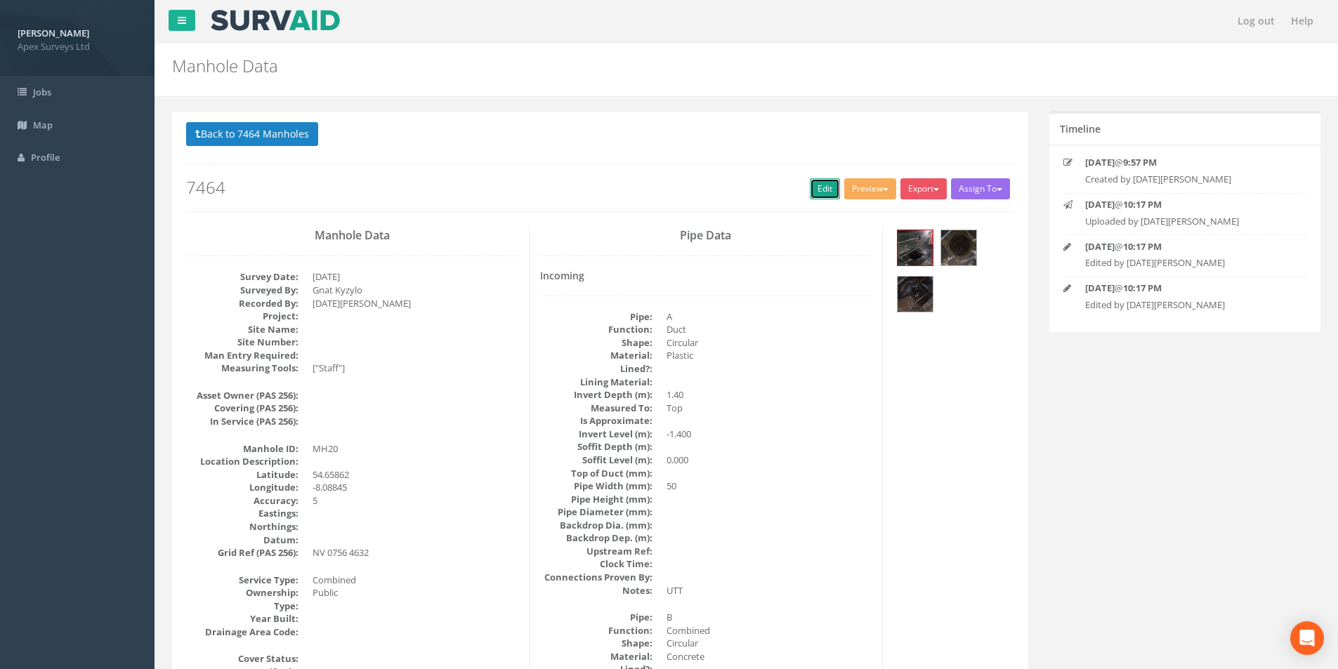
click at [820, 190] on link "Edit" at bounding box center [825, 188] width 30 height 21
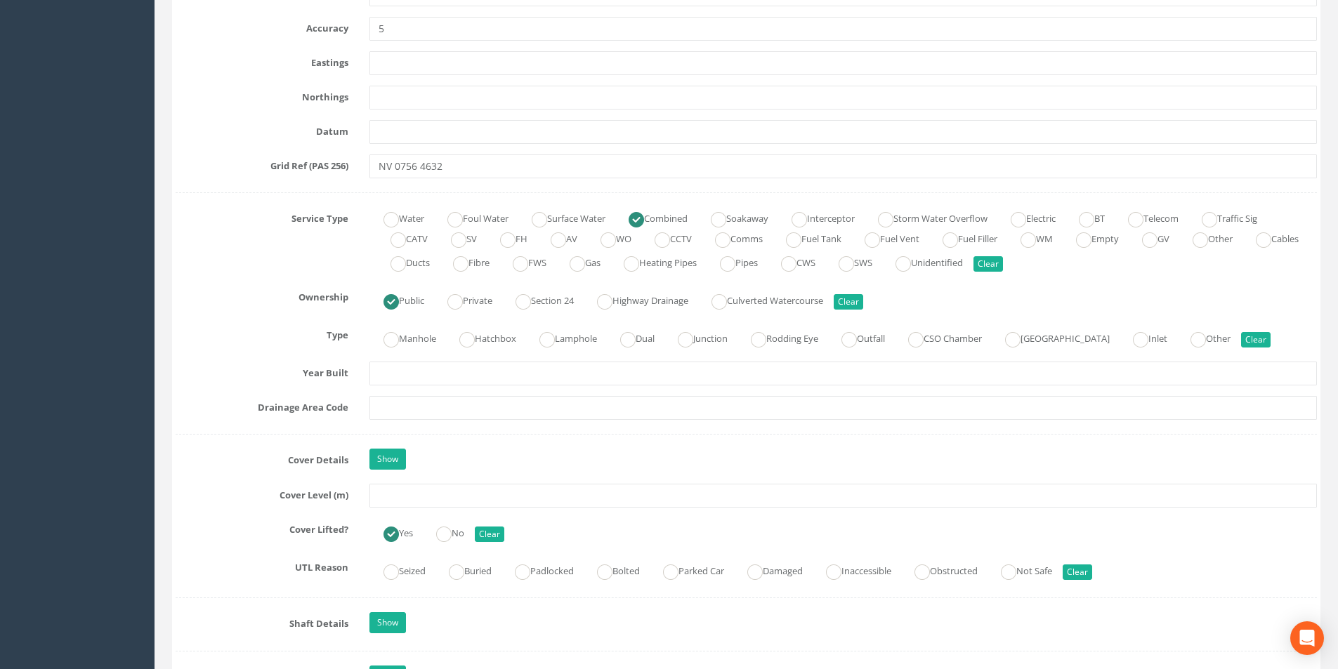
scroll to position [843, 0]
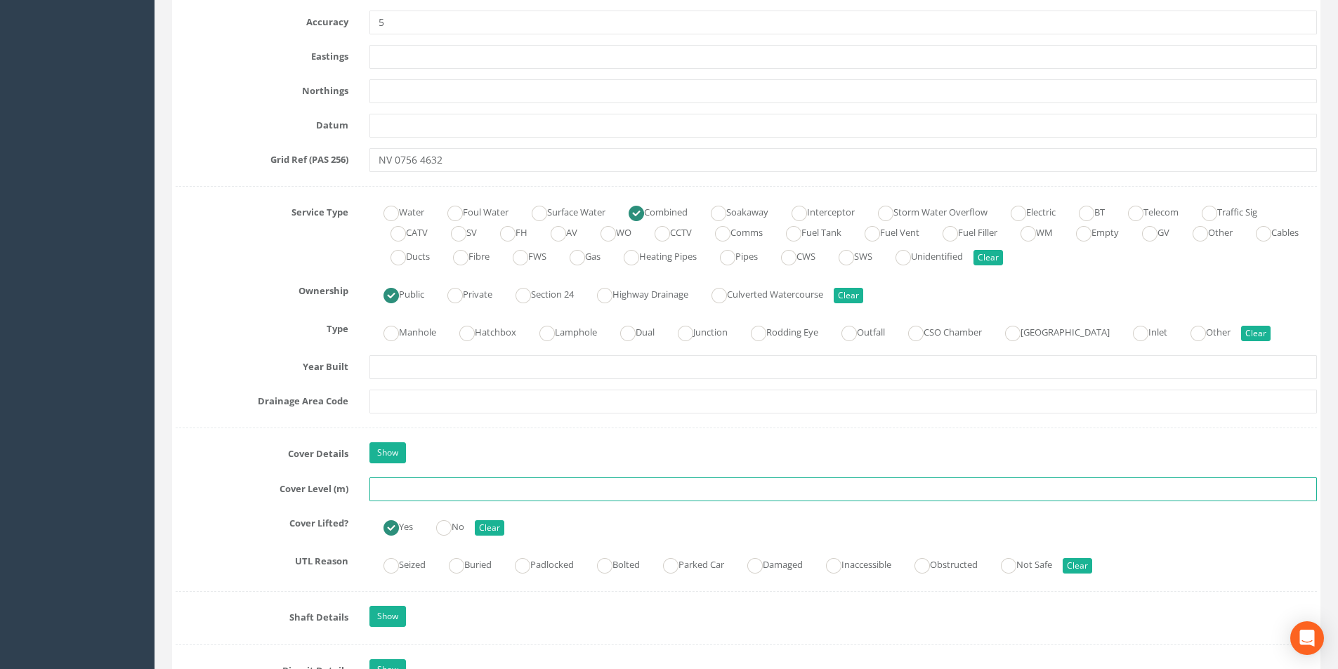
click at [440, 495] on input "text" at bounding box center [843, 490] width 948 height 24
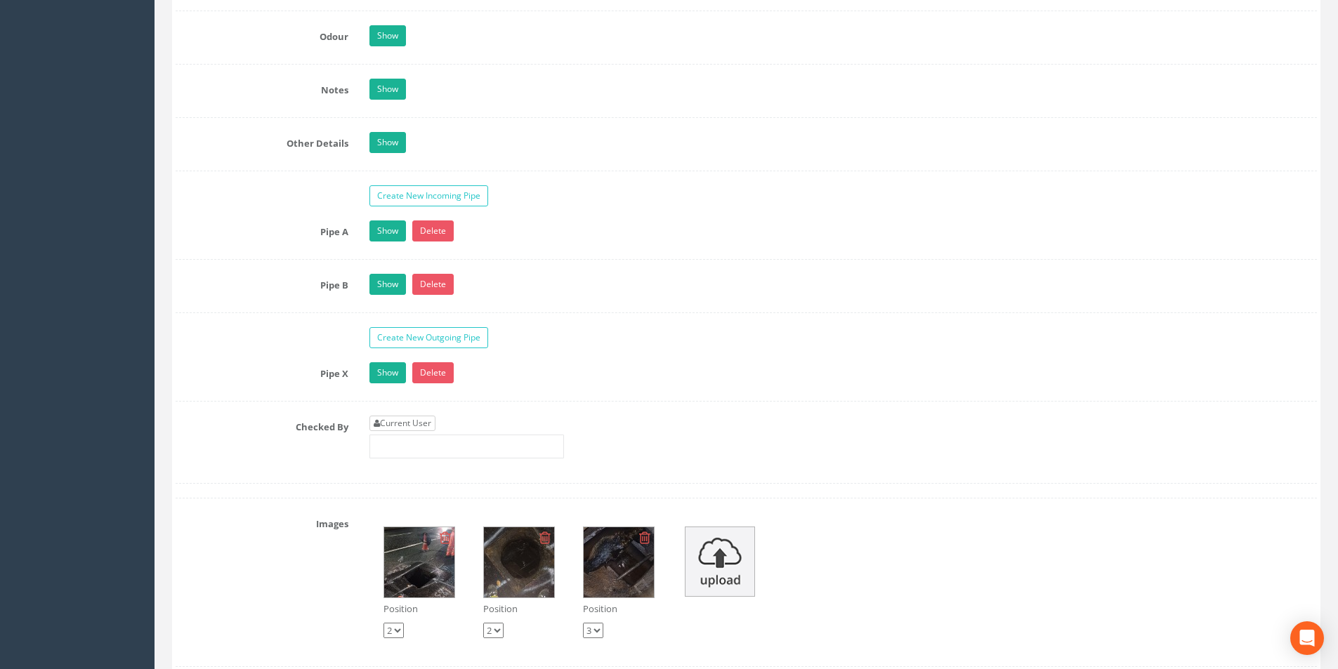
type input "19.06"
click at [427, 424] on link "Current User" at bounding box center [402, 423] width 66 height 15
type input "[PERSON_NAME]"
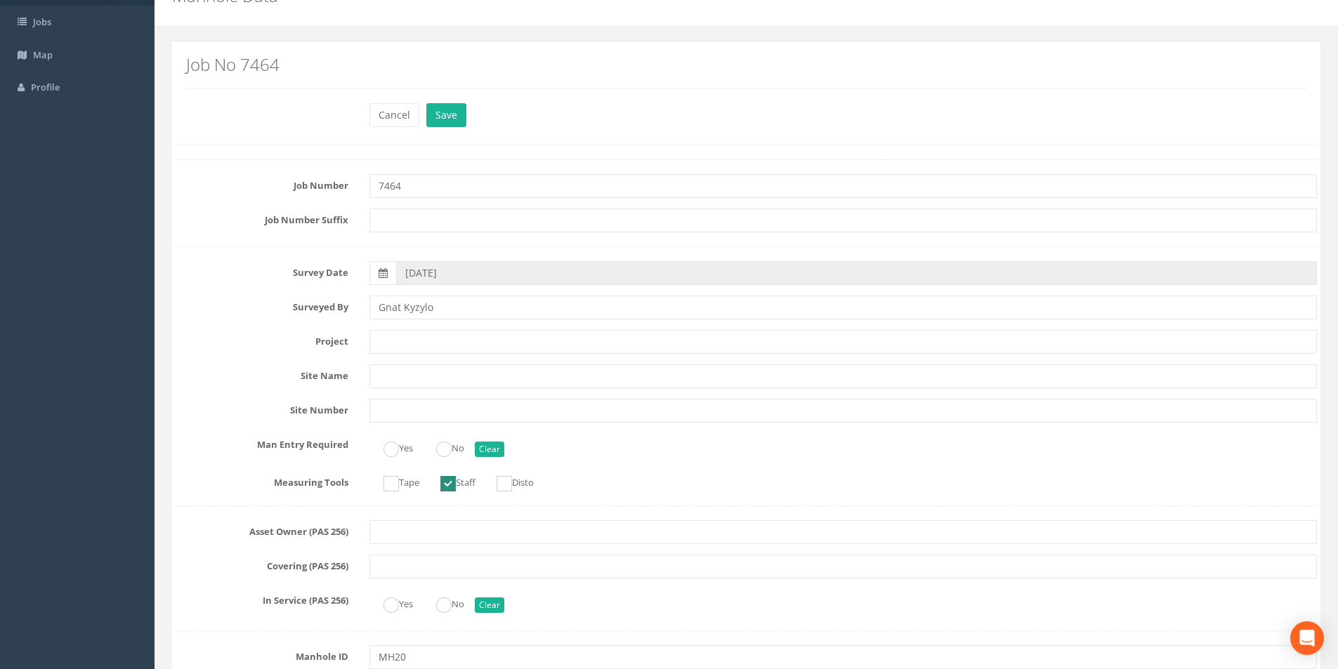
scroll to position [0, 0]
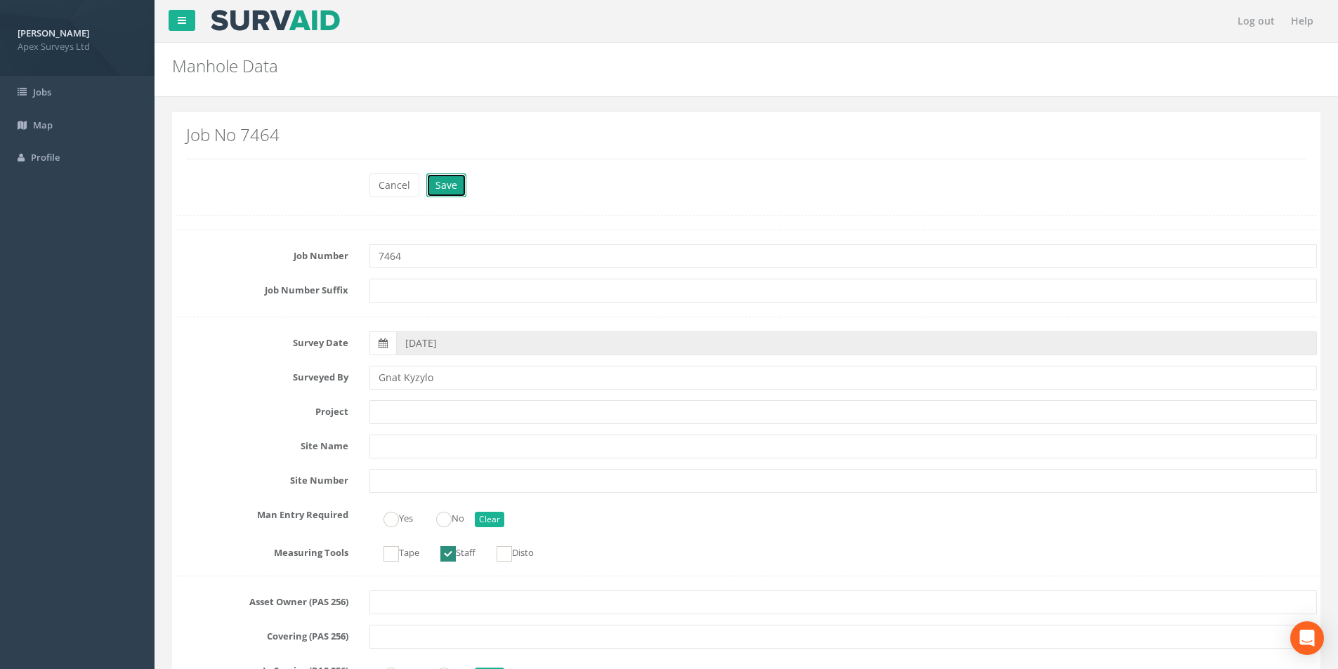
click at [443, 185] on button "Save" at bounding box center [446, 185] width 40 height 24
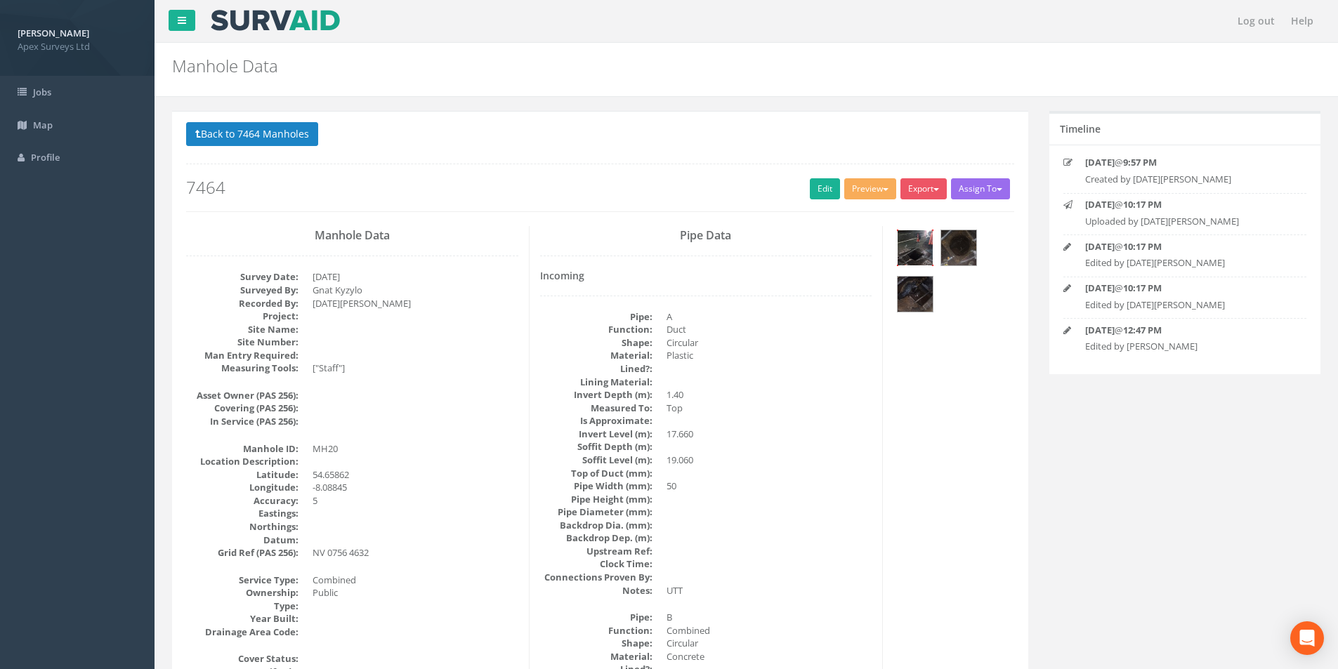
click at [922, 251] on img at bounding box center [915, 247] width 35 height 35
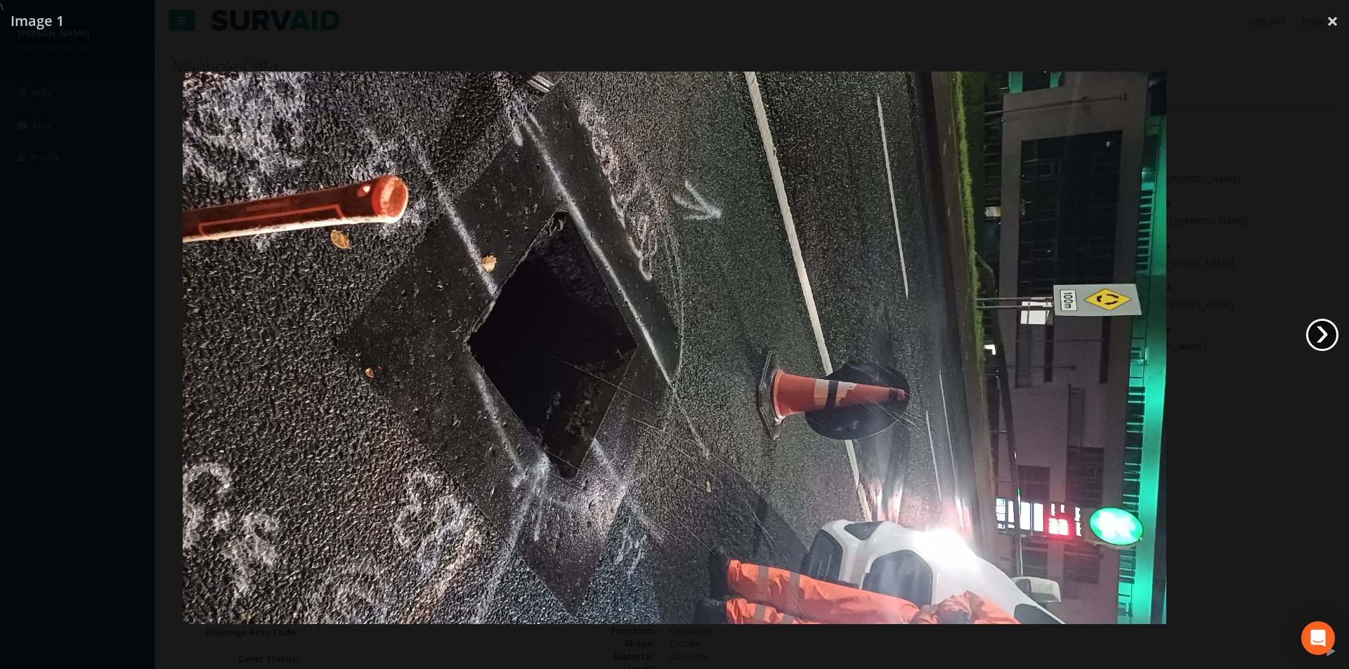
click at [1326, 332] on link "›" at bounding box center [1322, 335] width 32 height 32
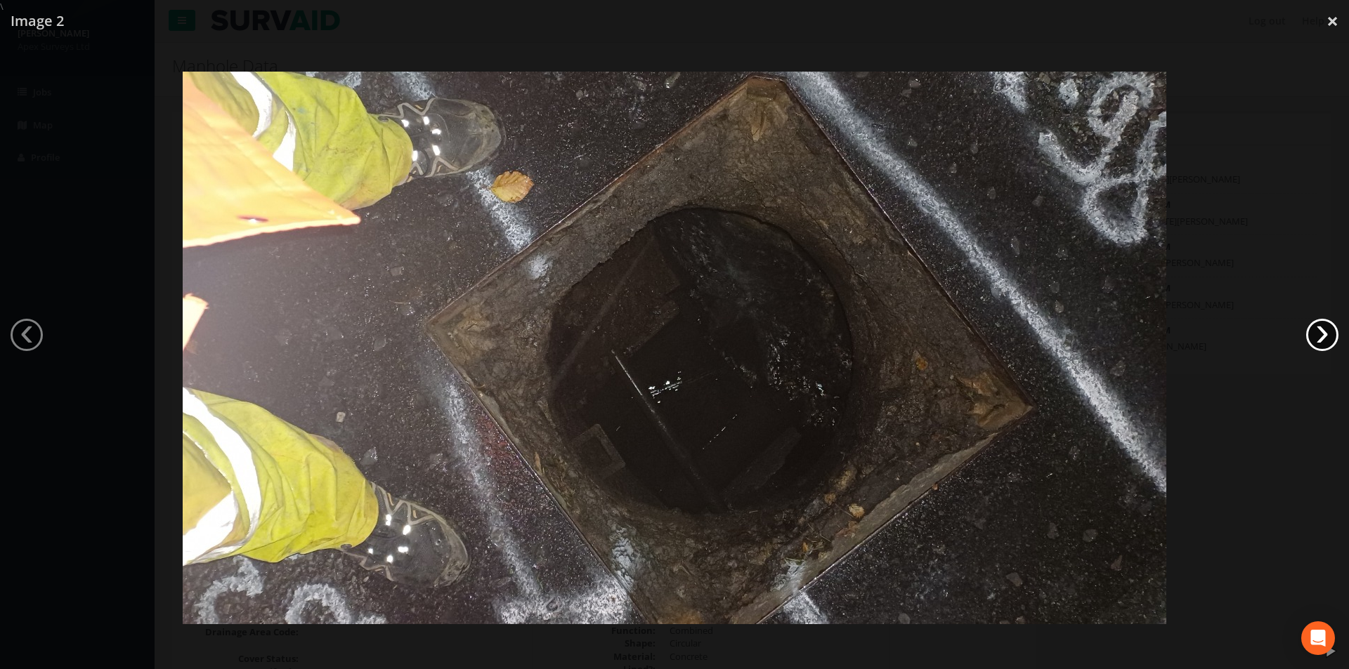
click at [1326, 332] on link "›" at bounding box center [1322, 335] width 32 height 32
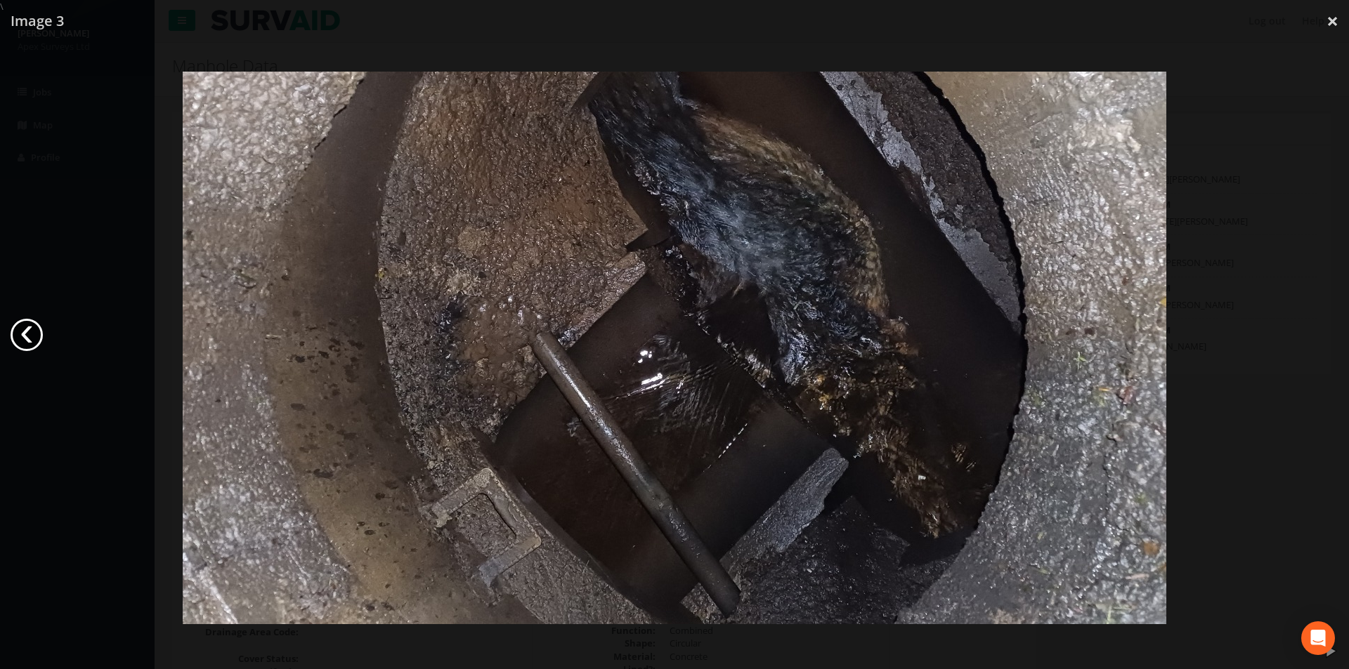
click at [34, 338] on link "‹" at bounding box center [27, 335] width 32 height 32
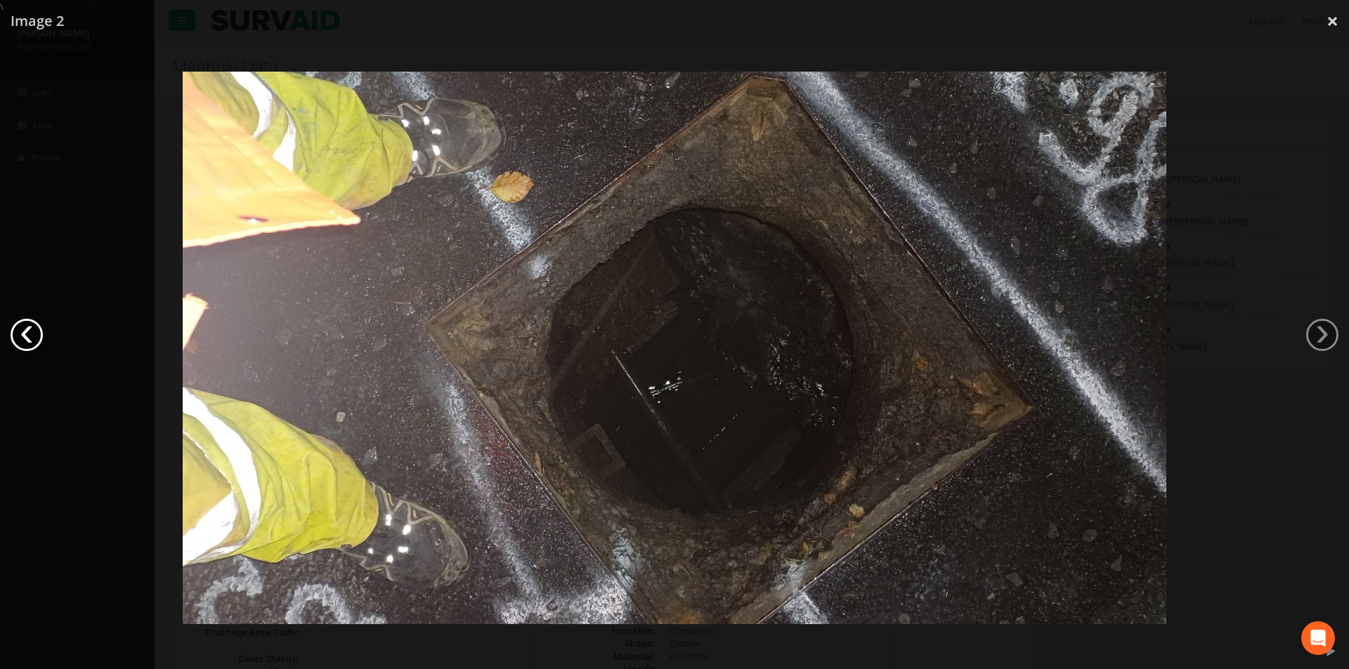
click at [34, 337] on link "‹" at bounding box center [27, 335] width 32 height 32
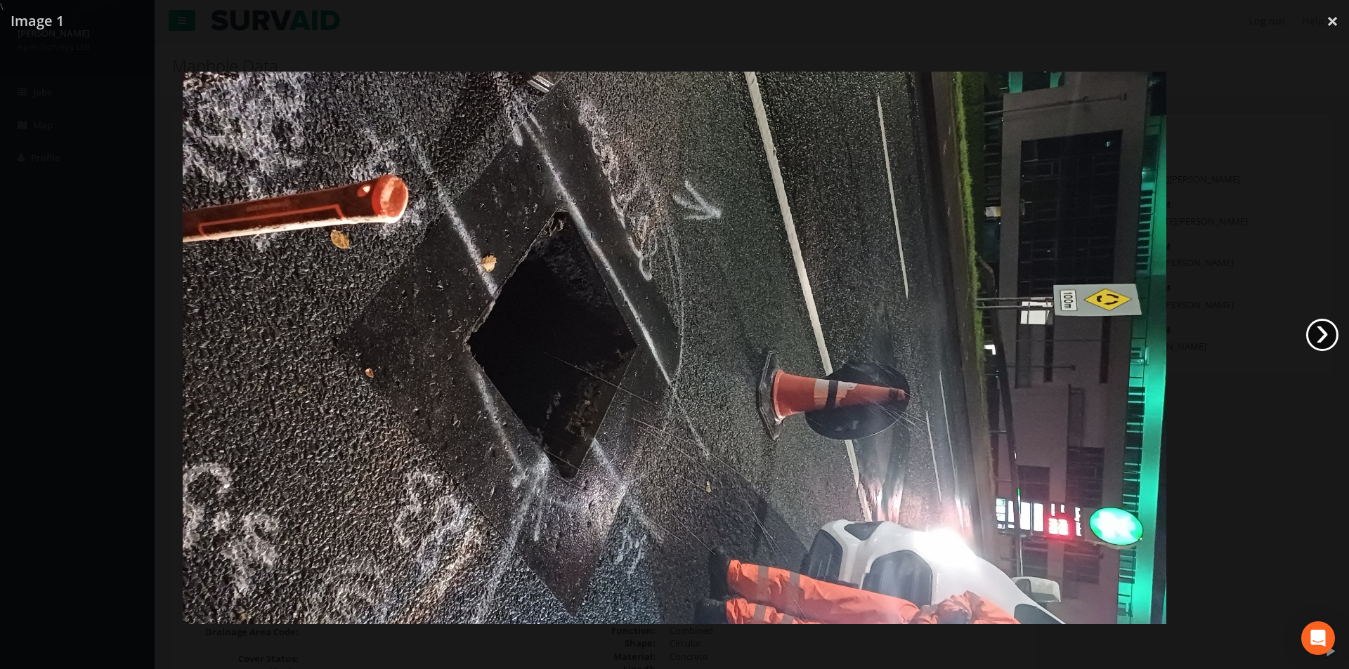
click at [1330, 339] on link "›" at bounding box center [1322, 335] width 32 height 32
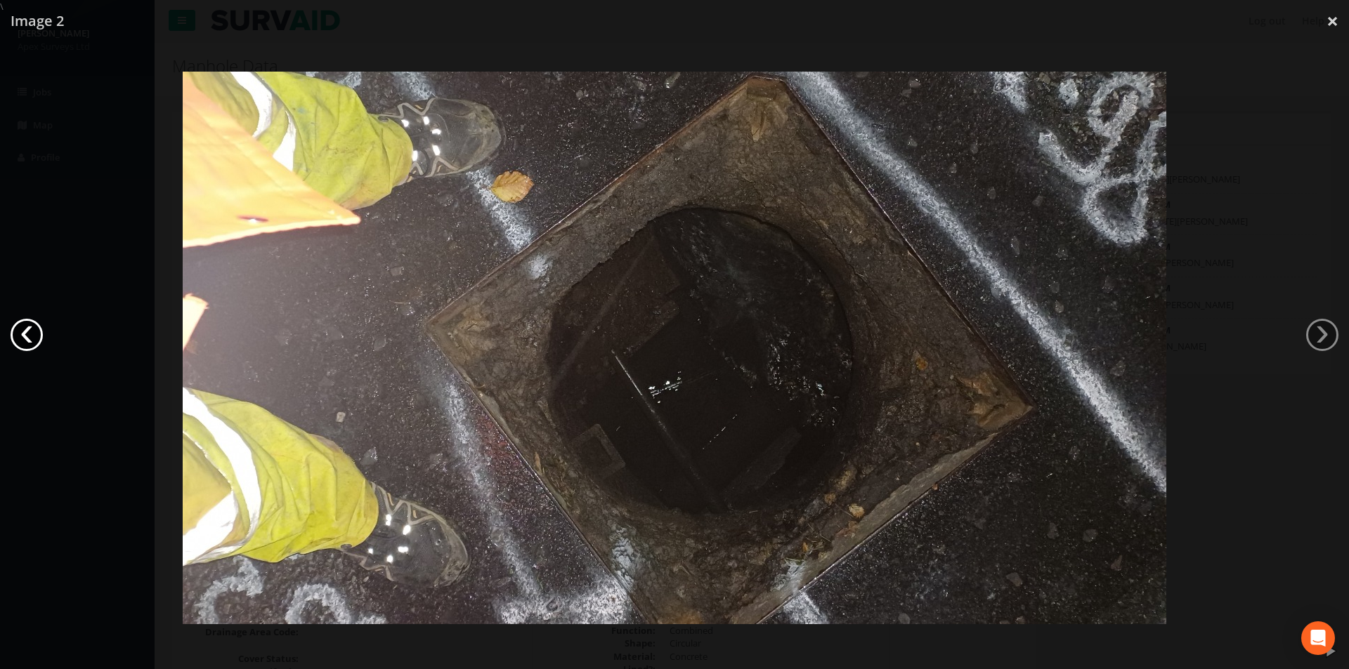
click at [35, 336] on link "‹" at bounding box center [27, 335] width 32 height 32
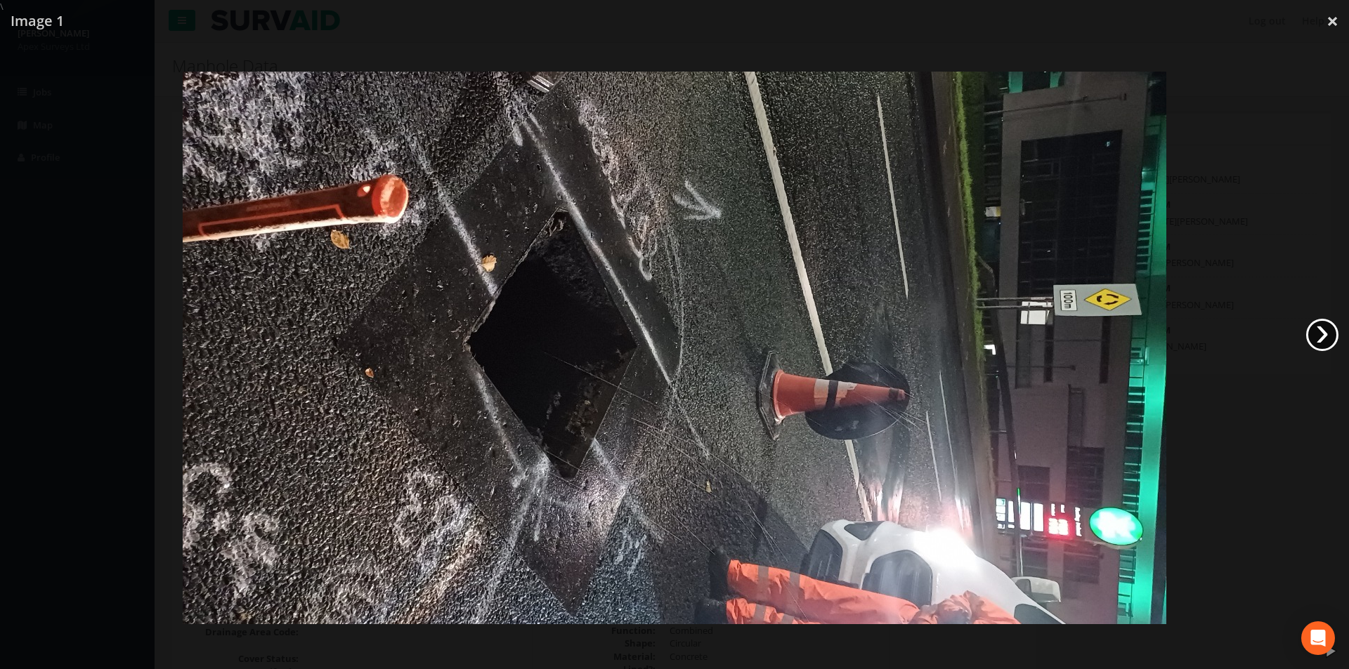
click at [1315, 332] on link "›" at bounding box center [1322, 335] width 32 height 32
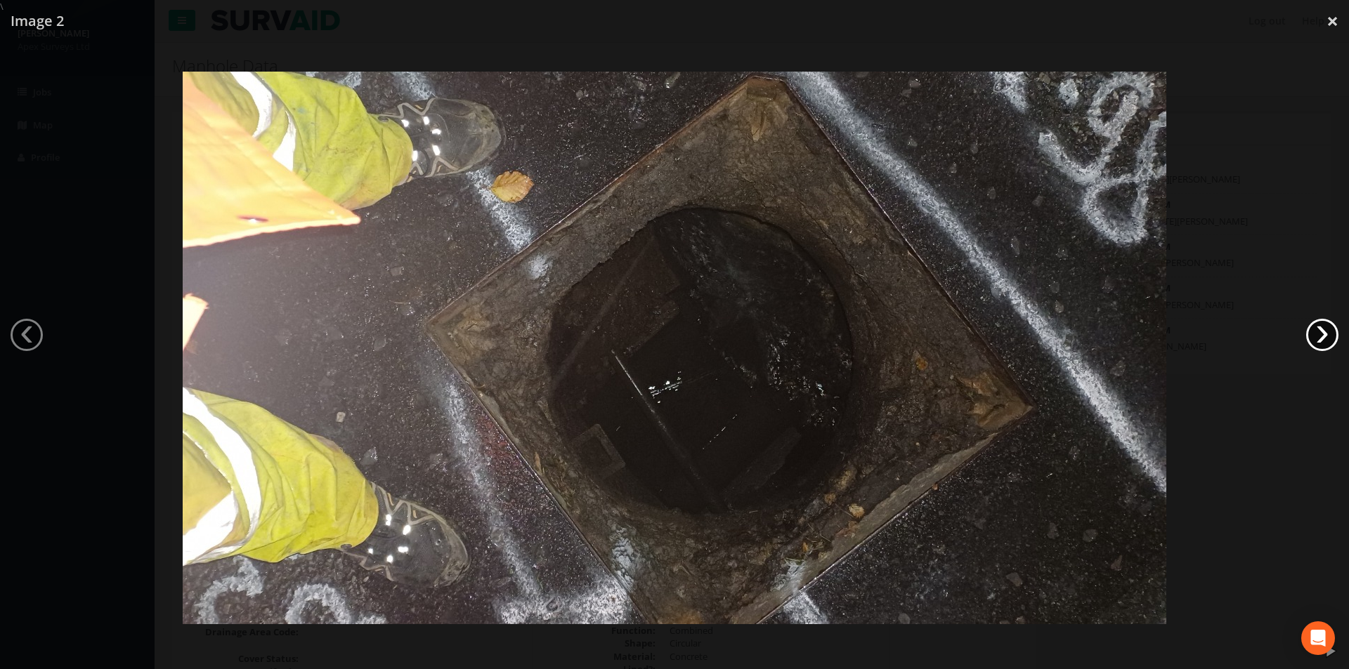
click at [1315, 332] on link "›" at bounding box center [1322, 335] width 32 height 32
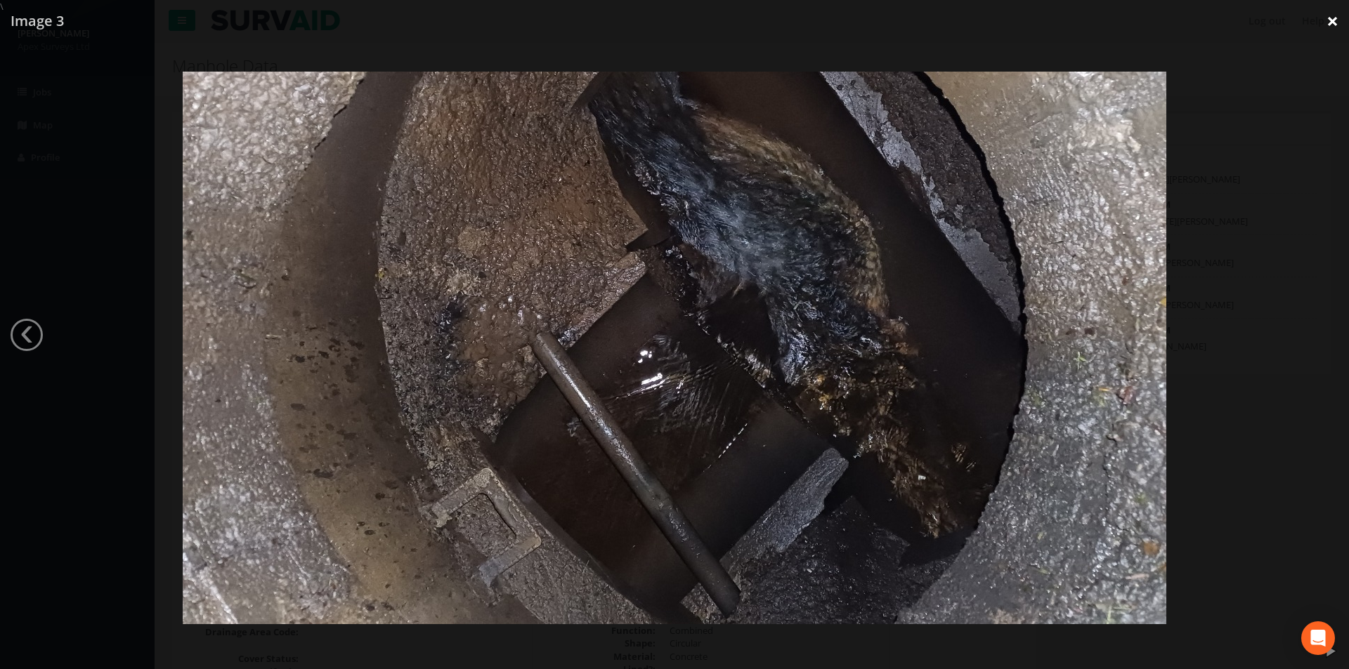
click at [1337, 23] on link "×" at bounding box center [1332, 21] width 33 height 42
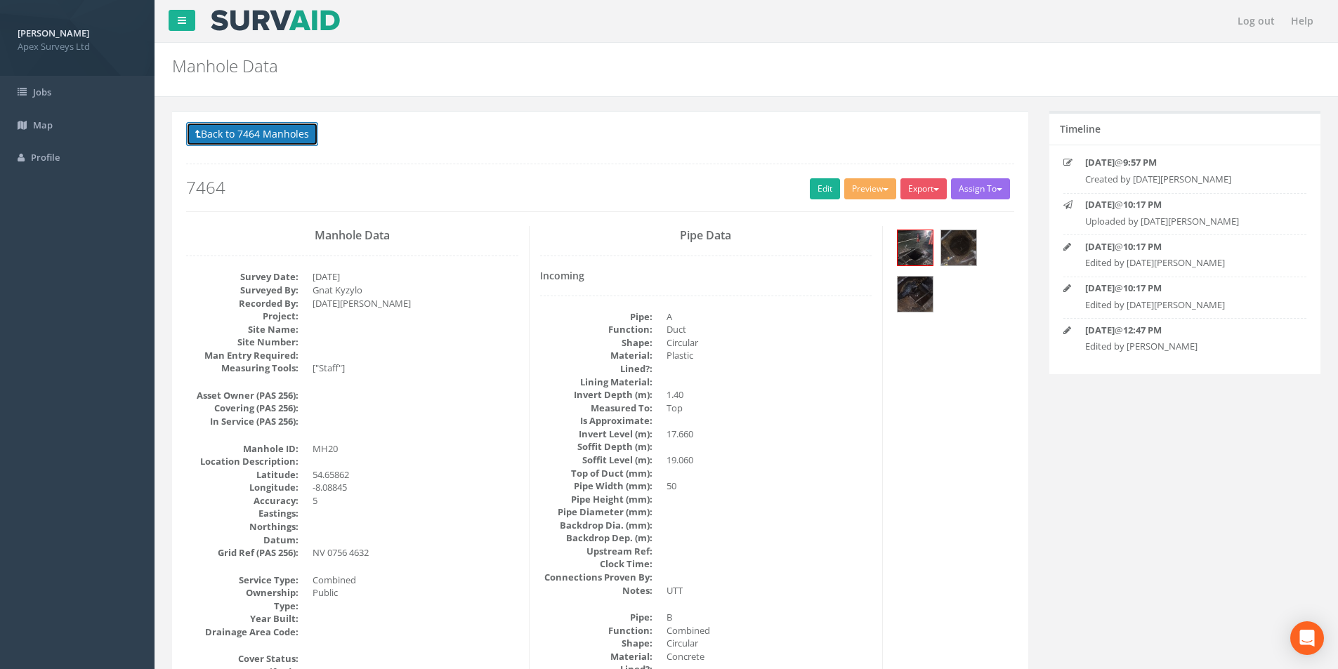
click at [241, 127] on button "Back to 7464 Manholes" at bounding box center [252, 134] width 132 height 24
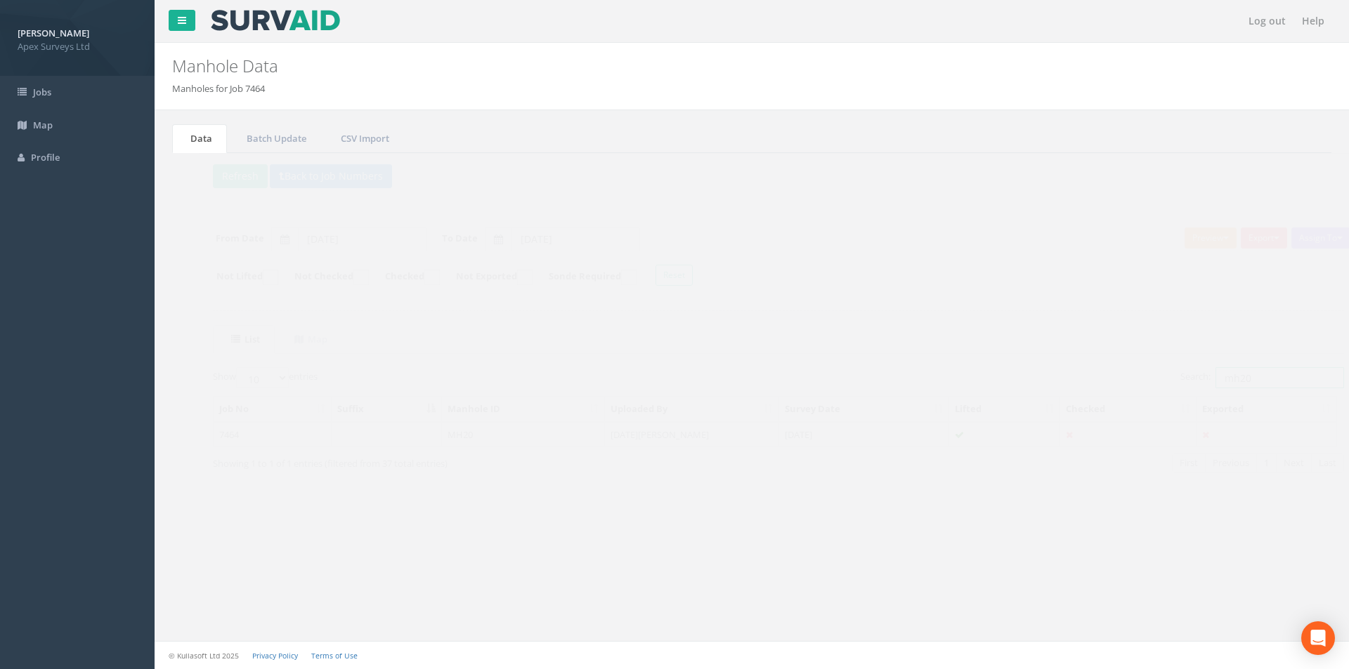
drag, startPoint x: 1225, startPoint y: 376, endPoint x: 1212, endPoint y: 381, distance: 14.5
click at [1212, 381] on input "mh20" at bounding box center [1252, 377] width 129 height 21
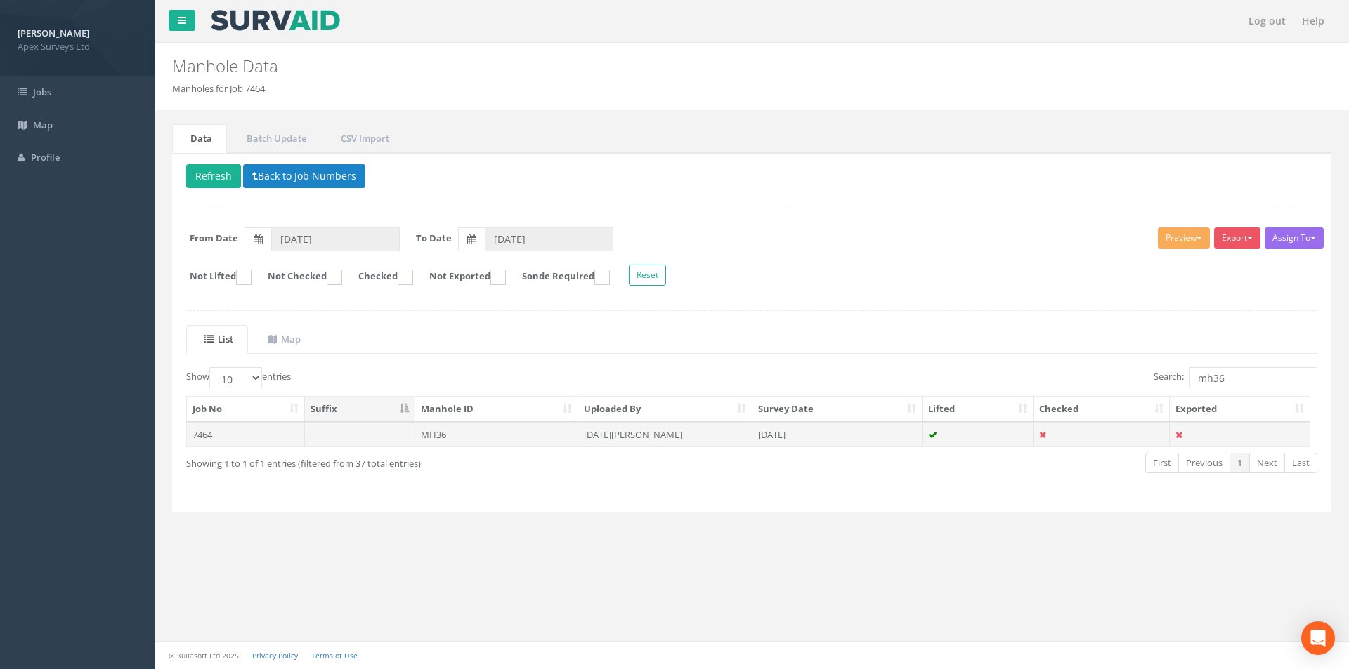
click at [524, 443] on td "MH36" at bounding box center [497, 434] width 164 height 25
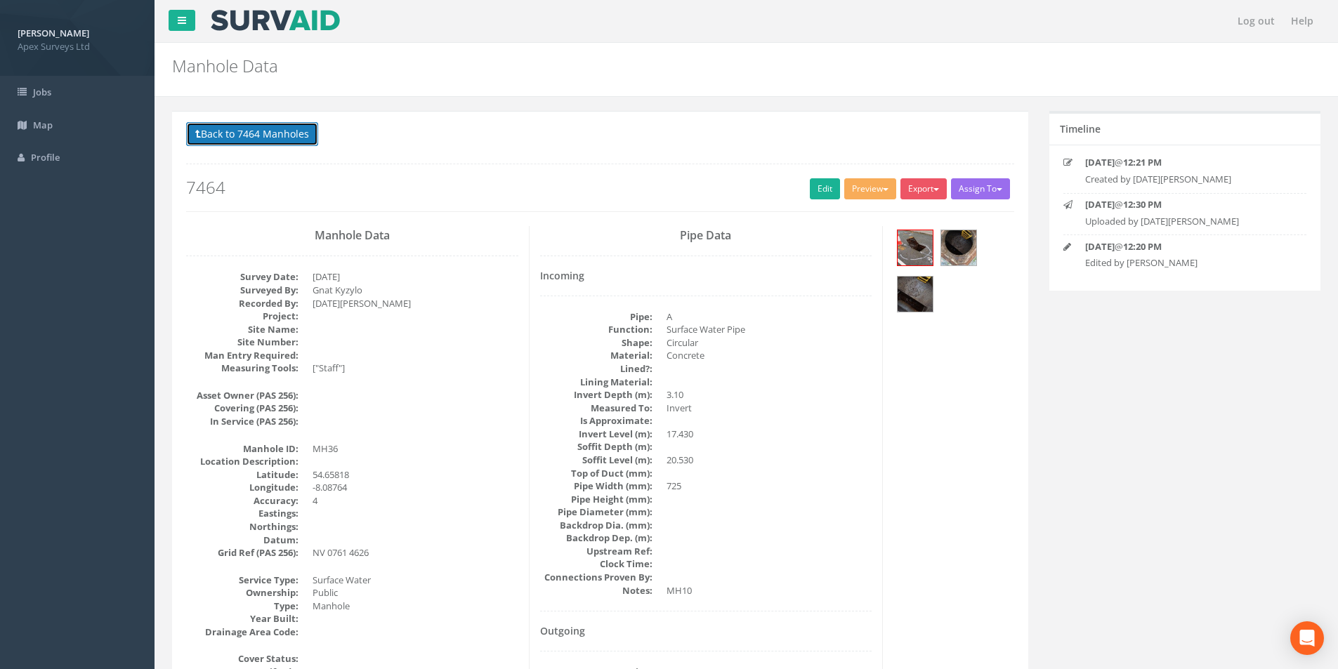
drag, startPoint x: 262, startPoint y: 135, endPoint x: 289, endPoint y: 152, distance: 31.9
click at [262, 135] on button "Back to 7464 Manholes" at bounding box center [252, 134] width 132 height 24
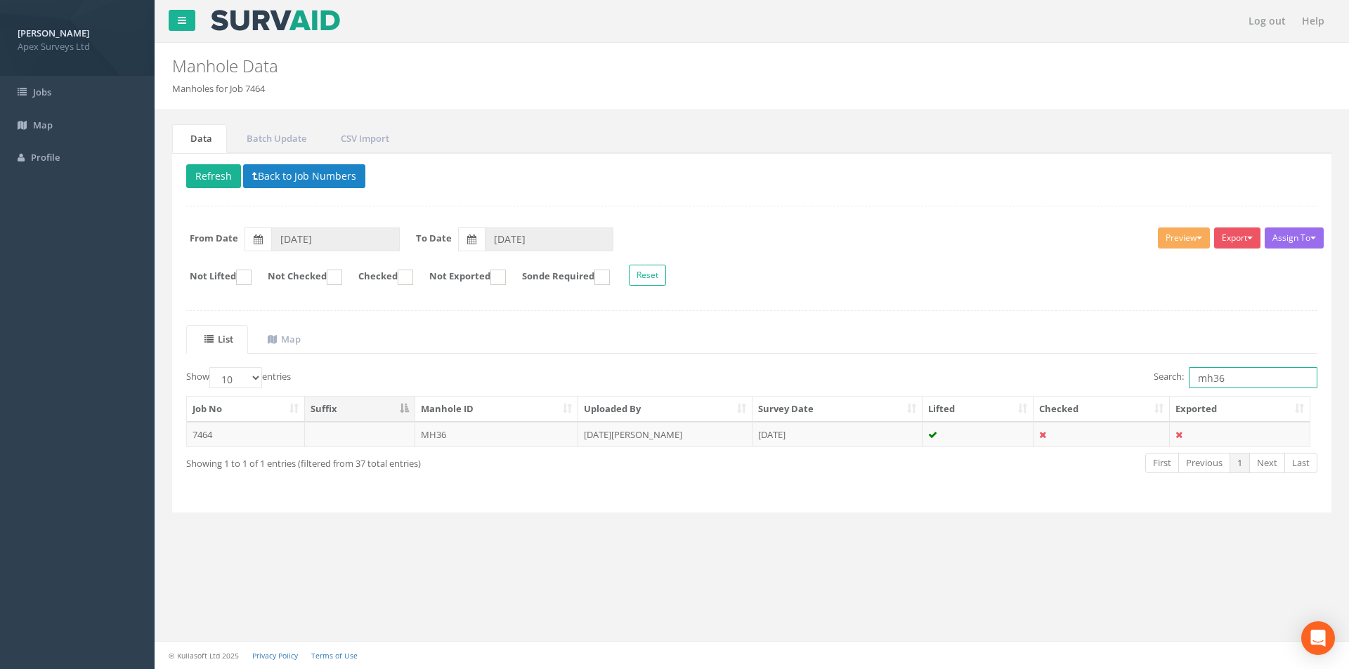
drag, startPoint x: 1233, startPoint y: 381, endPoint x: 1212, endPoint y: 381, distance: 21.1
click at [1212, 381] on input "mh36" at bounding box center [1252, 377] width 129 height 21
type input "mh15"
click at [658, 435] on td "[DATE][PERSON_NAME]" at bounding box center [665, 434] width 174 height 25
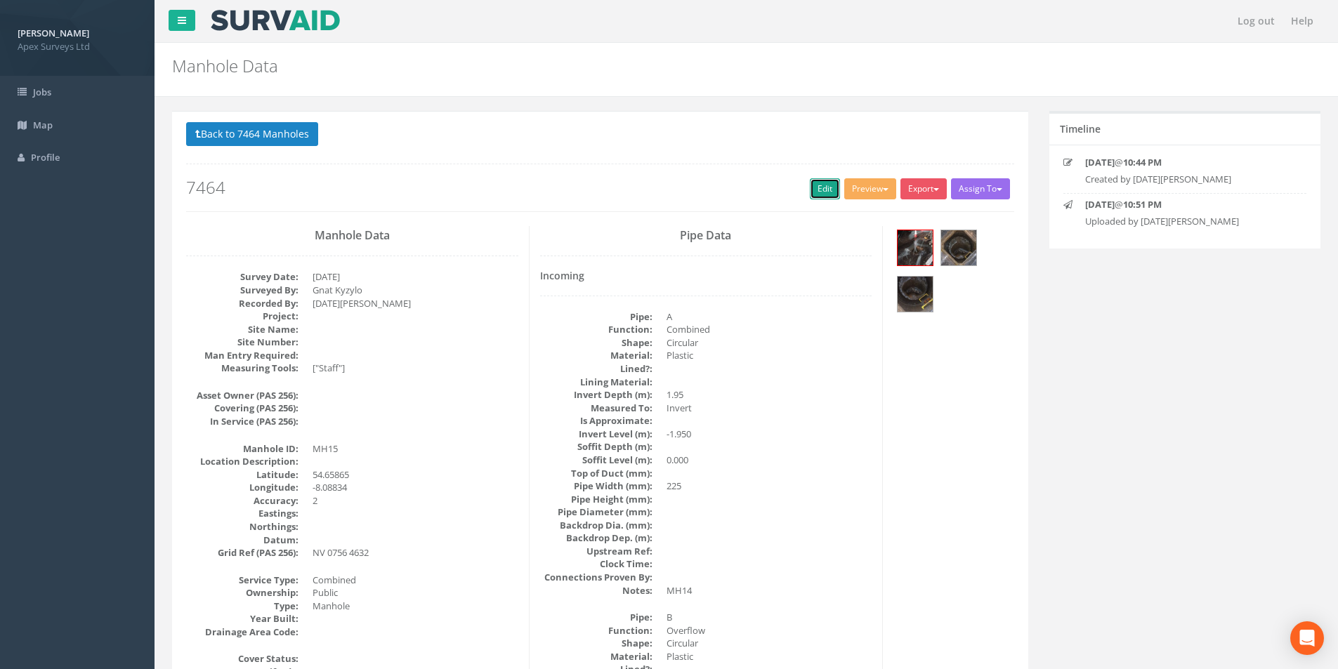
click at [825, 187] on link "Edit" at bounding box center [825, 188] width 30 height 21
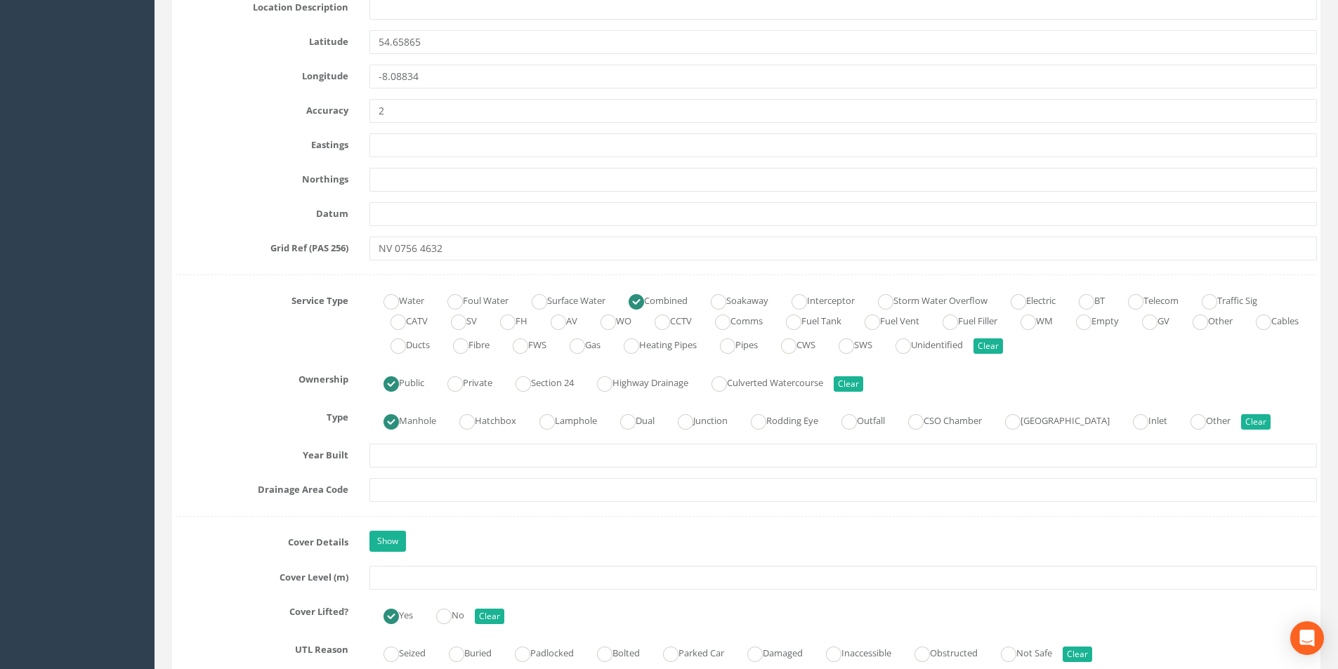
scroll to position [843, 0]
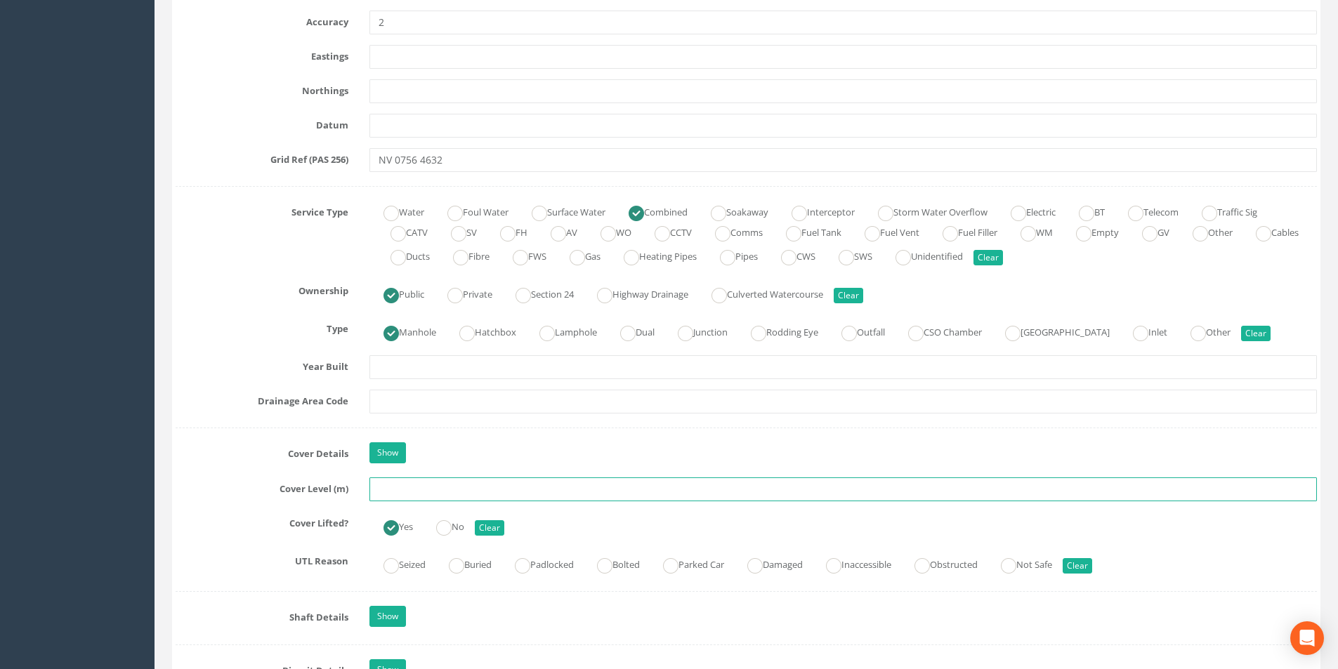
click at [403, 494] on input "text" at bounding box center [843, 490] width 948 height 24
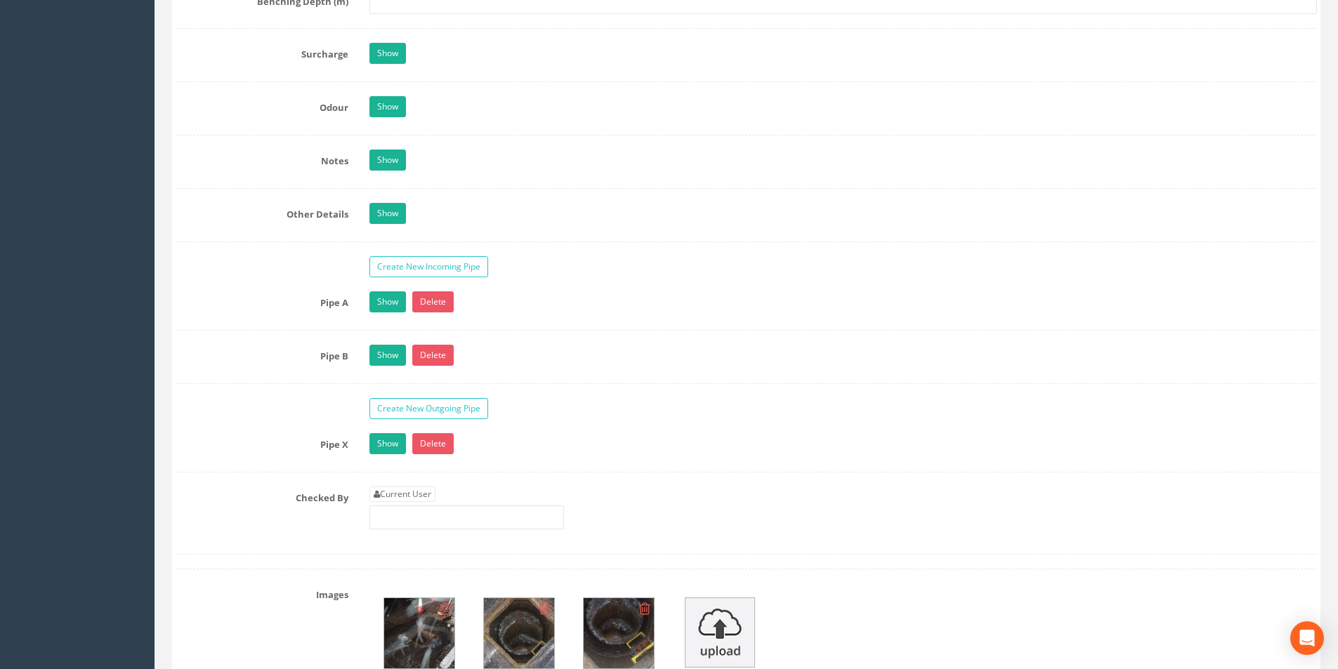
scroll to position [2037, 0]
type input "19.23"
click at [426, 498] on link "Current User" at bounding box center [402, 493] width 66 height 15
type input "[PERSON_NAME]"
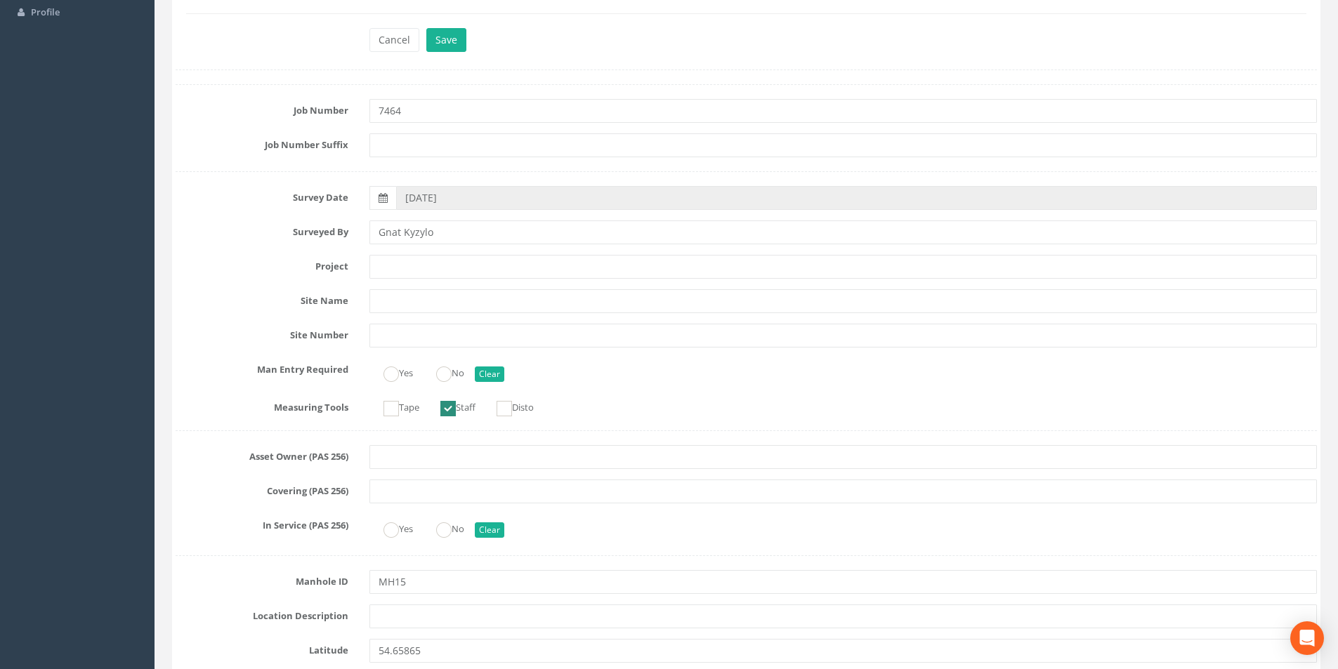
scroll to position [0, 0]
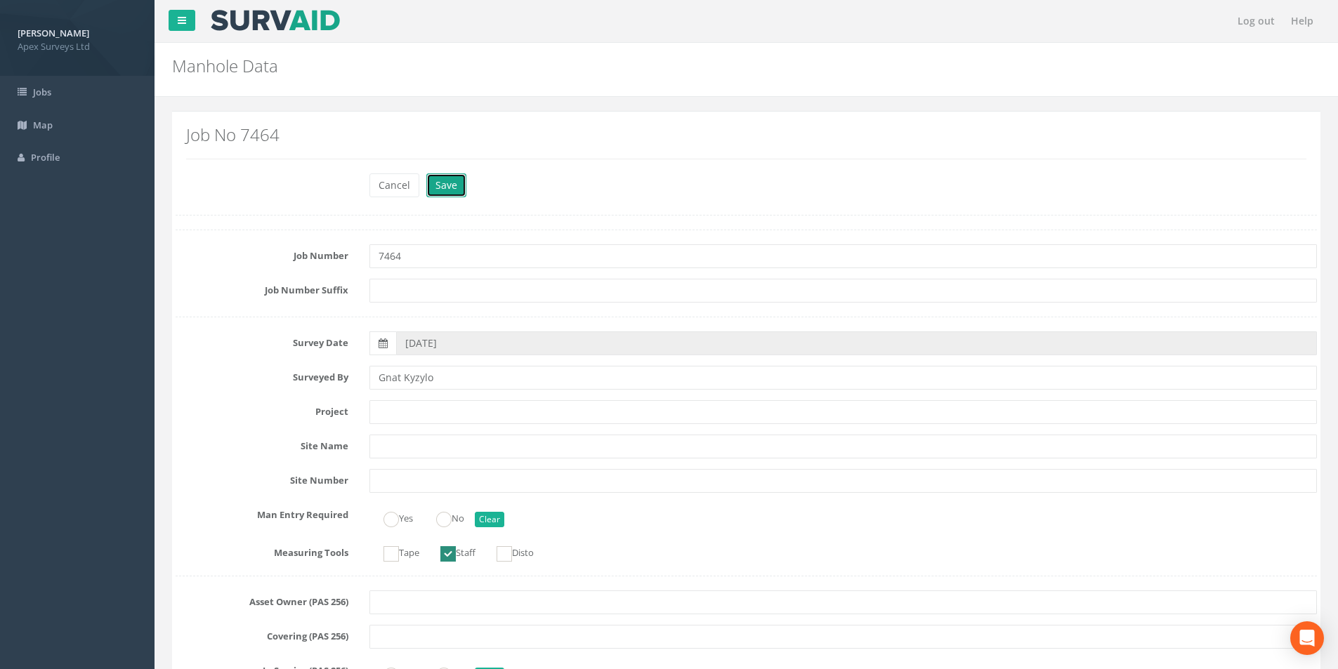
click at [451, 185] on button "Save" at bounding box center [446, 185] width 40 height 24
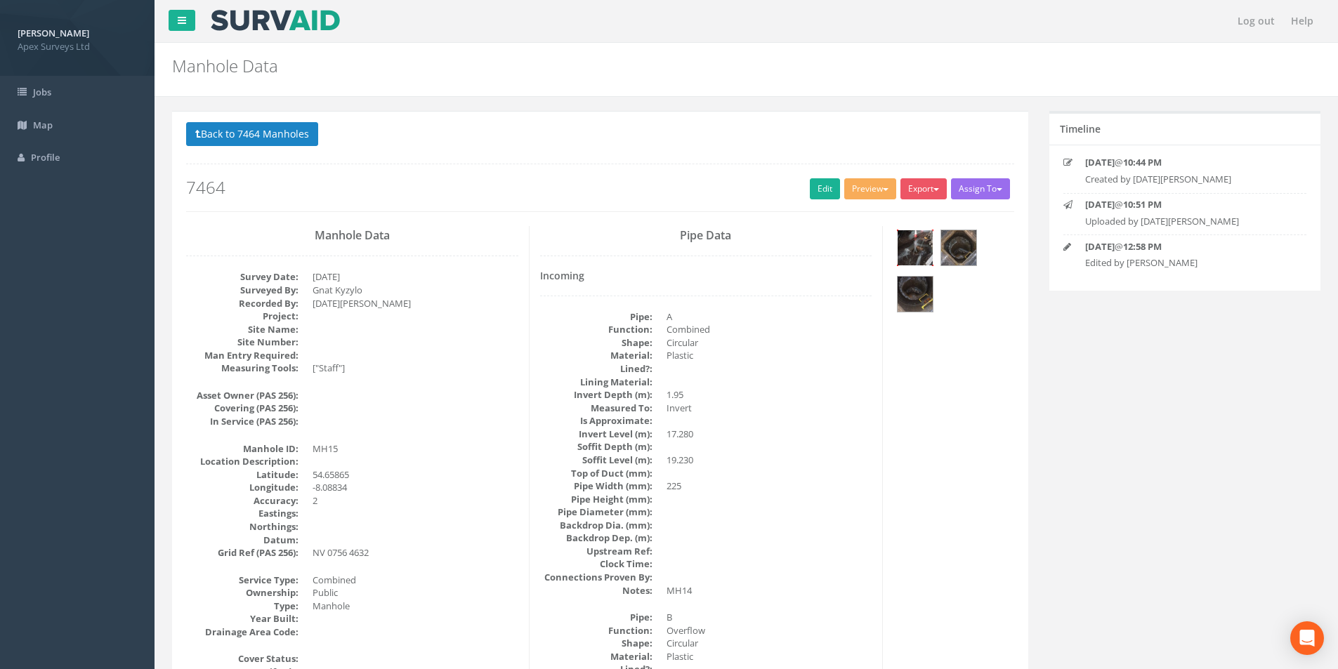
click at [922, 252] on img at bounding box center [915, 247] width 35 height 35
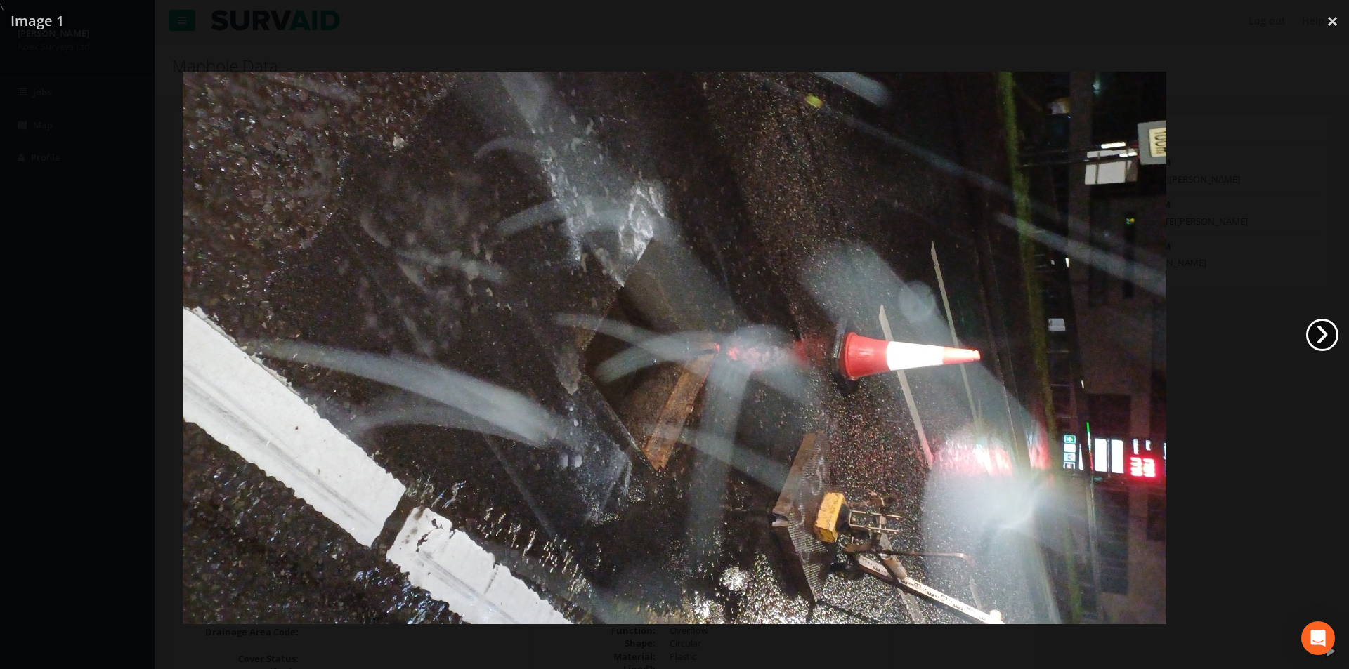
click at [1316, 331] on link "›" at bounding box center [1322, 335] width 32 height 32
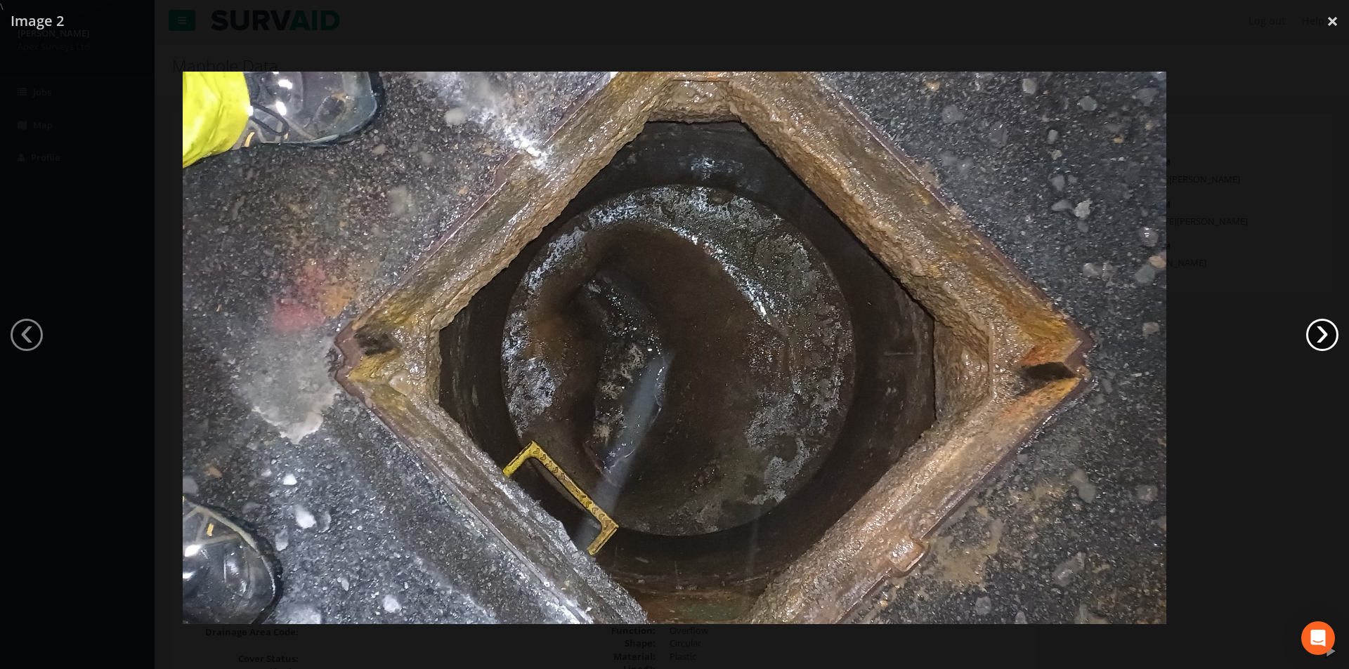
click at [1316, 331] on link "›" at bounding box center [1322, 335] width 32 height 32
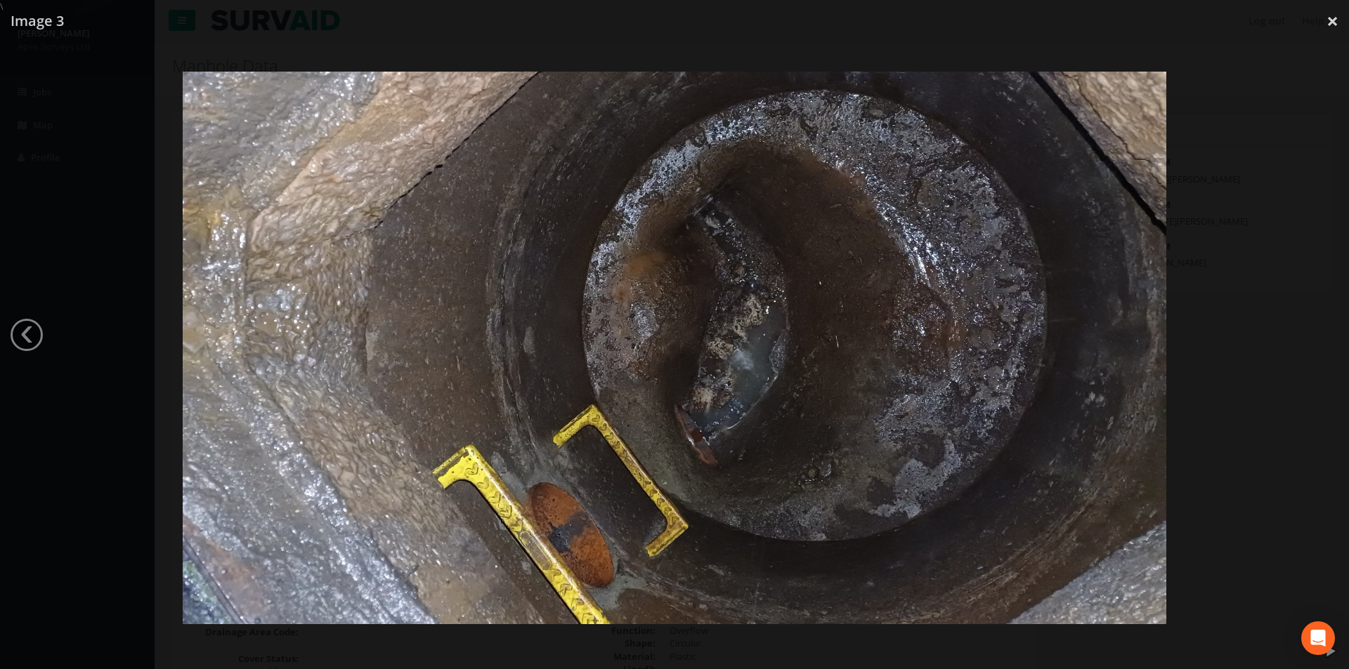
click at [1316, 331] on div at bounding box center [674, 347] width 1349 height 669
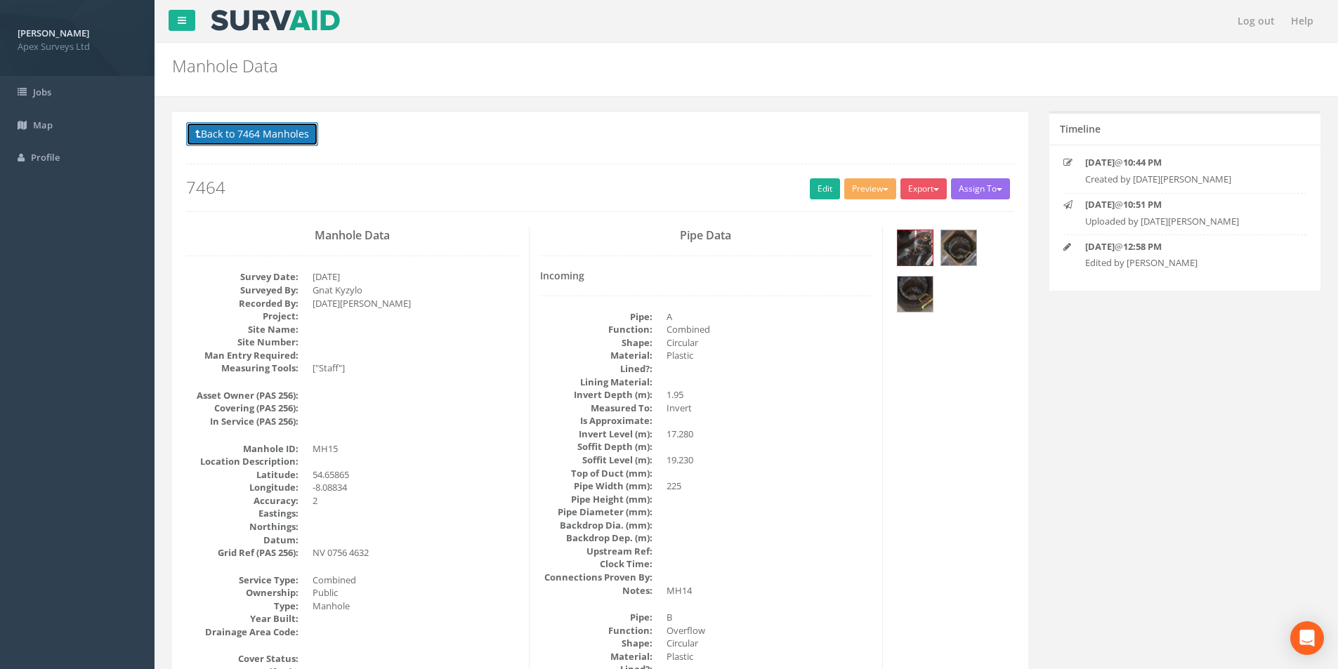
click at [283, 135] on button "Back to 7464 Manholes" at bounding box center [252, 134] width 132 height 24
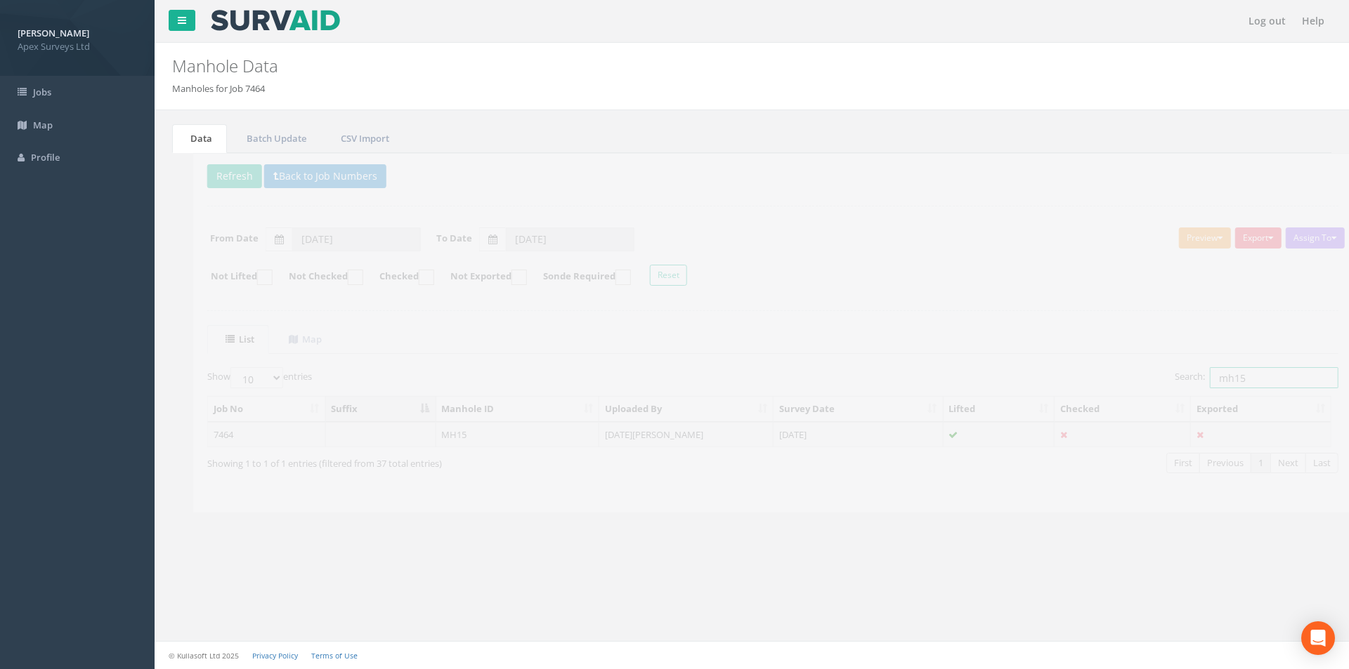
click at [1235, 383] on input "mh15" at bounding box center [1252, 377] width 129 height 21
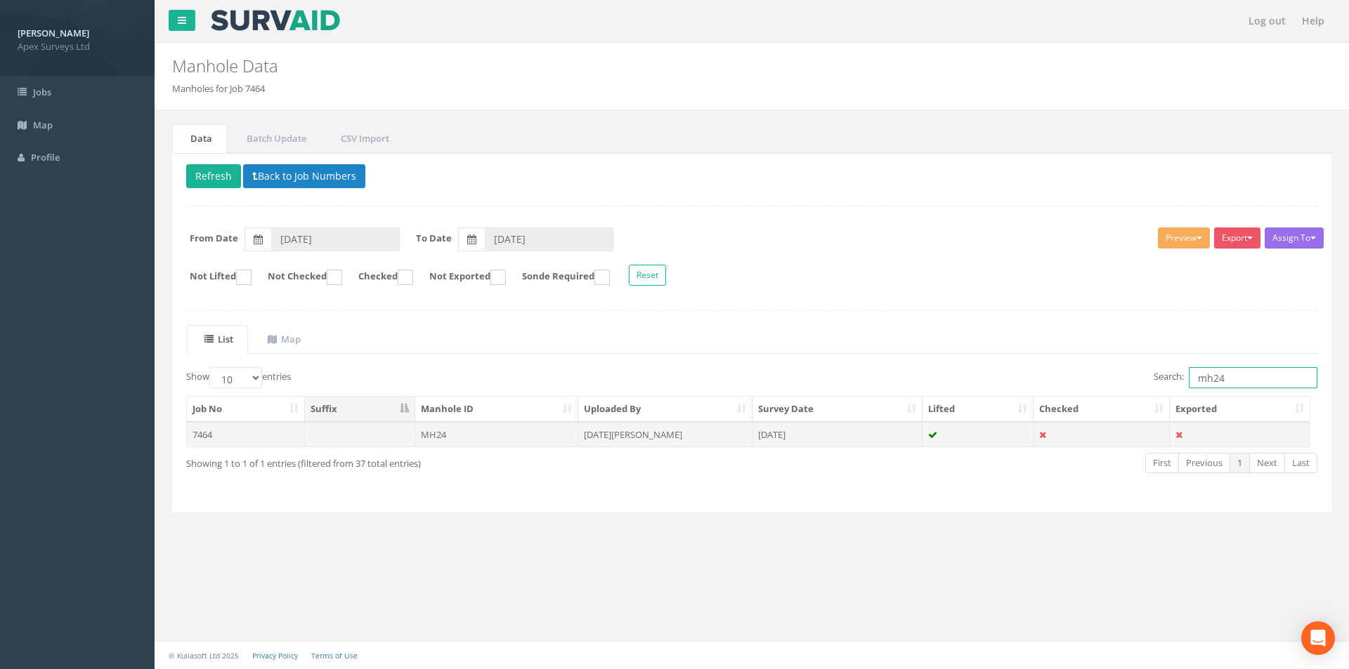
type input "mh24"
click at [634, 439] on td "[DATE][PERSON_NAME]" at bounding box center [665, 434] width 174 height 25
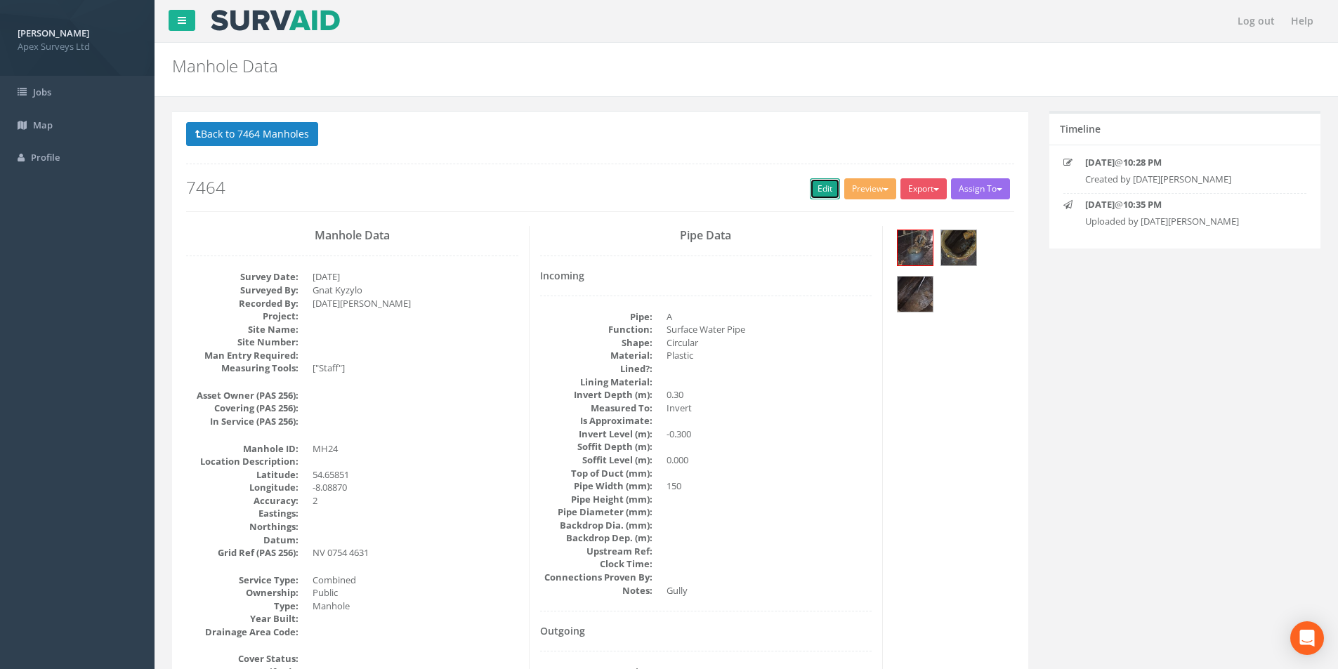
click at [821, 186] on link "Edit" at bounding box center [825, 188] width 30 height 21
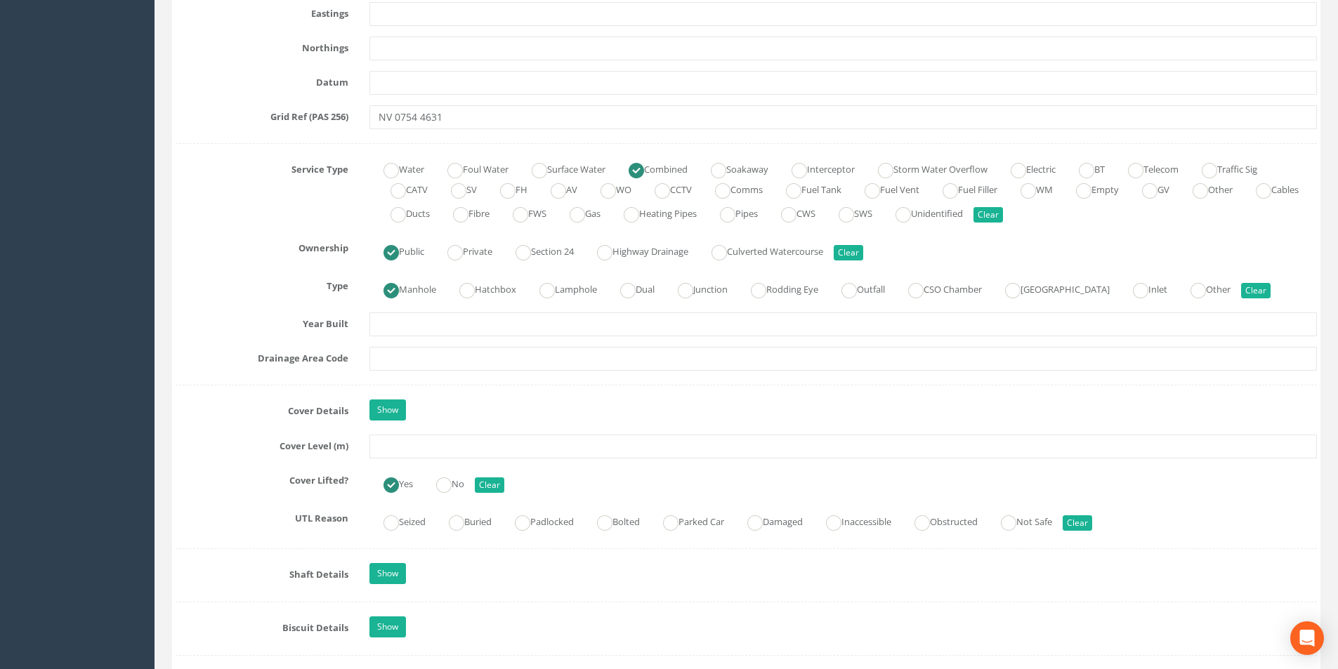
scroll to position [913, 0]
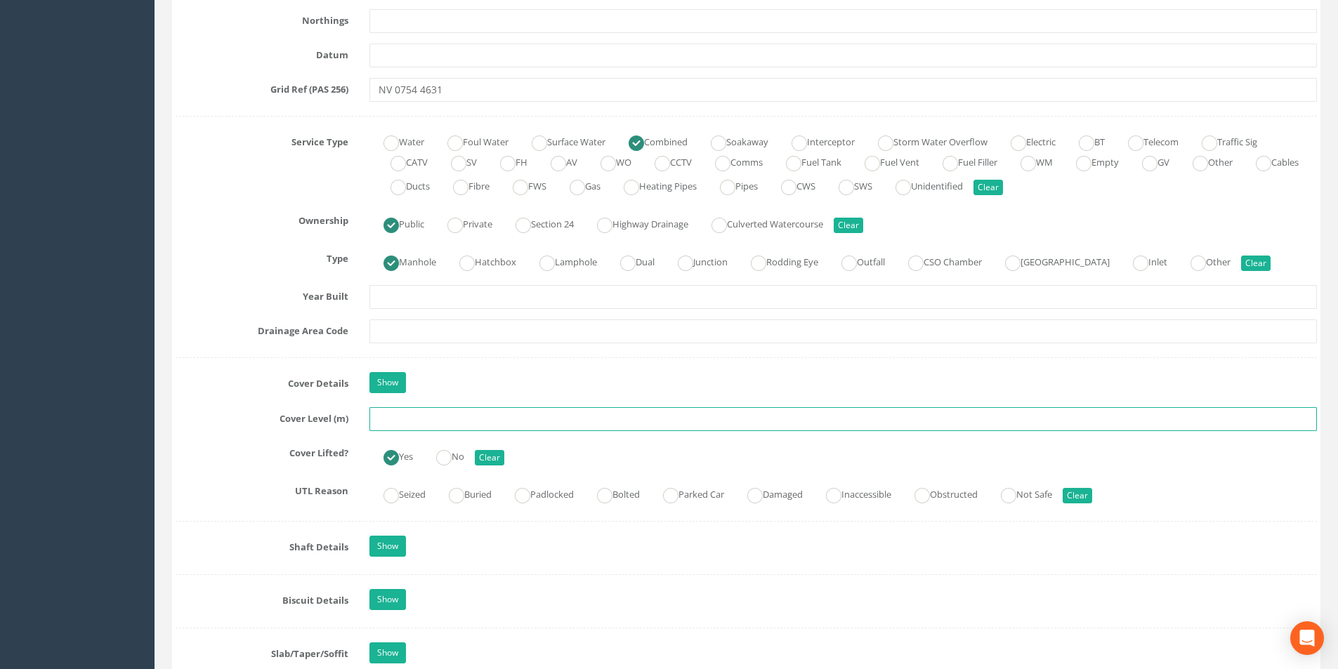
click at [461, 419] on input "text" at bounding box center [843, 419] width 948 height 24
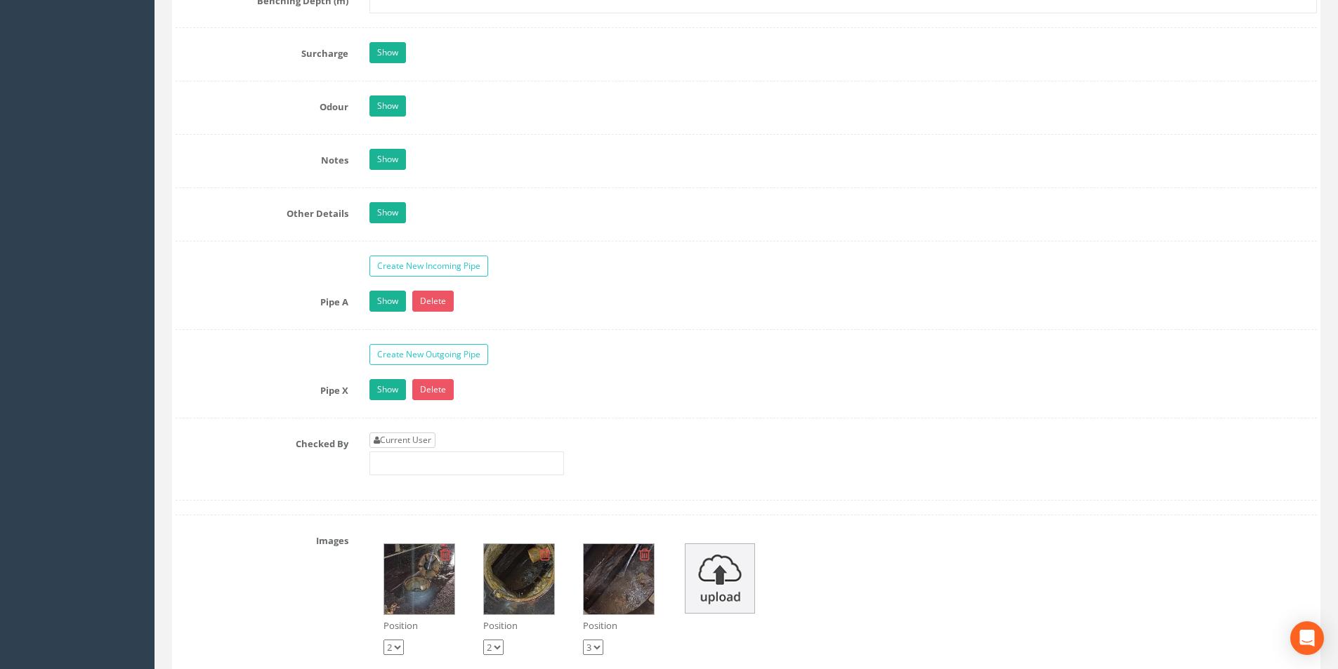
type input "18.08"
click at [420, 437] on link "Current User" at bounding box center [402, 440] width 66 height 15
type input "[PERSON_NAME]"
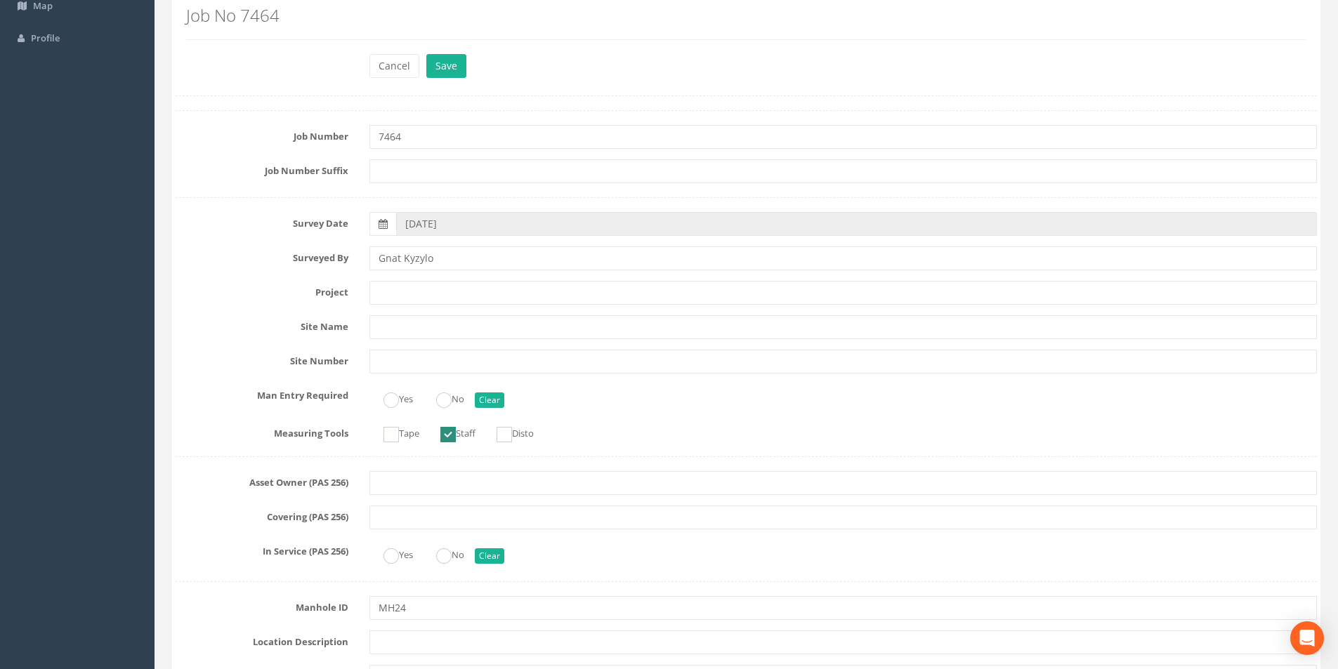
scroll to position [0, 0]
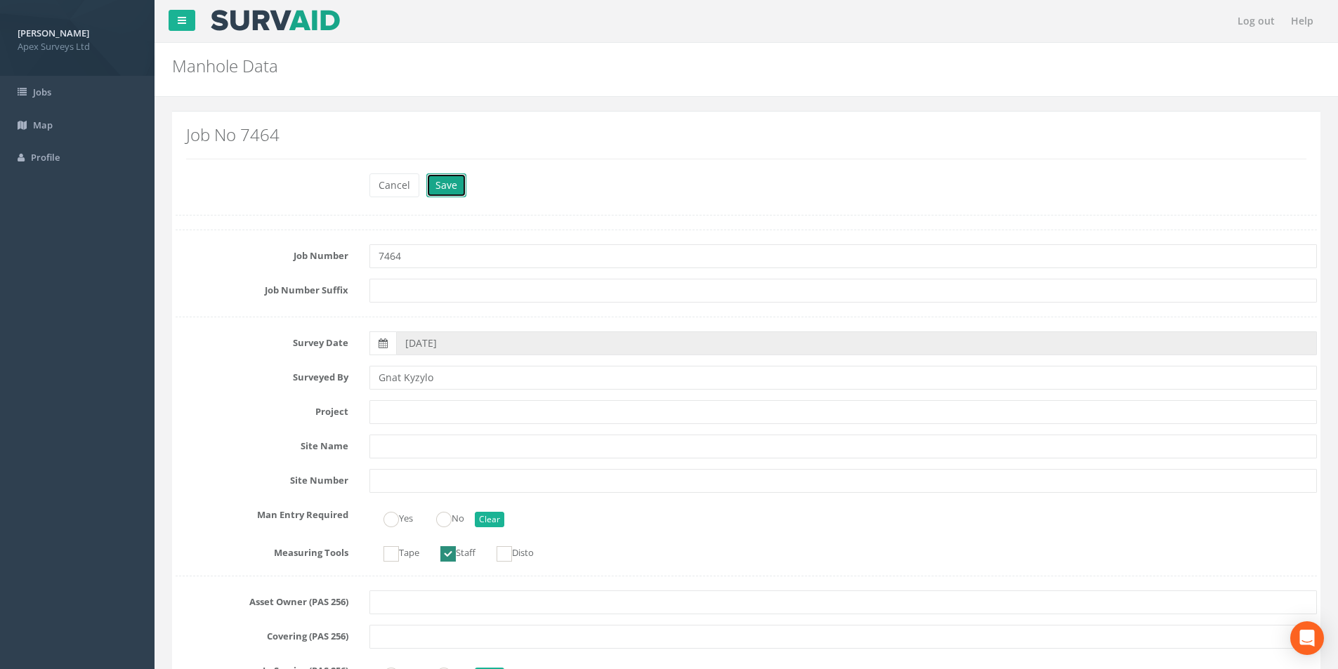
click at [443, 195] on button "Save" at bounding box center [446, 185] width 40 height 24
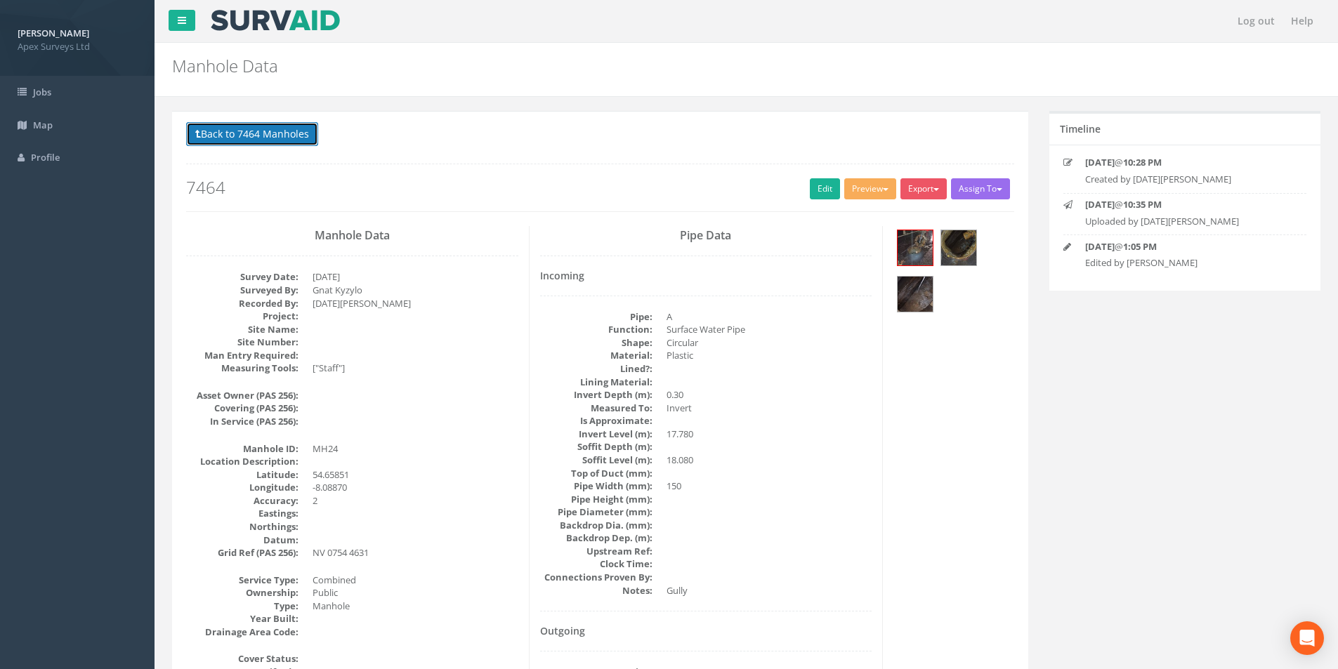
click at [214, 134] on button "Back to 7464 Manholes" at bounding box center [252, 134] width 132 height 24
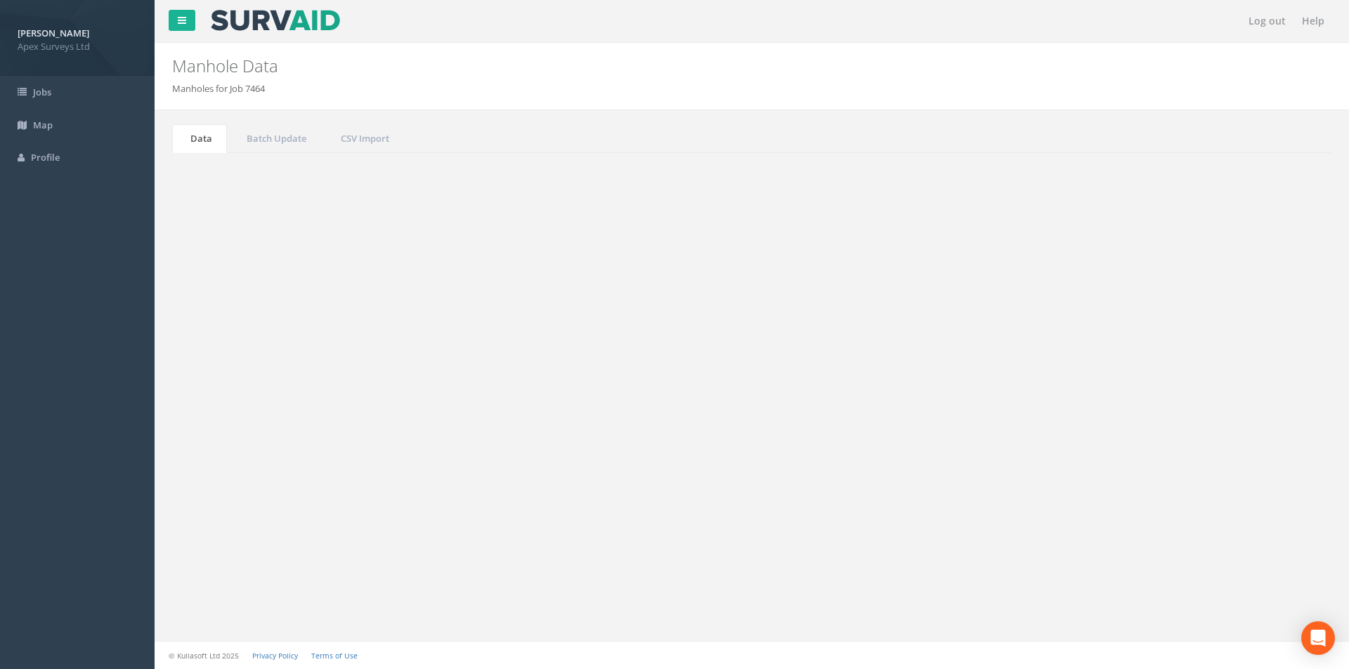
click at [1245, 378] on input "mh24" at bounding box center [1252, 377] width 129 height 21
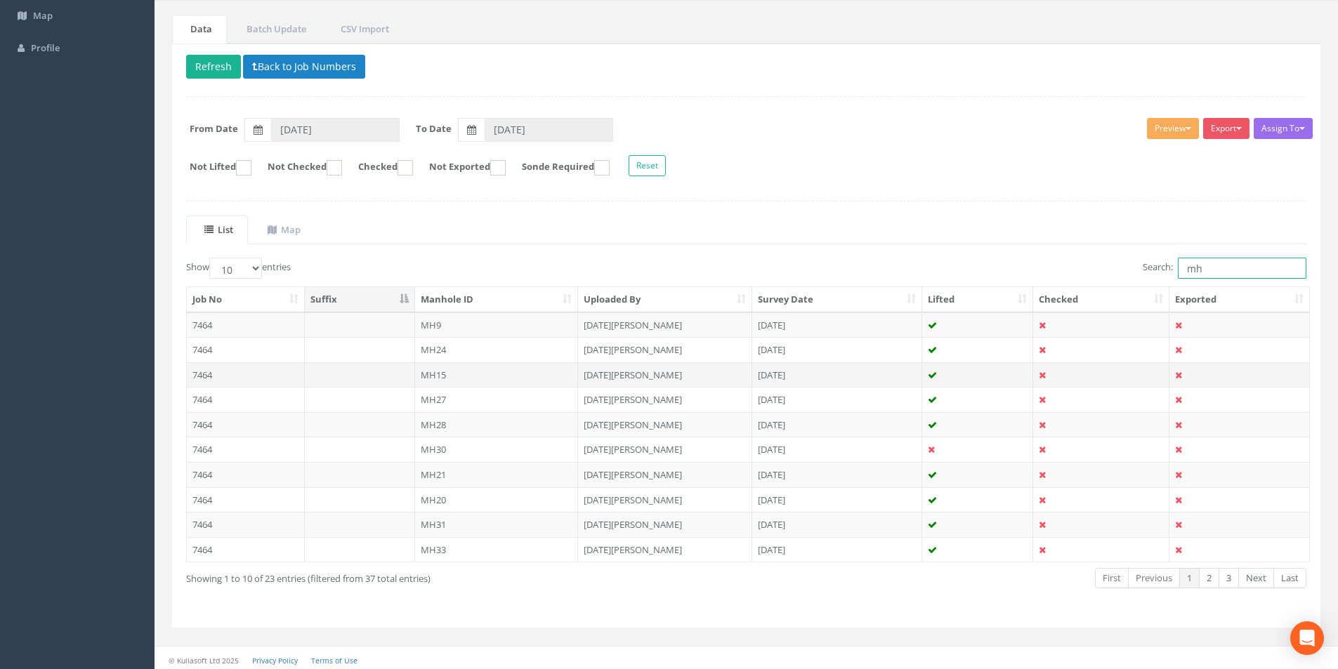
scroll to position [114, 0]
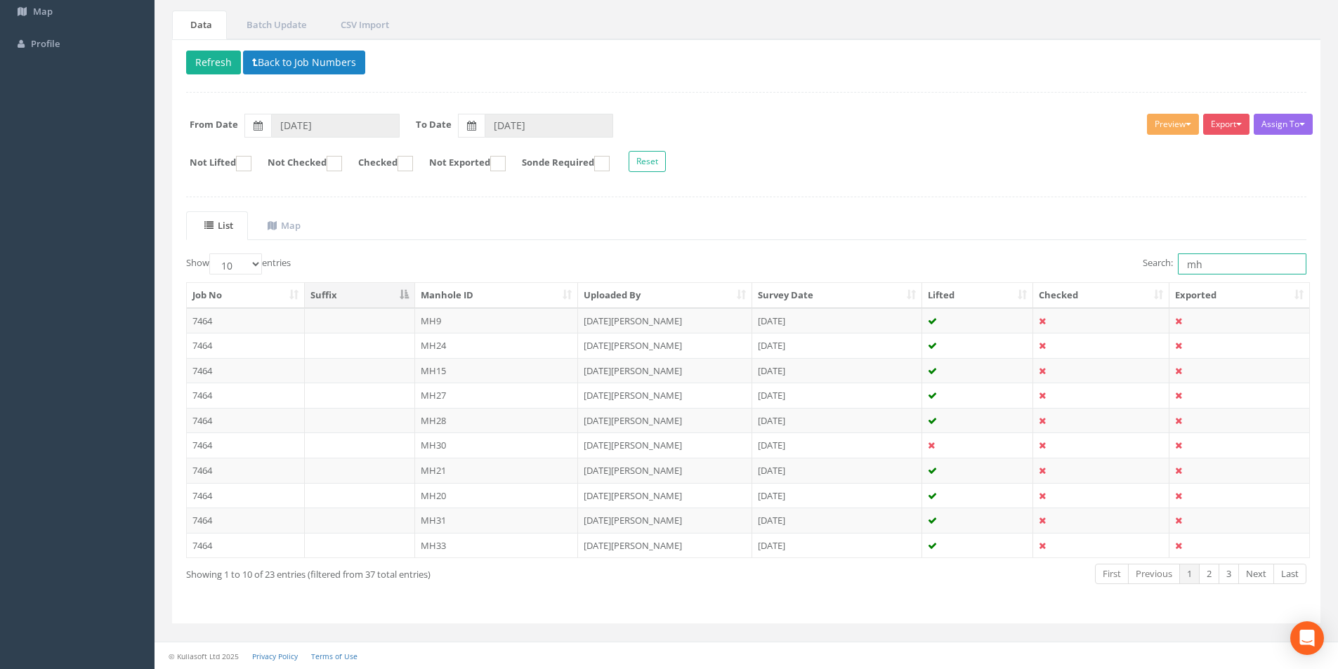
type input "mh"
click at [254, 270] on select "10 25 50 100" at bounding box center [235, 264] width 53 height 21
select select "25"
click at [211, 254] on select "10 25 50 100" at bounding box center [235, 264] width 53 height 21
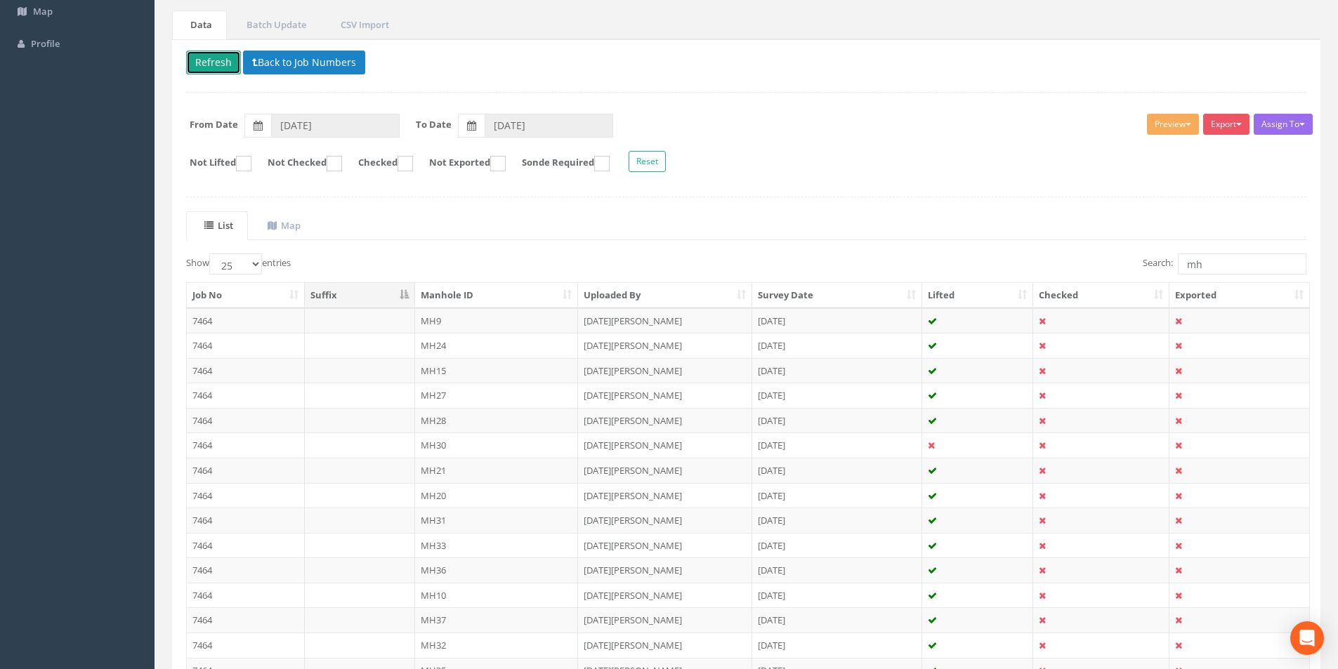
click at [218, 63] on button "Refresh" at bounding box center [213, 63] width 55 height 24
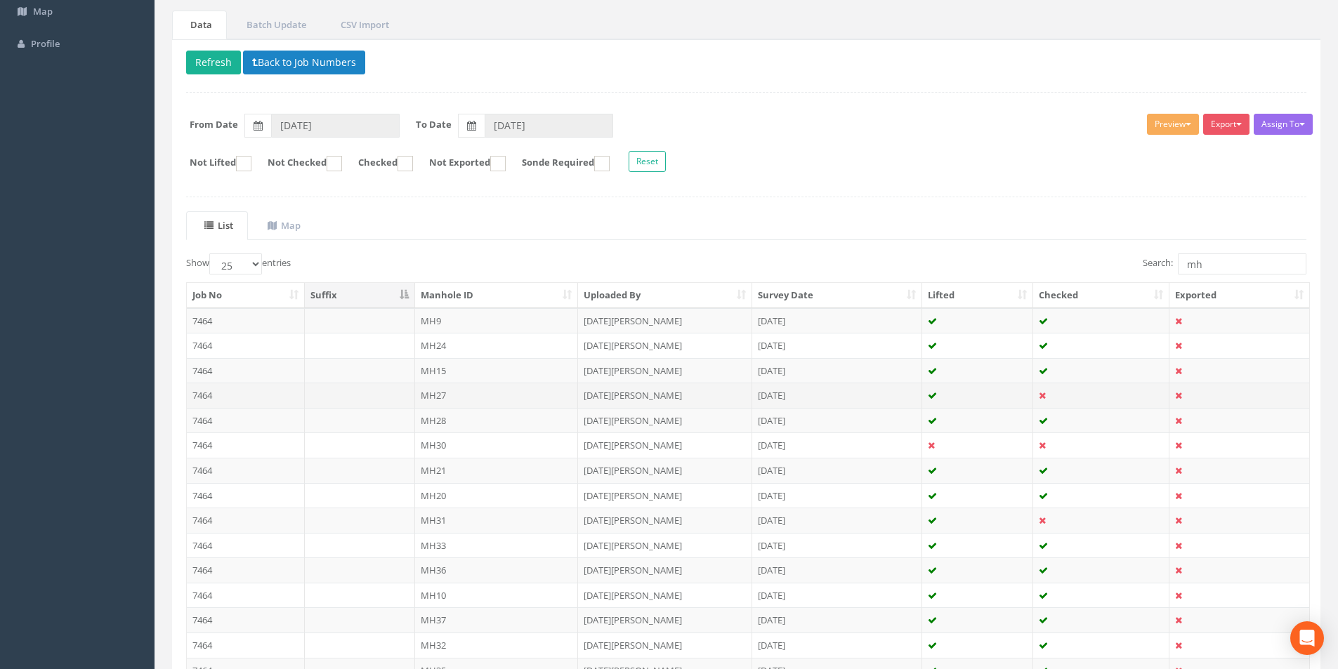
click at [249, 395] on td "7464" at bounding box center [246, 395] width 118 height 25
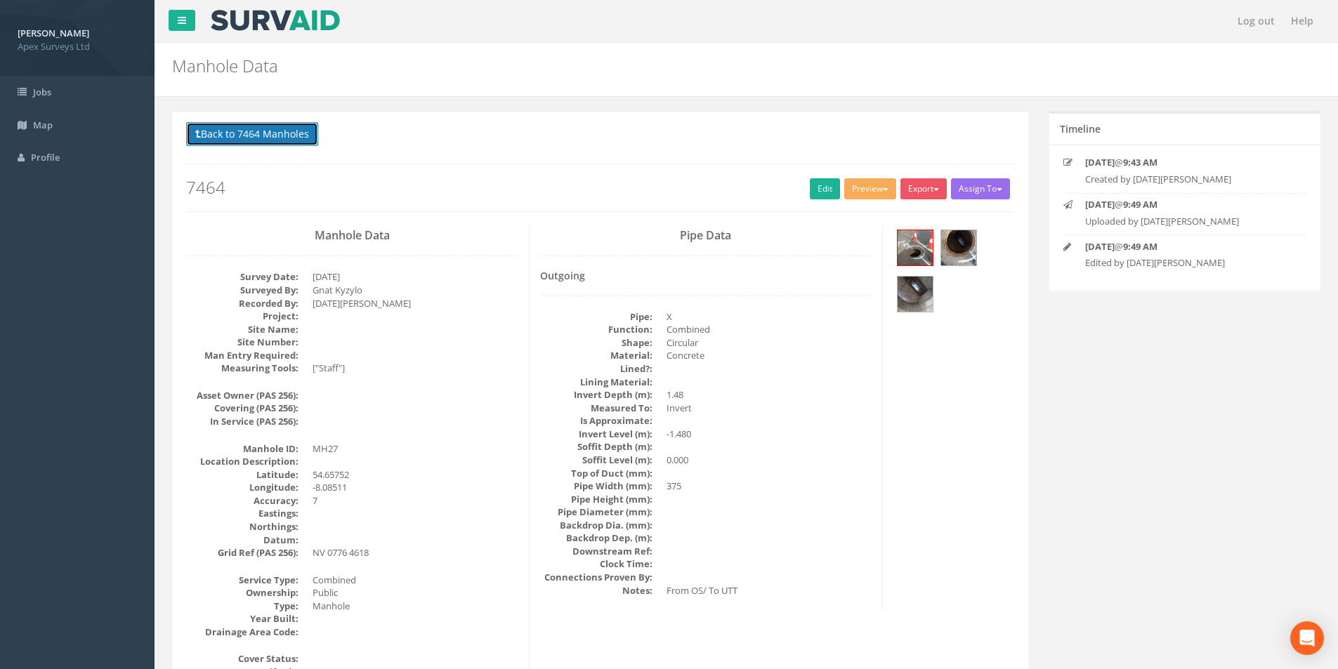
click at [254, 134] on button "Back to 7464 Manholes" at bounding box center [252, 134] width 132 height 24
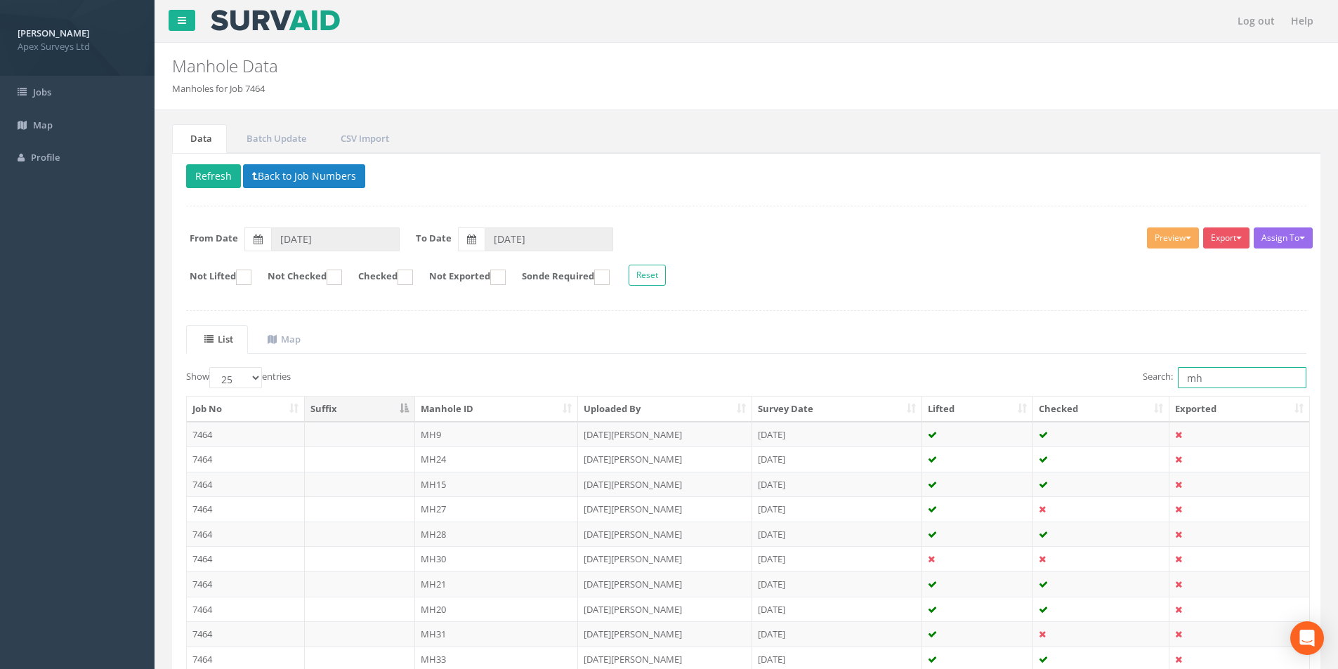
click at [1201, 379] on input "mh" at bounding box center [1242, 377] width 129 height 21
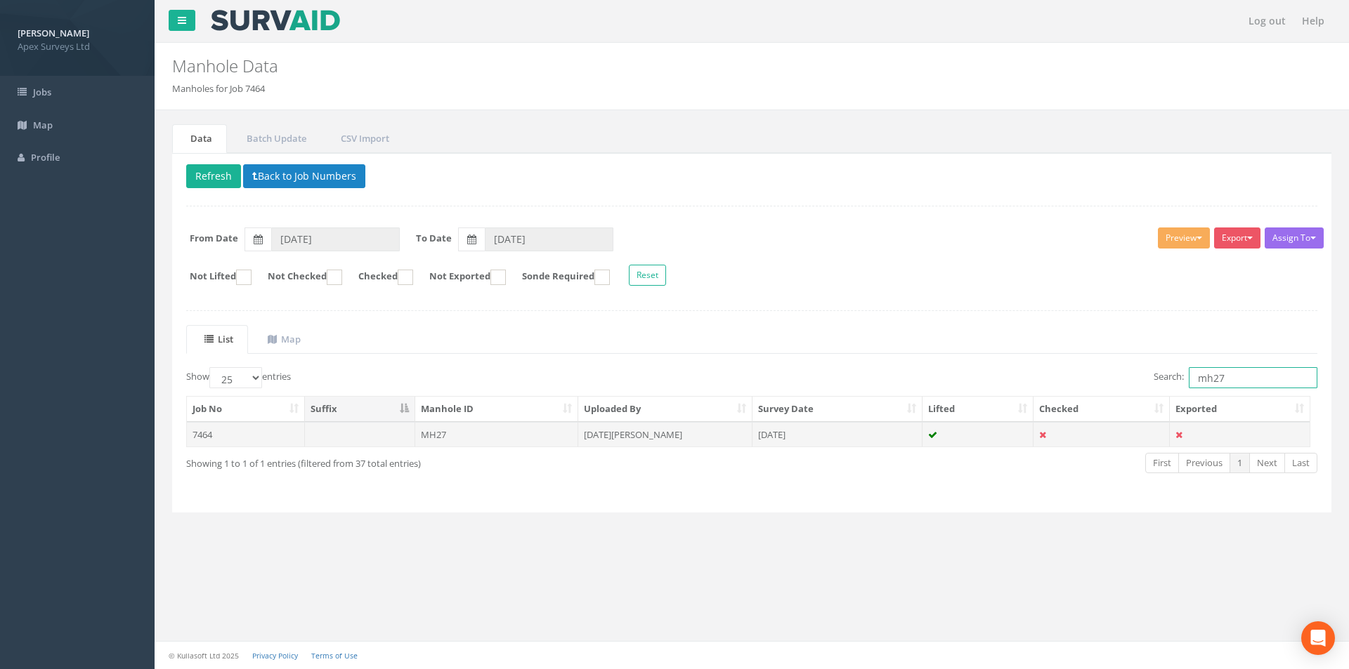
type input "mh27"
click at [526, 441] on td "MH27" at bounding box center [497, 434] width 164 height 25
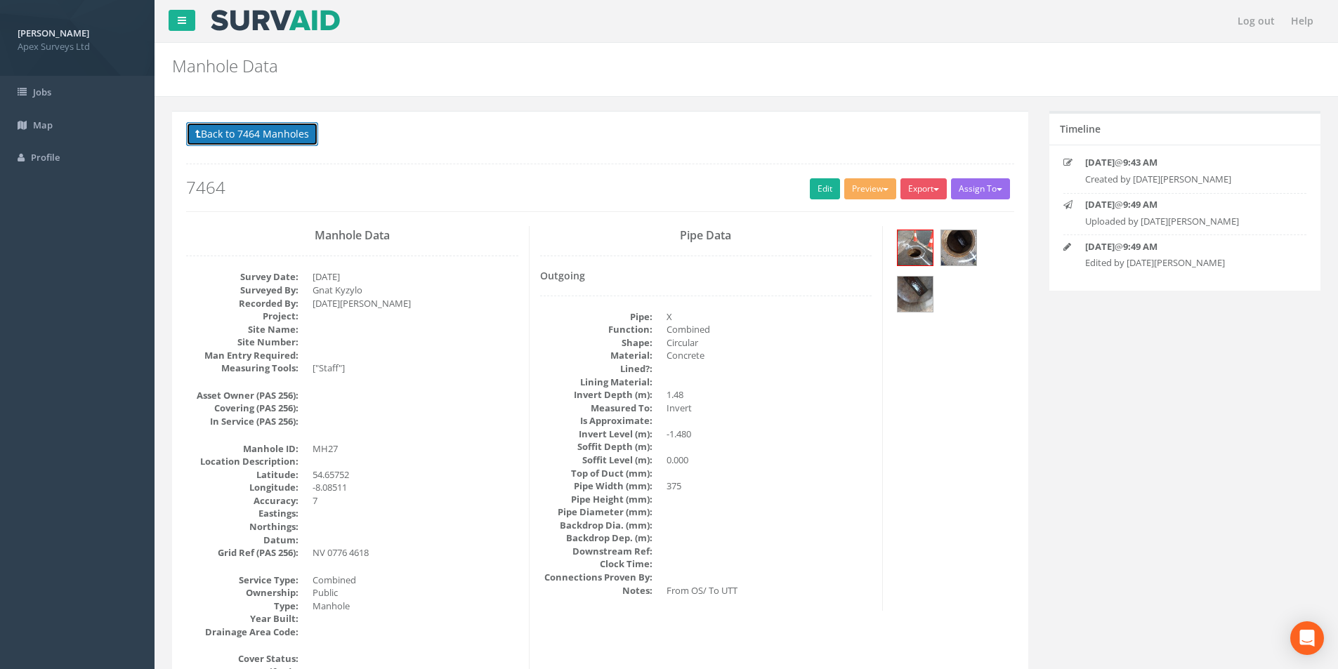
click at [246, 139] on button "Back to 7464 Manholes" at bounding box center [252, 134] width 132 height 24
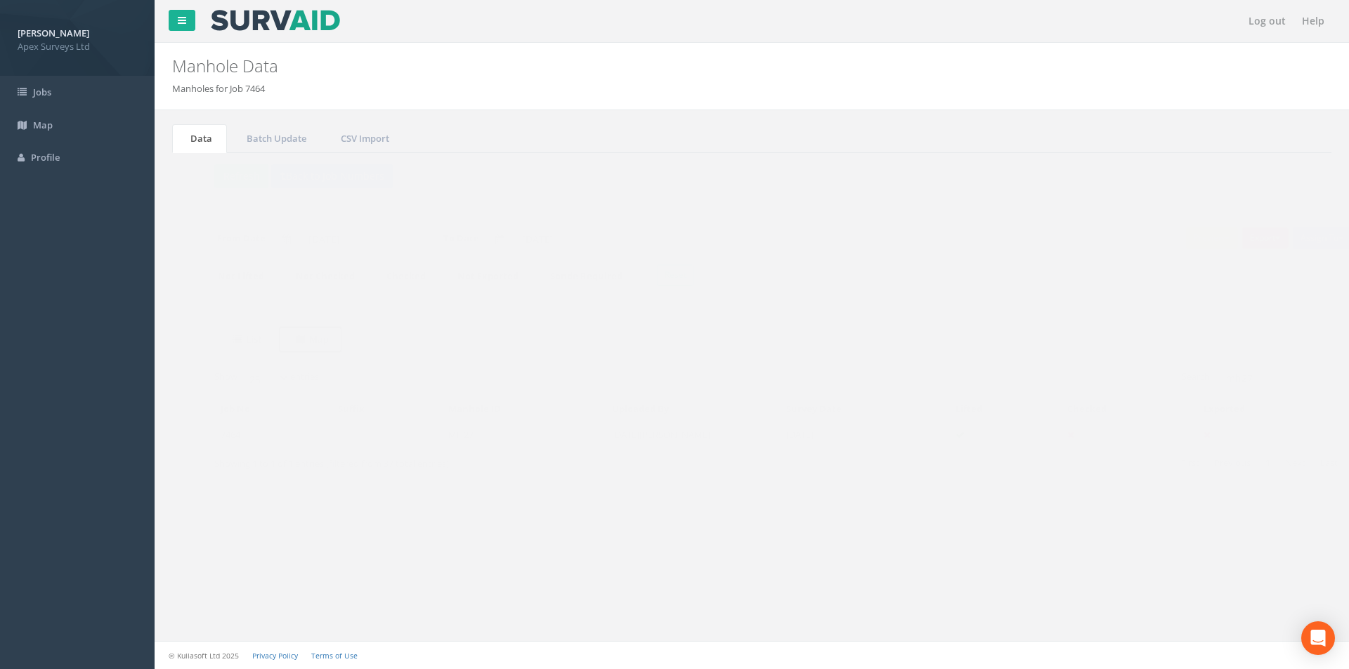
click at [299, 343] on uib-tab-heading "Map" at bounding box center [284, 339] width 33 height 13
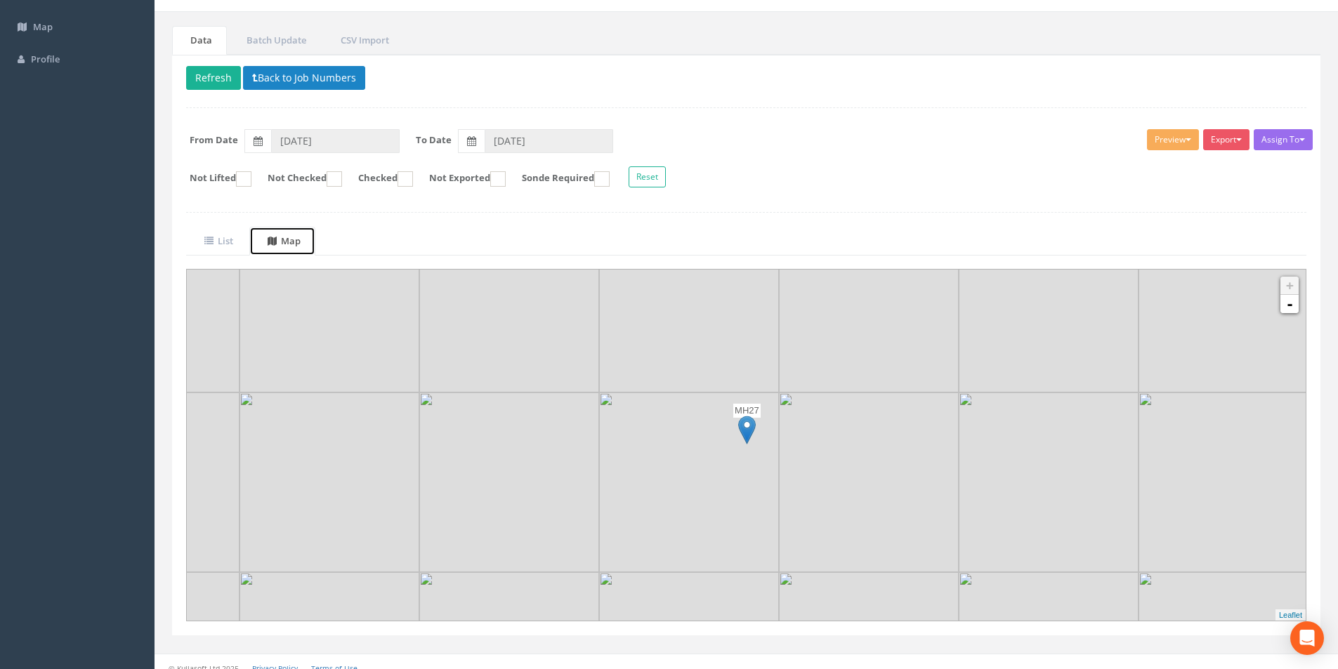
scroll to position [110, 0]
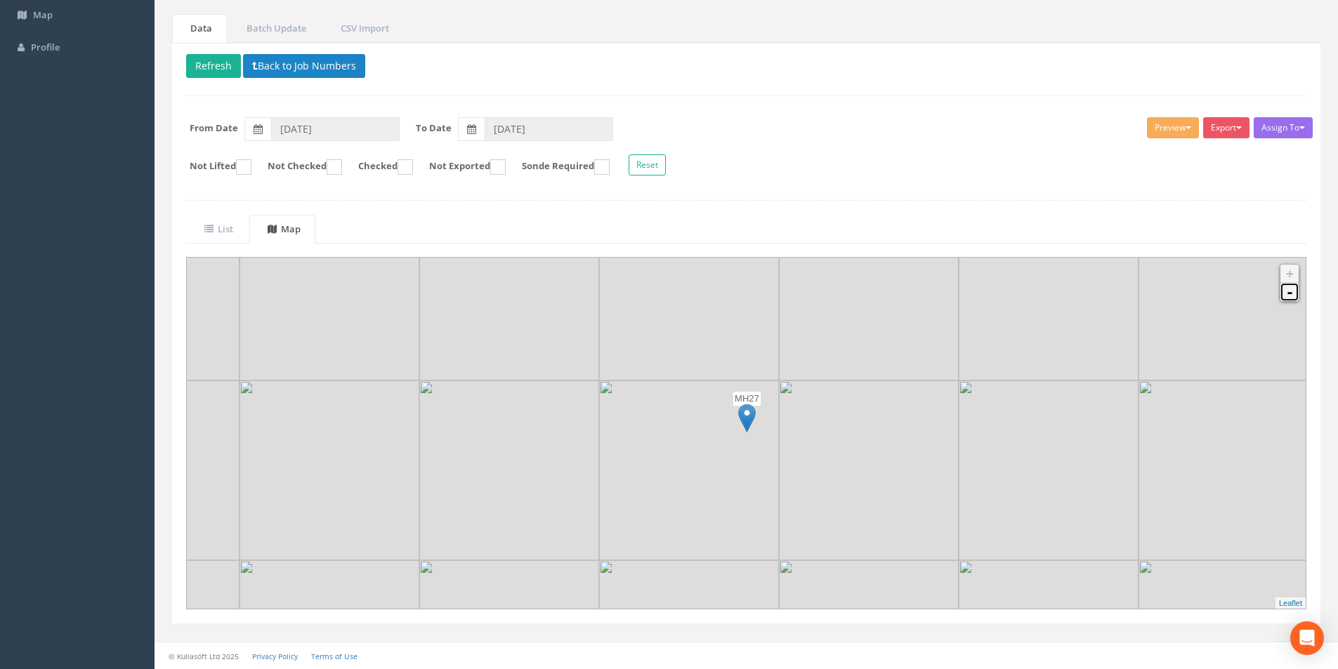
click at [1291, 297] on link "-" at bounding box center [1289, 292] width 18 height 18
click at [233, 234] on uib-tab-heading "List" at bounding box center [218, 229] width 29 height 13
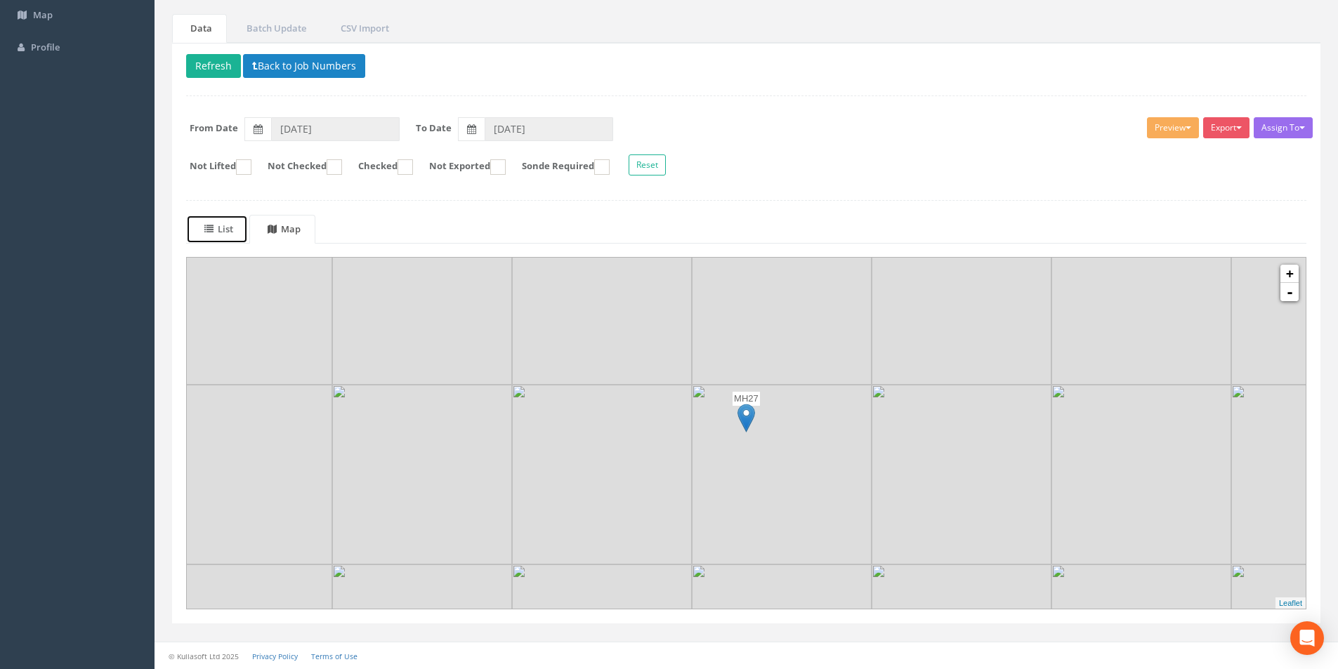
scroll to position [0, 0]
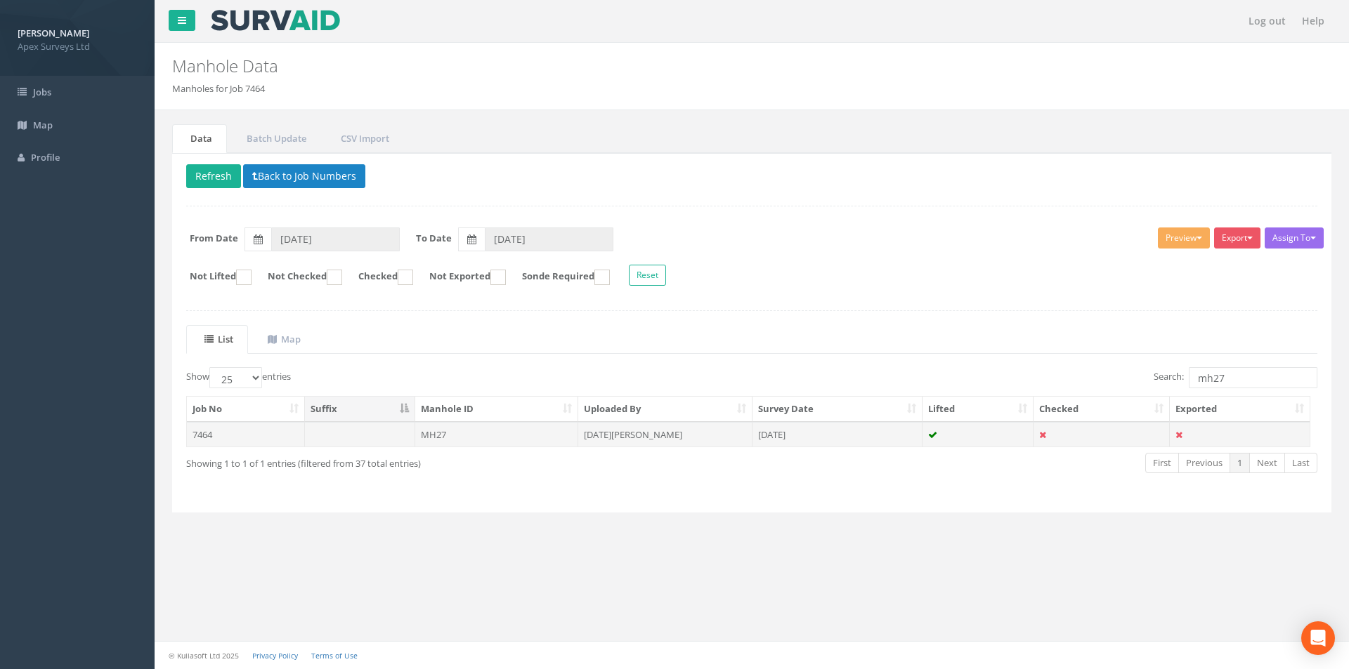
click at [686, 426] on td "[DATE][PERSON_NAME]" at bounding box center [665, 434] width 174 height 25
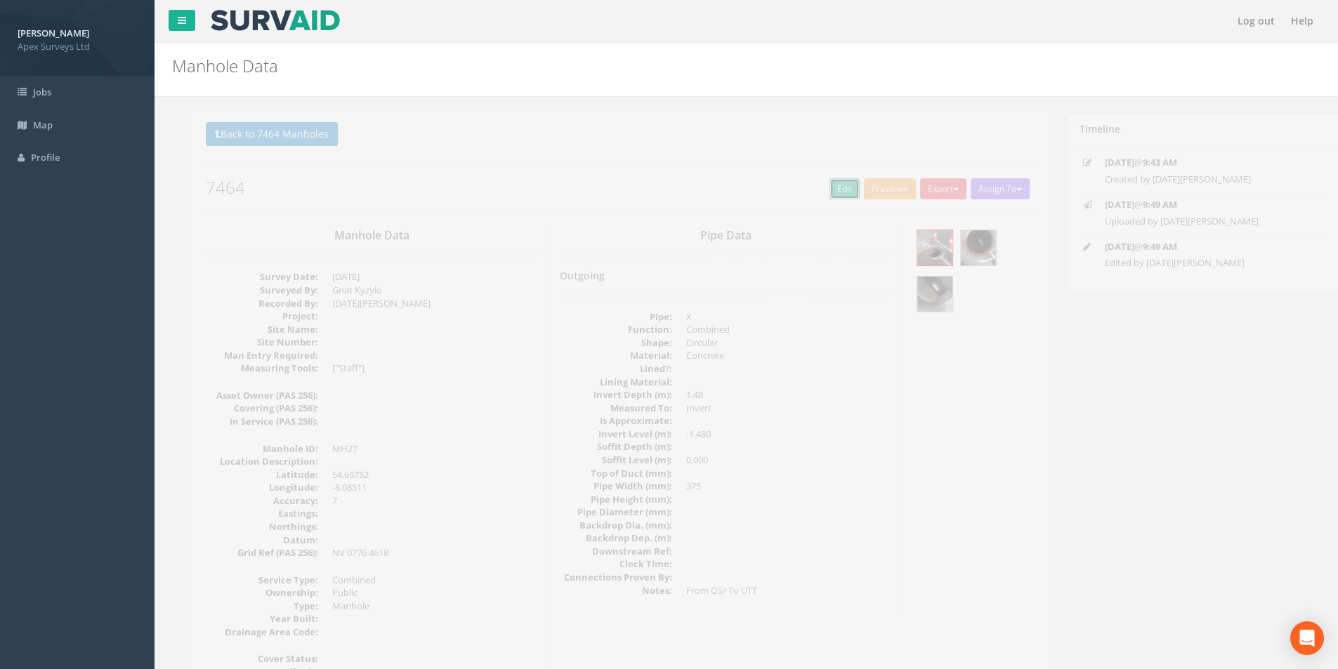
click at [822, 197] on link "Edit" at bounding box center [825, 188] width 30 height 21
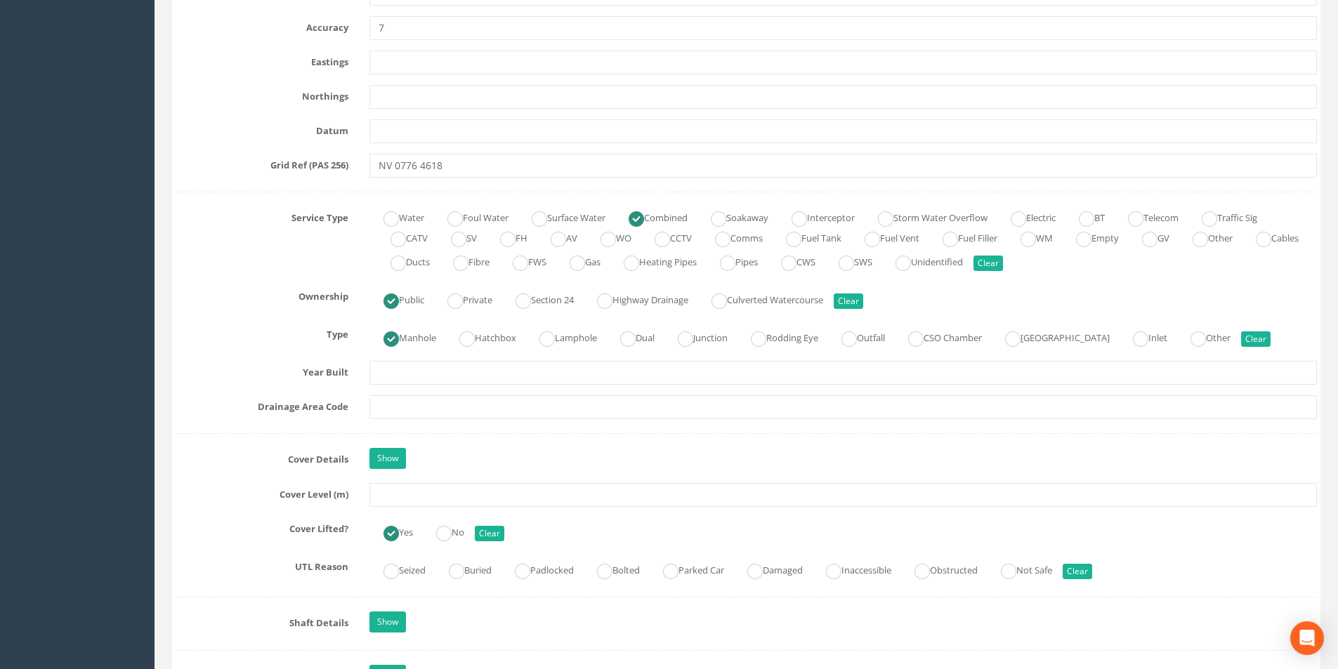
scroll to position [843, 0]
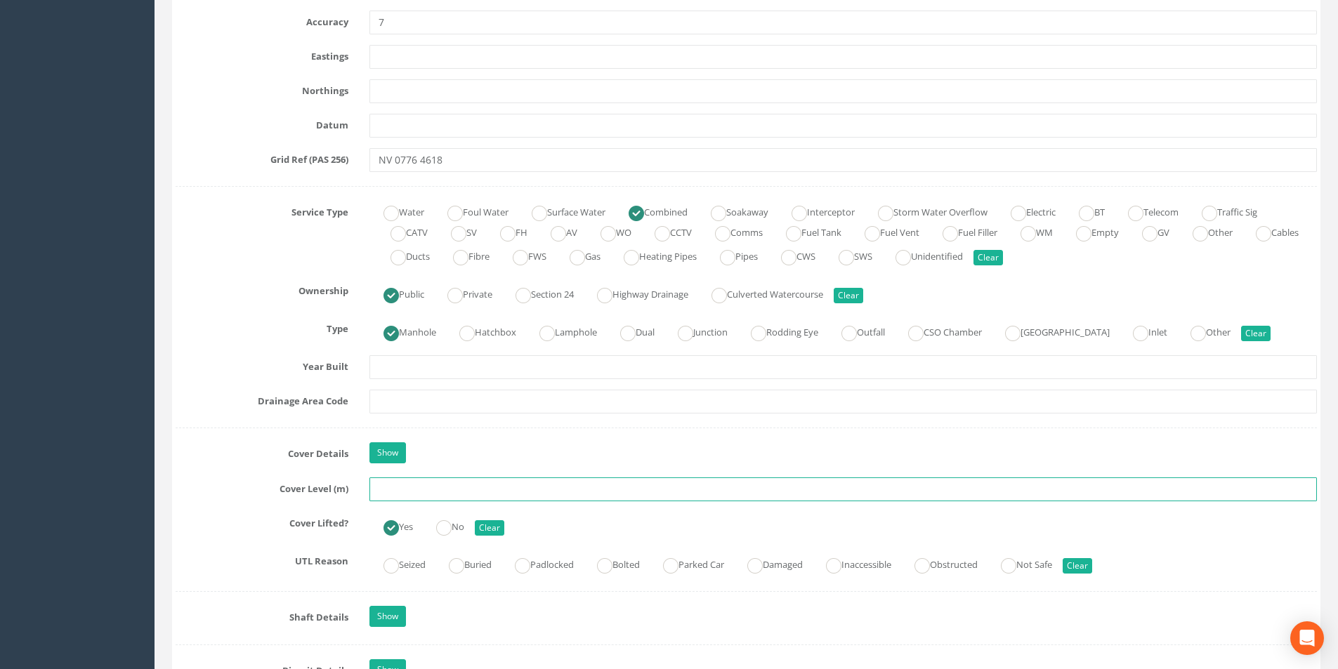
click at [414, 487] on input "text" at bounding box center [843, 490] width 948 height 24
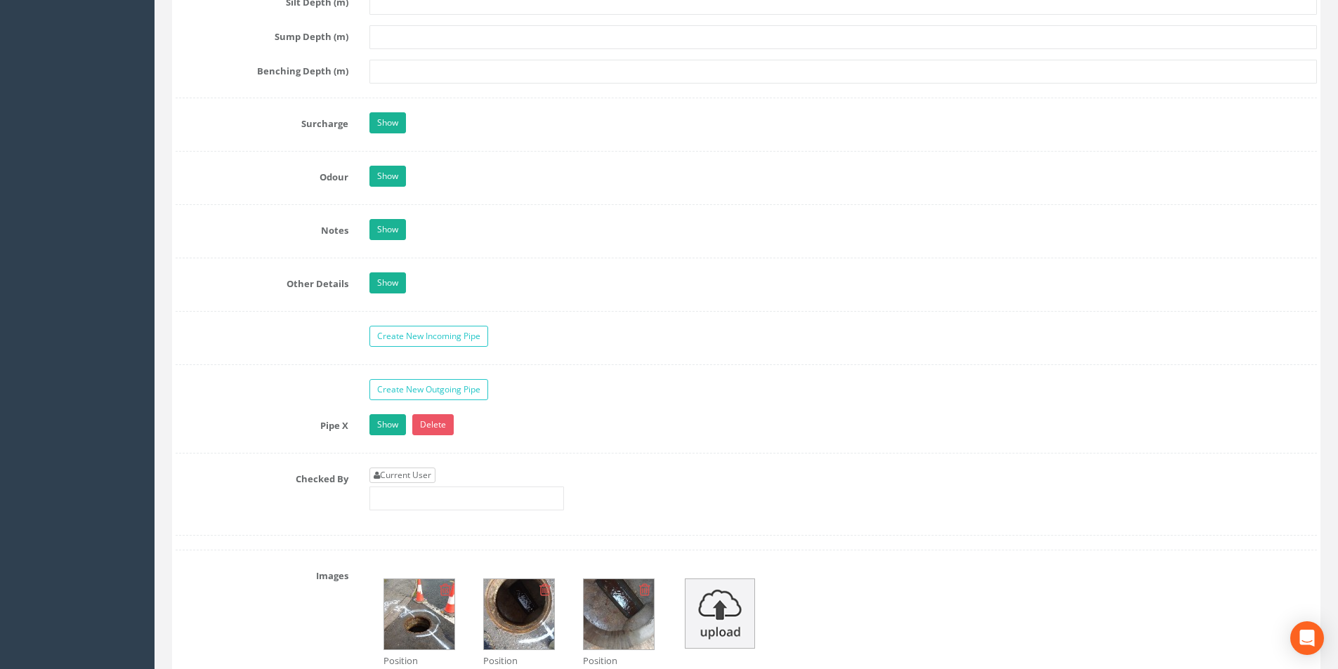
type input "25.28"
click at [414, 480] on link "Current User" at bounding box center [402, 475] width 66 height 15
type input "[PERSON_NAME]"
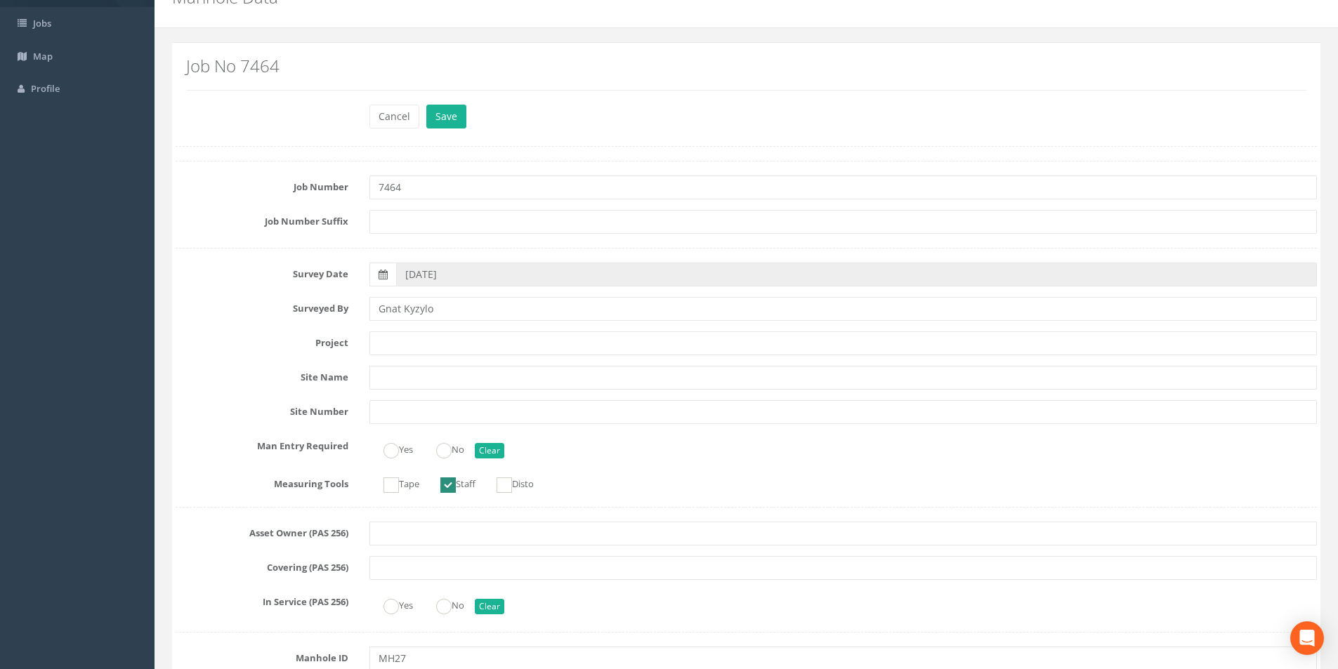
scroll to position [0, 0]
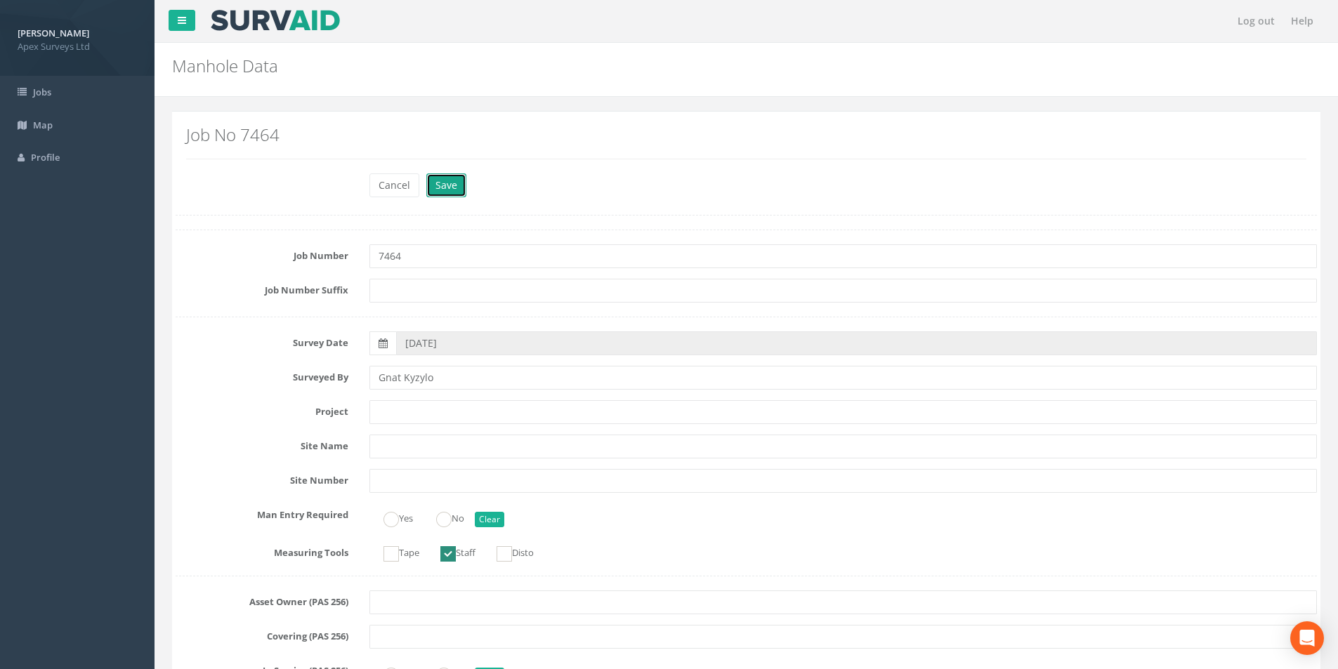
click at [451, 186] on button "Save" at bounding box center [446, 185] width 40 height 24
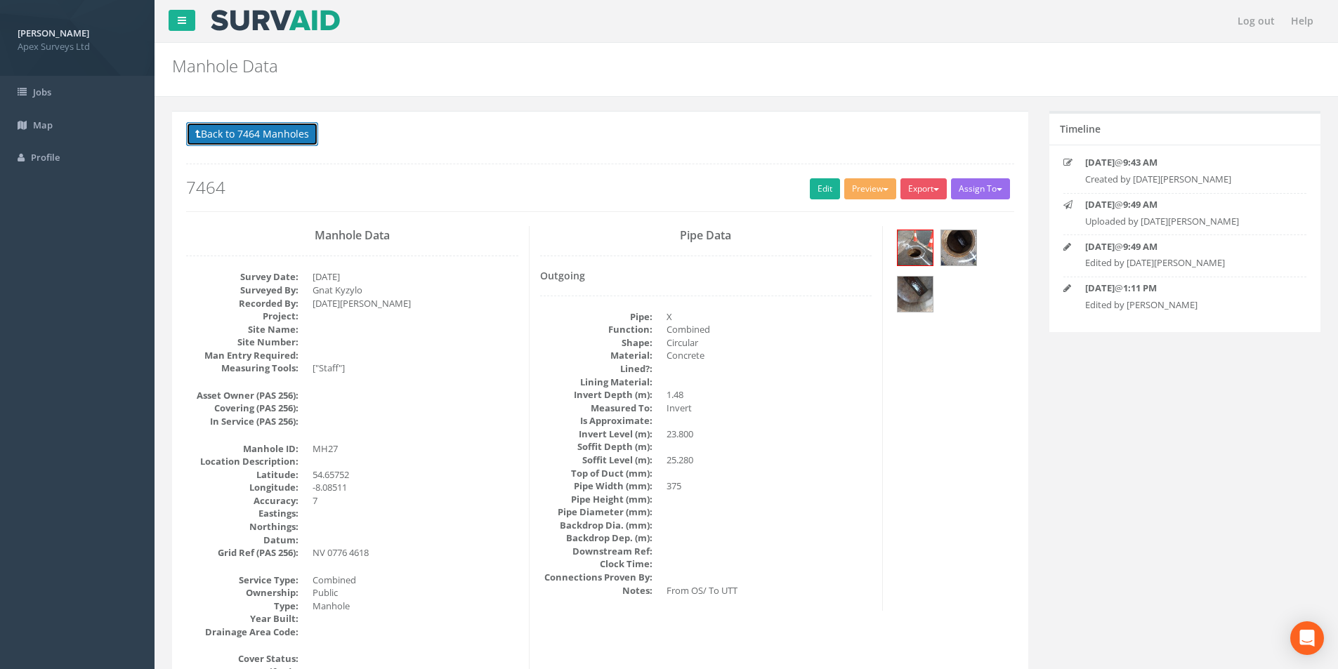
click at [235, 137] on button "Back to 7464 Manholes" at bounding box center [252, 134] width 132 height 24
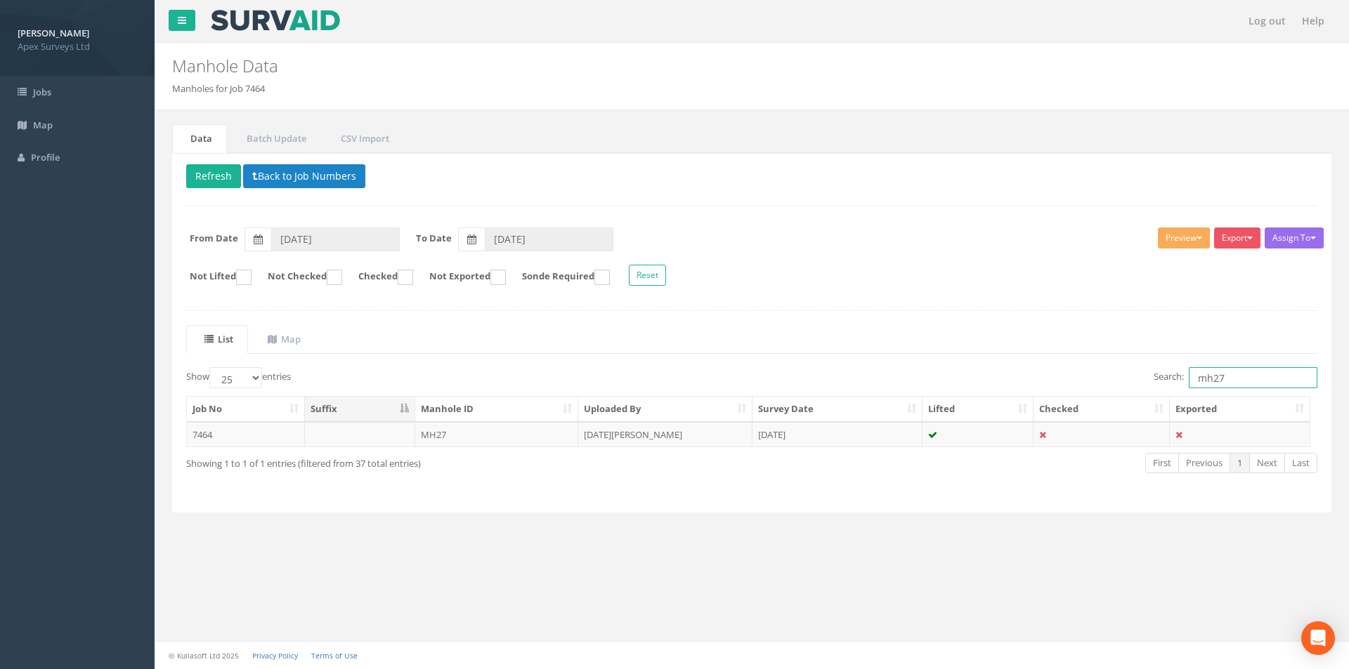
click at [1232, 381] on input "mh27" at bounding box center [1252, 377] width 129 height 21
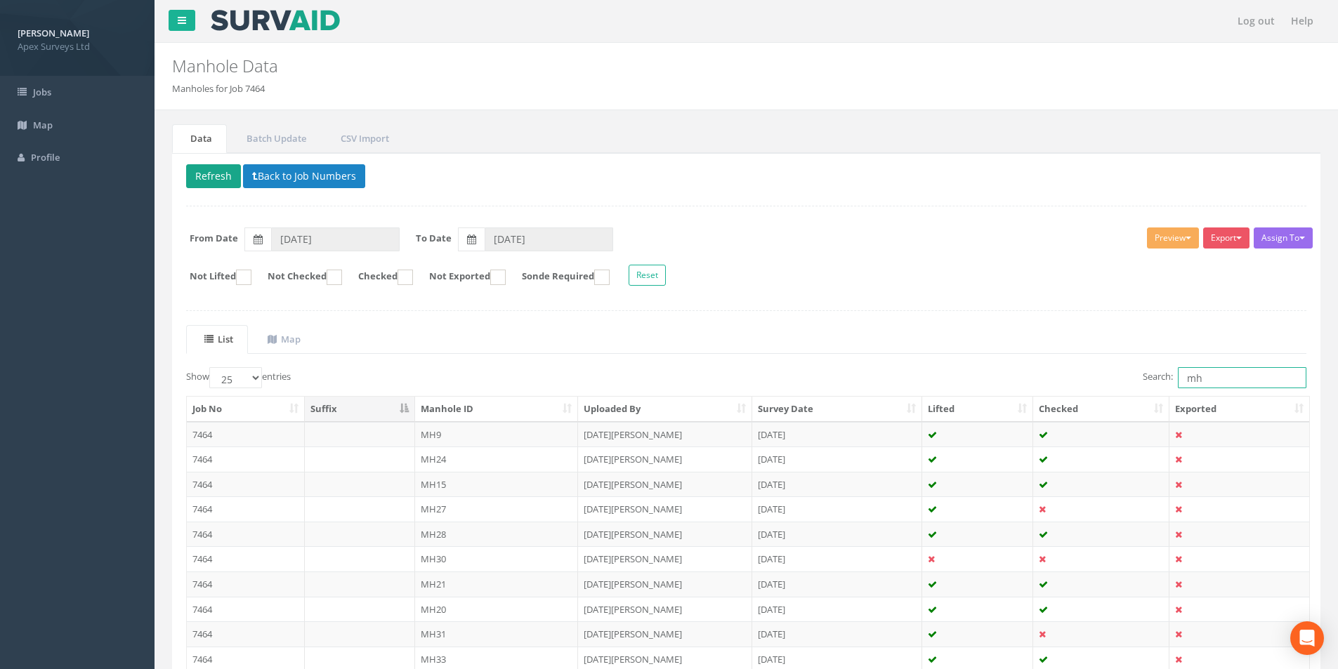
type input "mh"
click at [212, 179] on button "Refresh" at bounding box center [213, 176] width 55 height 24
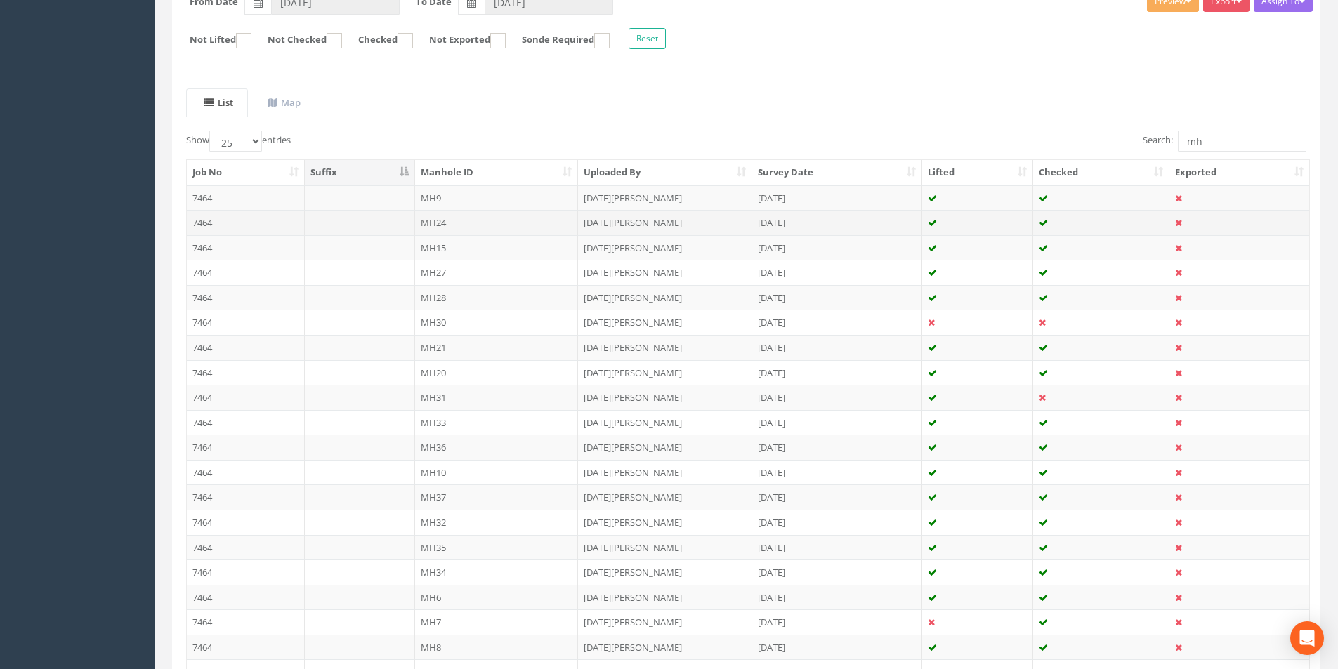
scroll to position [228, 0]
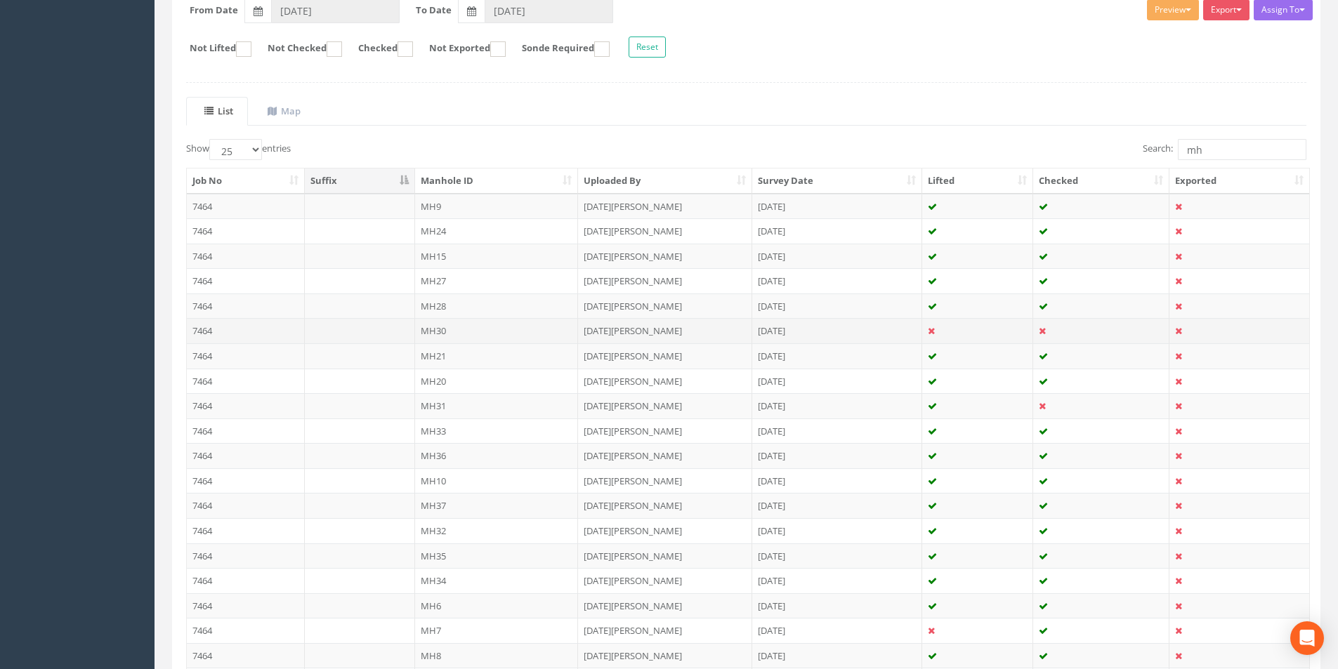
click at [258, 330] on td "7464" at bounding box center [246, 330] width 118 height 25
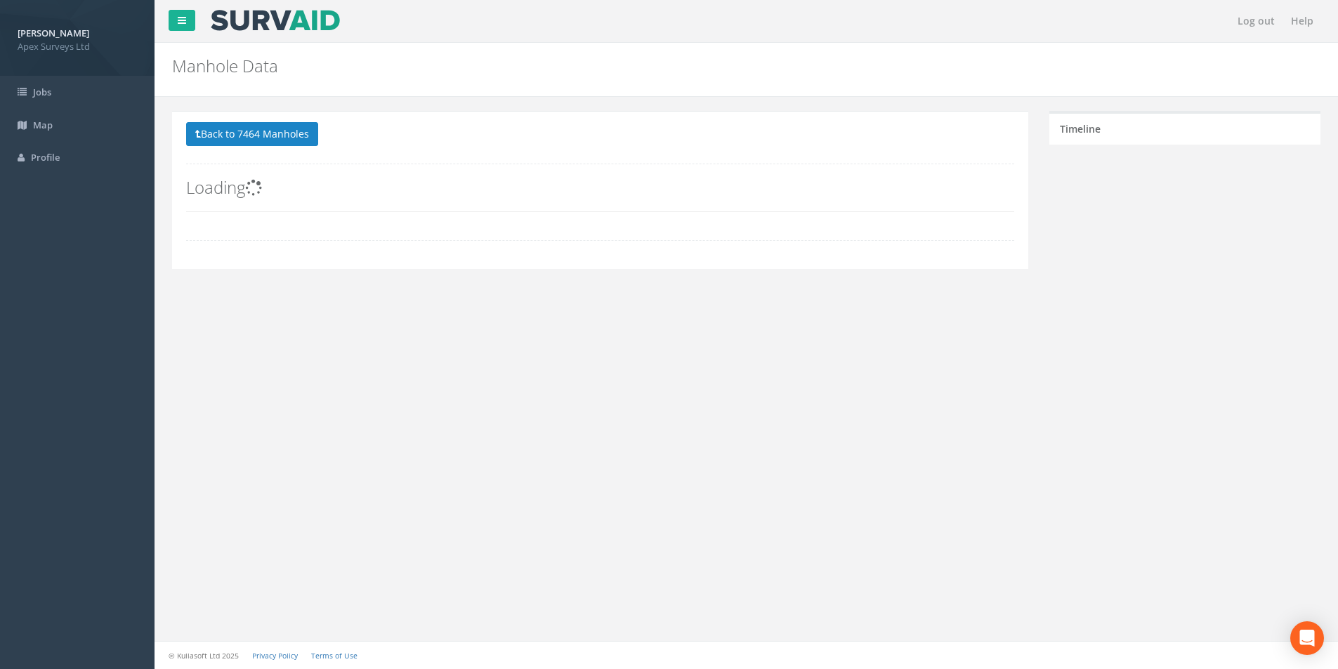
scroll to position [0, 0]
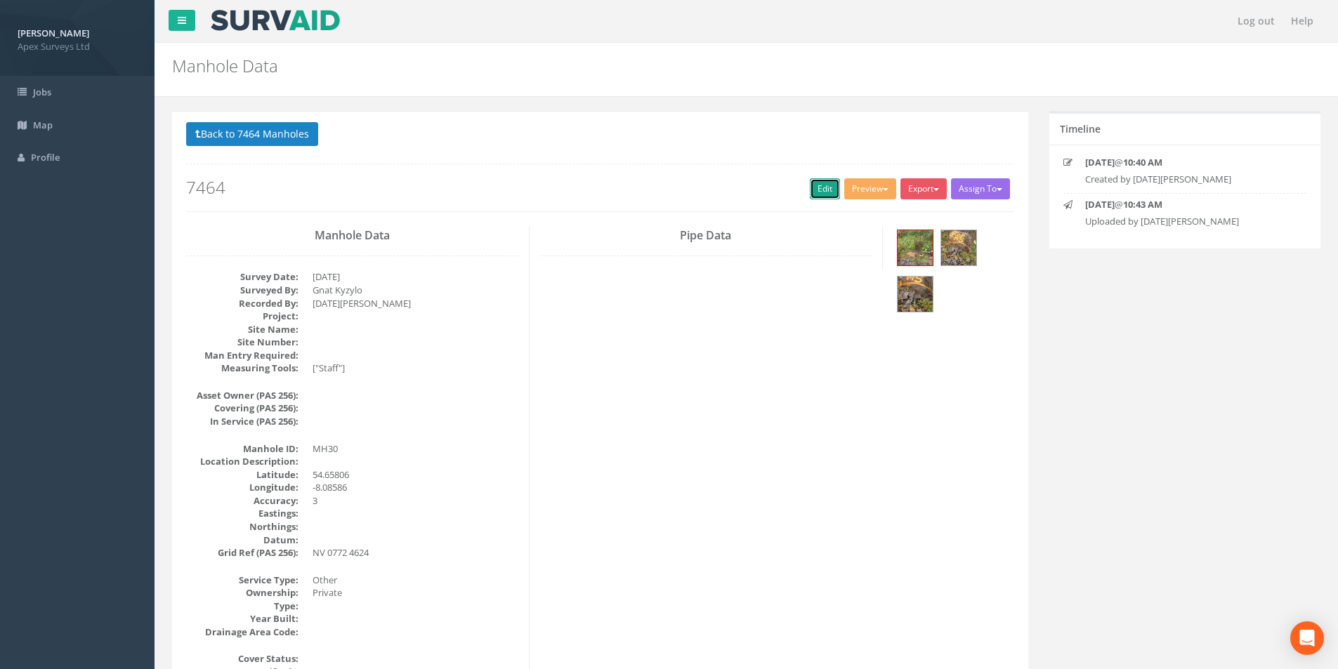
click at [813, 193] on link "Edit" at bounding box center [825, 188] width 30 height 21
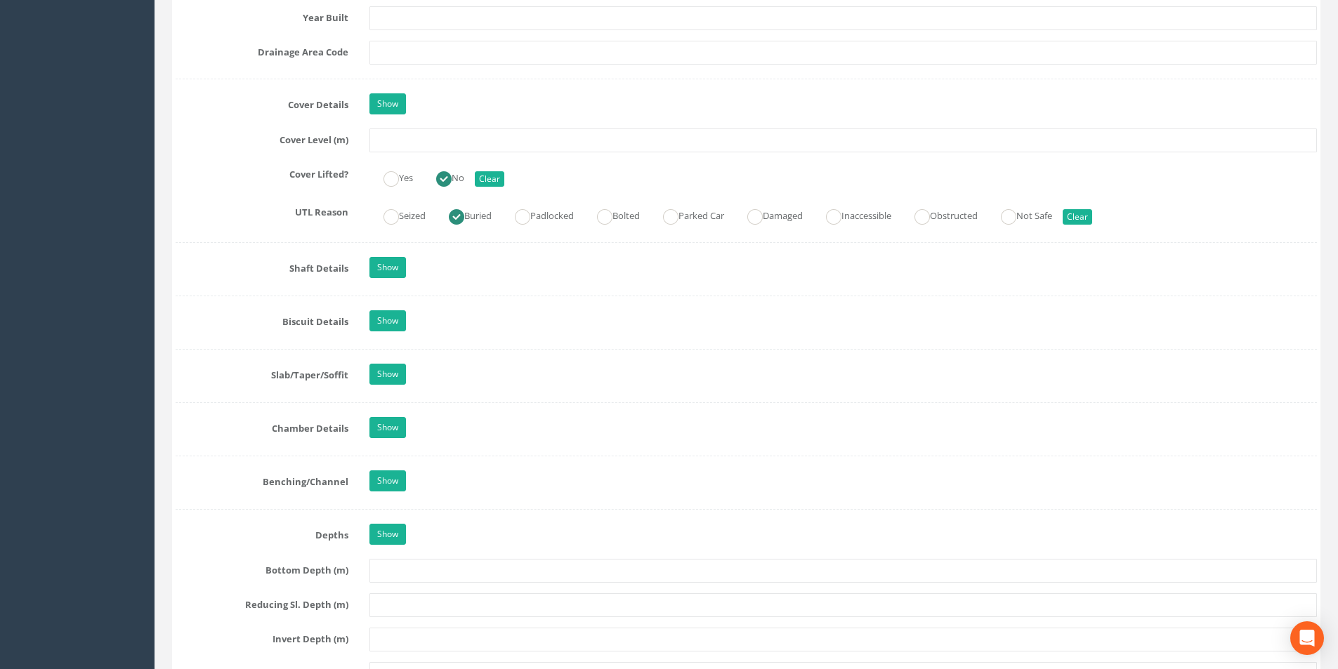
scroll to position [1124, 0]
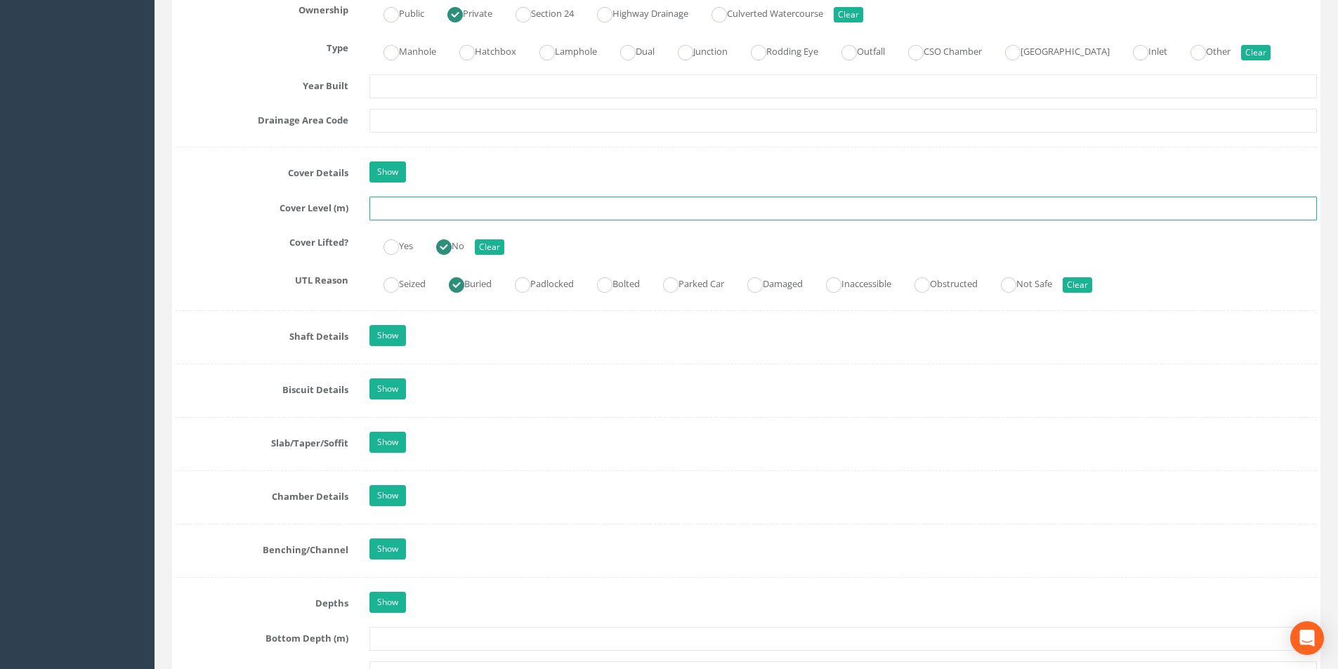
click at [424, 207] on input "text" at bounding box center [843, 209] width 948 height 24
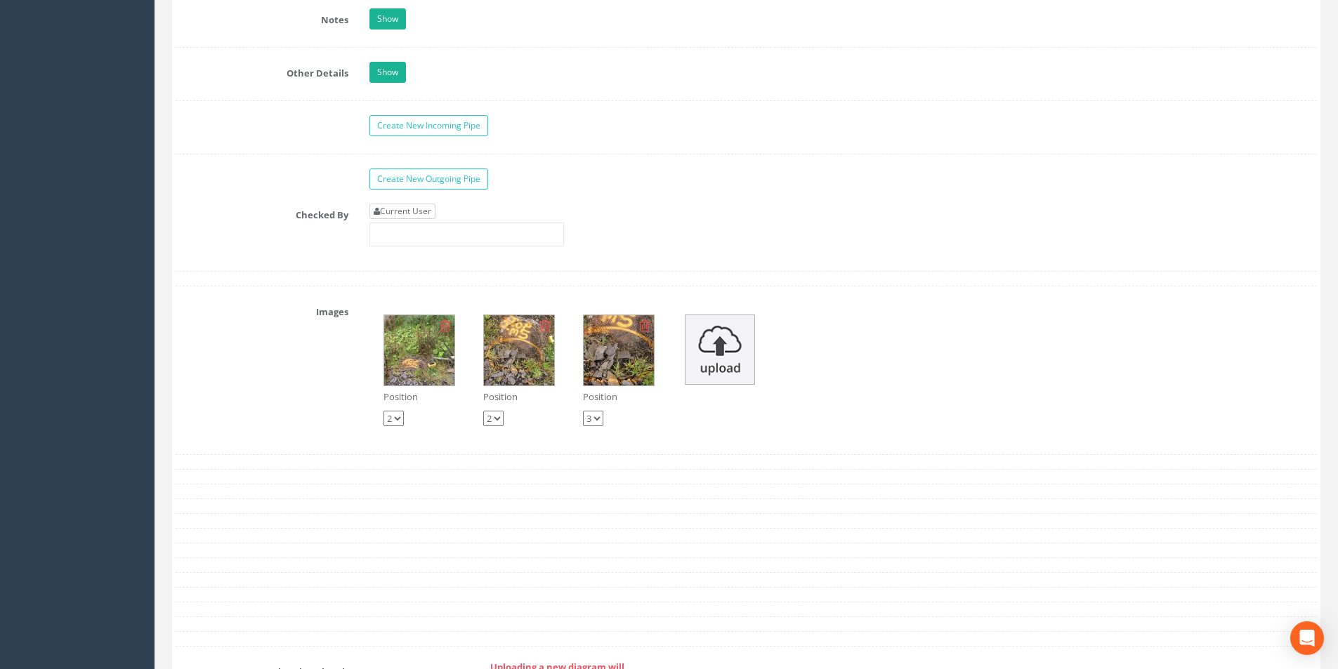
type input "22.28"
click at [429, 212] on link "Current User" at bounding box center [402, 211] width 66 height 15
type input "[PERSON_NAME]"
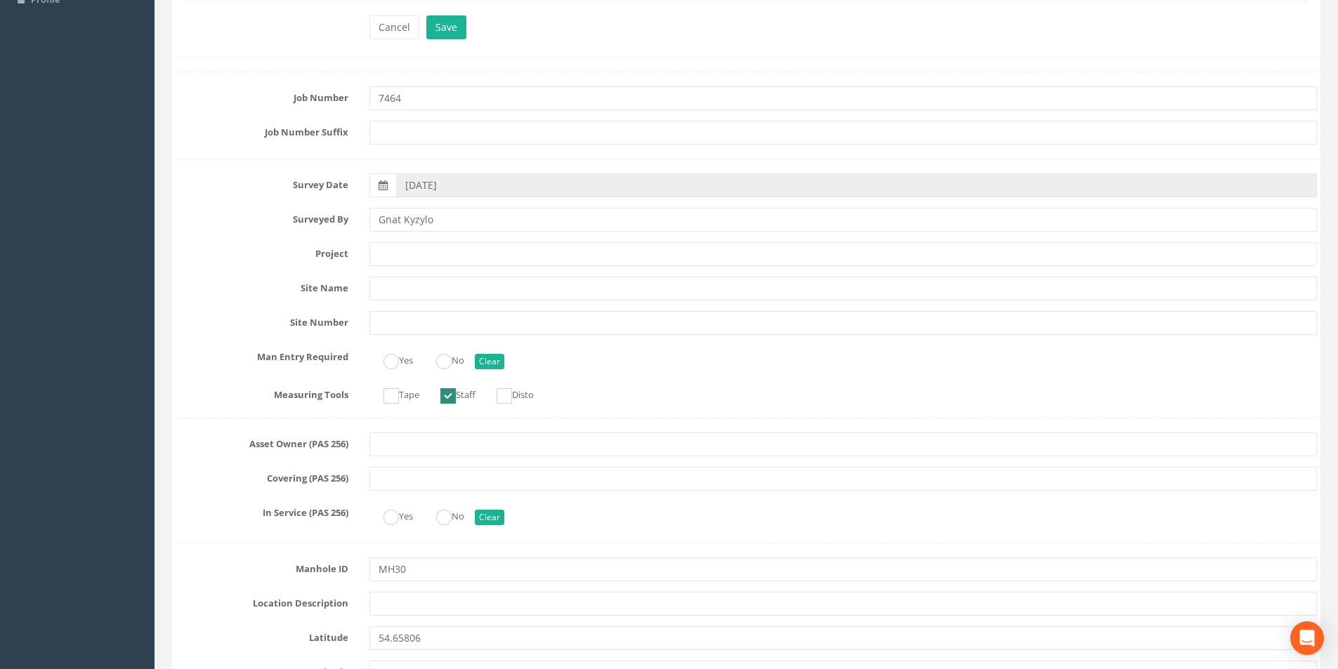
scroll to position [0, 0]
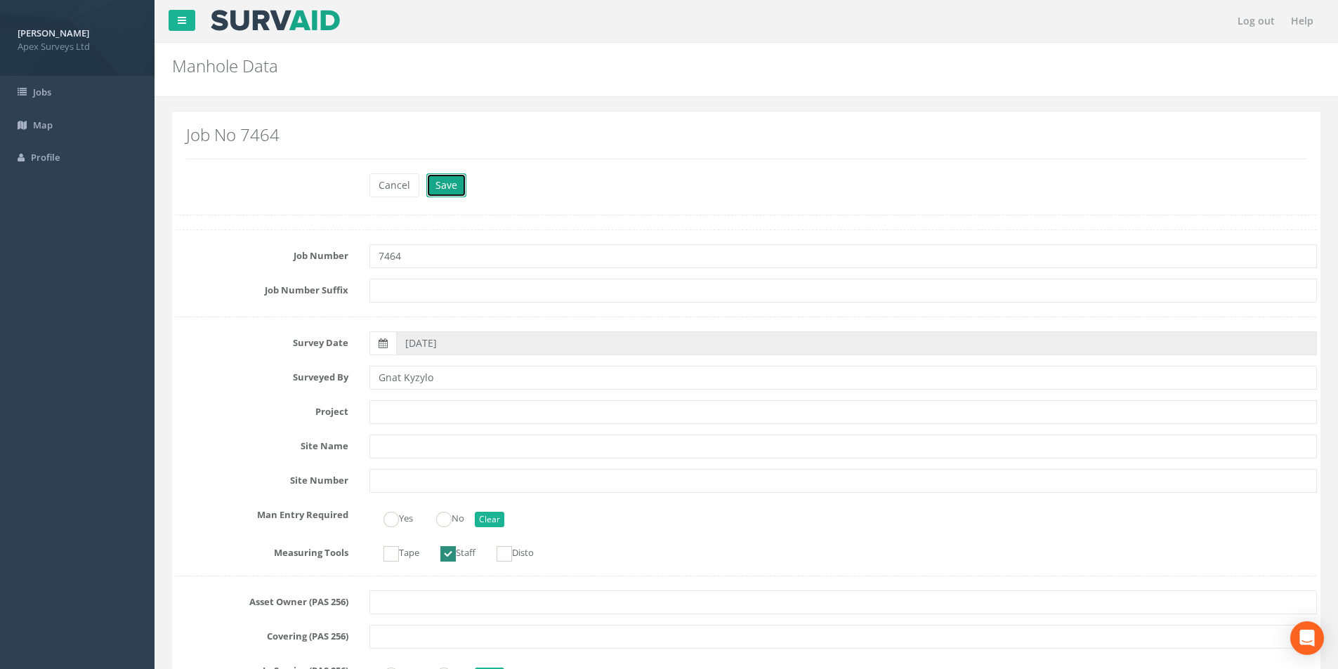
click at [444, 186] on button "Save" at bounding box center [446, 185] width 40 height 24
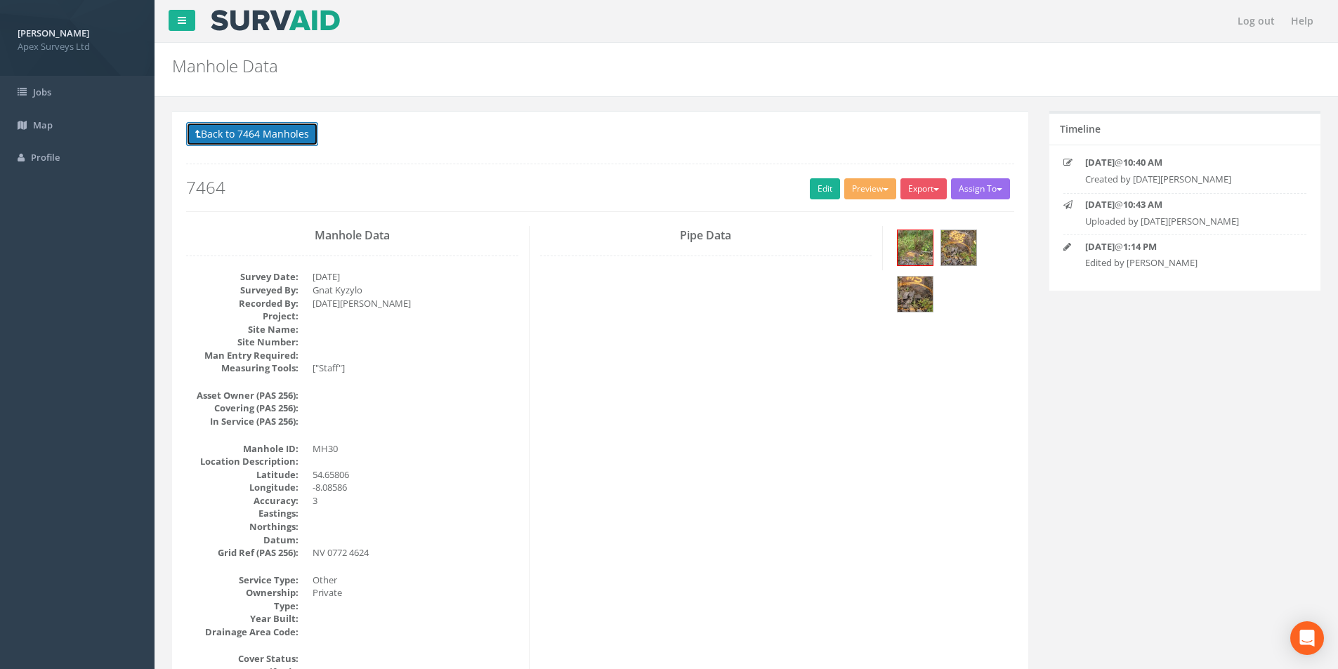
click at [237, 130] on button "Back to 7464 Manholes" at bounding box center [252, 134] width 132 height 24
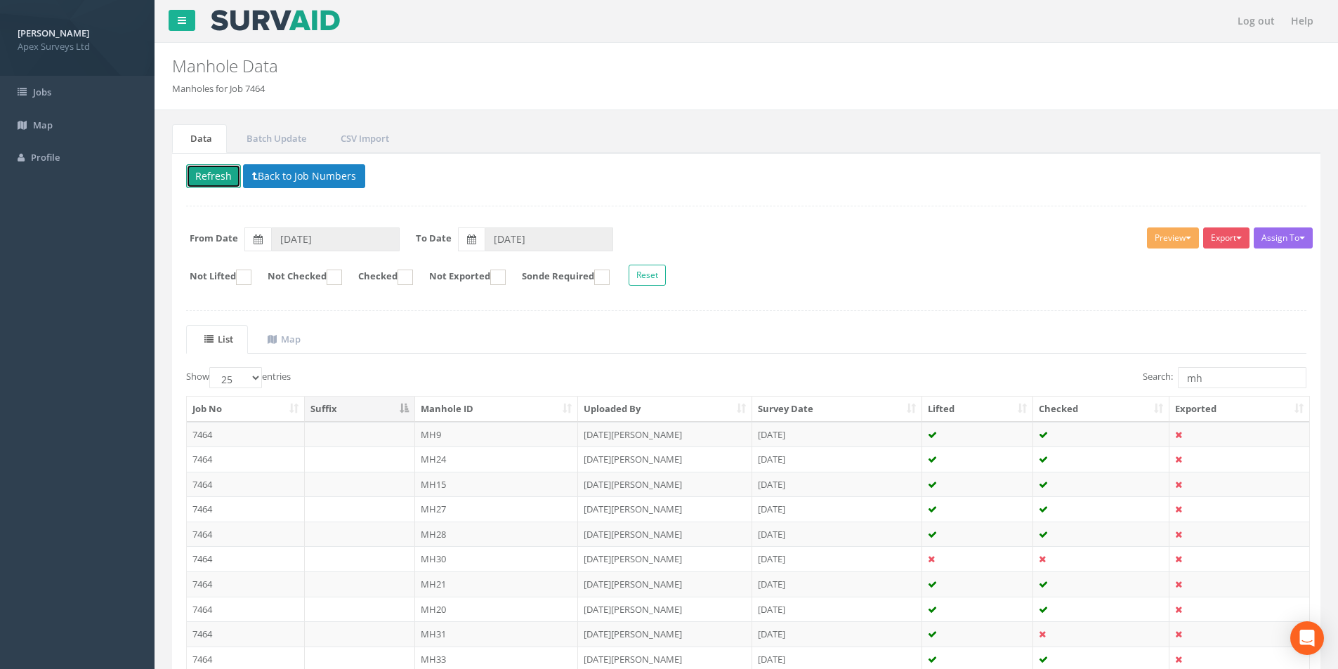
click at [225, 180] on button "Refresh" at bounding box center [213, 176] width 55 height 24
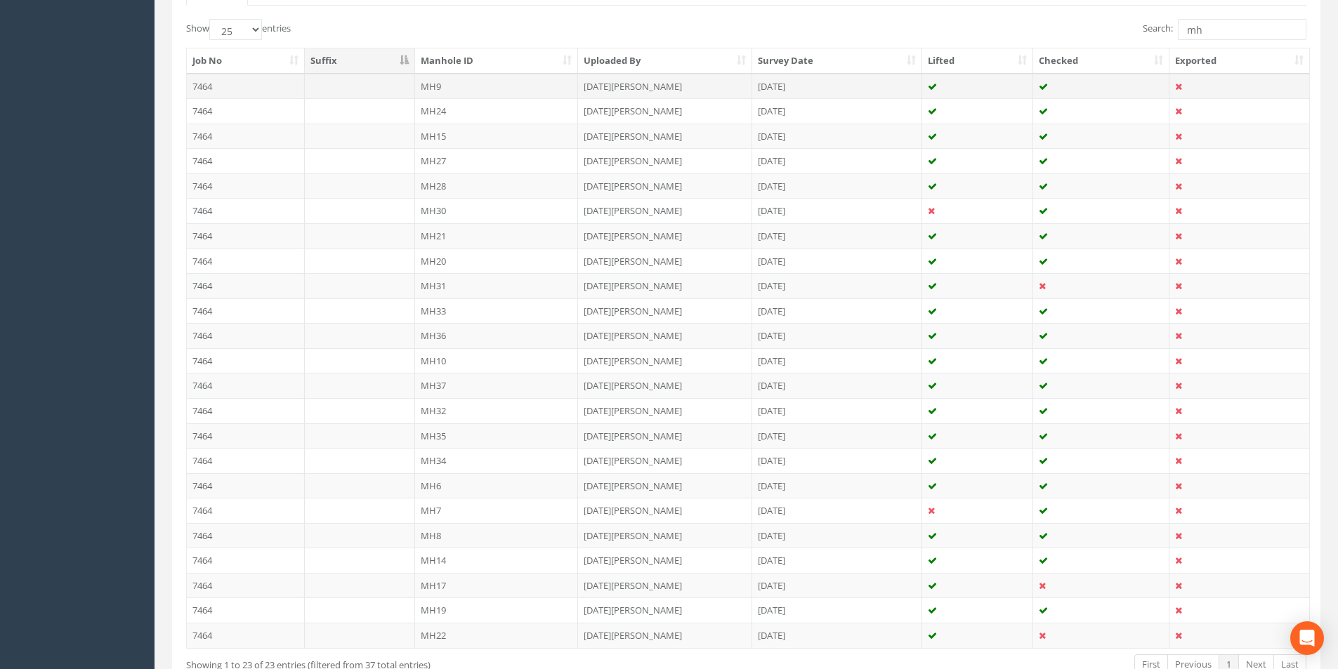
scroll to position [351, 0]
click at [266, 284] on td "7464" at bounding box center [246, 282] width 118 height 25
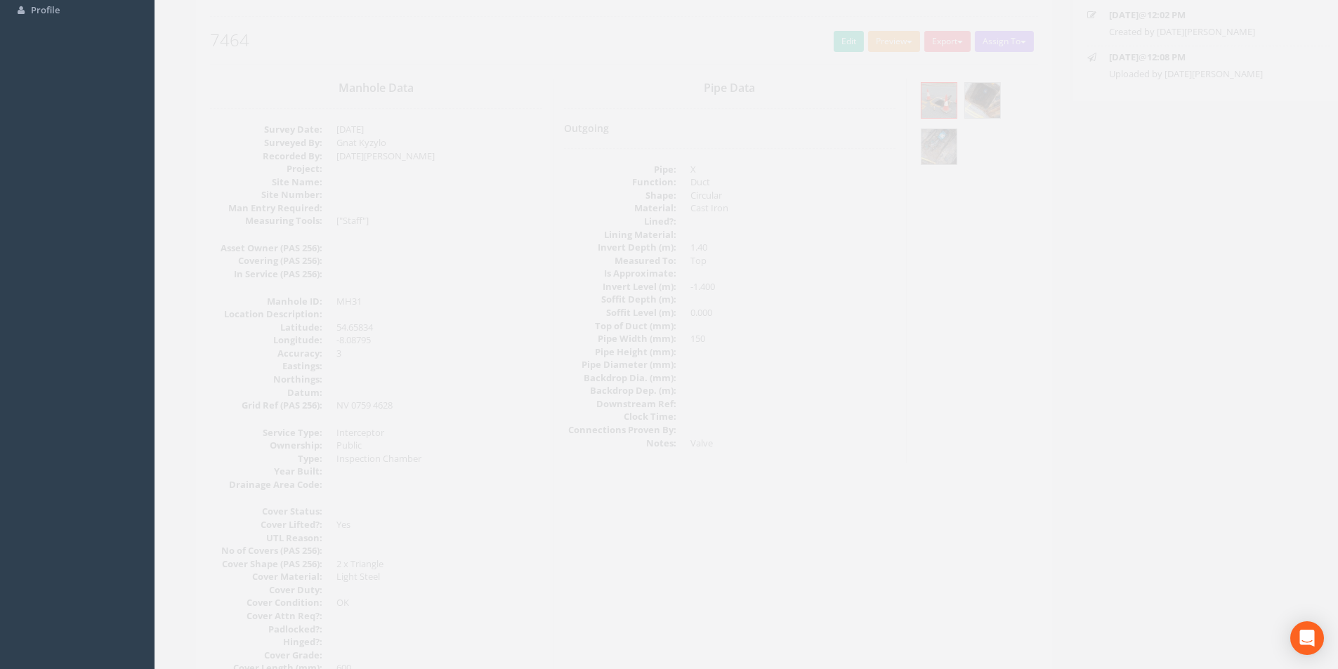
scroll to position [0, 0]
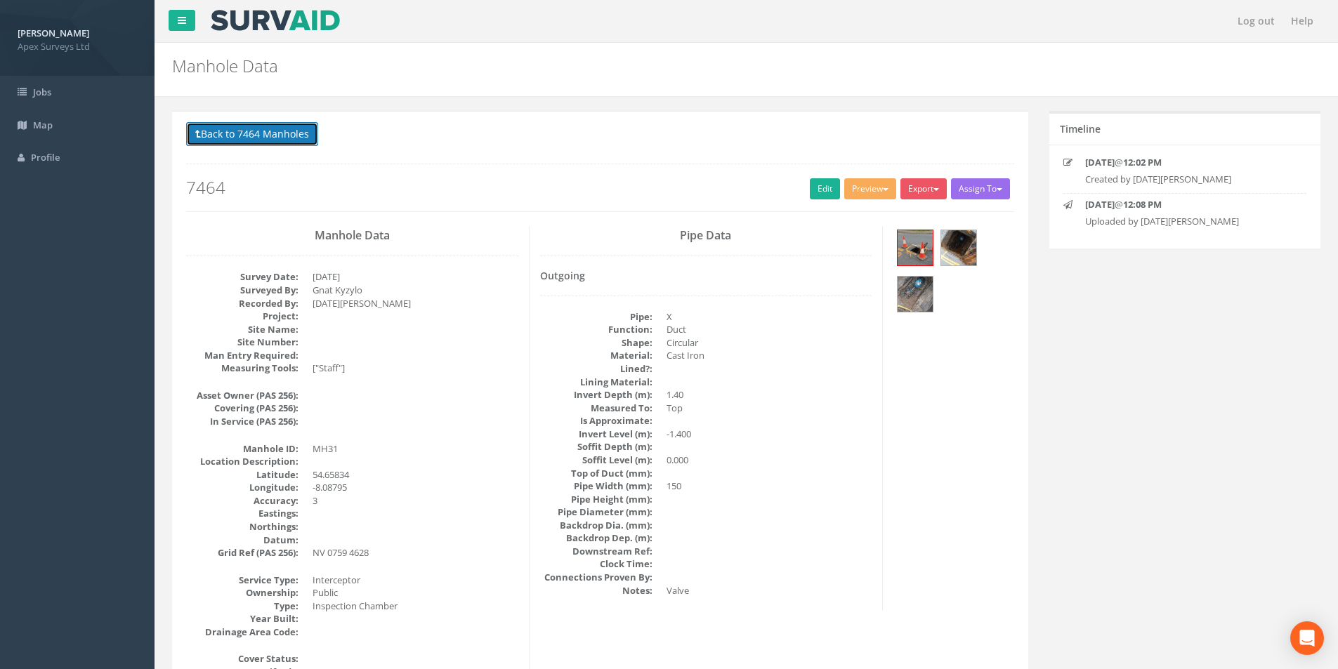
click at [226, 135] on button "Back to 7464 Manholes" at bounding box center [252, 134] width 132 height 24
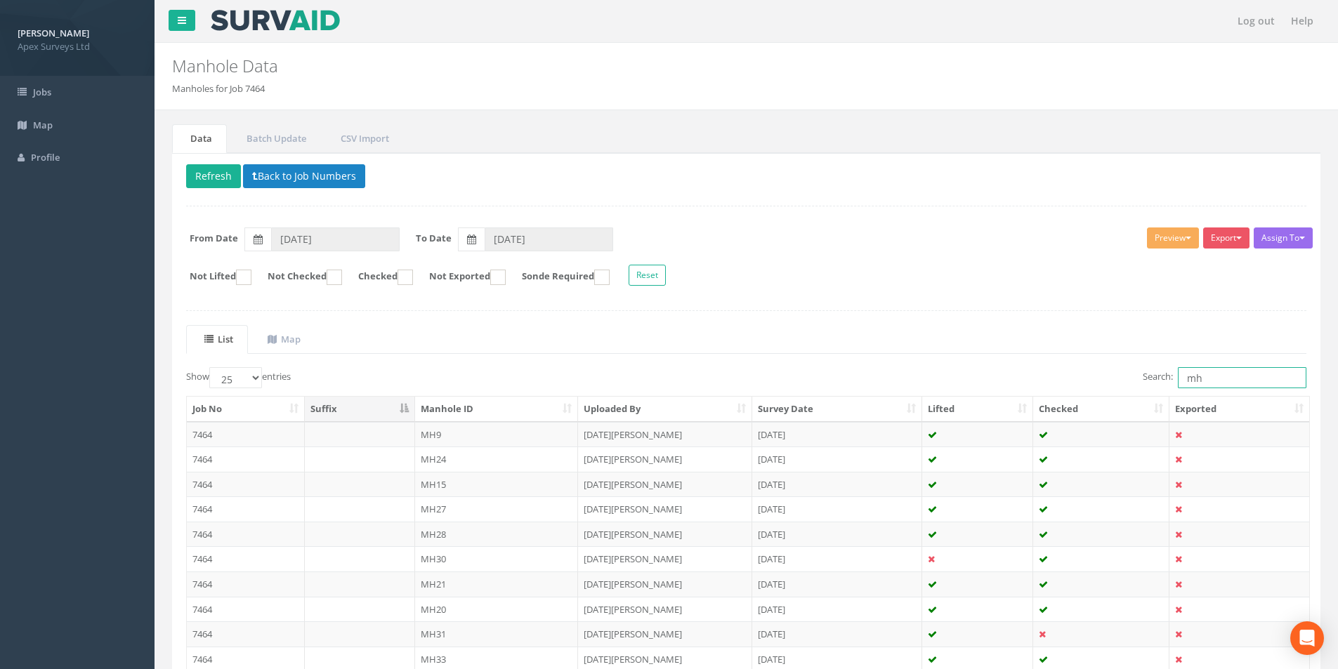
click at [1224, 385] on input "mh" at bounding box center [1242, 377] width 129 height 21
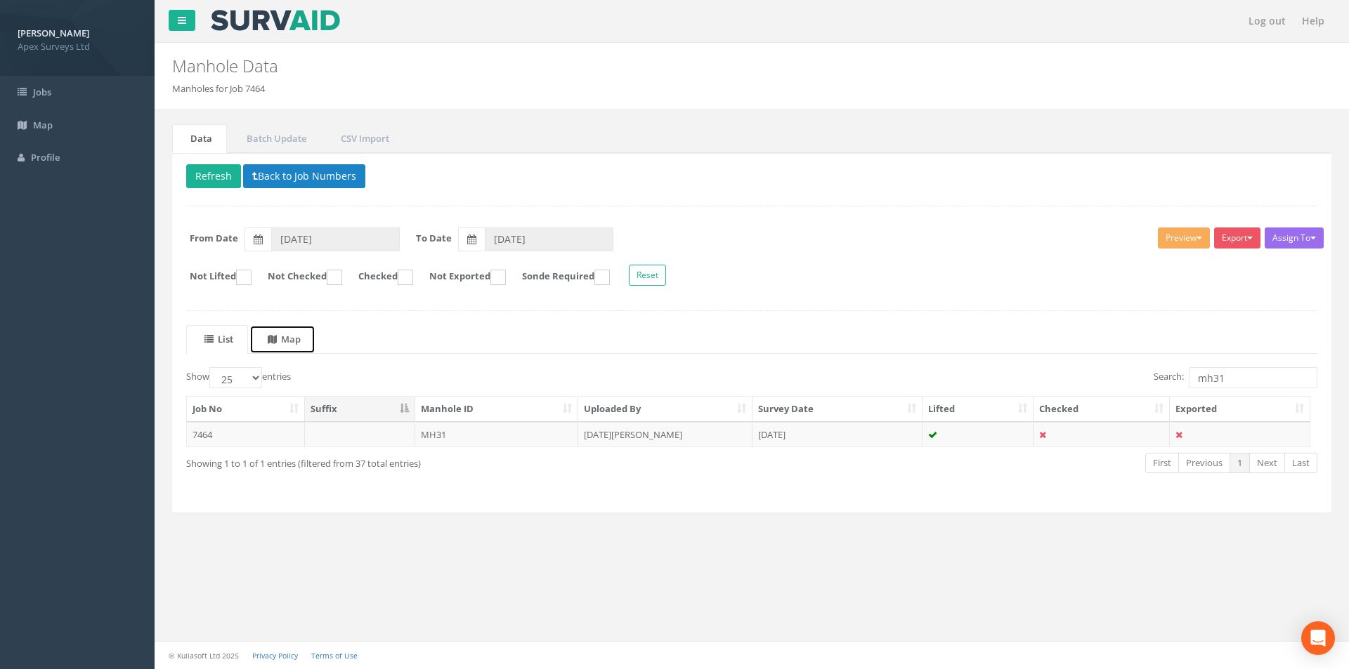
click at [287, 341] on uib-tab-heading "Map" at bounding box center [284, 339] width 33 height 13
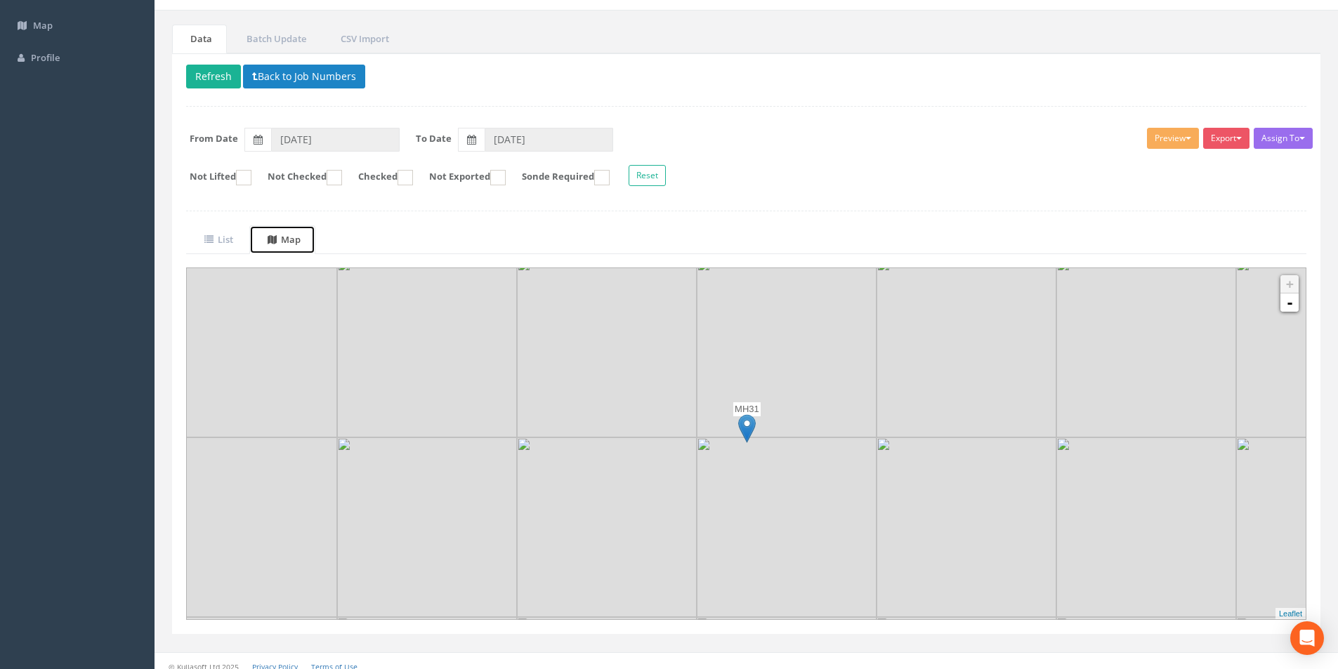
scroll to position [110, 0]
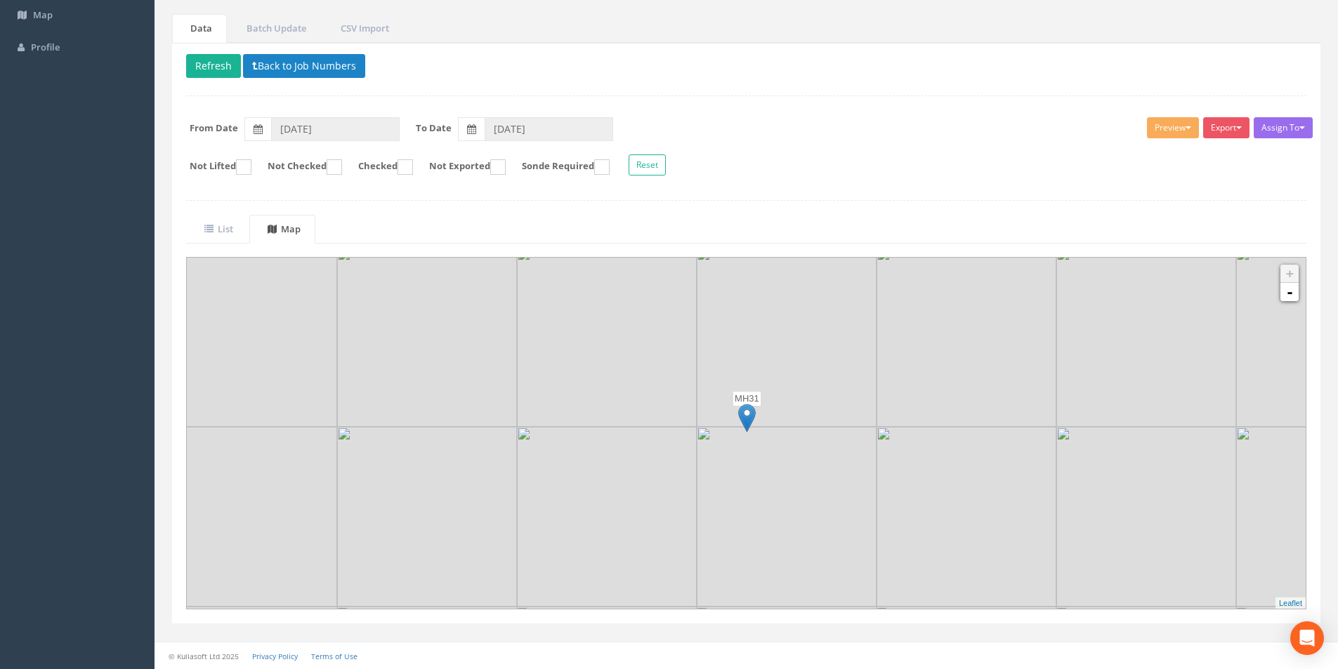
click at [743, 450] on img at bounding box center [787, 517] width 180 height 180
click at [1295, 300] on link "-" at bounding box center [1289, 292] width 18 height 18
click at [231, 235] on uib-tab-heading "List" at bounding box center [218, 229] width 29 height 13
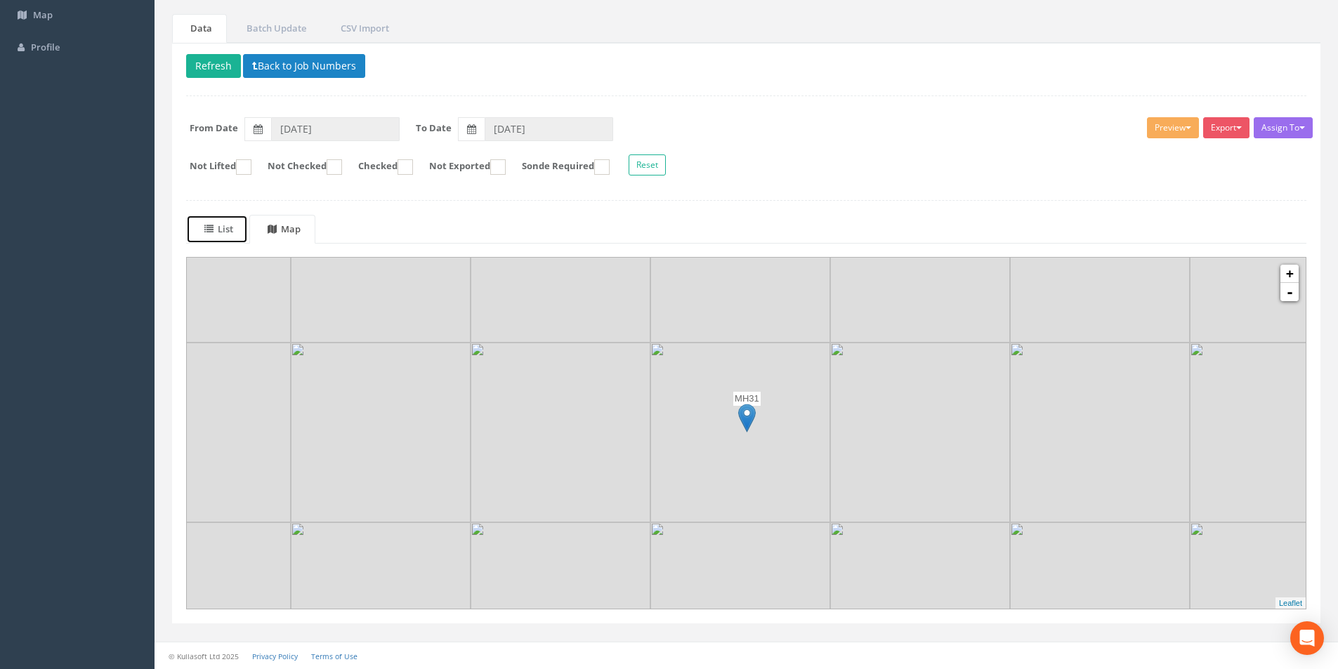
scroll to position [0, 0]
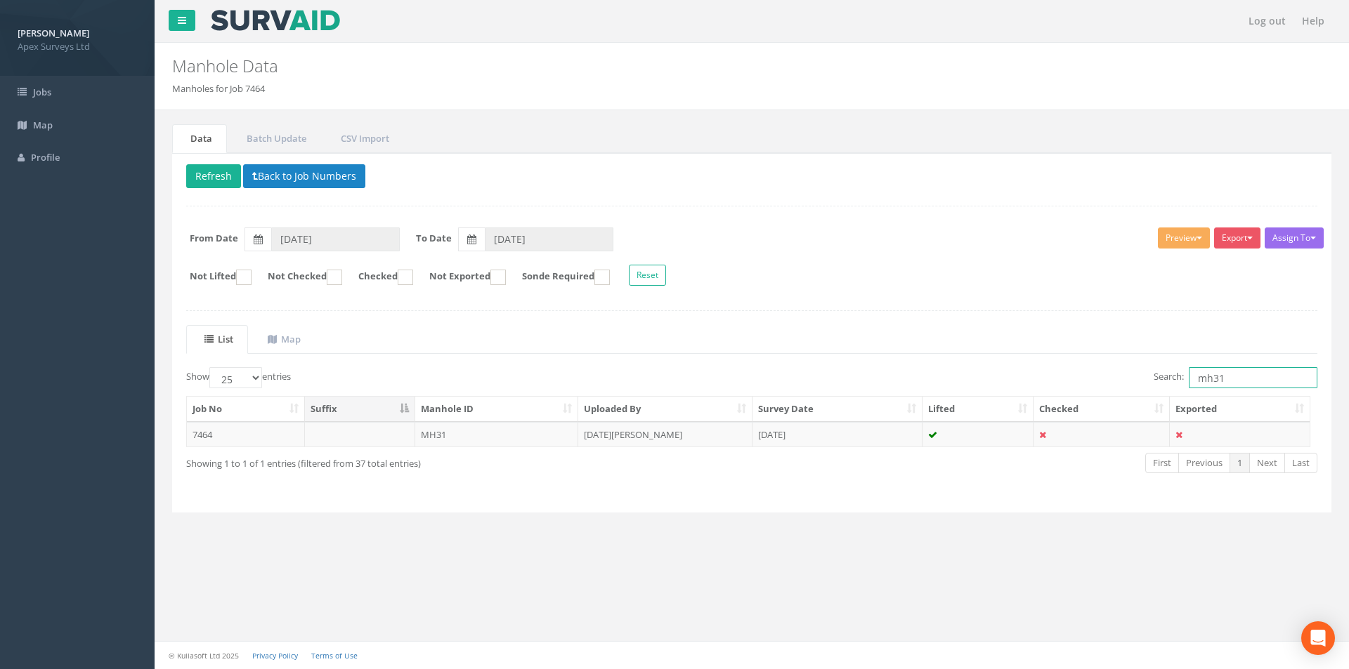
click at [1240, 377] on input "mh31" at bounding box center [1252, 377] width 129 height 21
click at [468, 445] on td "MH7" at bounding box center [497, 434] width 164 height 25
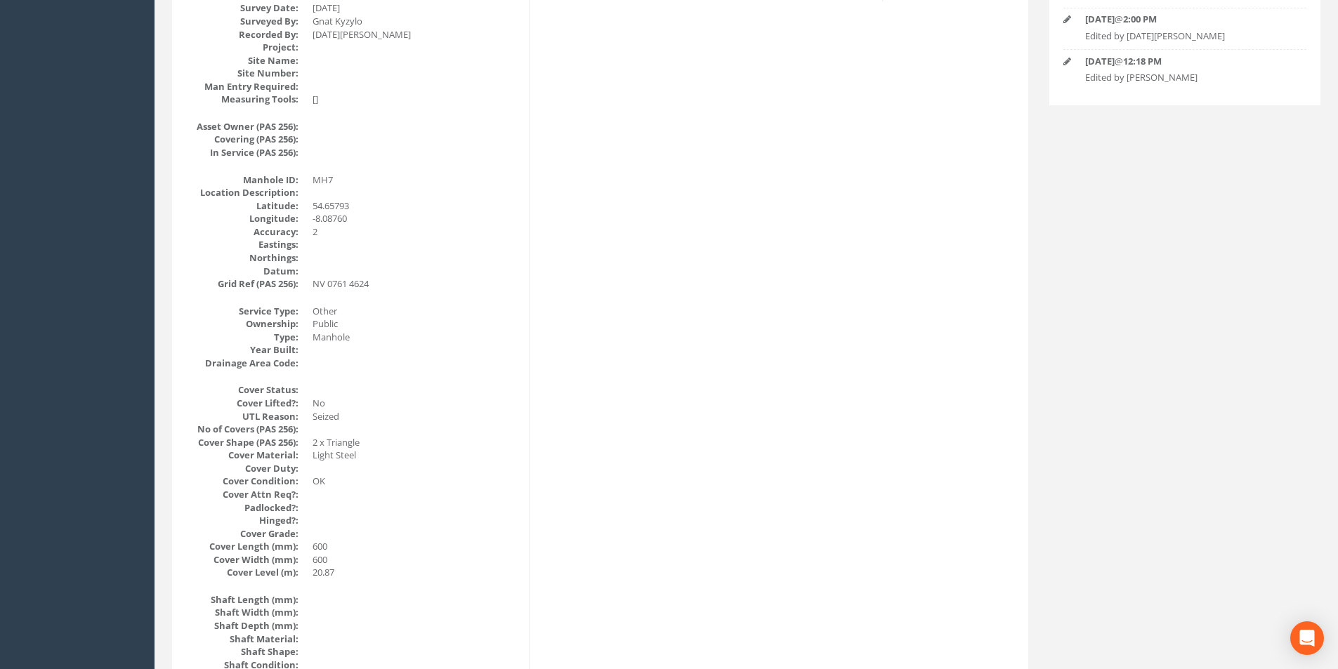
scroll to position [70, 0]
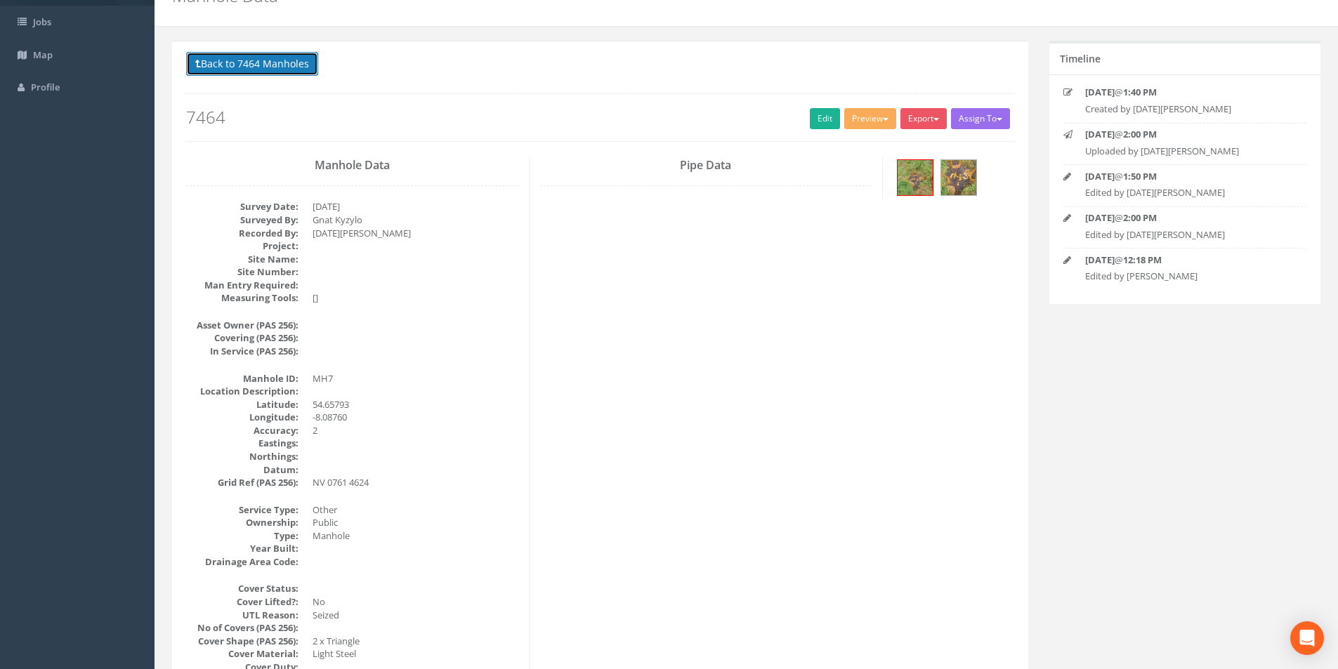
click at [230, 59] on button "Back to 7464 Manholes" at bounding box center [252, 64] width 132 height 24
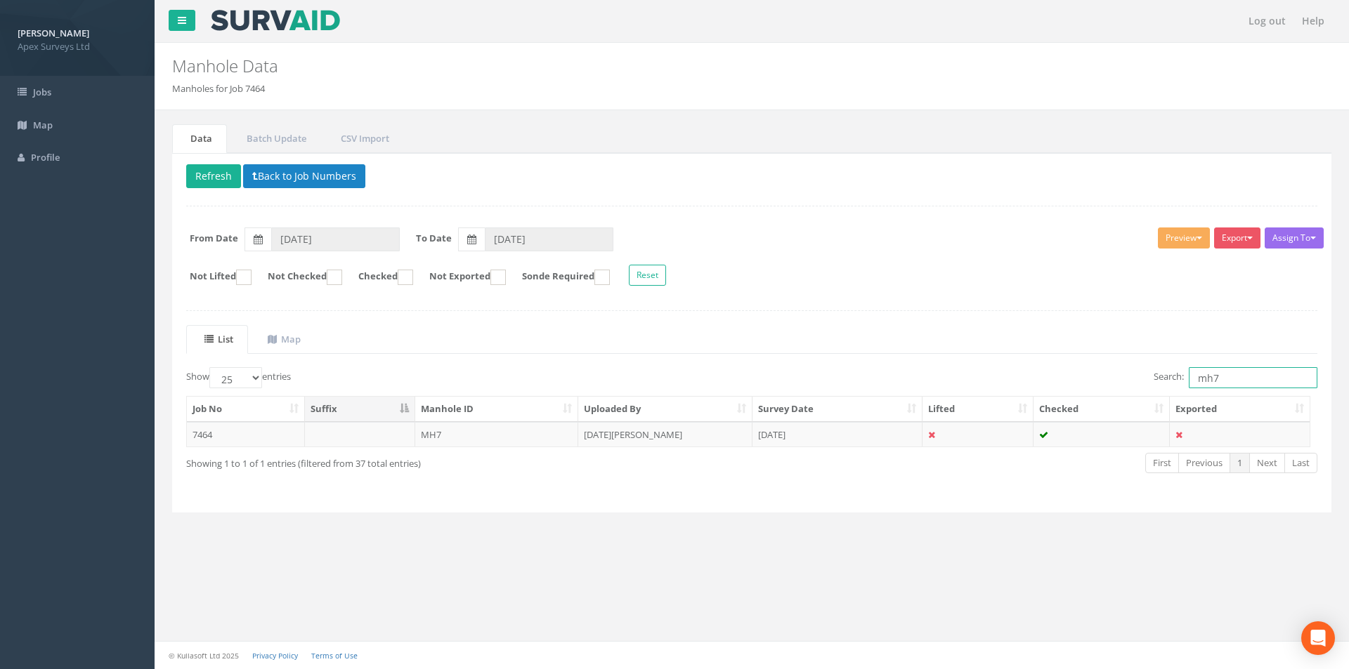
click at [1228, 381] on input "mh7" at bounding box center [1252, 377] width 129 height 21
click at [301, 339] on uib-tab-heading "Map" at bounding box center [284, 339] width 33 height 13
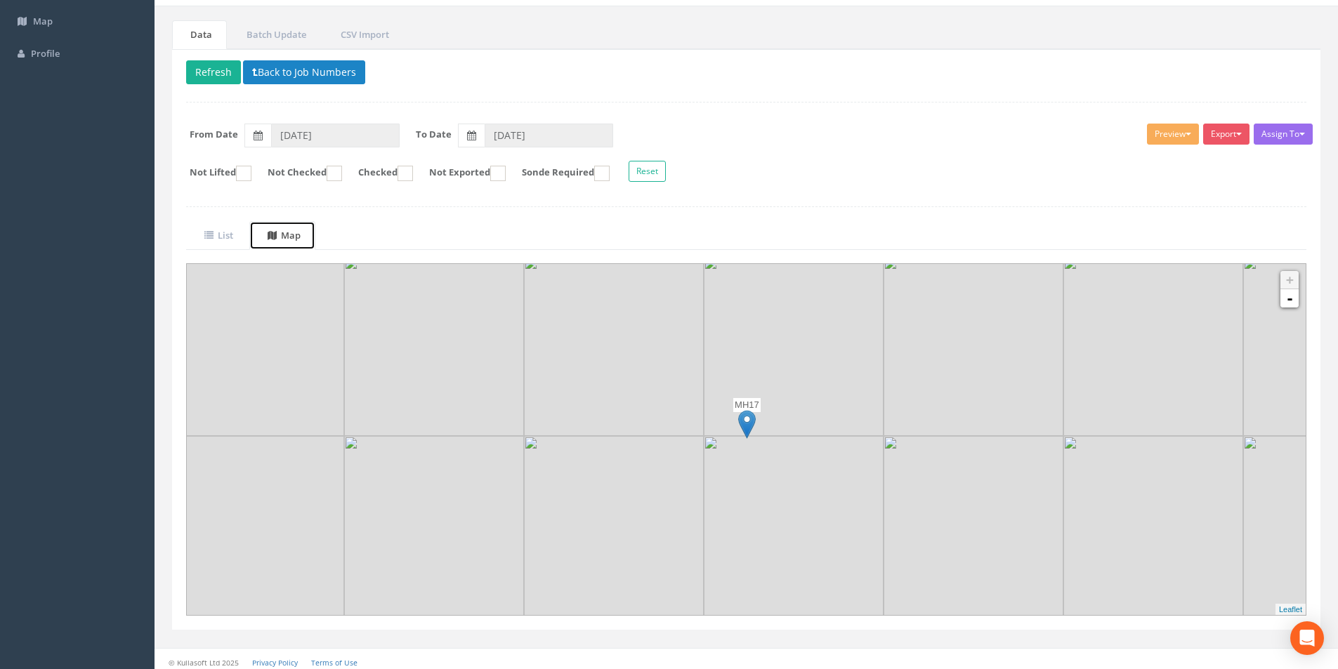
scroll to position [110, 0]
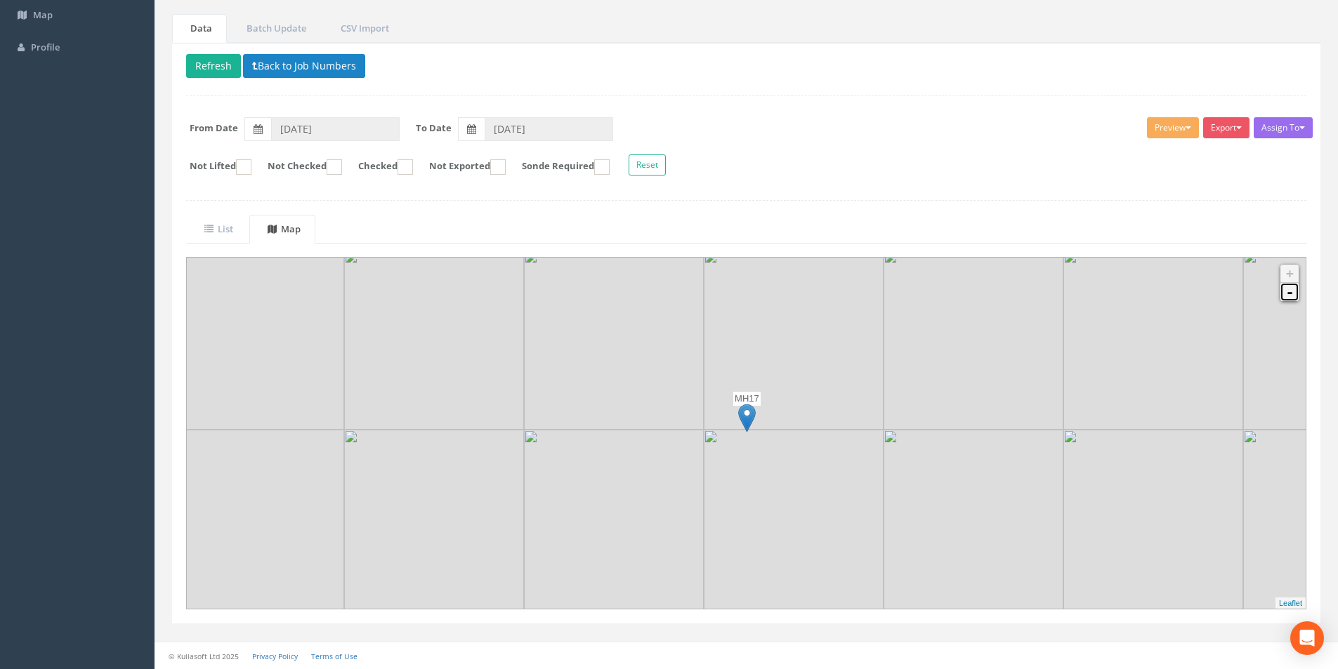
click at [1292, 295] on link "-" at bounding box center [1289, 292] width 18 height 18
click at [233, 234] on uib-tab-heading "List" at bounding box center [218, 229] width 29 height 13
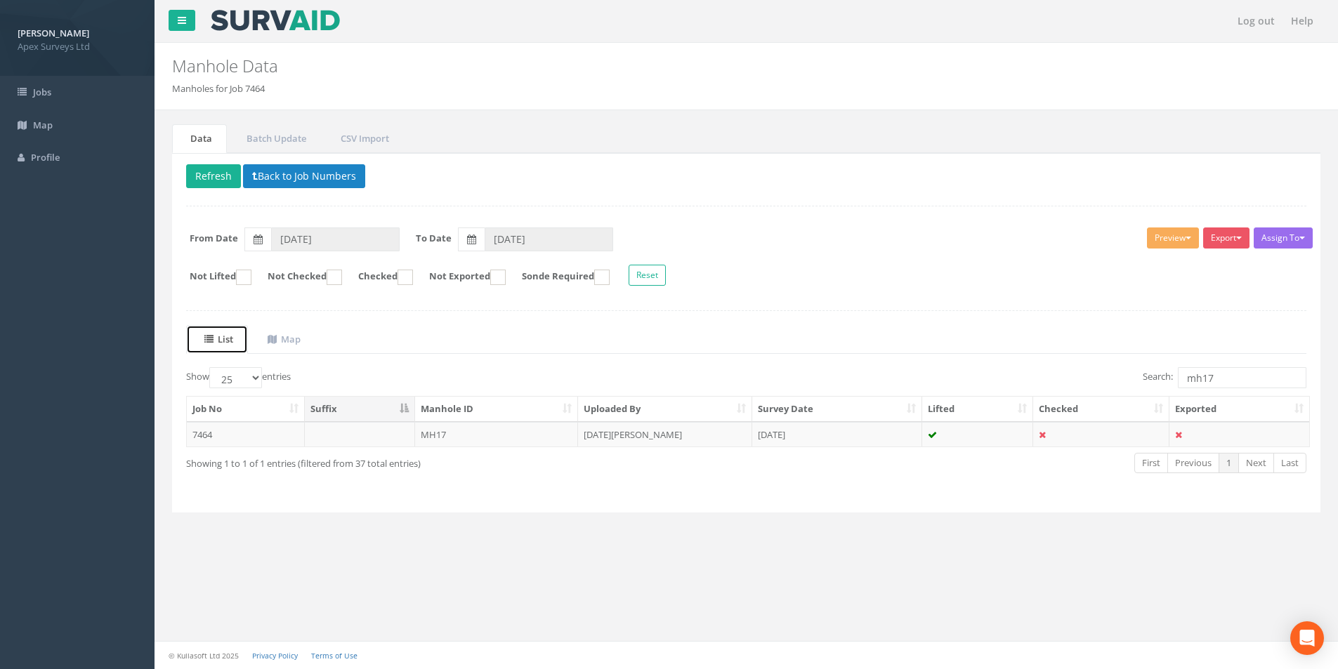
scroll to position [0, 0]
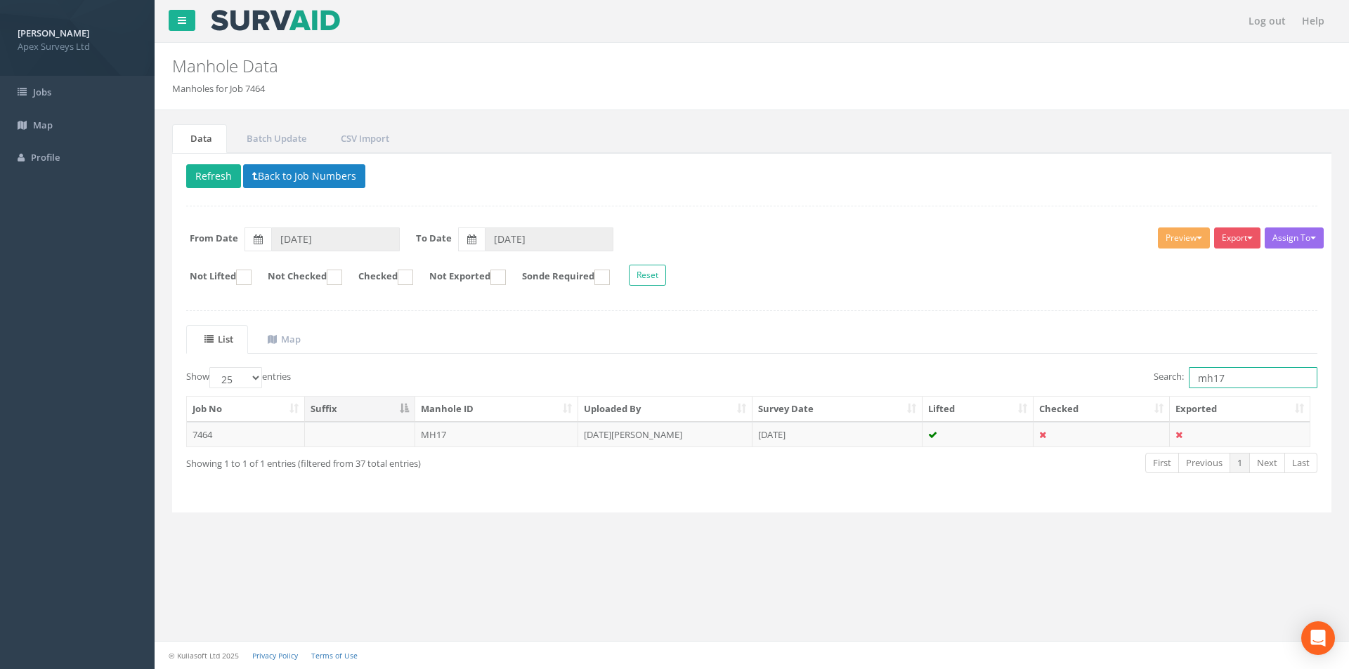
click at [1247, 380] on input "mh17" at bounding box center [1252, 377] width 129 height 21
type input "mh22"
click at [852, 434] on td "[DATE]" at bounding box center [837, 434] width 170 height 25
